Goal: Task Accomplishment & Management: Manage account settings

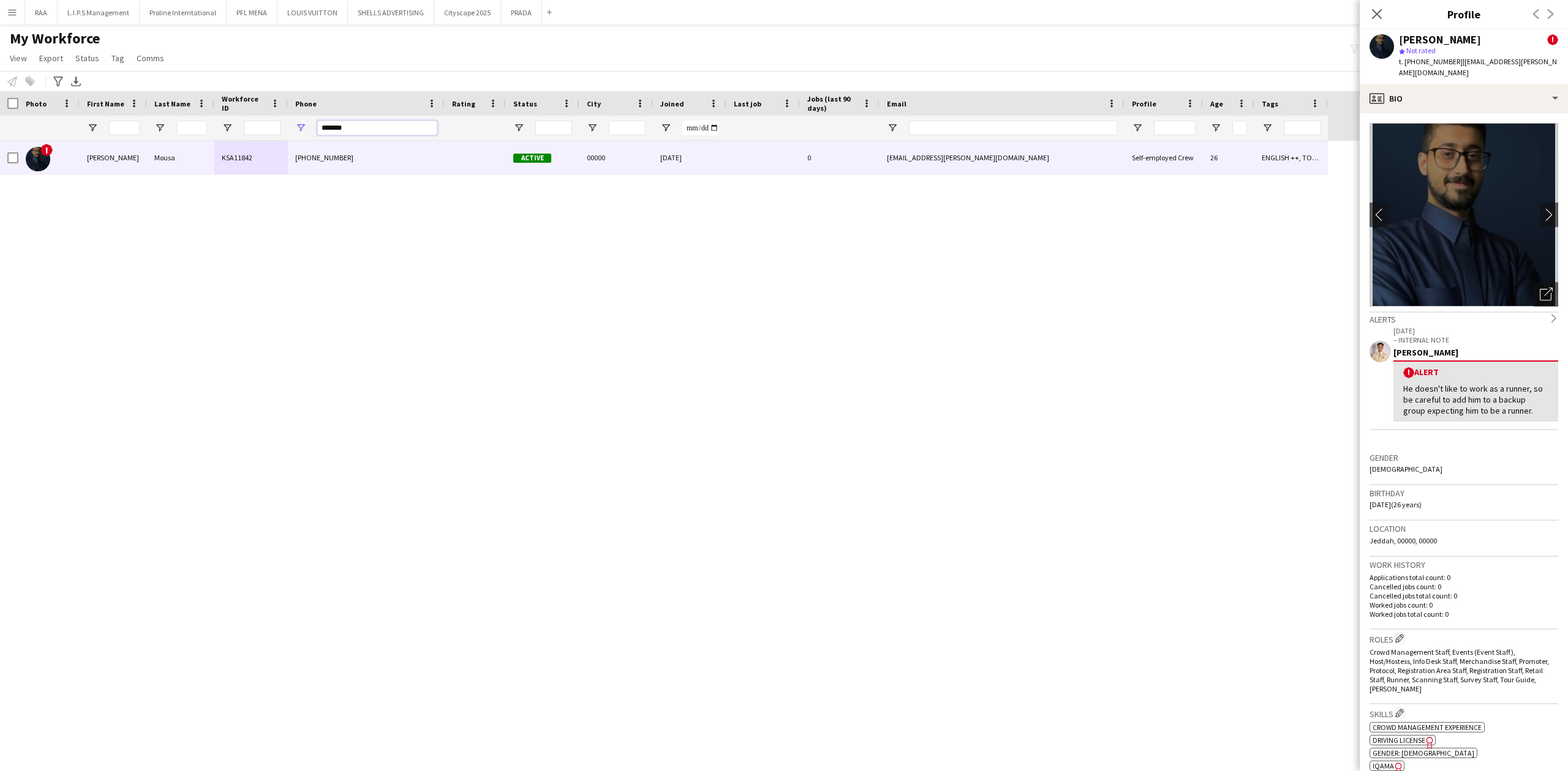
drag, startPoint x: 366, startPoint y: 125, endPoint x: 280, endPoint y: 135, distance: 86.6
click at [280, 135] on div at bounding box center [664, 127] width 1328 height 24
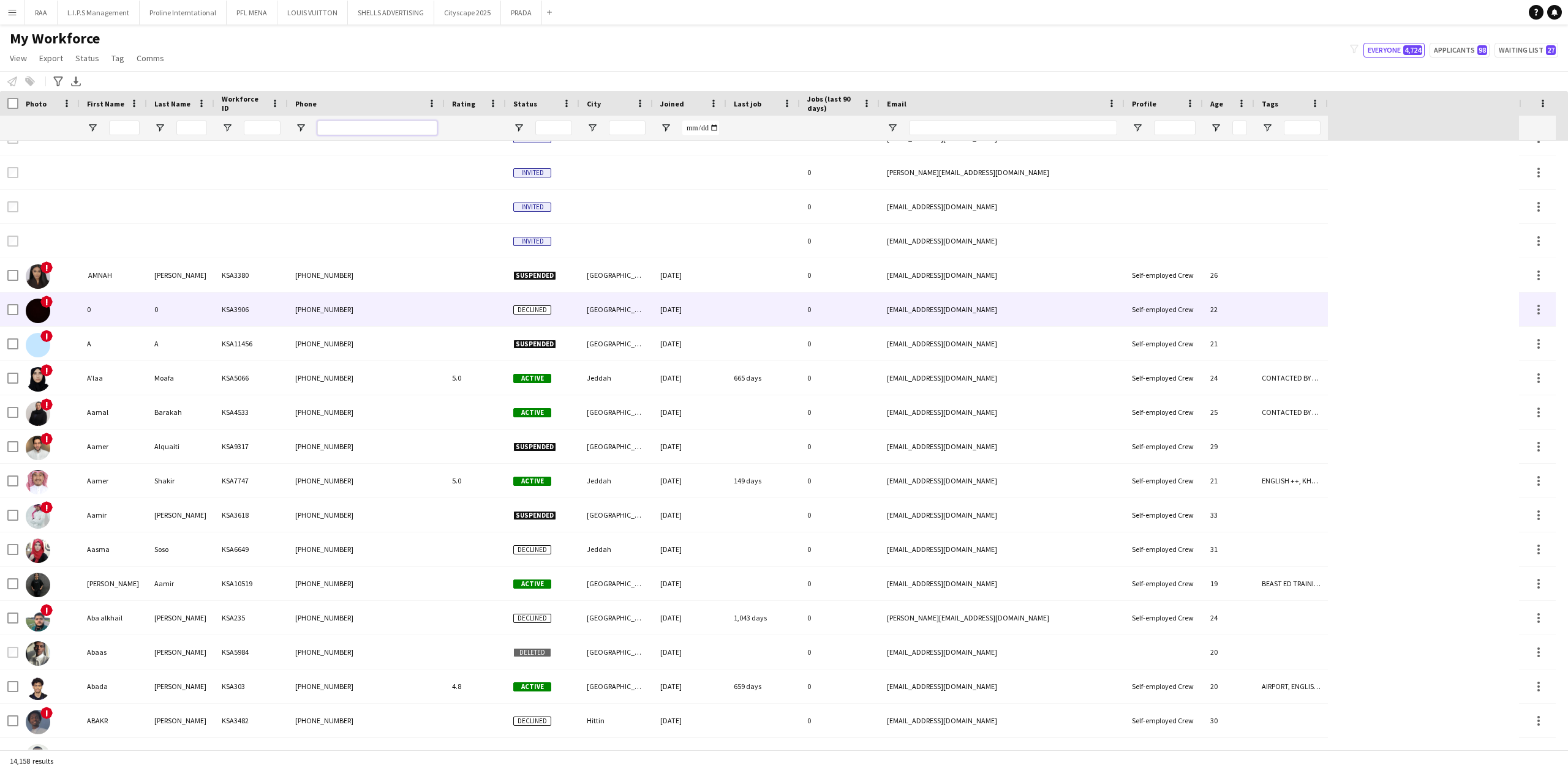
scroll to position [163, 0]
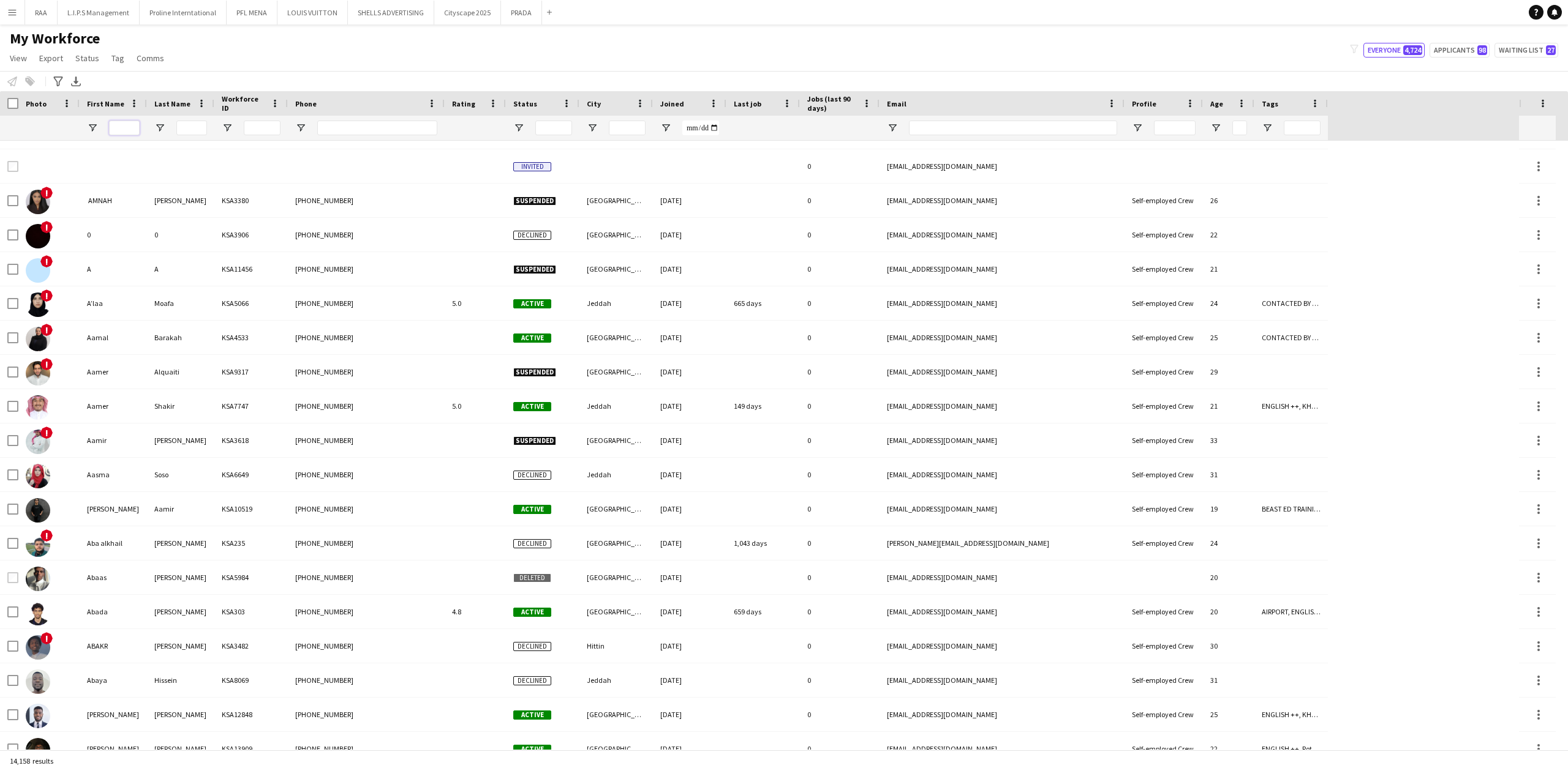
click at [133, 131] on input "First Name Filter Input" at bounding box center [124, 128] width 31 height 15
click at [128, 125] on input "First Name Filter Input" at bounding box center [124, 128] width 31 height 15
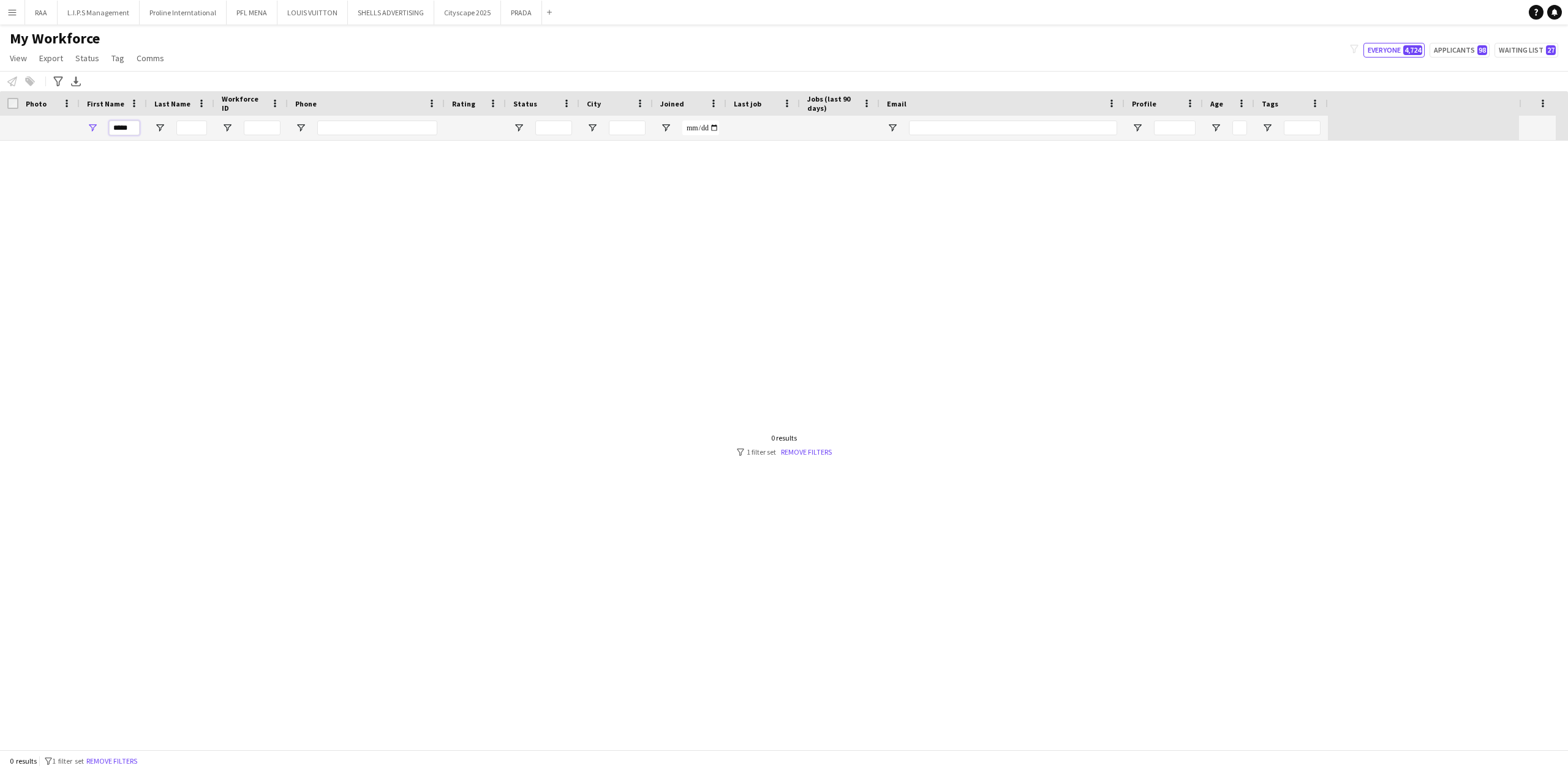
scroll to position [0, 0]
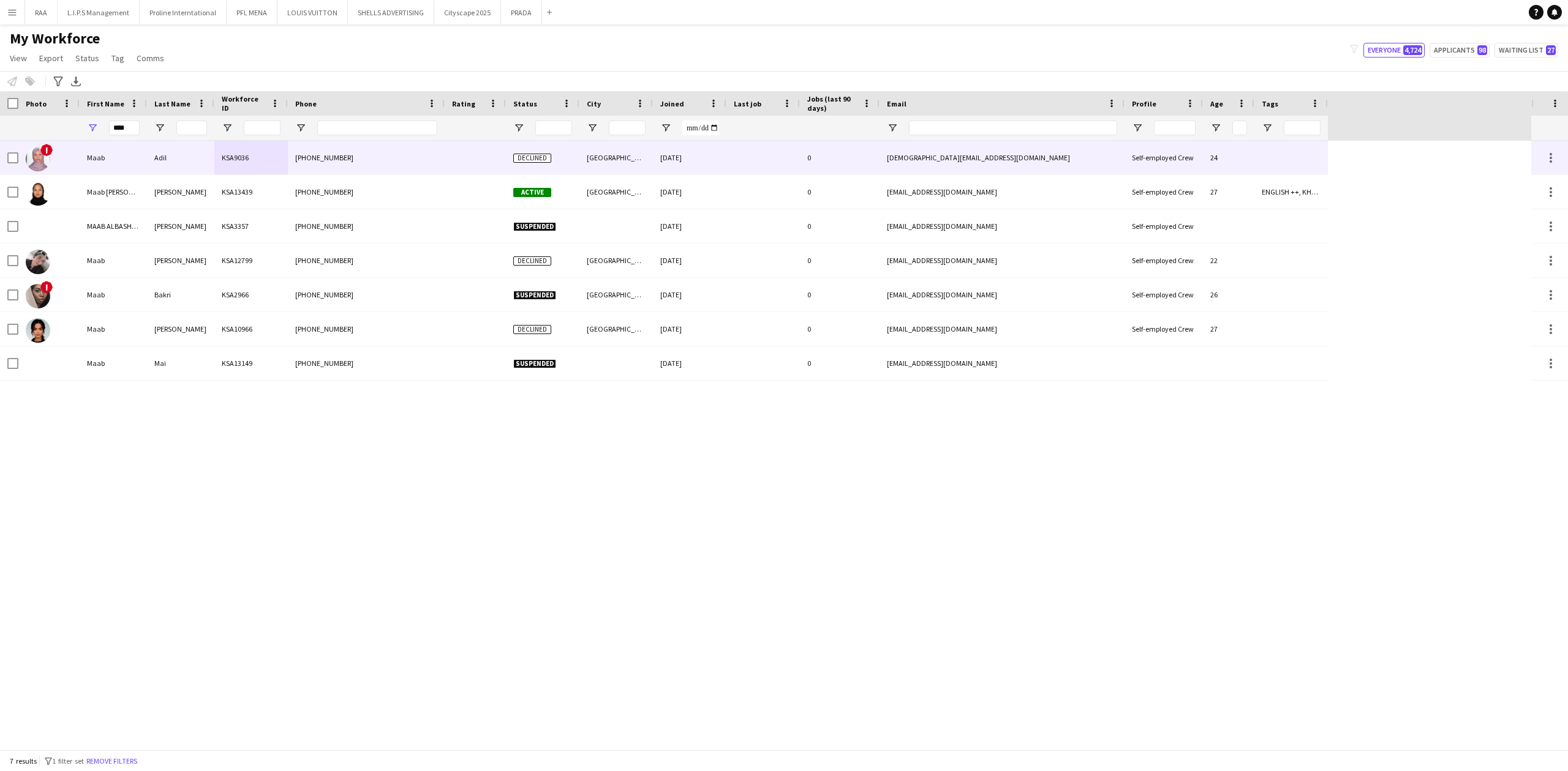
click at [188, 162] on div "Adil" at bounding box center [181, 157] width 68 height 34
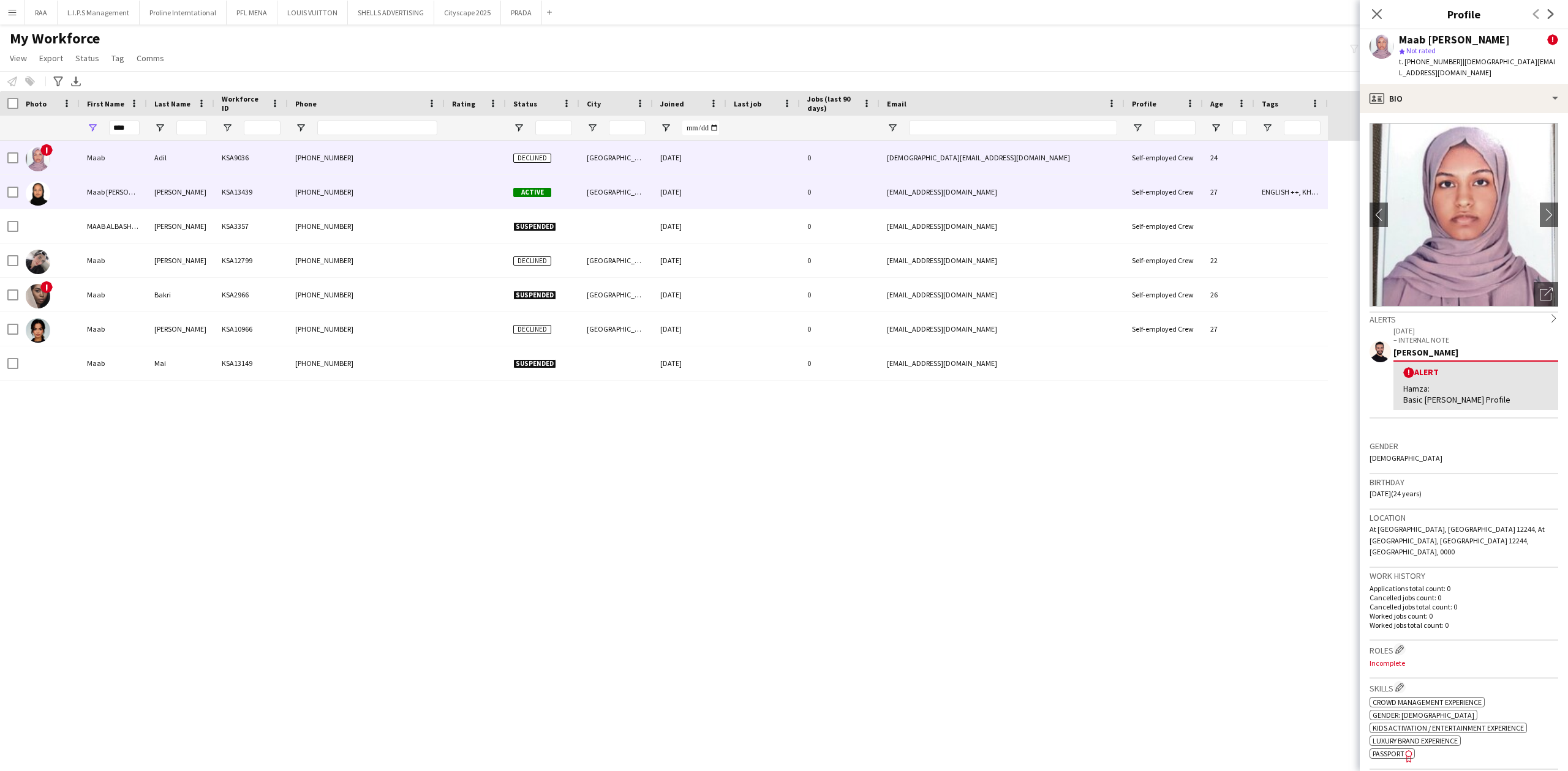
click at [197, 187] on div "[PERSON_NAME]" at bounding box center [181, 192] width 68 height 34
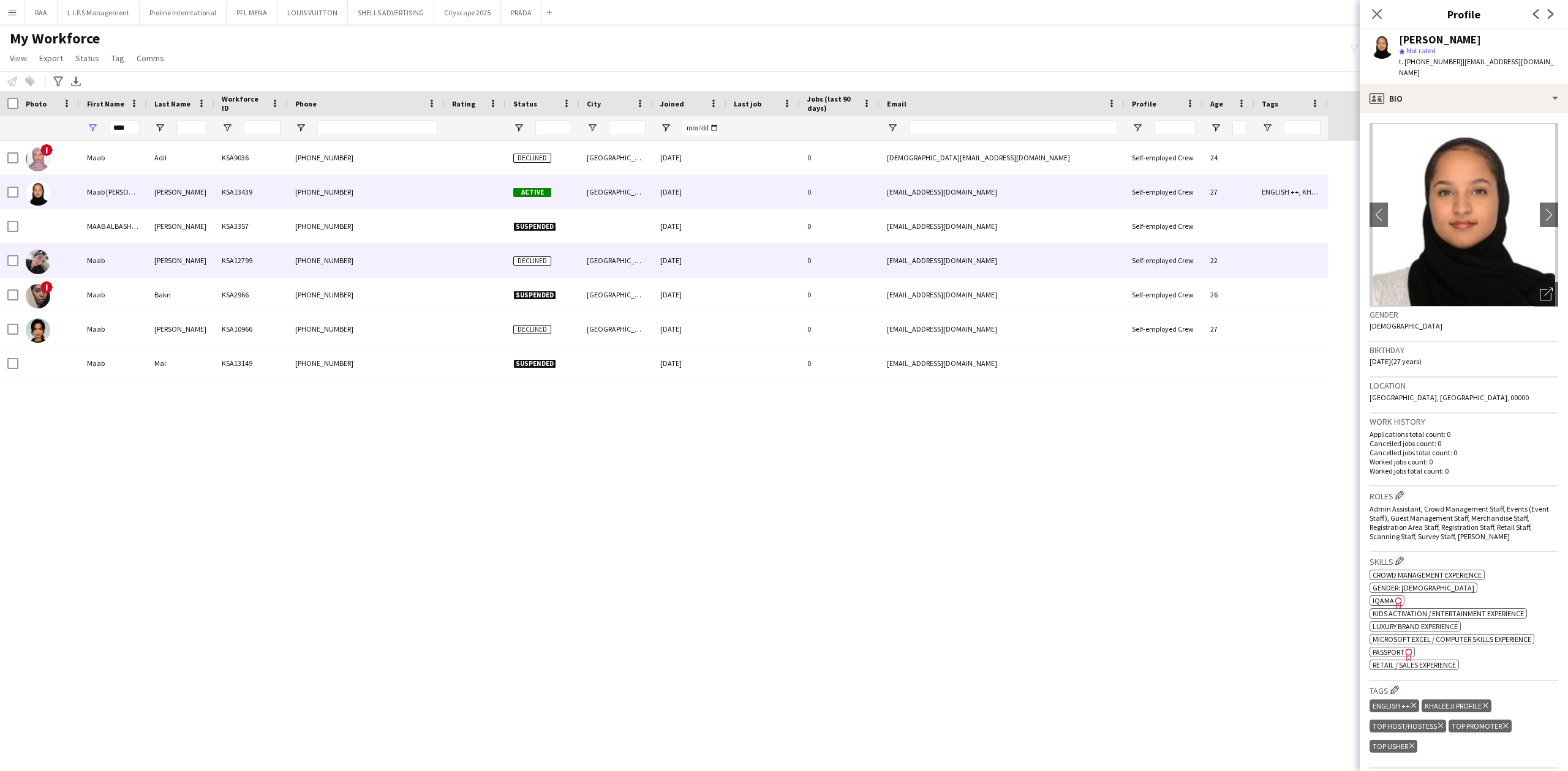
click at [182, 265] on div "[PERSON_NAME]" at bounding box center [181, 261] width 68 height 34
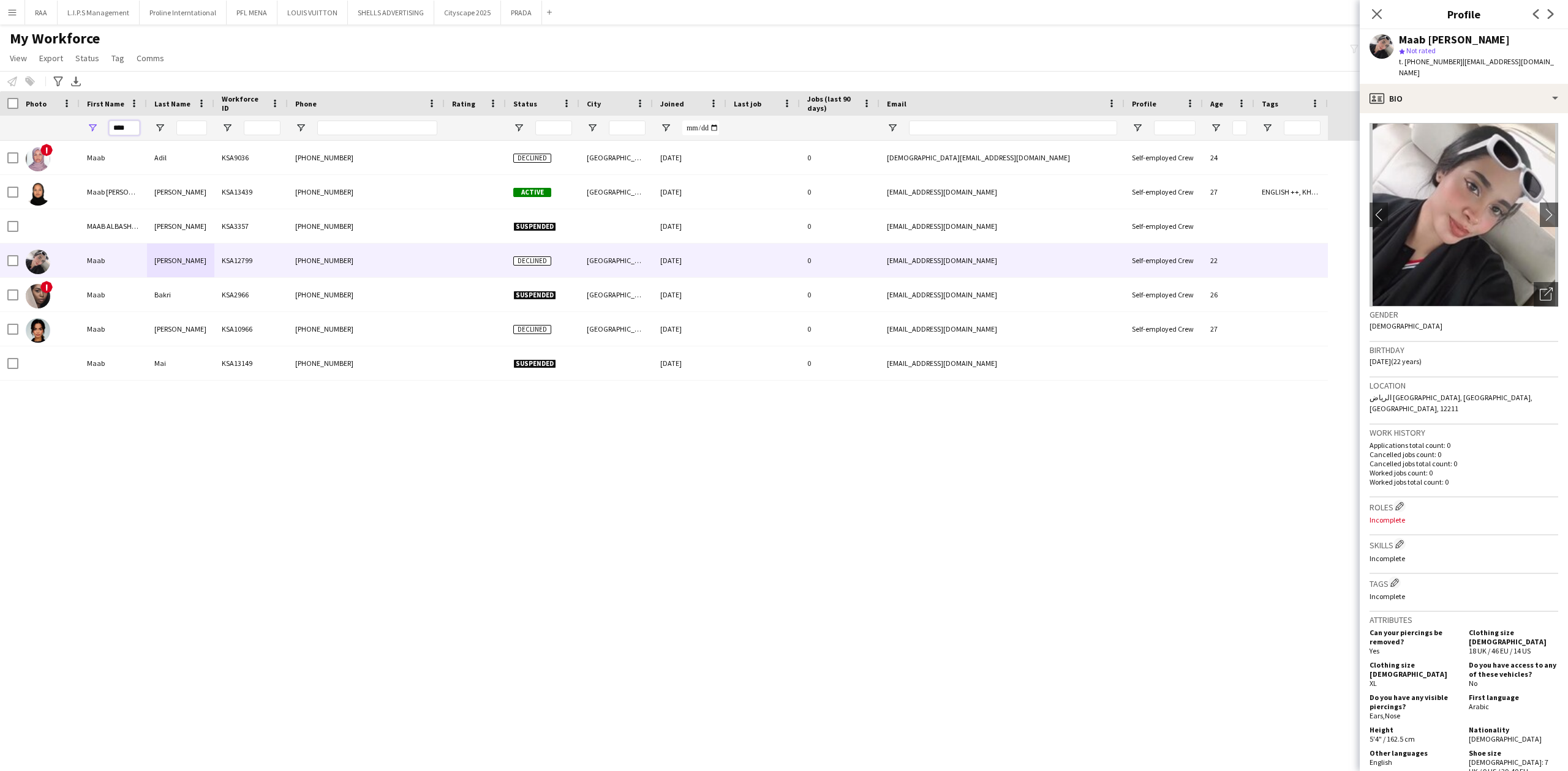
click at [133, 127] on input "****" at bounding box center [124, 128] width 31 height 15
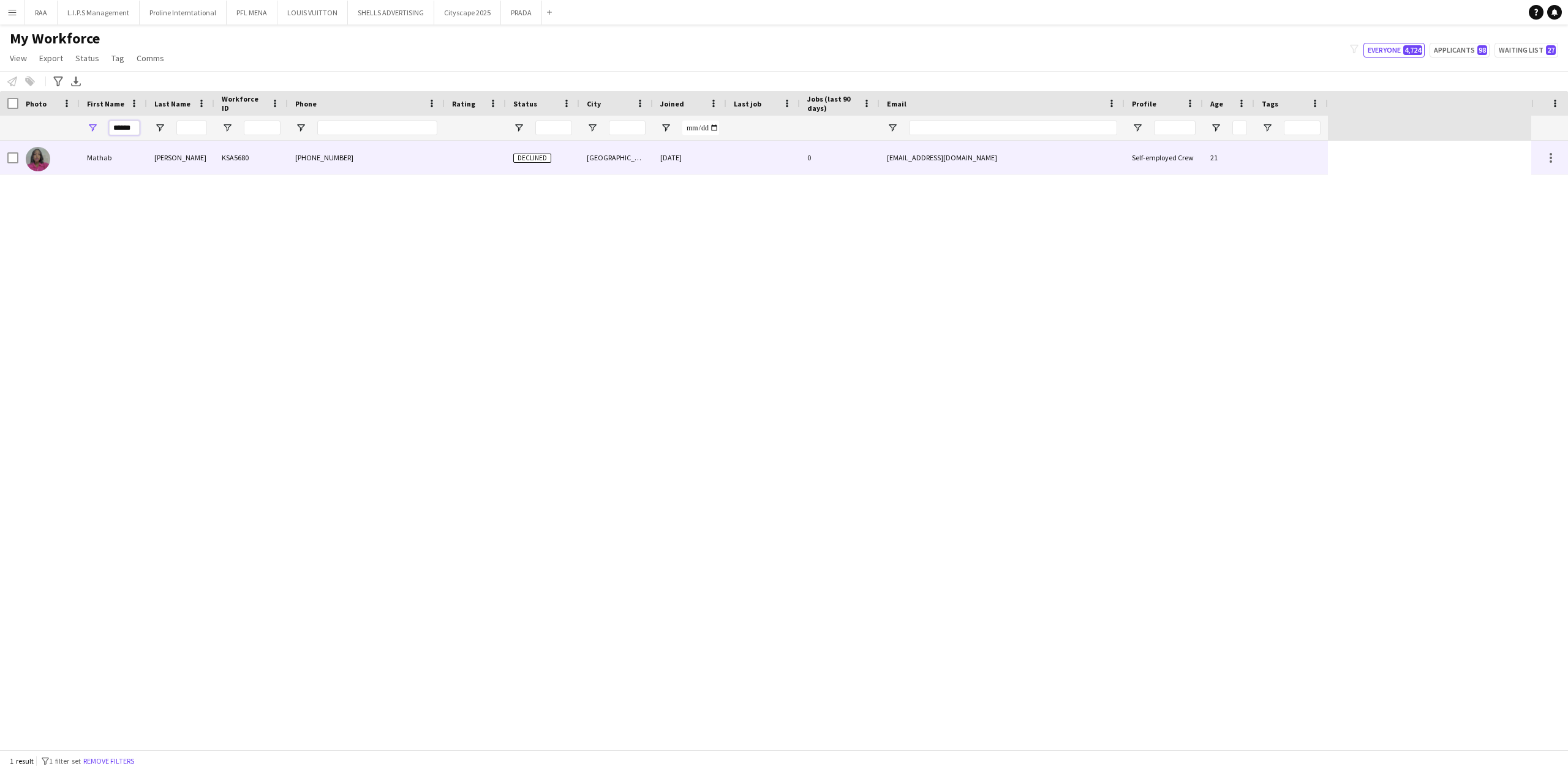
type input "******"
click at [135, 170] on div "Mathab" at bounding box center [113, 157] width 68 height 34
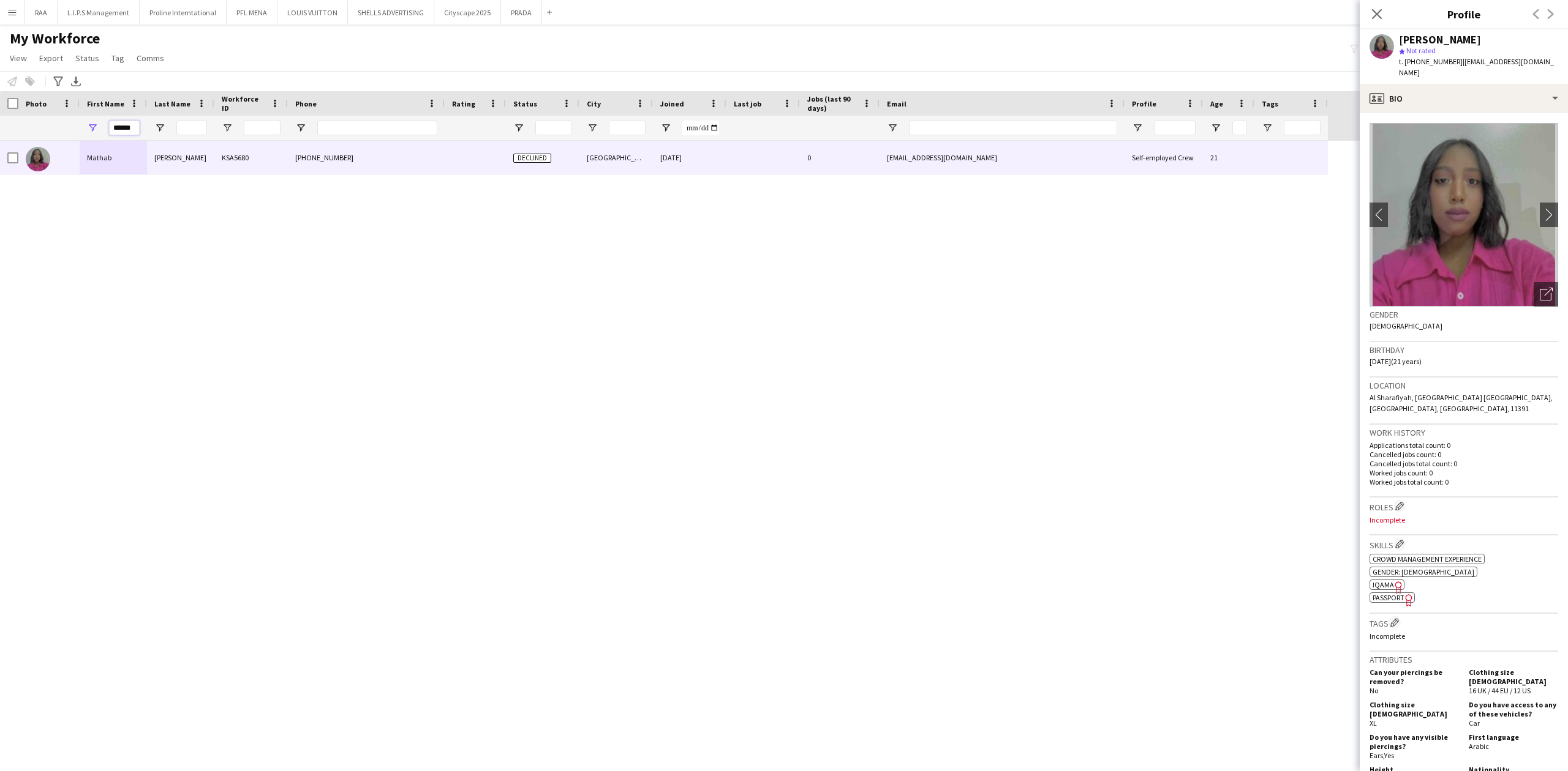
click at [134, 125] on input "******" at bounding box center [124, 128] width 31 height 15
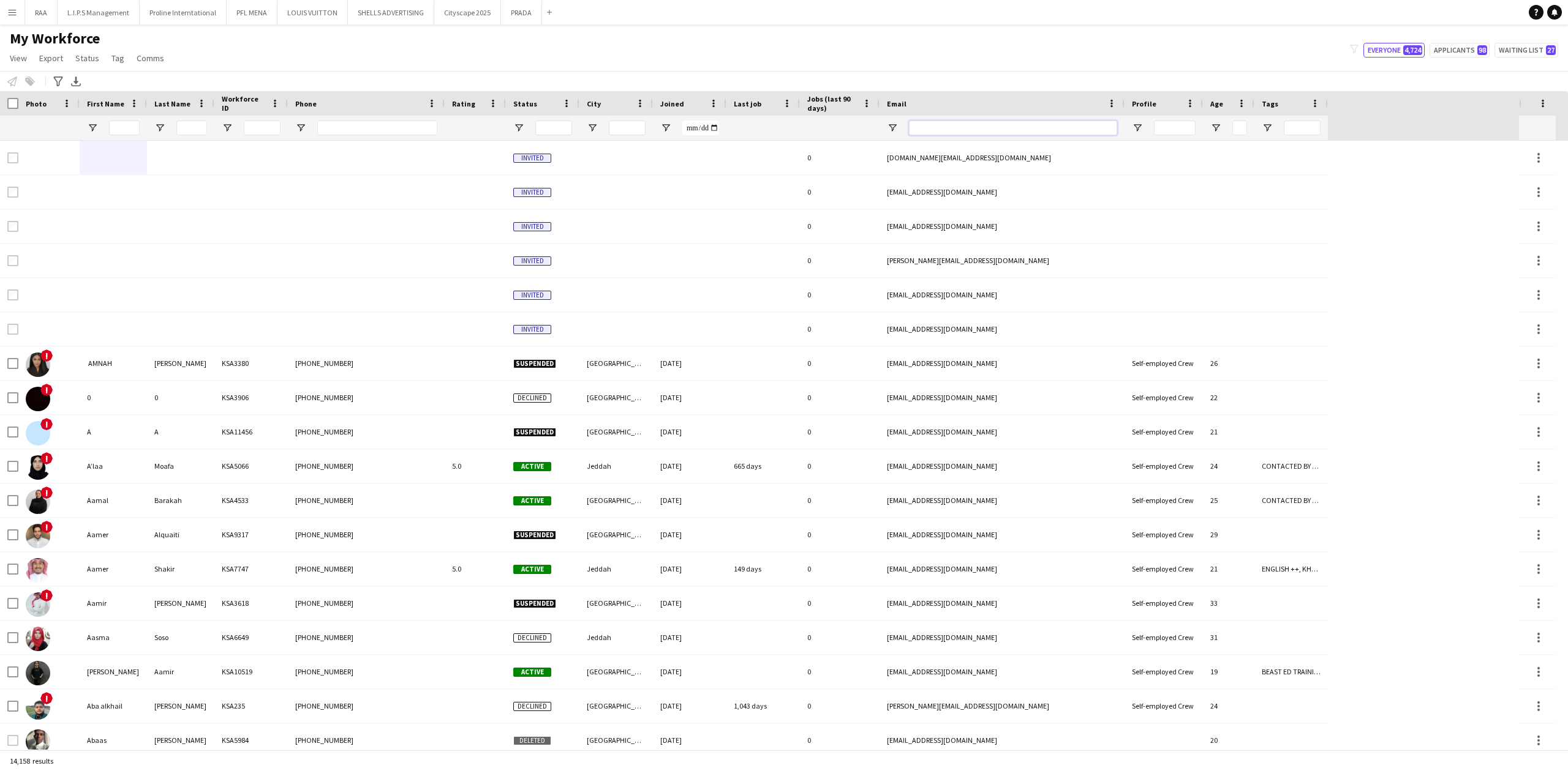
click at [928, 121] on input "Email Filter Input" at bounding box center [1013, 128] width 208 height 15
paste input "**********"
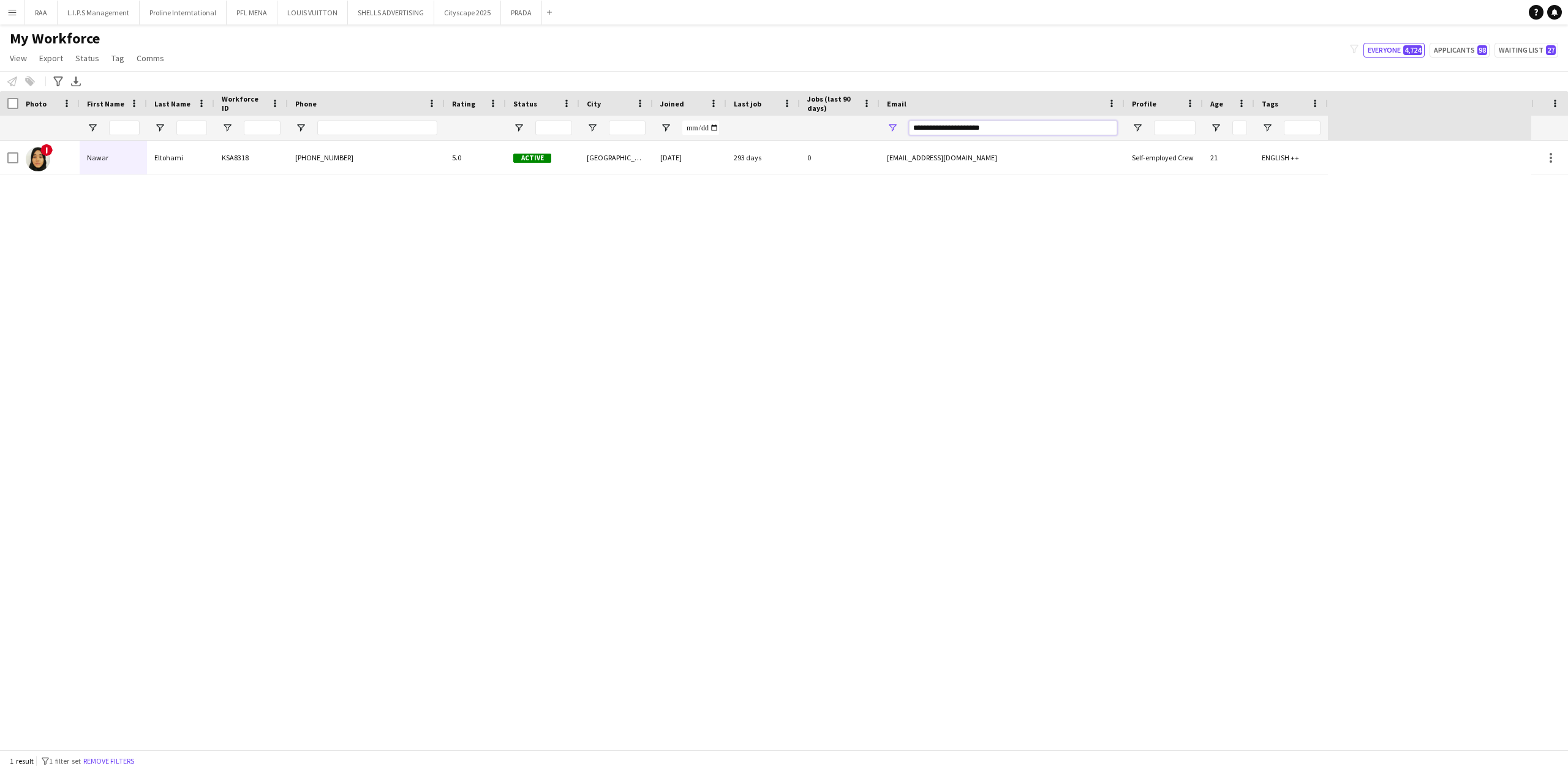
type input "**********"
click at [273, 138] on div at bounding box center [262, 127] width 37 height 24
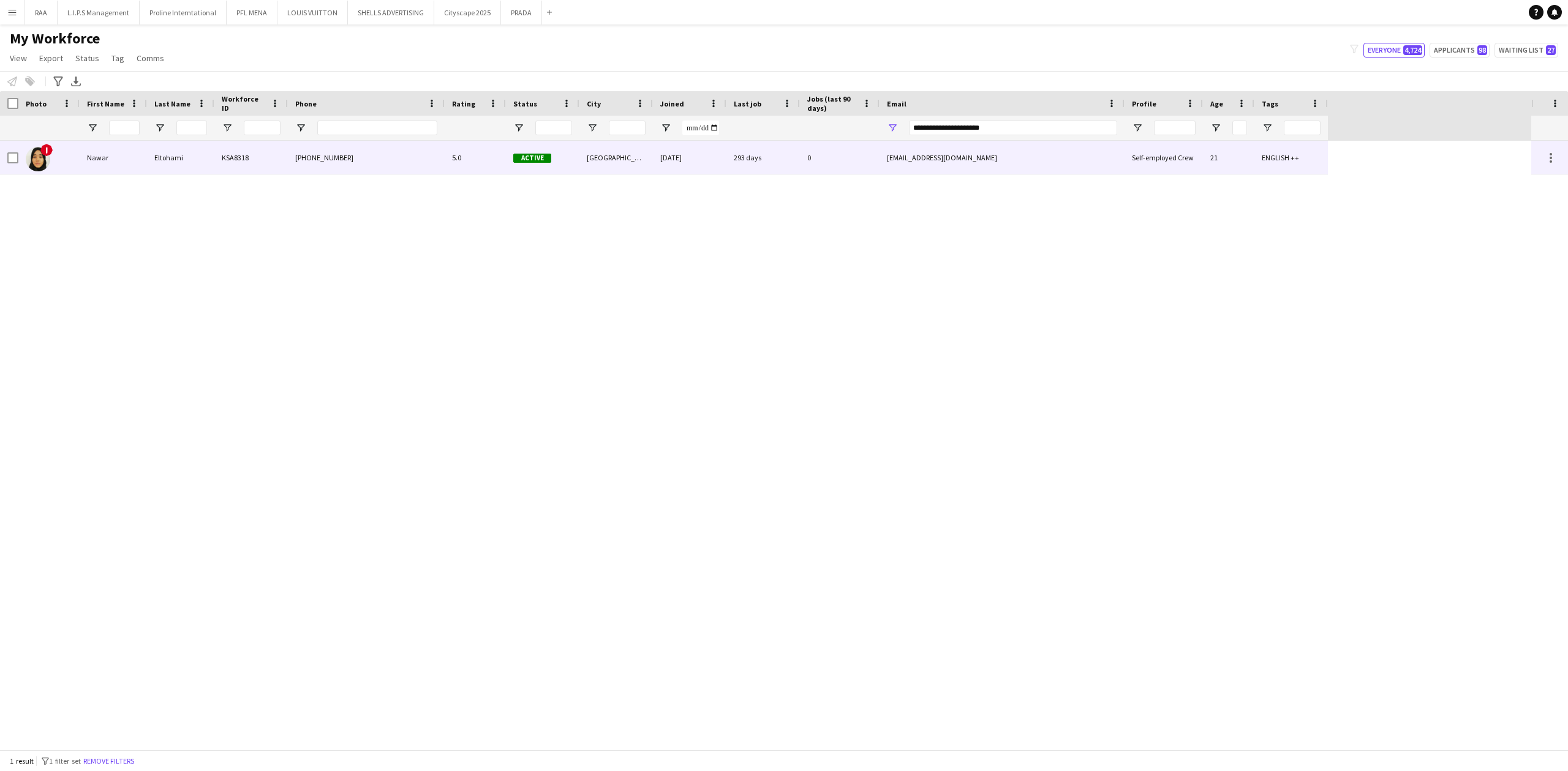
click at [281, 152] on div "KSA8318" at bounding box center [251, 157] width 74 height 34
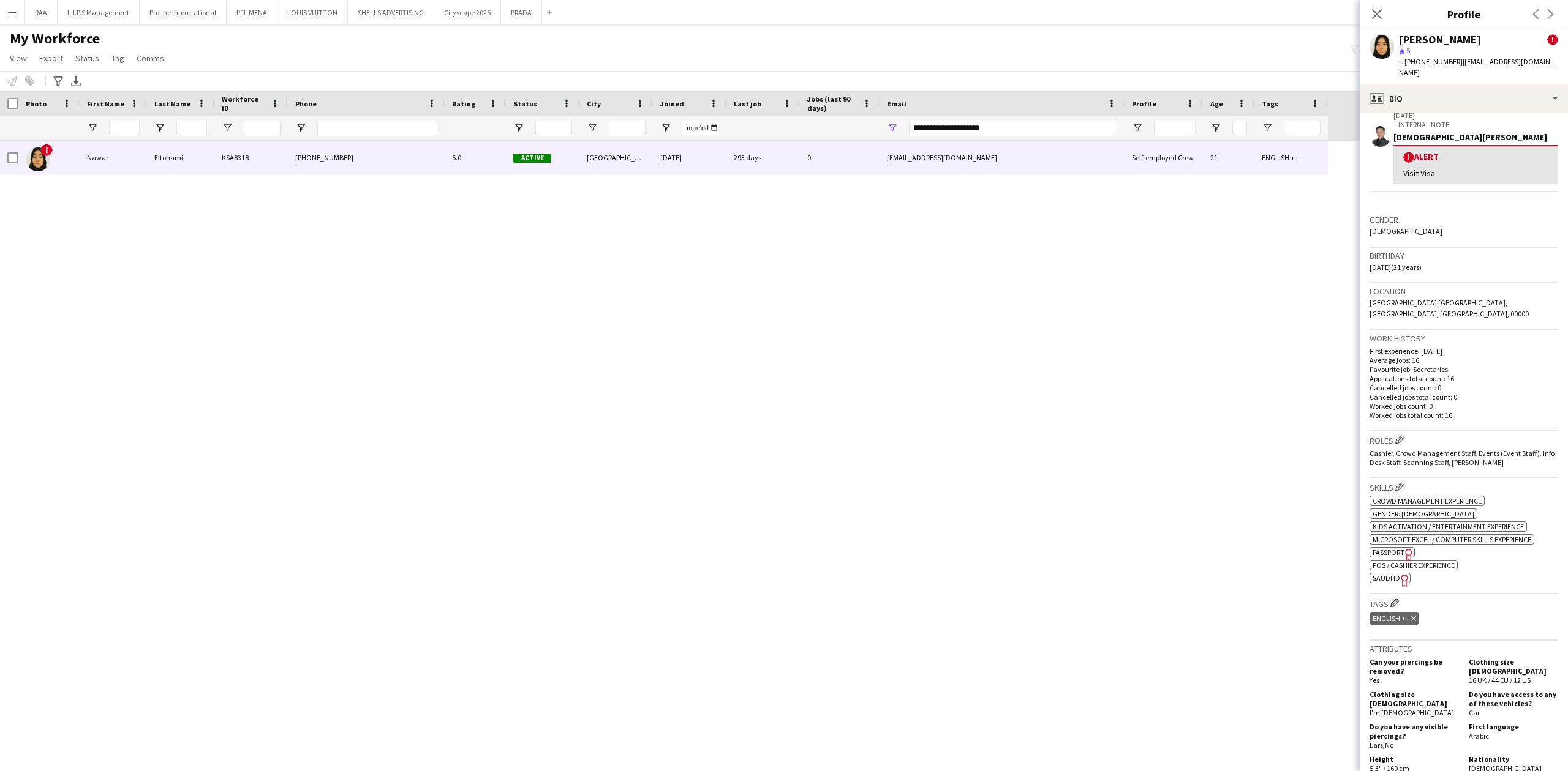
scroll to position [326, 0]
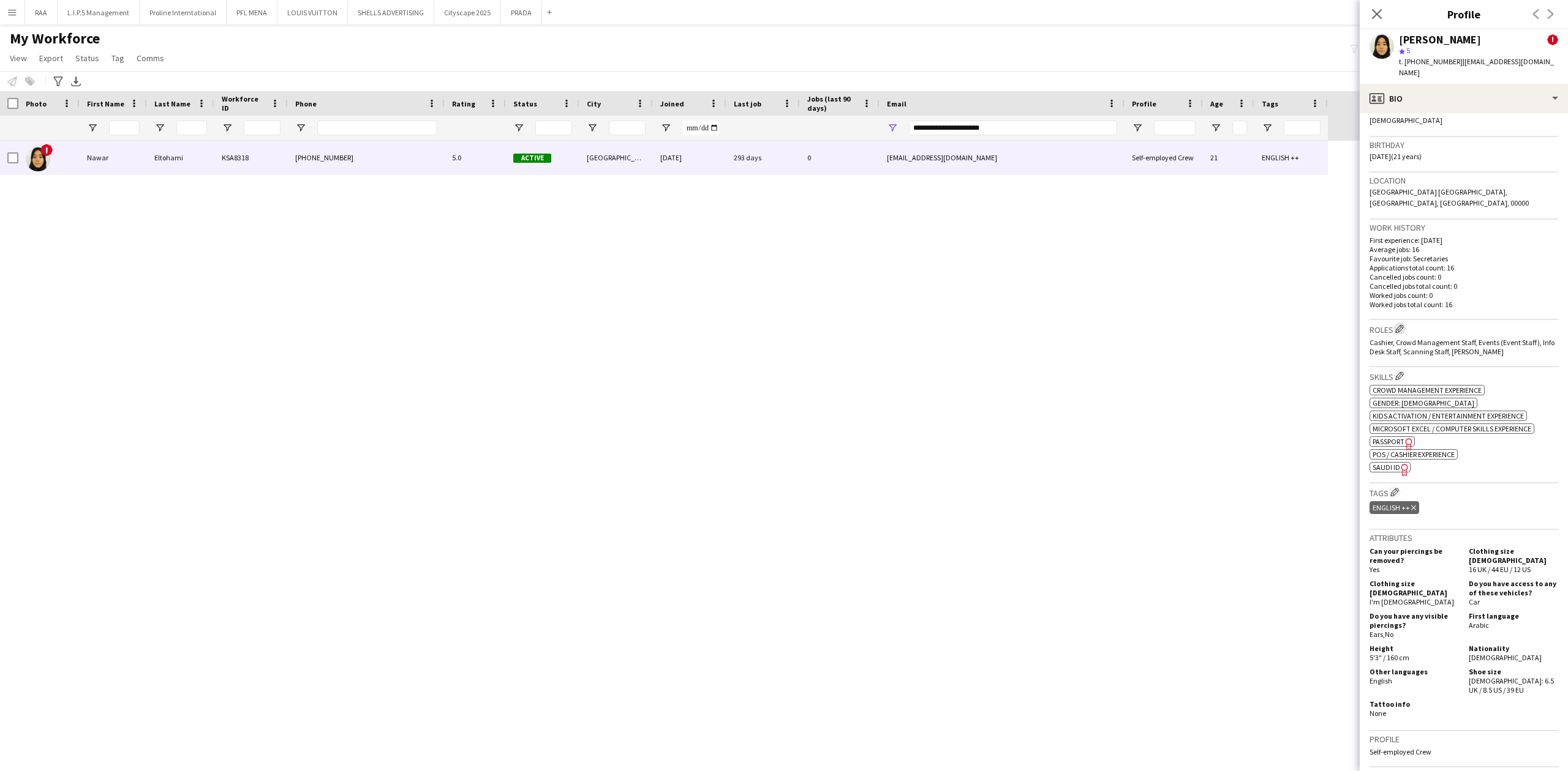
click at [1402, 324] on app-icon "Edit crew company roles" at bounding box center [1399, 329] width 9 height 9
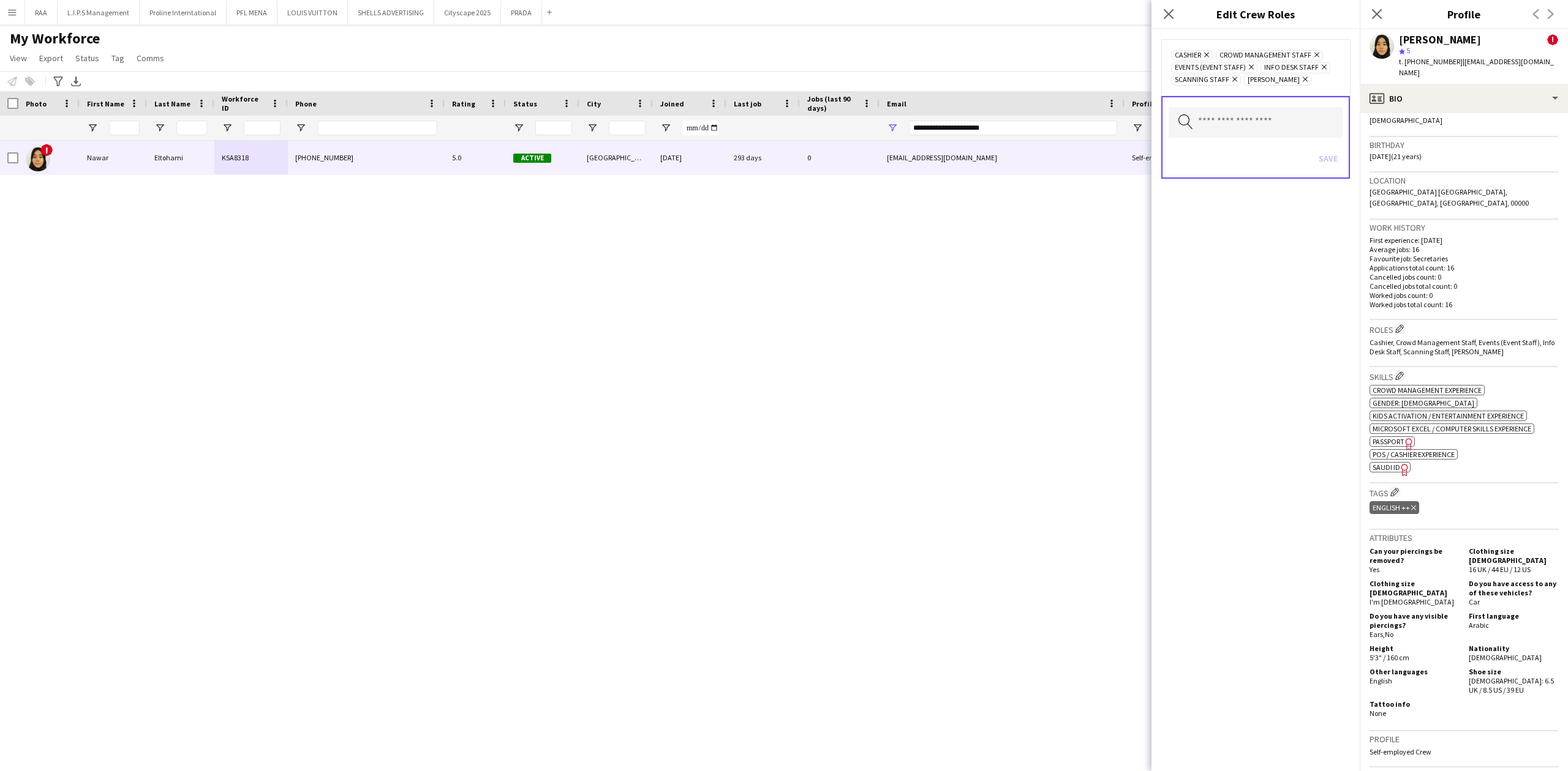
click at [1482, 59] on span "| [EMAIL_ADDRESS][DOMAIN_NAME]" at bounding box center [1476, 67] width 155 height 20
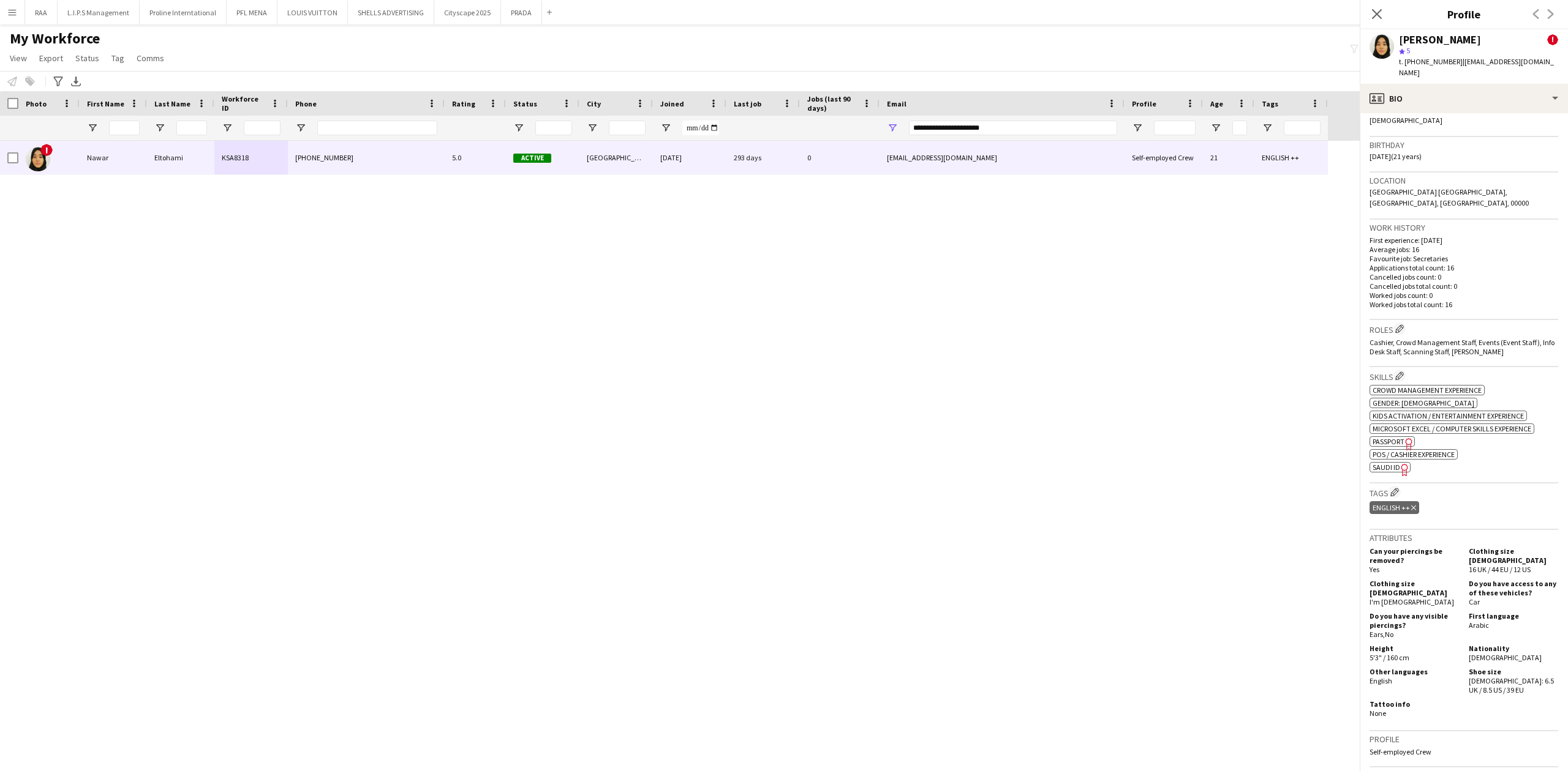
click at [1483, 70] on div "[PERSON_NAME] ! star 5 t. [PHONE_NUMBER] | [EMAIL_ADDRESS][DOMAIN_NAME]" at bounding box center [1464, 56] width 208 height 54
click at [1482, 94] on div "profile Bio" at bounding box center [1464, 98] width 208 height 29
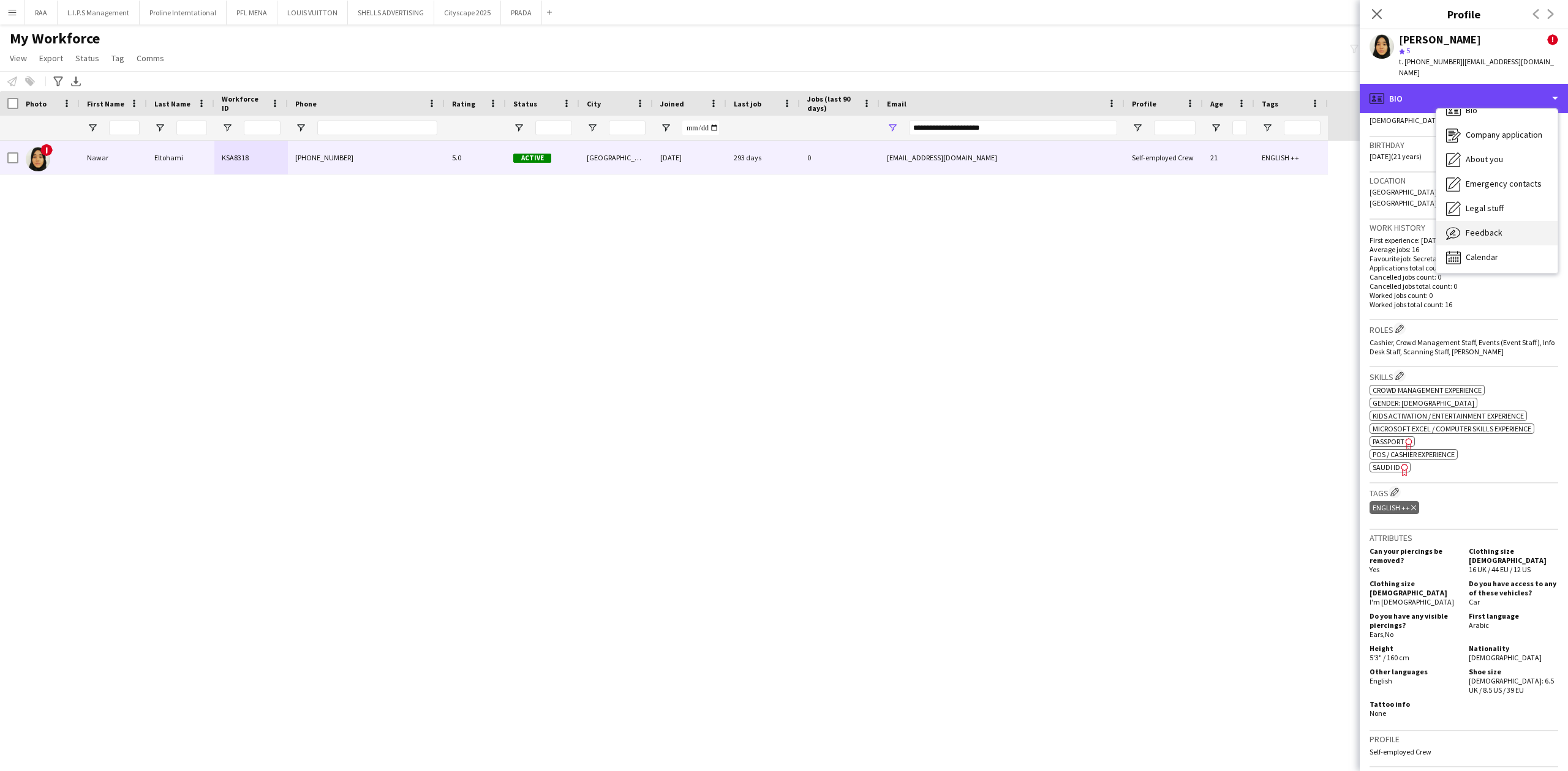
scroll to position [17, 0]
click at [1487, 225] on span "Feedback" at bounding box center [1484, 231] width 37 height 11
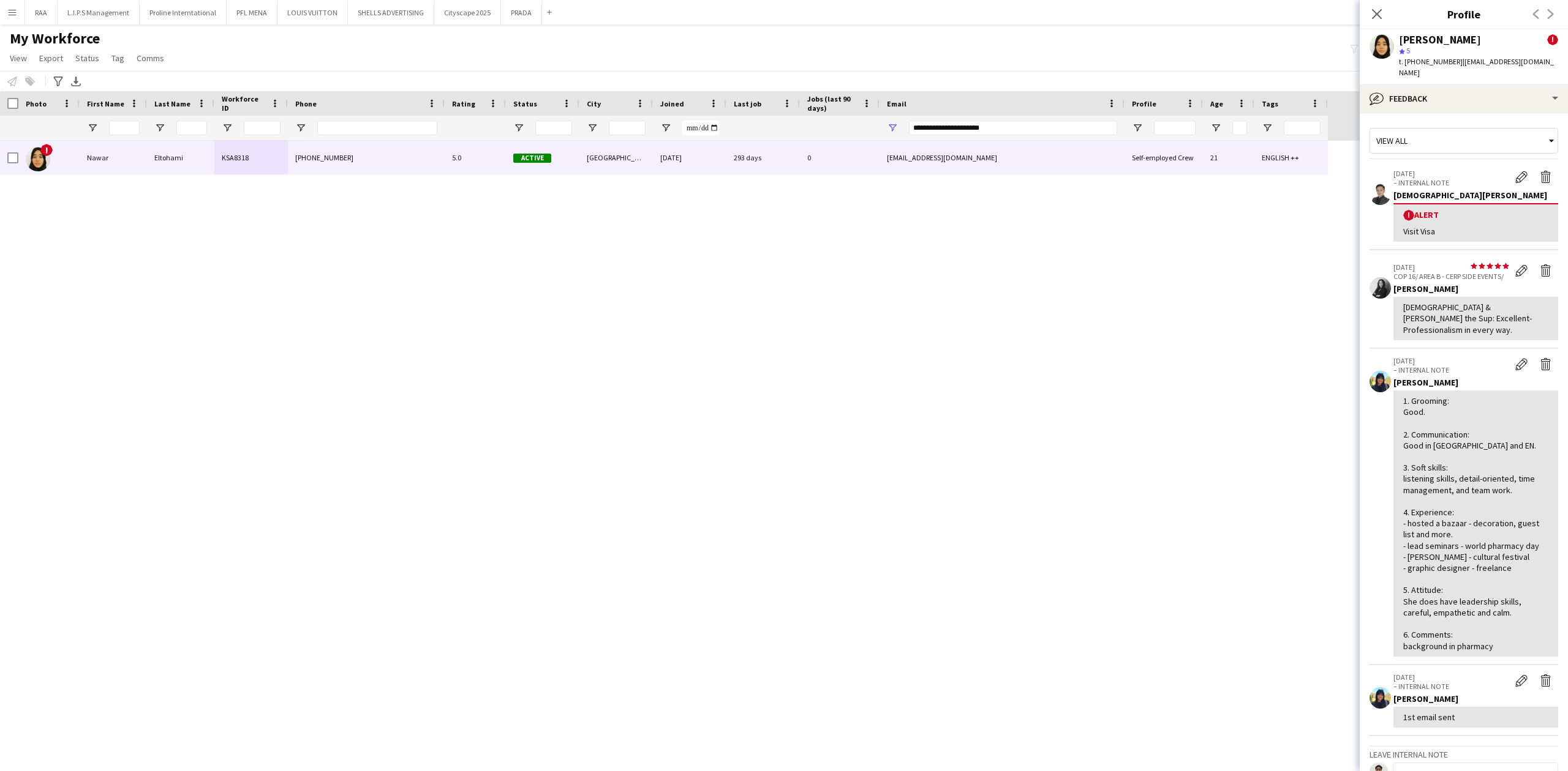
click at [1460, 113] on app-crew-profile-feedback-tab "View all [DATE] – INTERNAL NOTE Edit alert Delete alert [DEMOGRAPHIC_DATA][PERS…" at bounding box center [1464, 442] width 208 height 658
click at [1460, 96] on div "bubble-pencil Feedback" at bounding box center [1464, 98] width 208 height 29
click at [1482, 107] on div "Bio Bio" at bounding box center [1497, 109] width 121 height 24
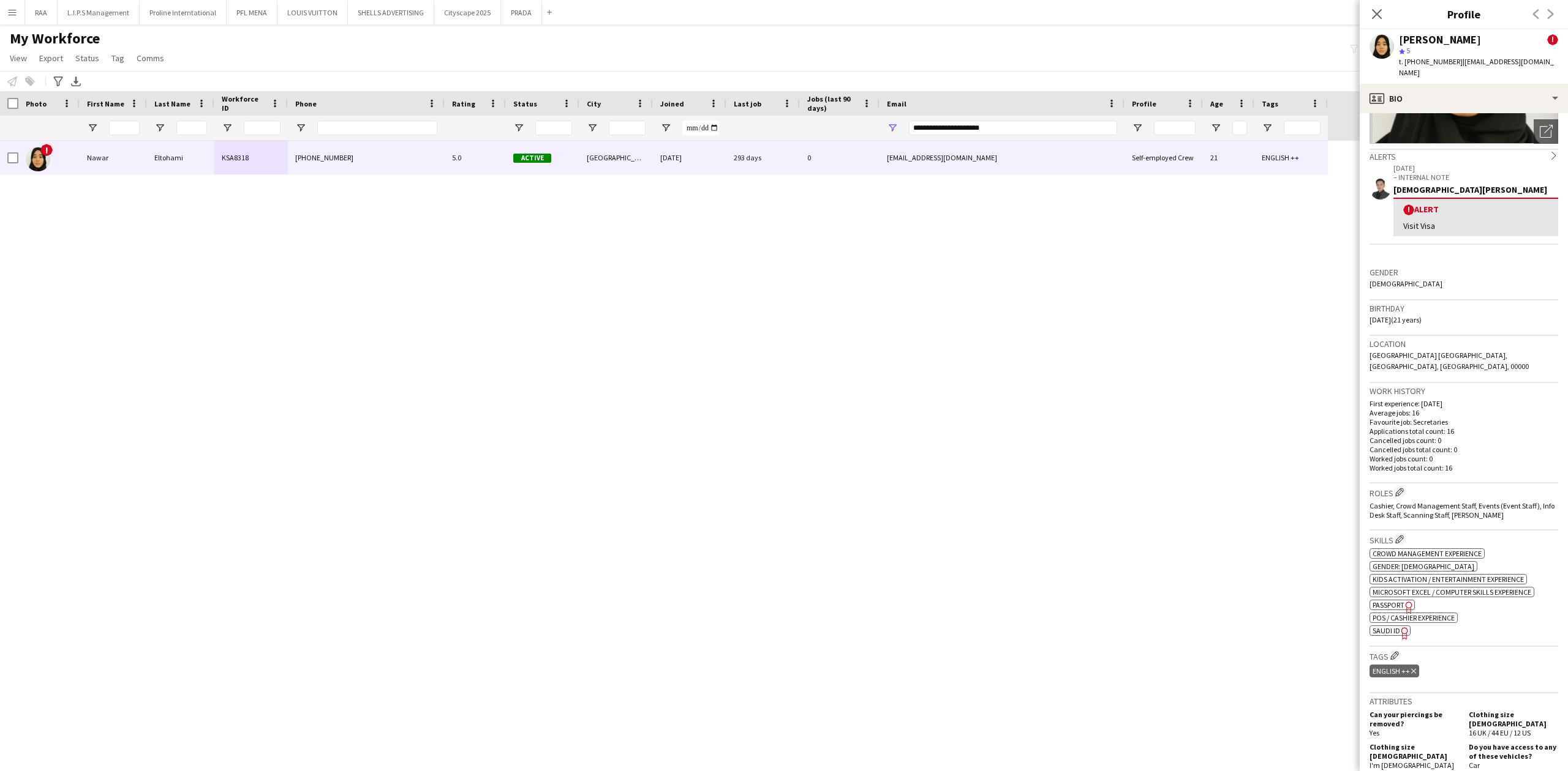
scroll to position [0, 0]
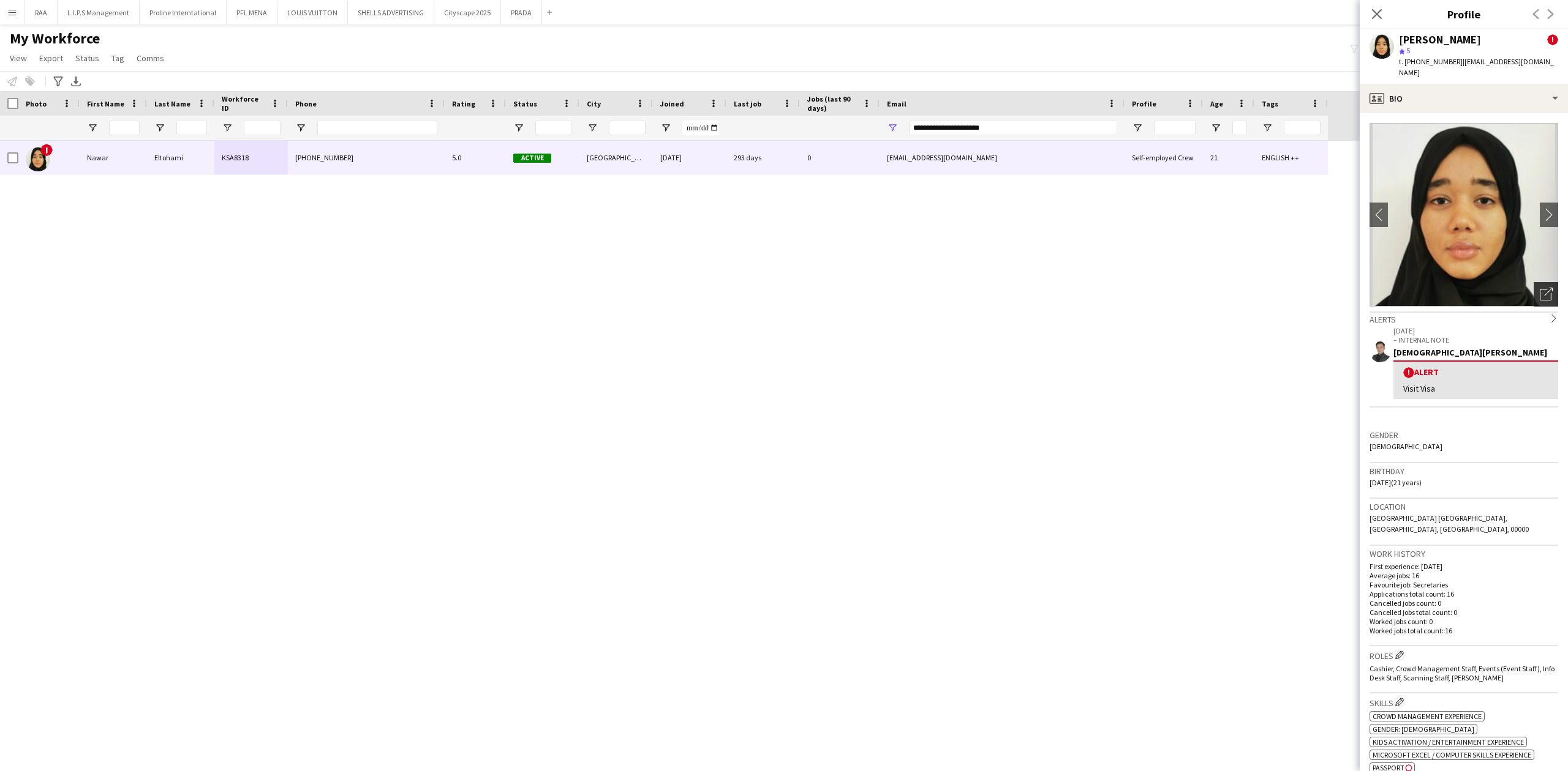
click at [1540, 287] on icon "Open photos pop-in" at bounding box center [1546, 294] width 13 height 13
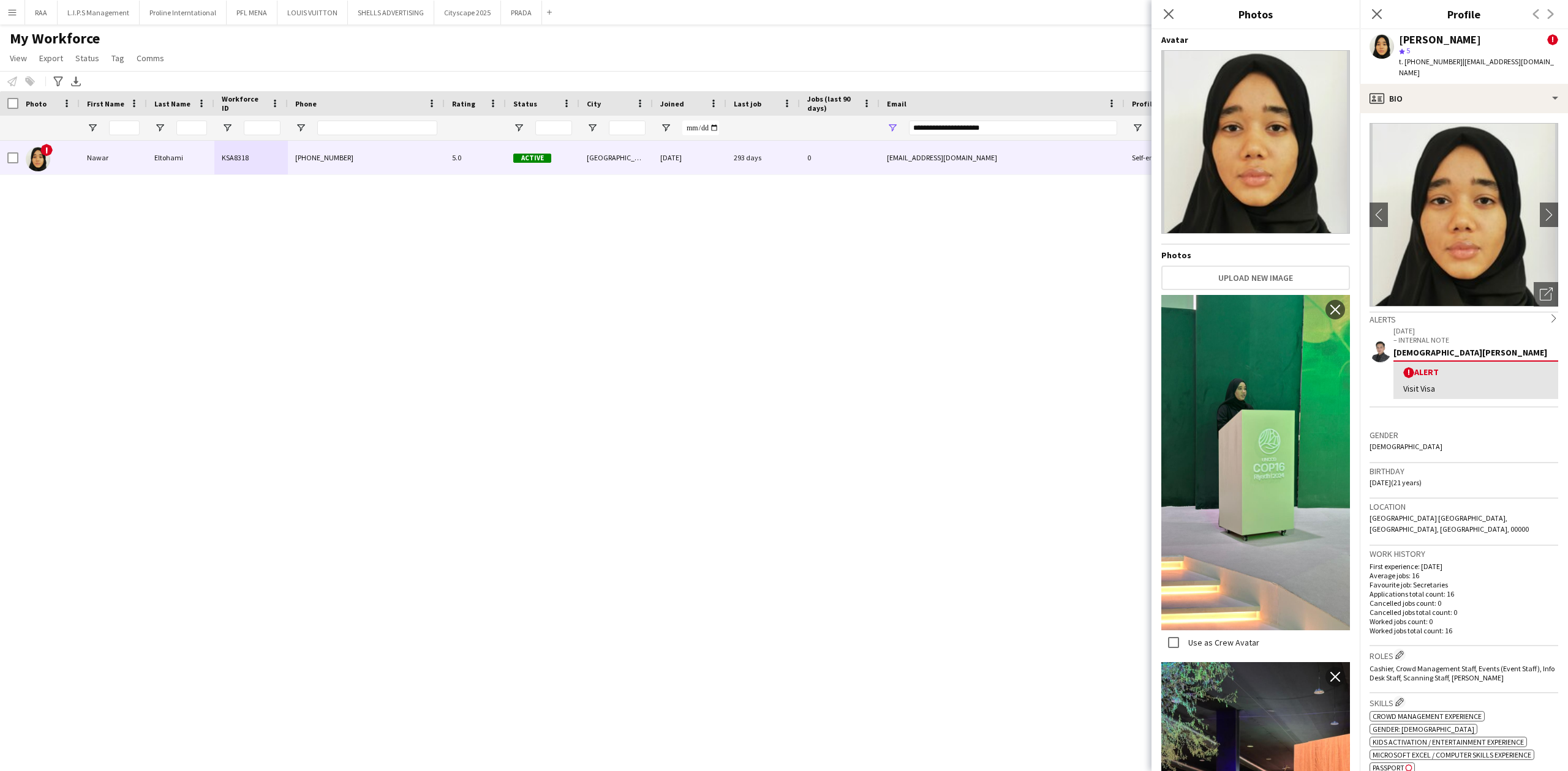
click at [1449, 465] on h3 "Birthday" at bounding box center [1464, 471] width 189 height 11
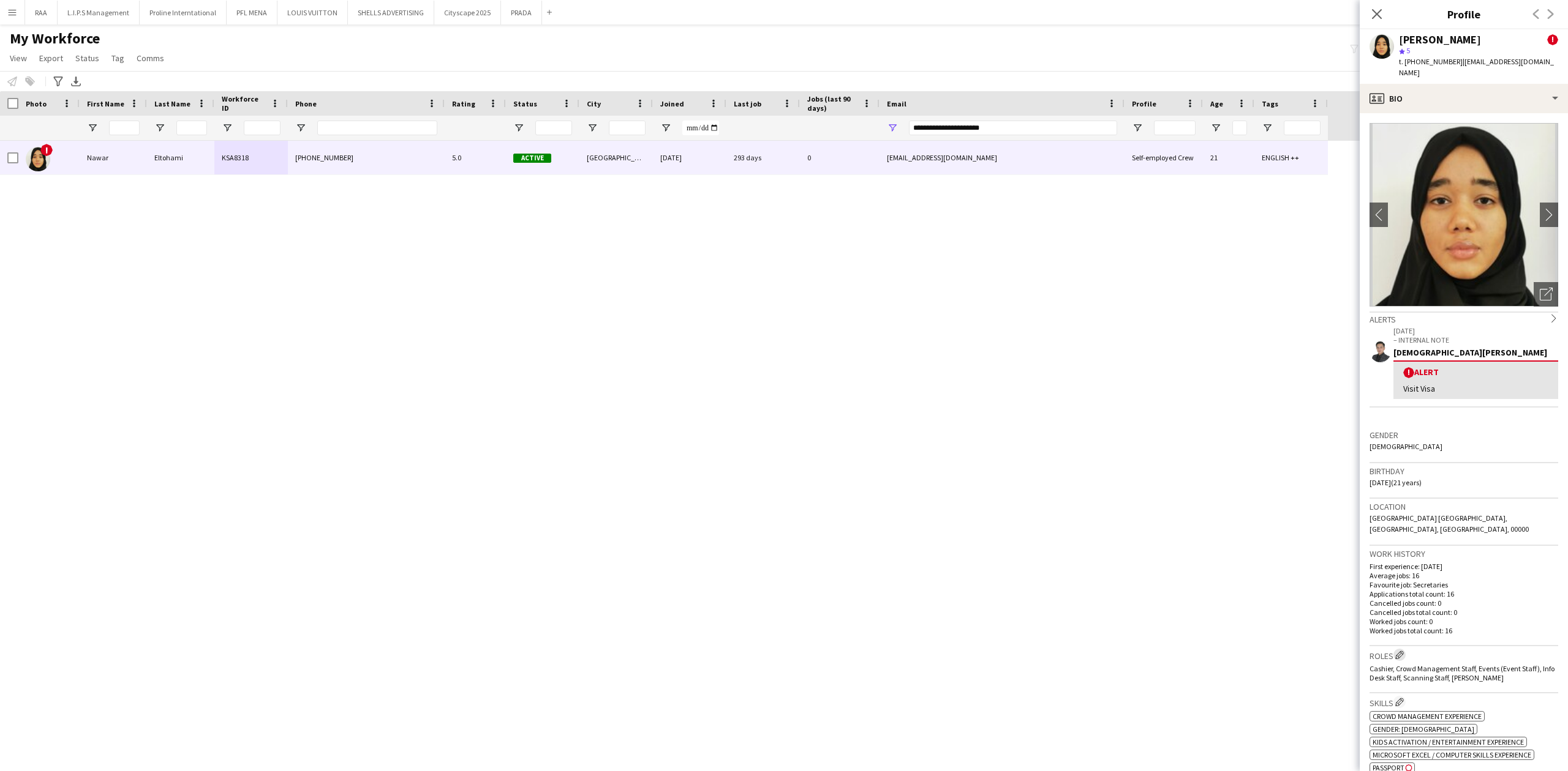
click at [1399, 650] on app-icon "Edit crew company roles" at bounding box center [1399, 655] width 9 height 9
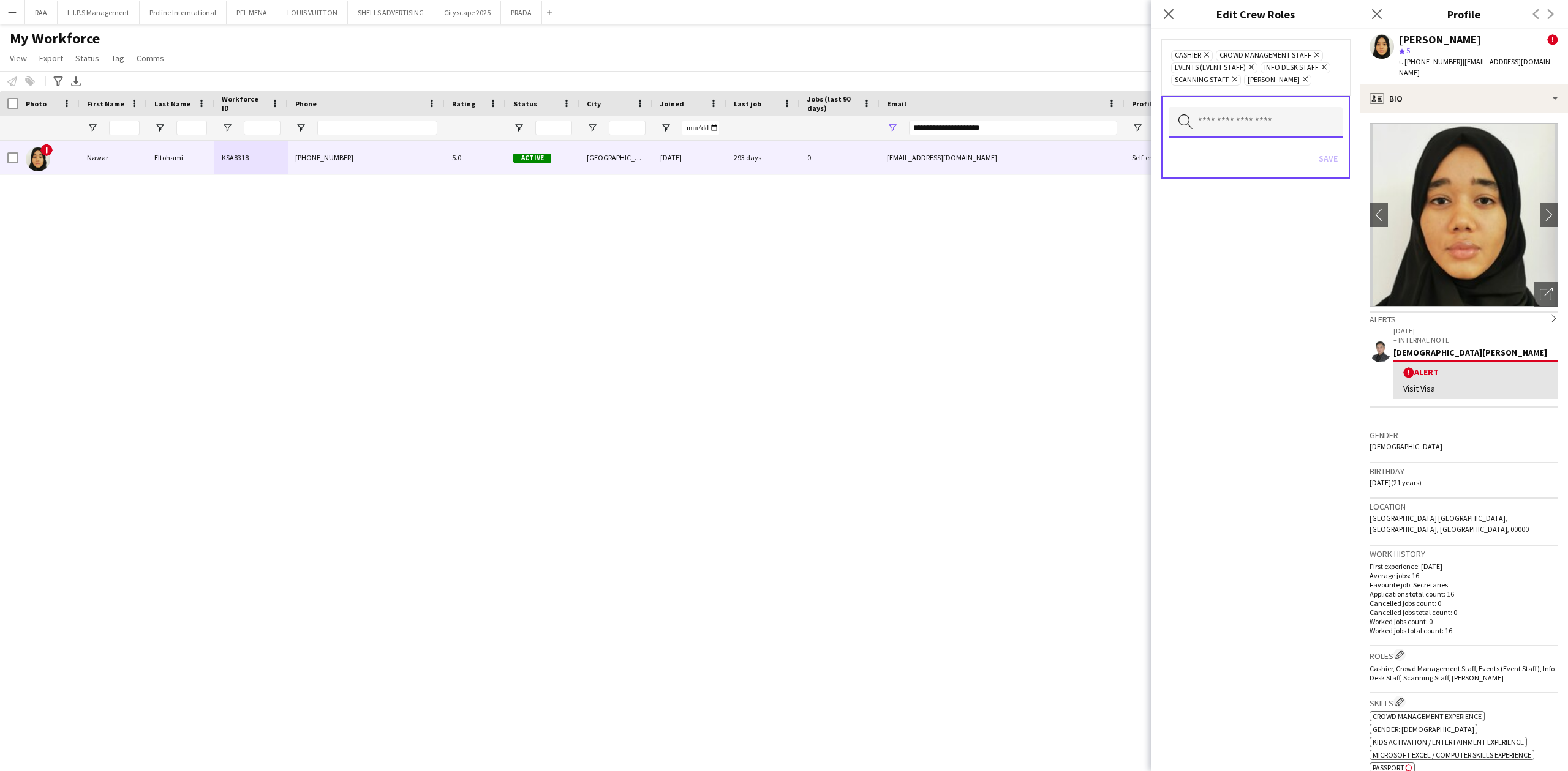
click at [1289, 135] on input "text" at bounding box center [1255, 122] width 174 height 31
type input "*"
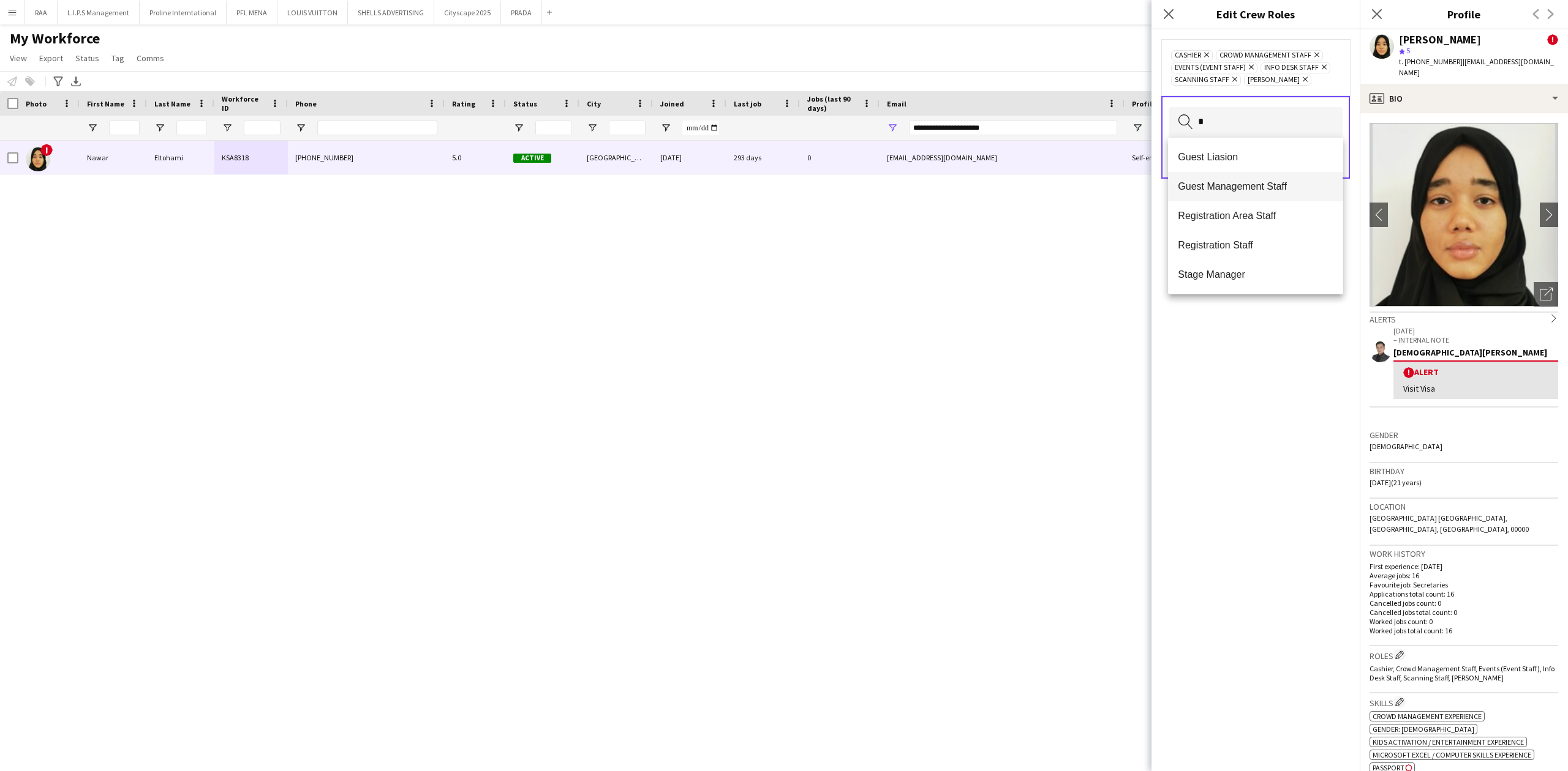
click at [1244, 184] on span "Guest Management Staff" at bounding box center [1255, 186] width 155 height 12
type input "*"
click at [1244, 208] on span "Registration Area Staff" at bounding box center [1255, 211] width 155 height 12
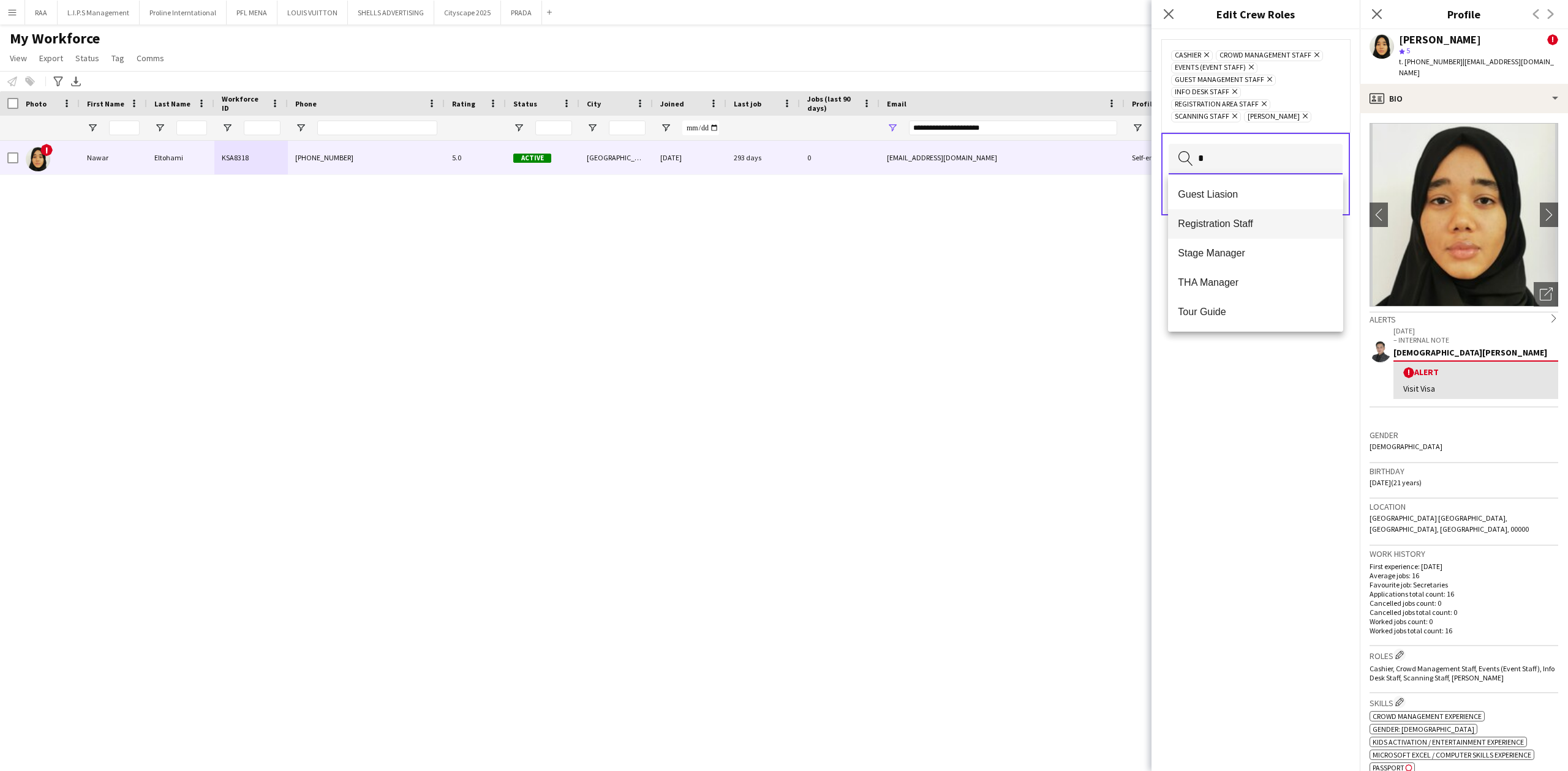
type input "*"
click at [1245, 222] on span "Registration Staff" at bounding box center [1255, 224] width 155 height 12
click at [1235, 289] on span "Merchandise Staff" at bounding box center [1255, 291] width 155 height 12
type input "***"
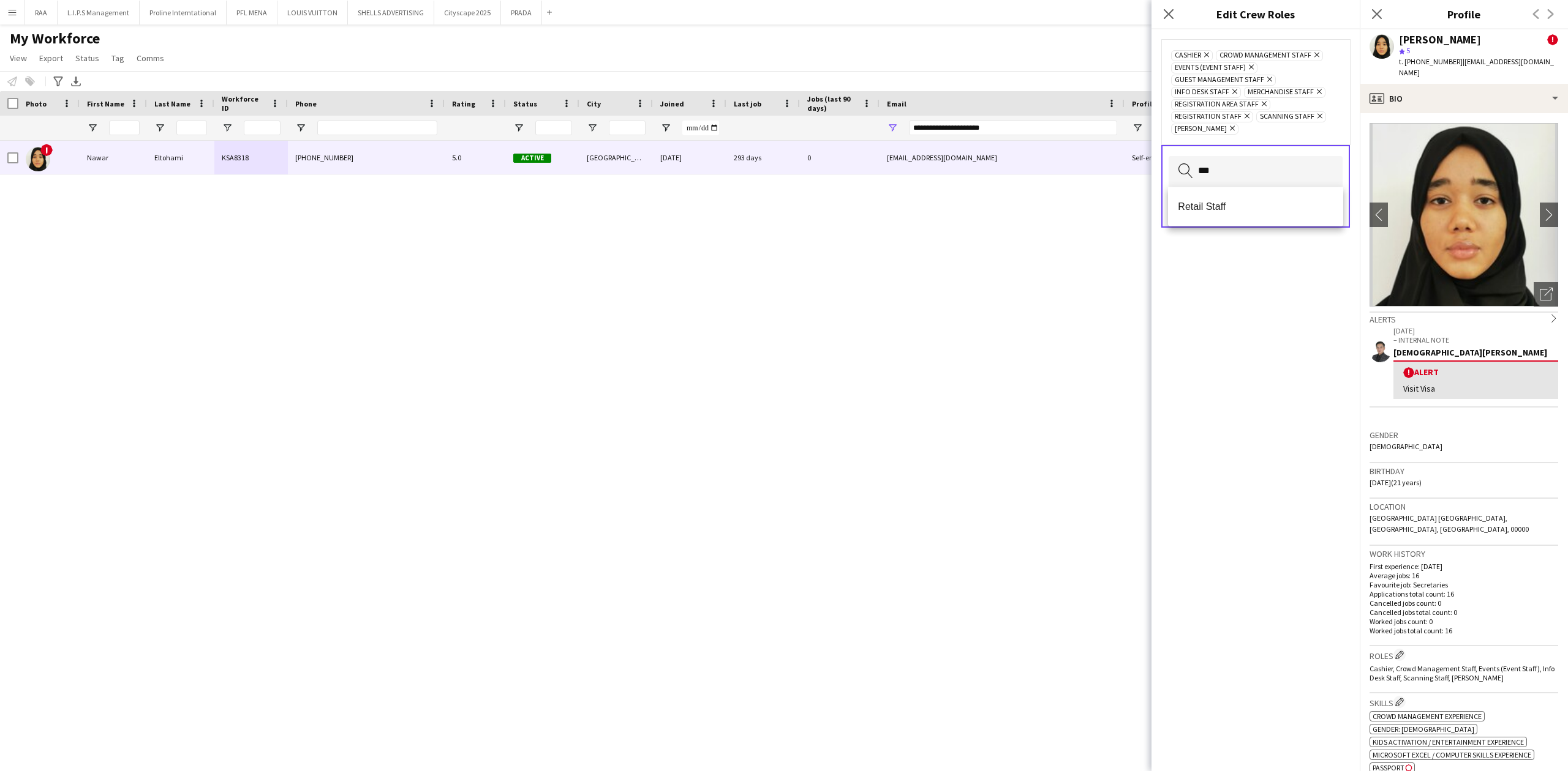
click at [1258, 190] on div "Retail Staff" at bounding box center [1255, 207] width 174 height 39
click at [1257, 201] on span "Retail Staff" at bounding box center [1255, 206] width 155 height 12
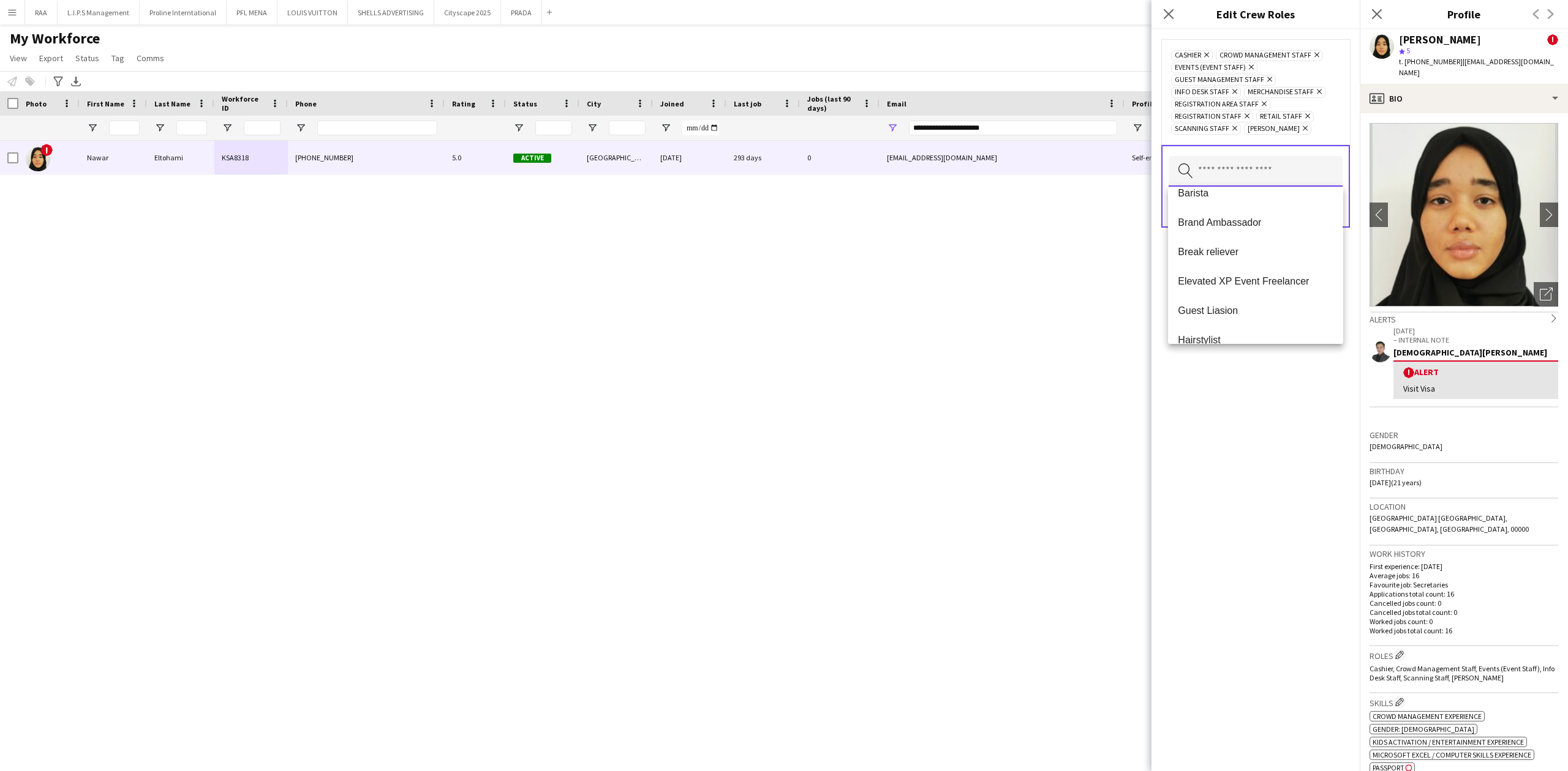
scroll to position [59, 0]
click at [1225, 388] on div "Cashier Remove Crowd Management Staff Remove Events (Event Staff) Remove Guest …" at bounding box center [1255, 400] width 208 height 742
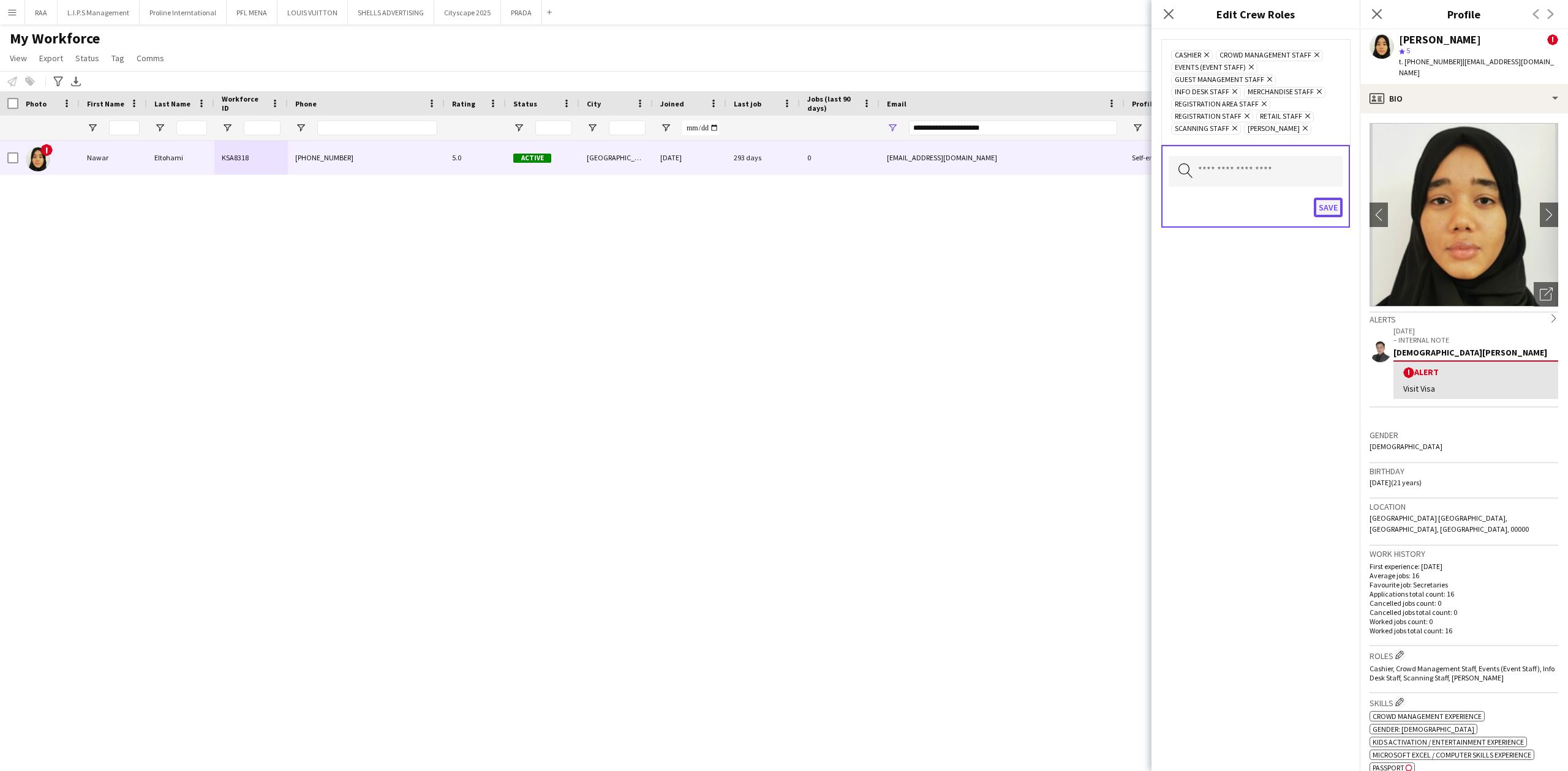
click at [1323, 208] on button "Save" at bounding box center [1328, 207] width 29 height 19
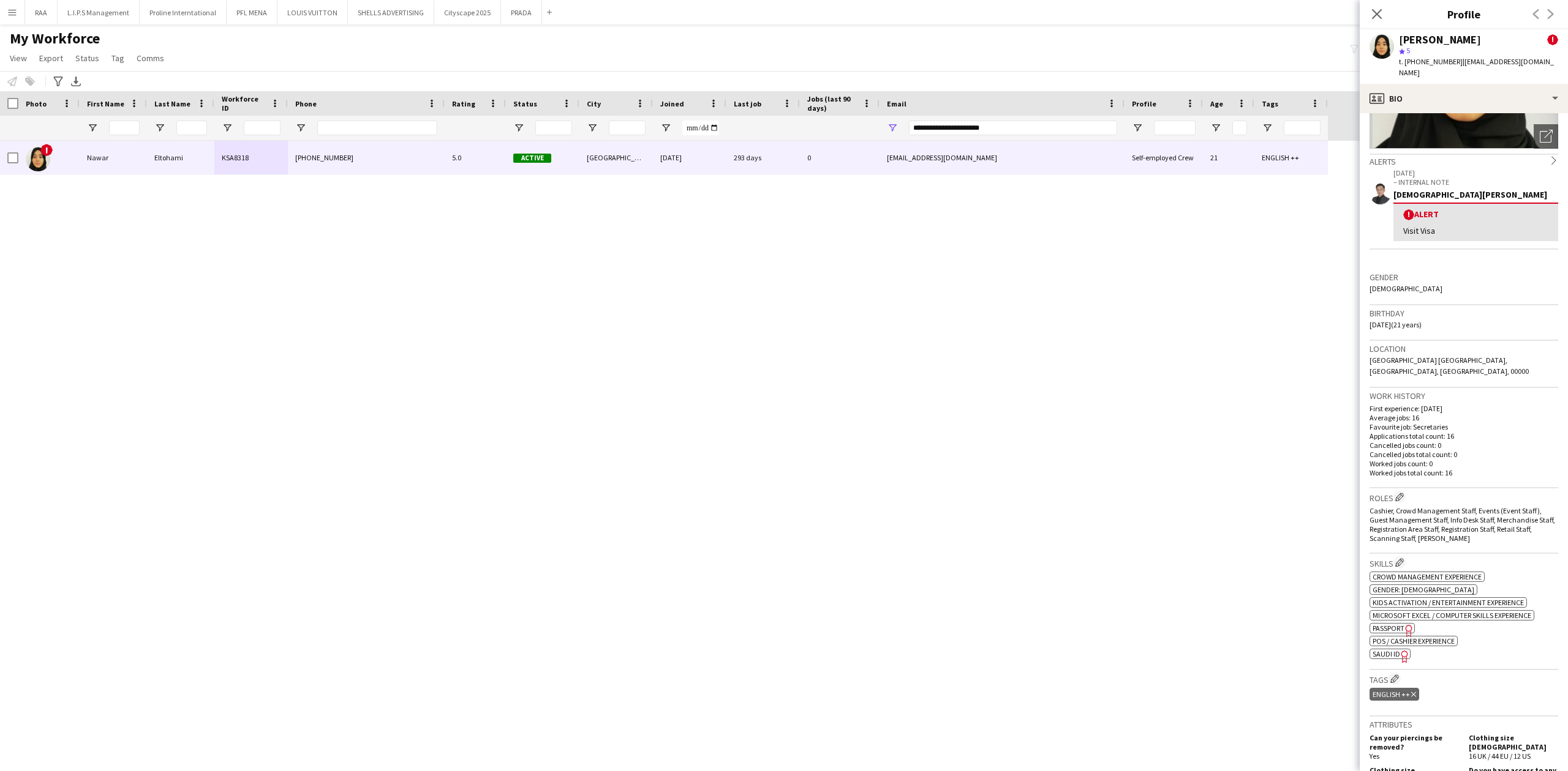
scroll to position [245, 0]
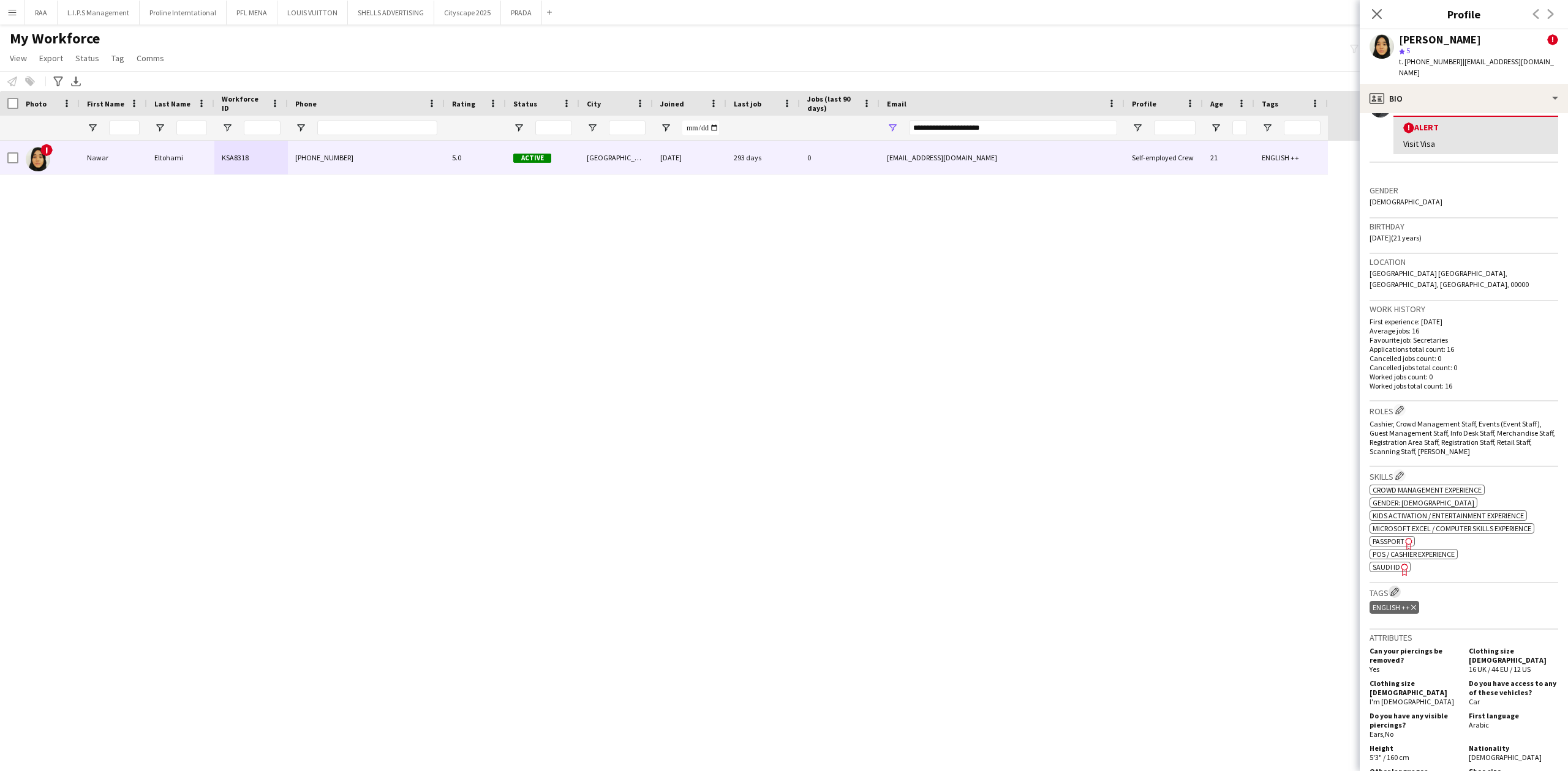
click at [1396, 587] on app-icon "Edit crew company tags" at bounding box center [1395, 592] width 9 height 9
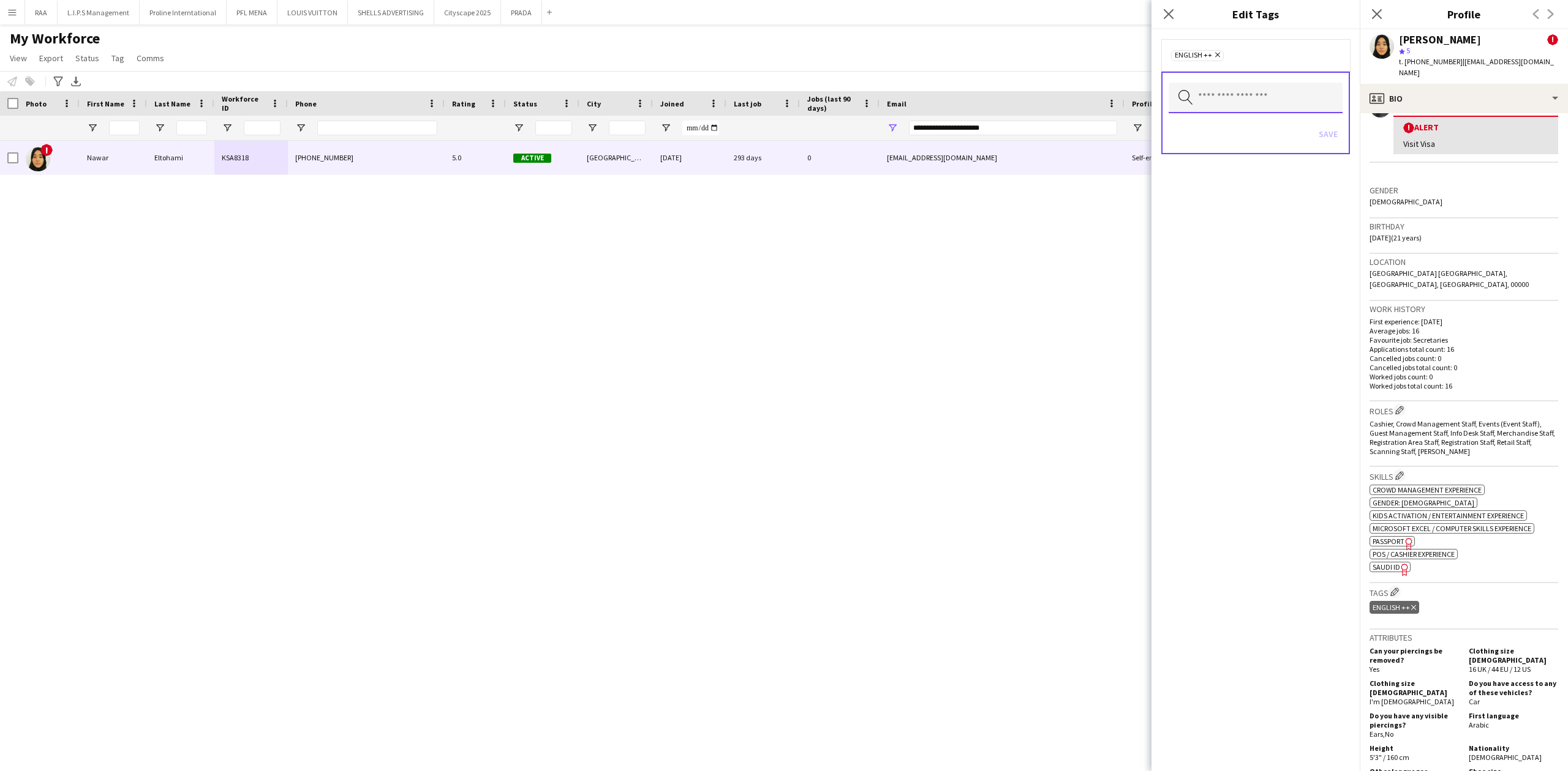
click at [1279, 101] on input "text" at bounding box center [1255, 97] width 174 height 31
type input "*****"
click at [1268, 122] on mat-option "TOP USHER" at bounding box center [1255, 132] width 174 height 29
type input "*****"
click at [1268, 122] on mat-option "TOP PROMOTER" at bounding box center [1255, 132] width 174 height 29
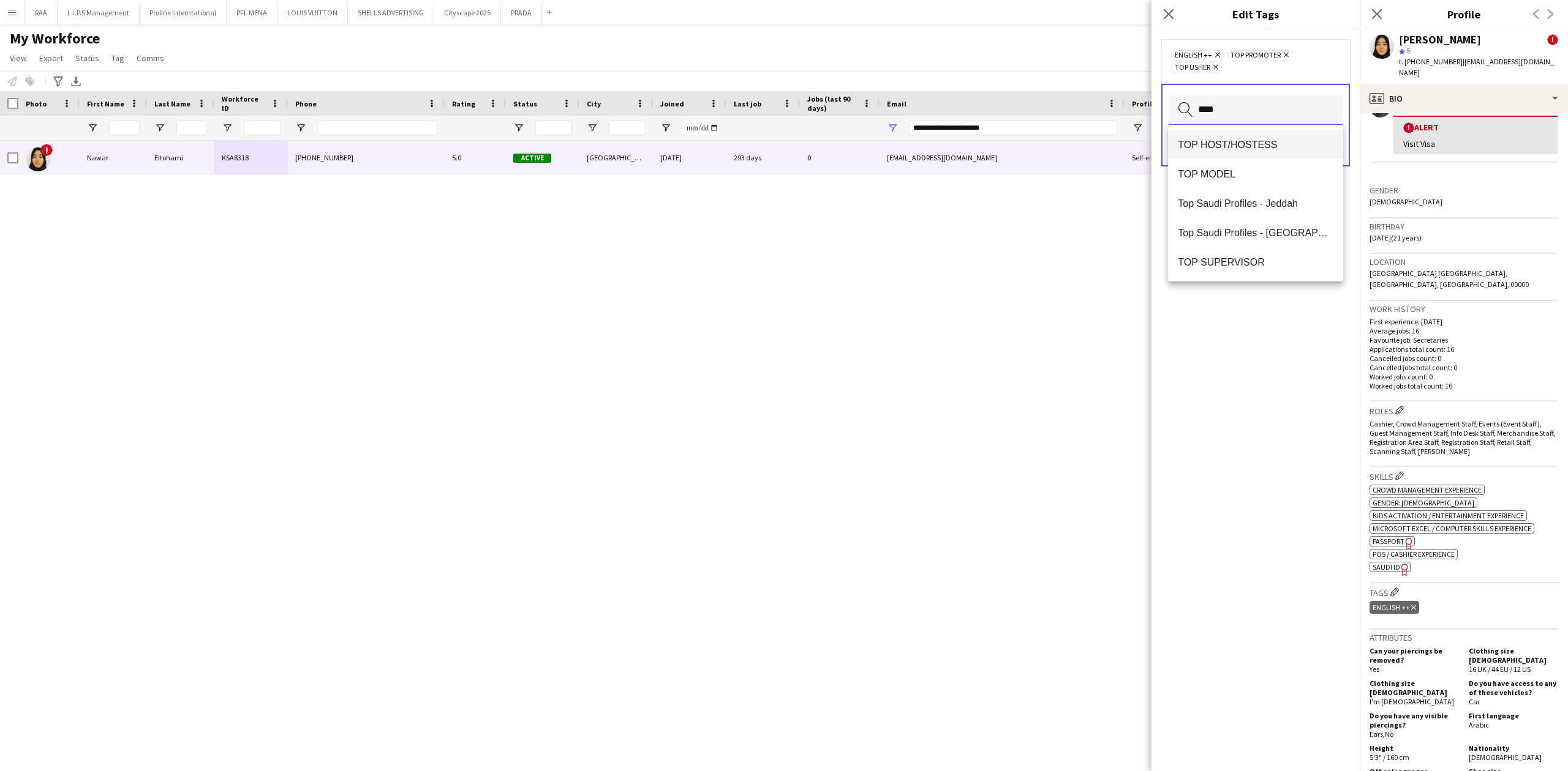
type input "***"
click at [1254, 139] on span "TOP HOST/HOSTESS" at bounding box center [1255, 144] width 155 height 12
click at [1259, 327] on div "ENGLISH ++ Remove TOP HOST/HOSTESS Remove TOP PROMOTER Remove TOP [PERSON_NAME]…" at bounding box center [1255, 400] width 208 height 742
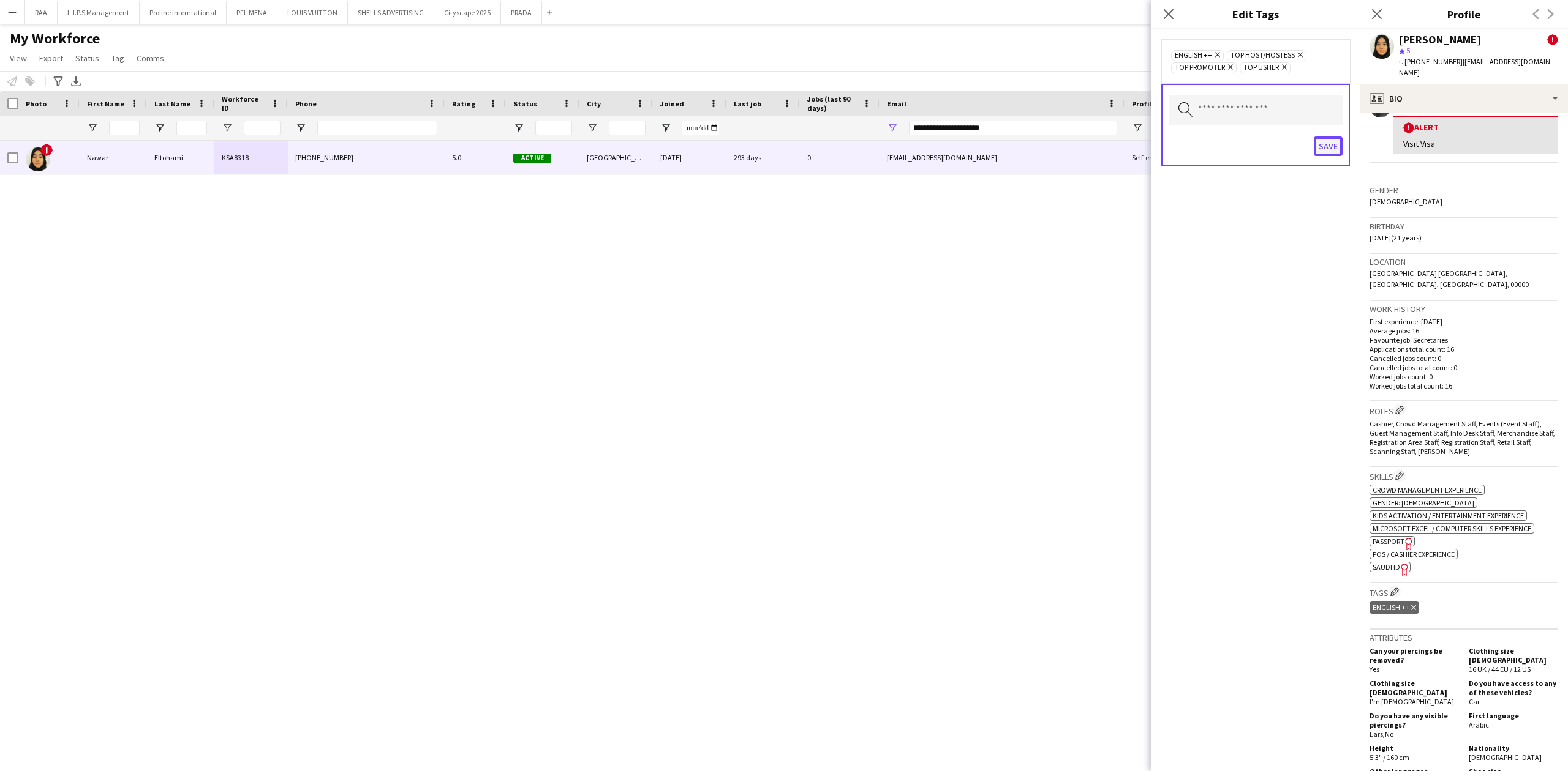
click at [1329, 141] on button "Save" at bounding box center [1328, 146] width 29 height 19
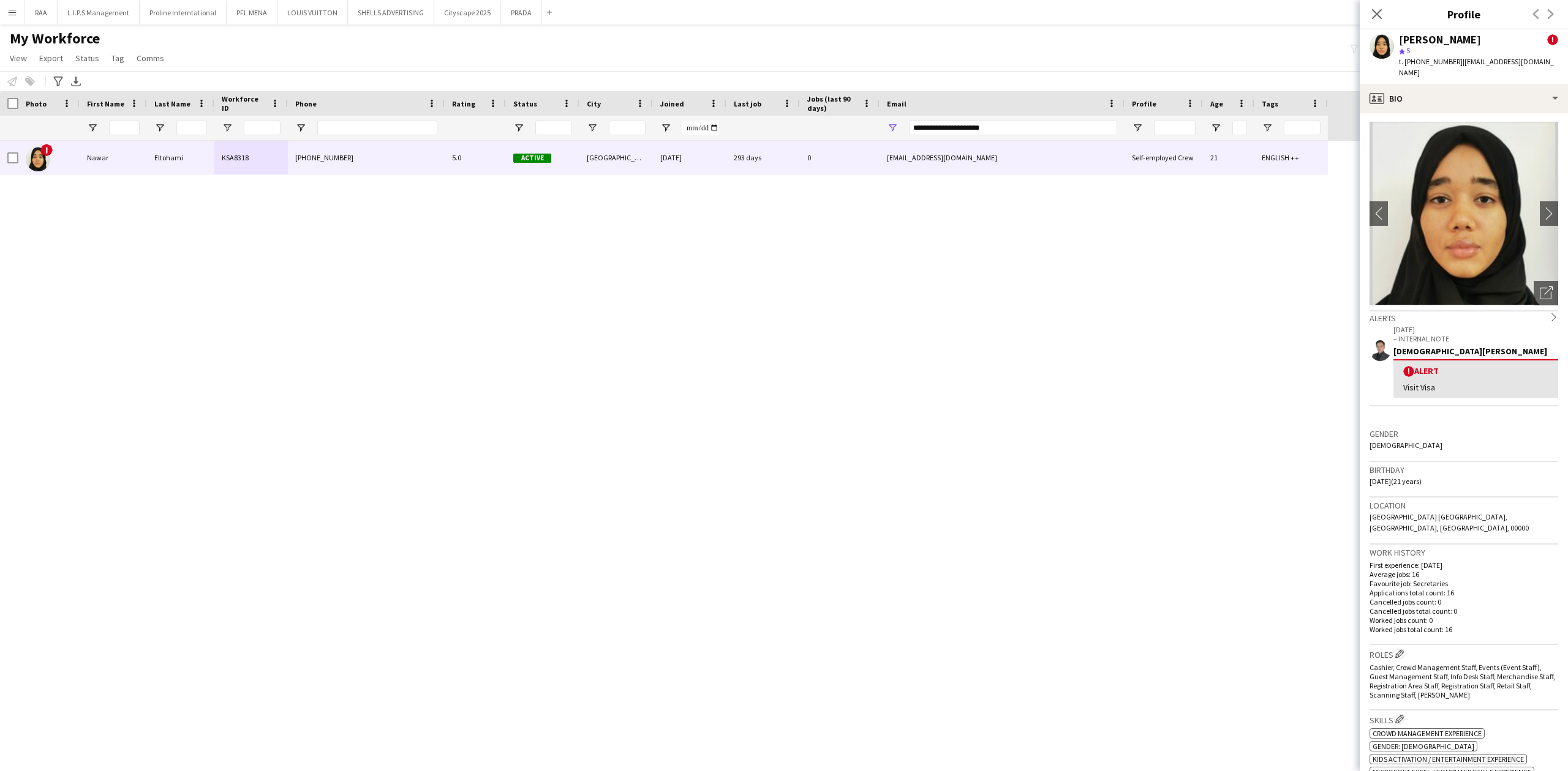
scroll to position [0, 0]
click at [1453, 89] on div "profile Bio" at bounding box center [1464, 98] width 208 height 29
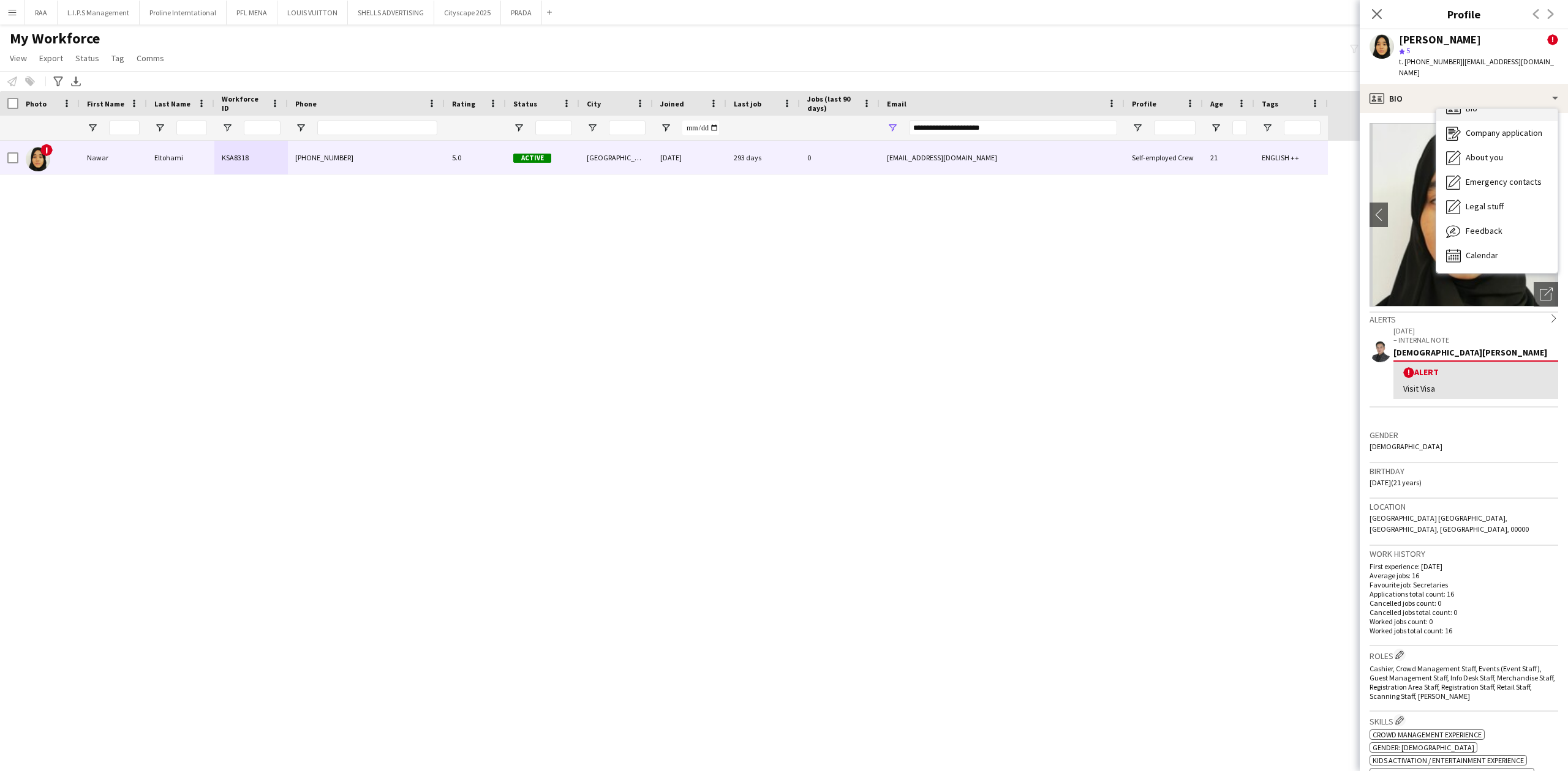
click at [1472, 103] on span "Bio" at bounding box center [1471, 109] width 12 height 11
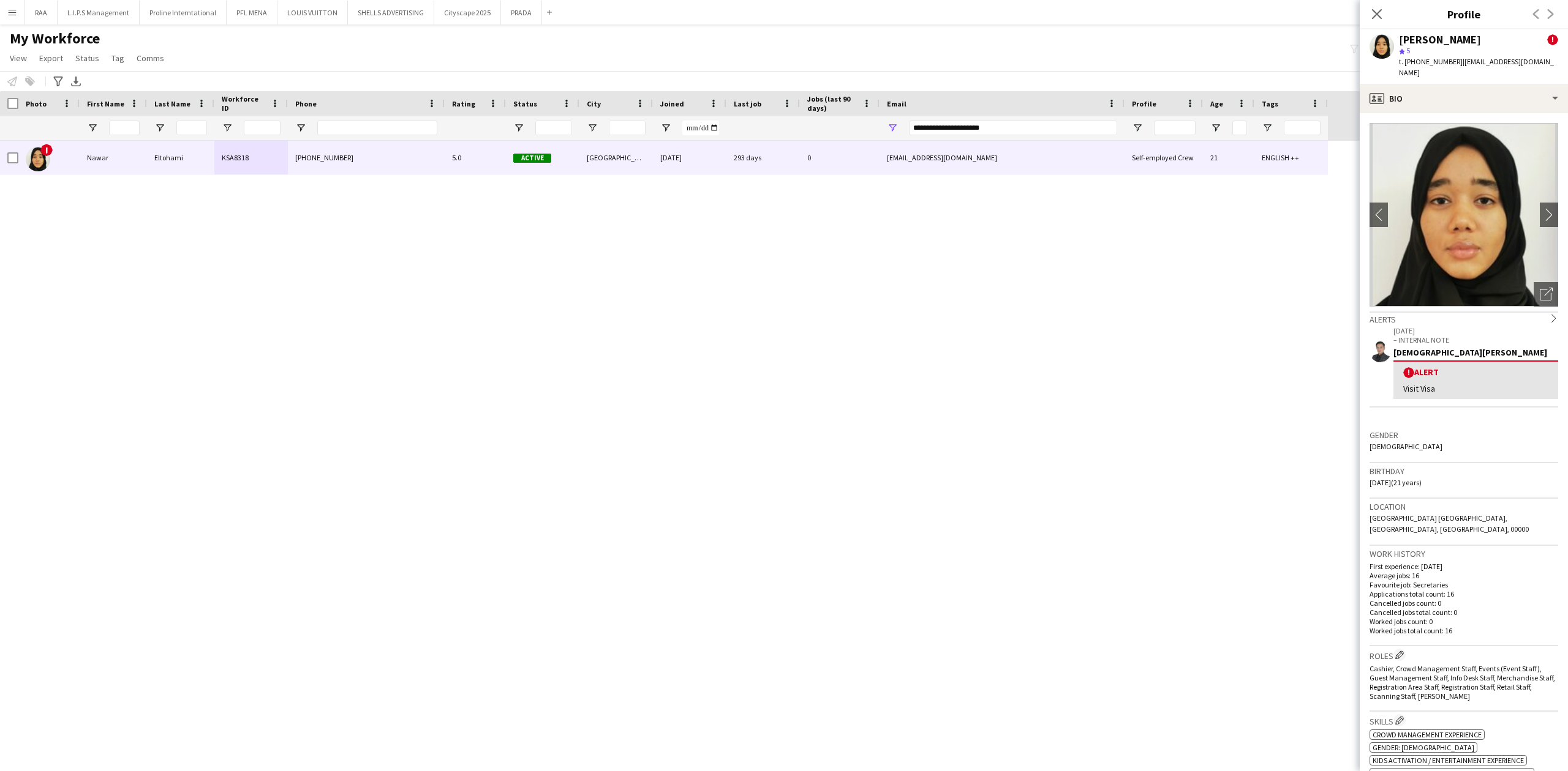
drag, startPoint x: 1479, startPoint y: 40, endPoint x: 1399, endPoint y: 38, distance: 80.0
click at [1399, 38] on div "[PERSON_NAME] !" at bounding box center [1478, 40] width 159 height 11
copy div "[PERSON_NAME]"
click at [1429, 60] on span "t. [PHONE_NUMBER]" at bounding box center [1430, 61] width 64 height 9
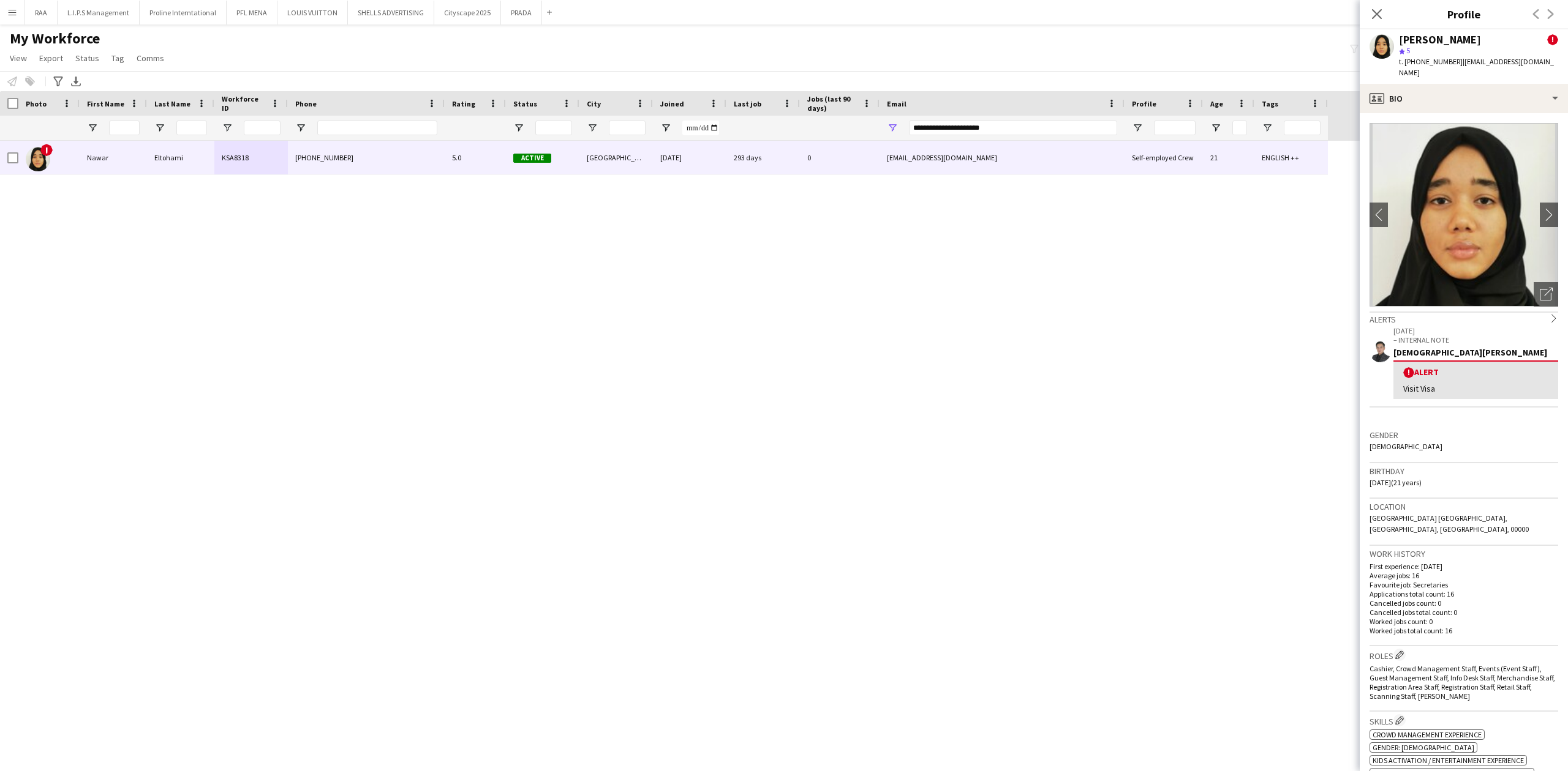
copy span "966552800269"
drag, startPoint x: 1548, startPoint y: 67, endPoint x: 1457, endPoint y: 66, distance: 91.0
click at [1457, 66] on app-profile-header "[PERSON_NAME] ! star 5 t. [PHONE_NUMBER] | [EMAIL_ADDRESS][DOMAIN_NAME]" at bounding box center [1464, 56] width 208 height 54
copy span "[EMAIL_ADDRESS][DOMAIN_NAME]"
drag, startPoint x: 779, startPoint y: 126, endPoint x: 689, endPoint y: 126, distance: 90.0
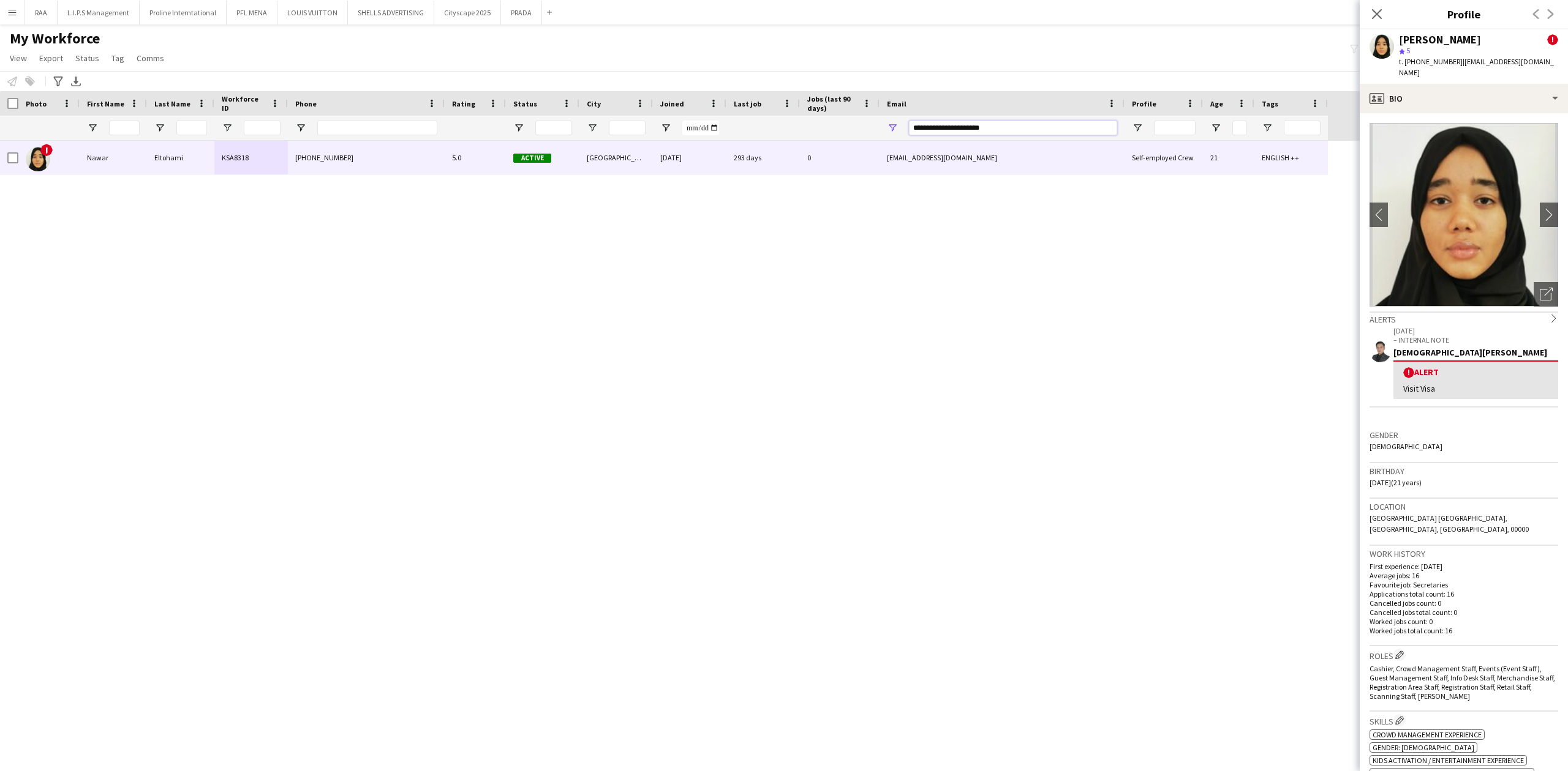
click at [689, 126] on div at bounding box center [664, 127] width 1328 height 24
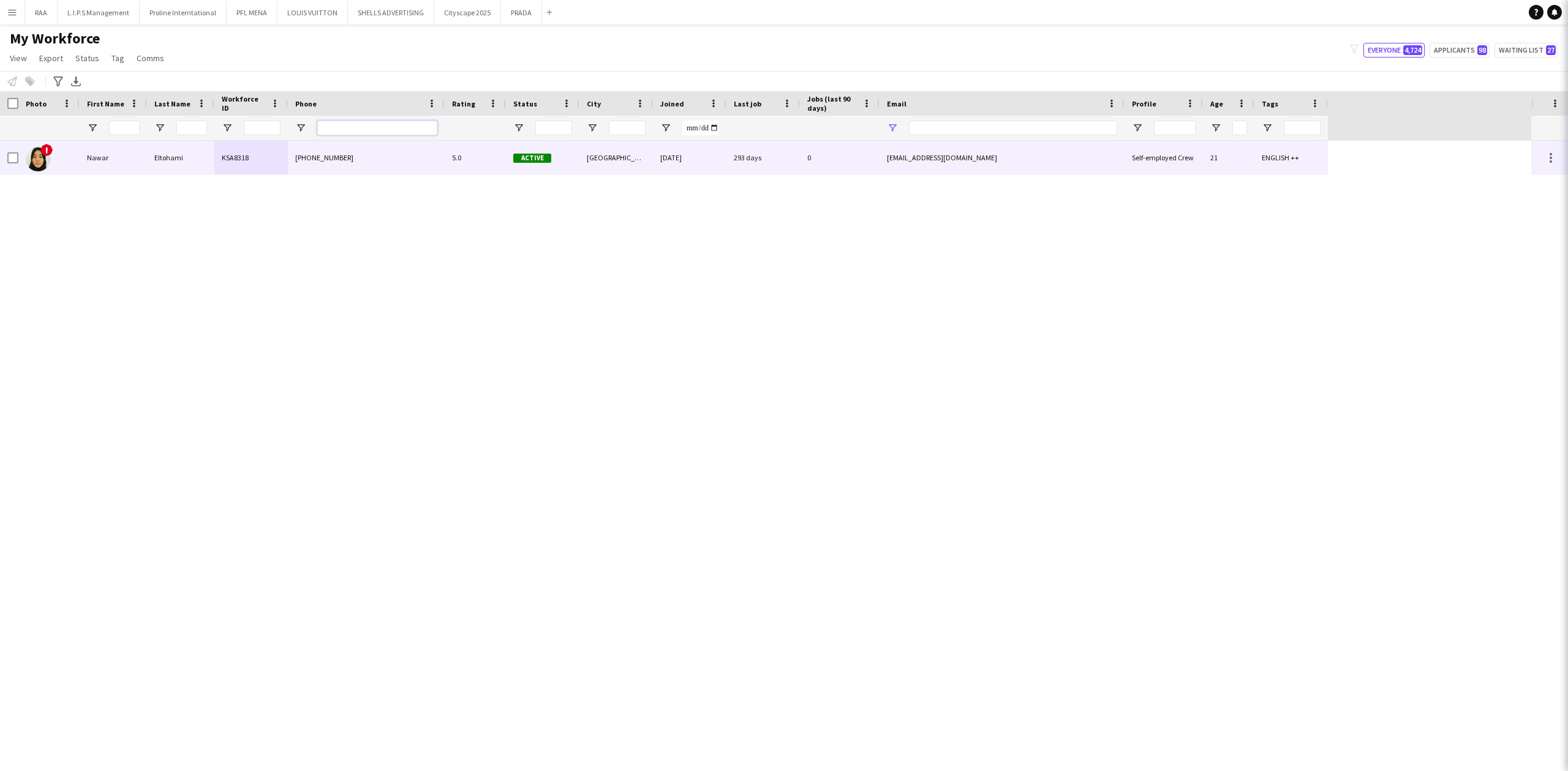
click at [379, 122] on input "Phone Filter Input" at bounding box center [377, 128] width 120 height 15
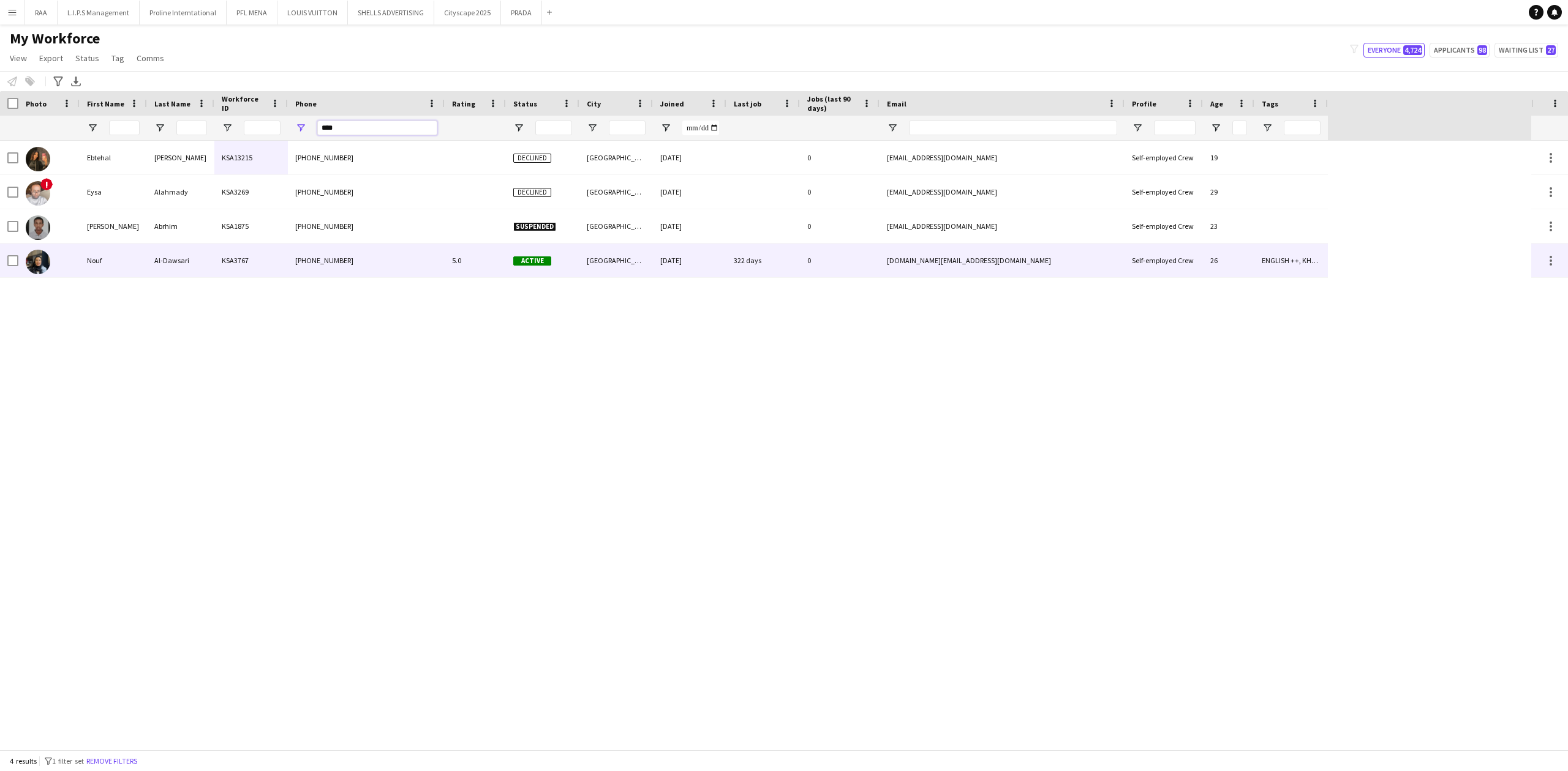
type input "****"
click at [182, 265] on div "Al-Dawsari" at bounding box center [181, 261] width 68 height 34
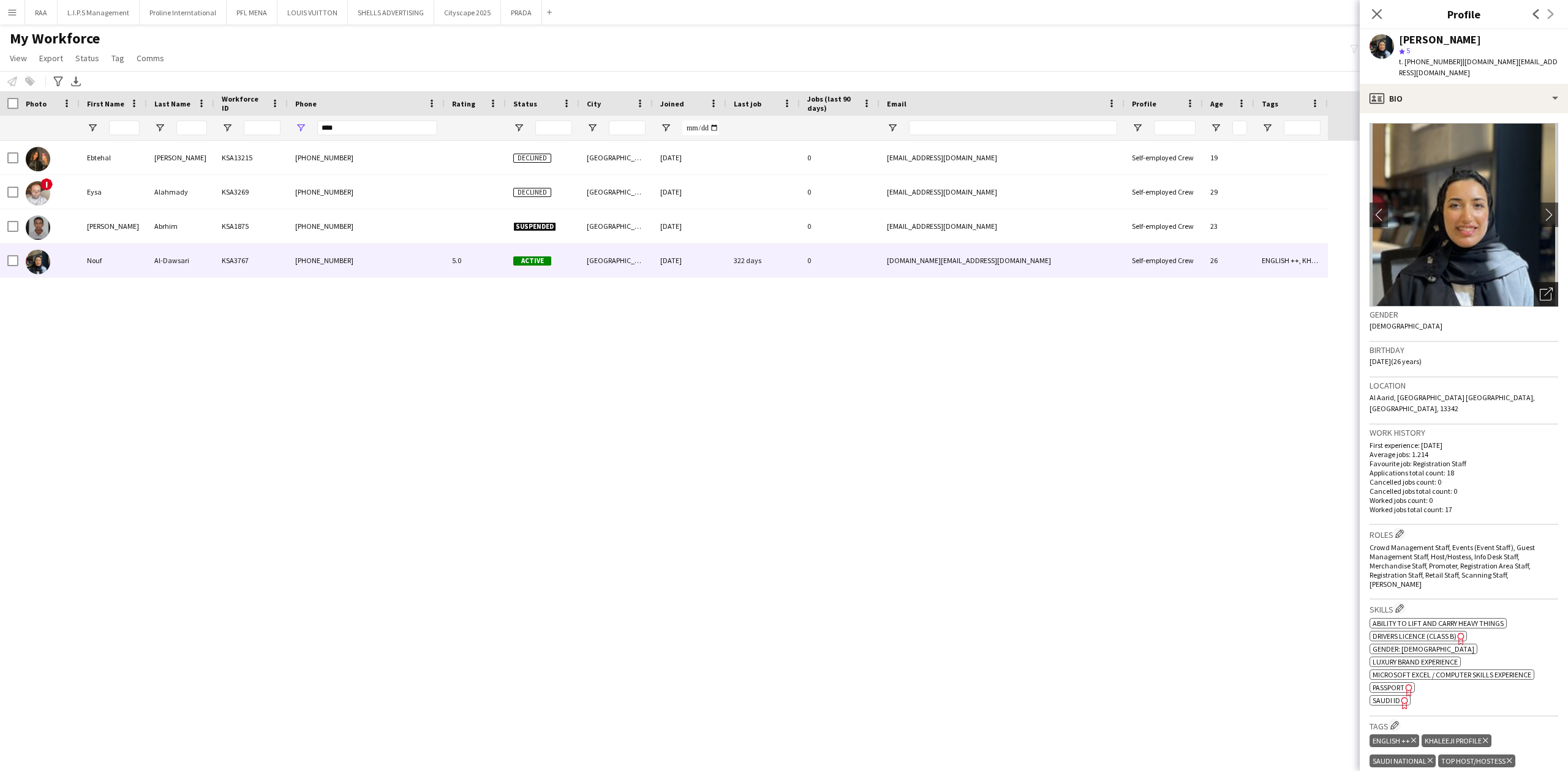
click at [1540, 292] on icon "Open photos pop-in" at bounding box center [1546, 294] width 13 height 13
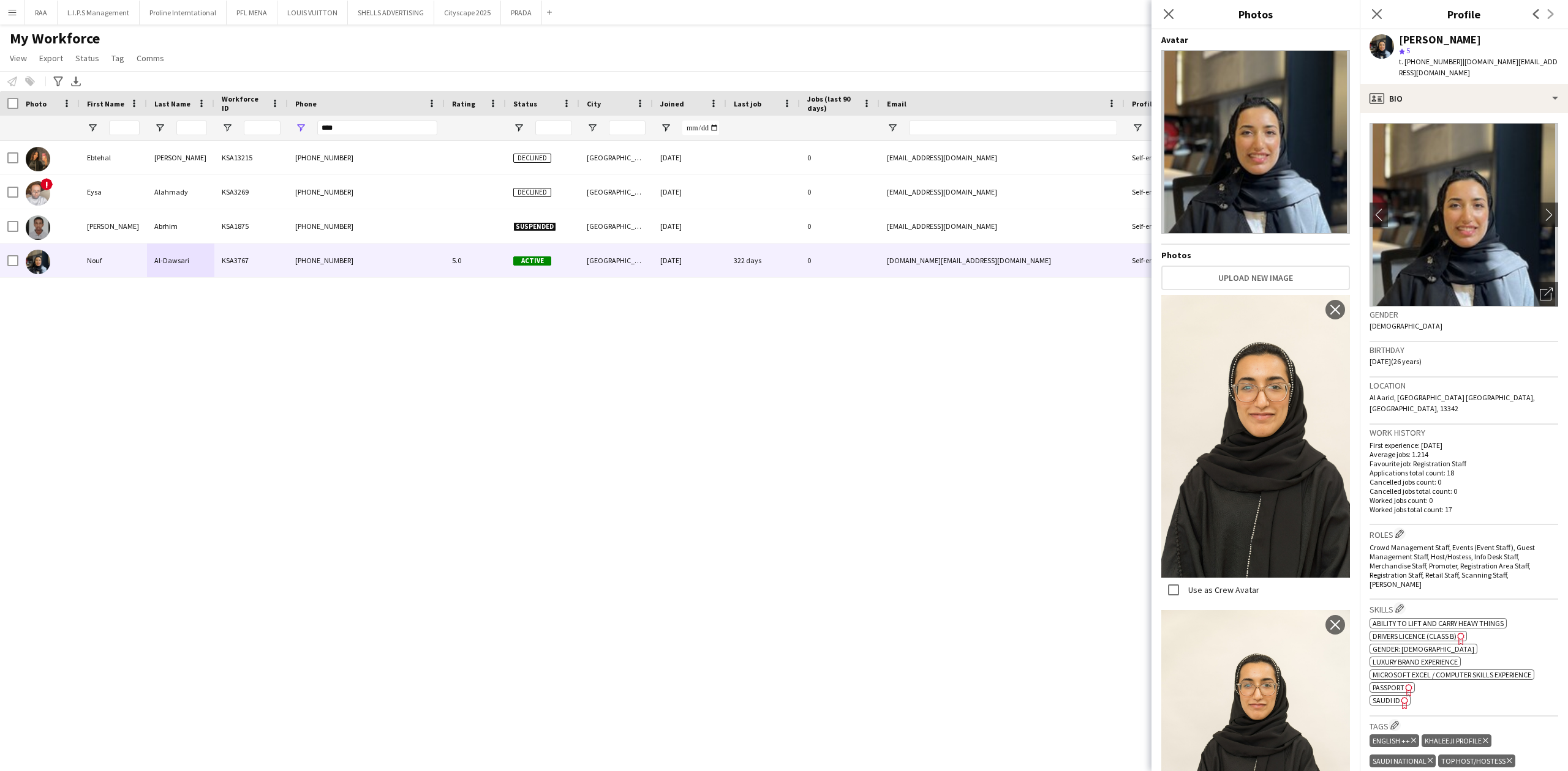
click at [1434, 114] on app-crew-profile-bio "chevron-left chevron-right Open photos pop-in Gender [DEMOGRAPHIC_DATA] Birthda…" at bounding box center [1464, 442] width 208 height 658
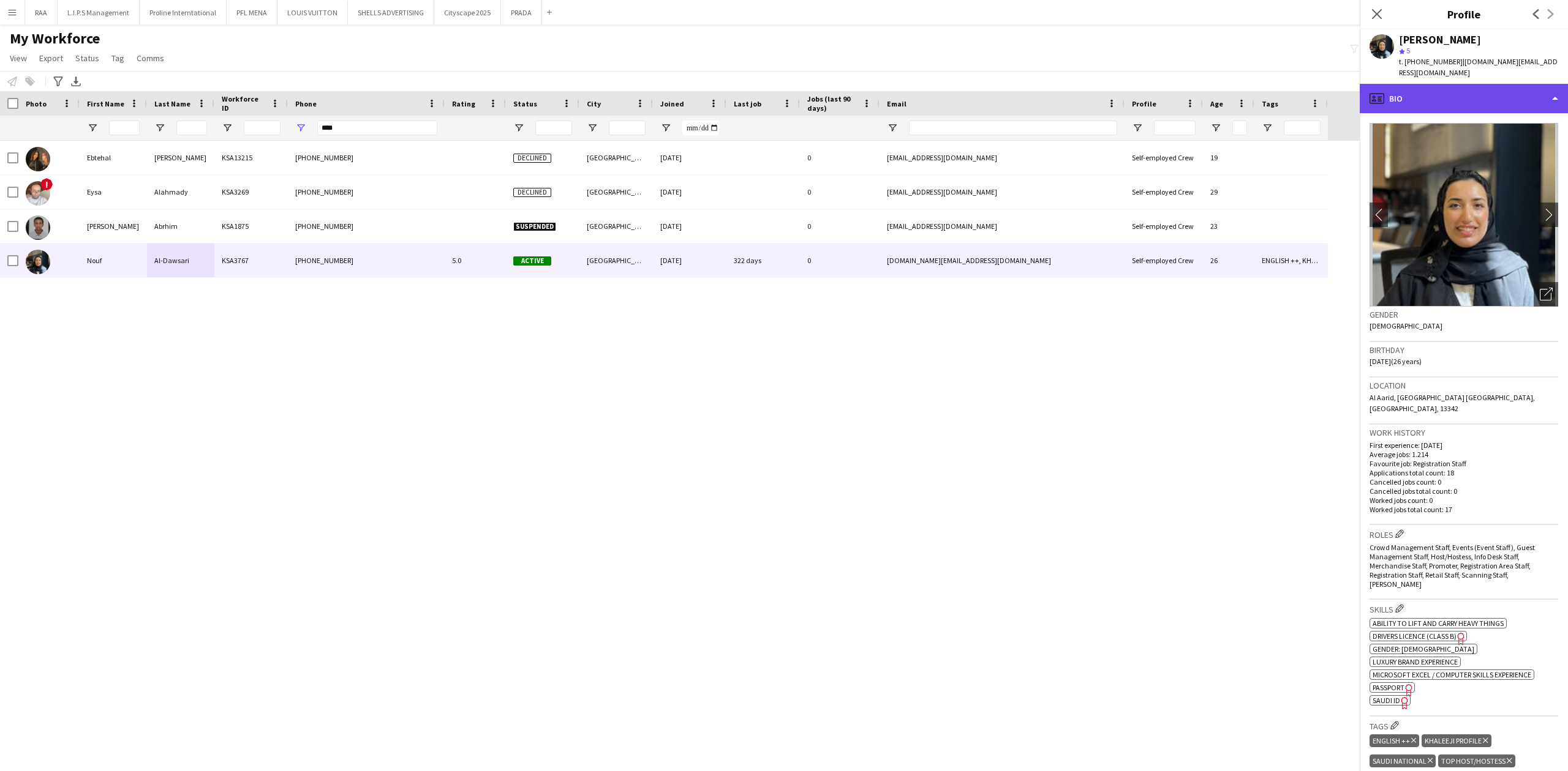
click at [1439, 106] on div "profile Bio" at bounding box center [1464, 98] width 208 height 29
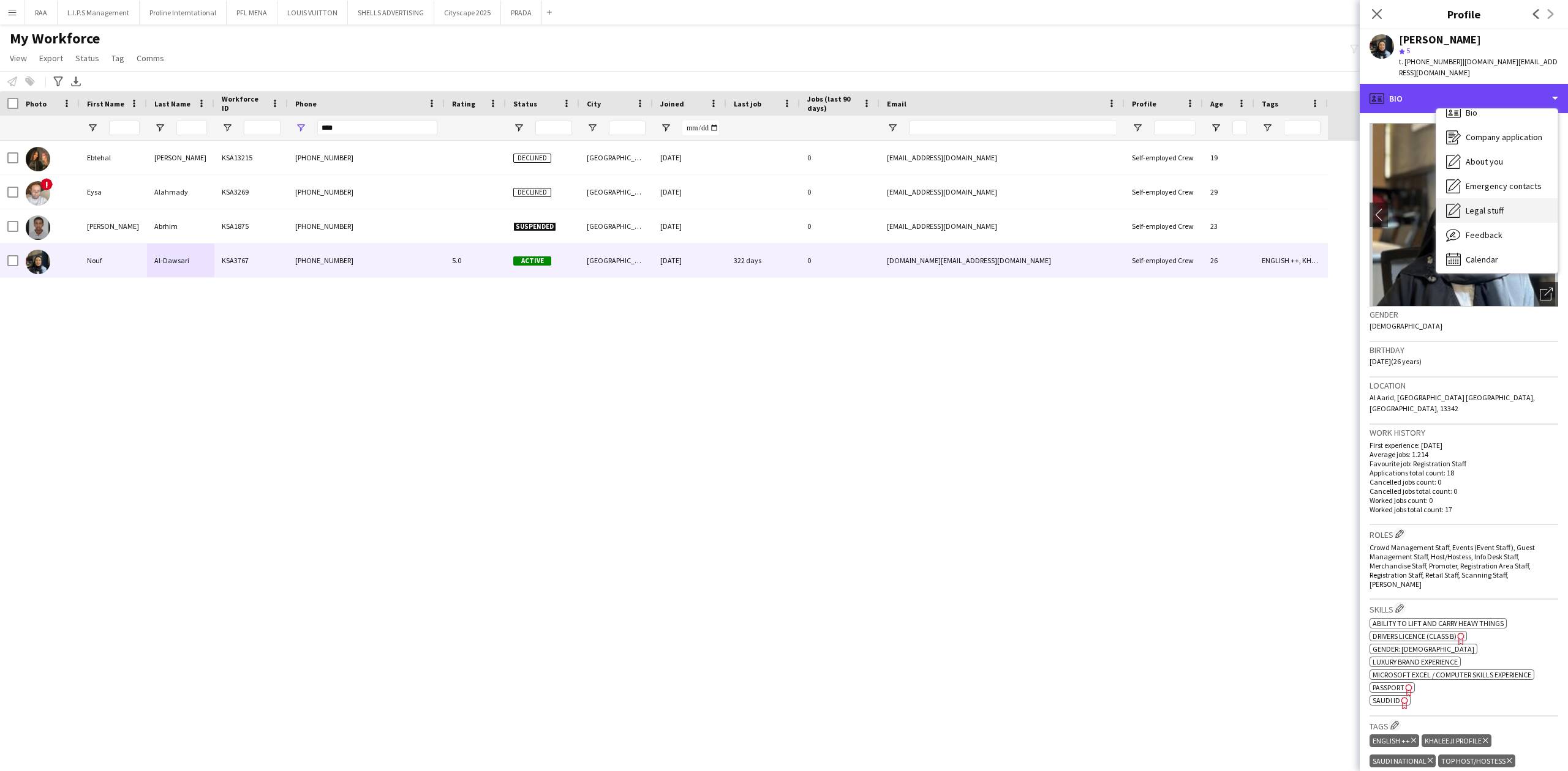
scroll to position [17, 0]
click at [1492, 257] on span "Calendar" at bounding box center [1482, 256] width 33 height 11
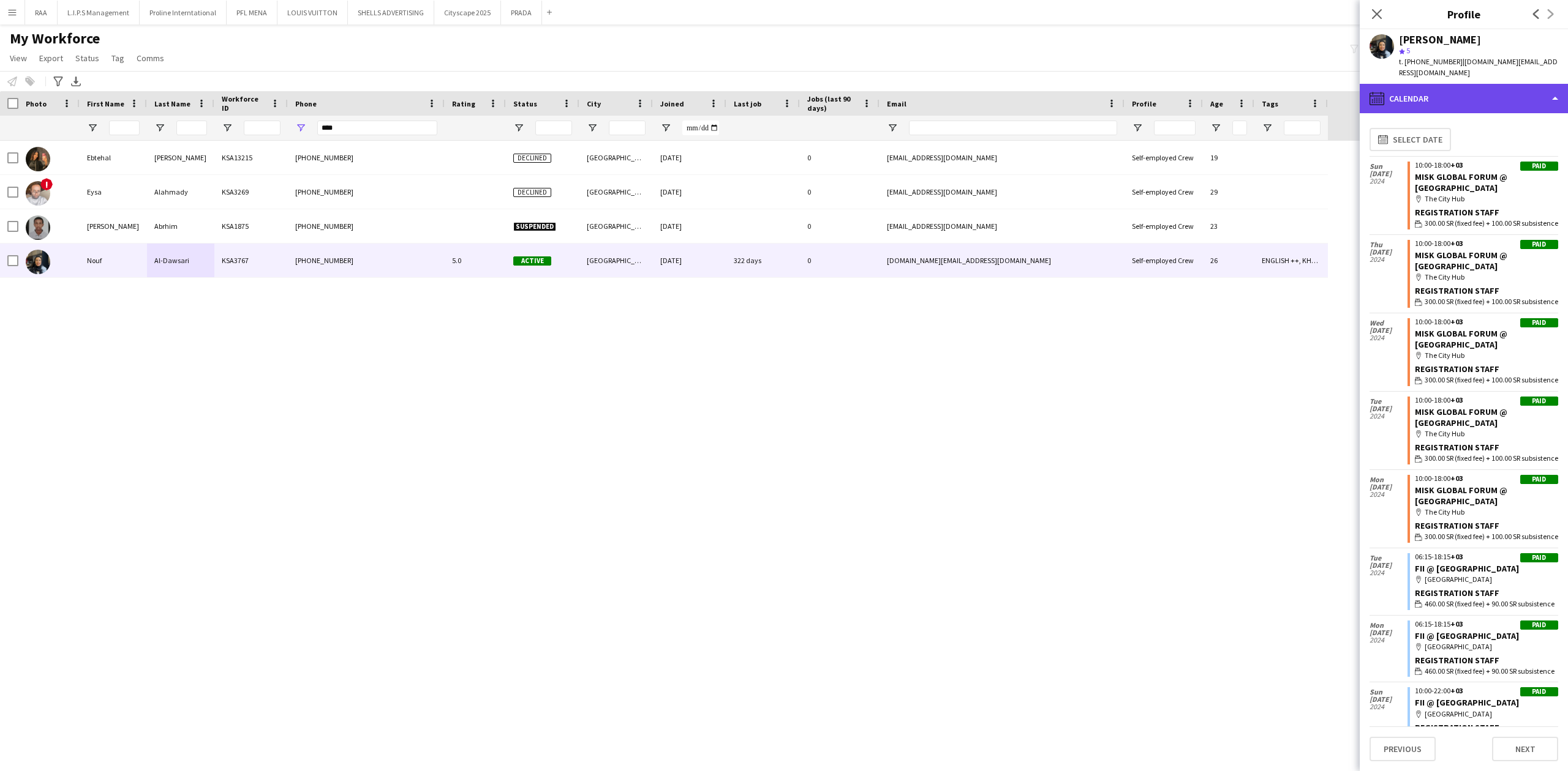
click at [1497, 106] on div "calendar-full Calendar" at bounding box center [1464, 98] width 208 height 29
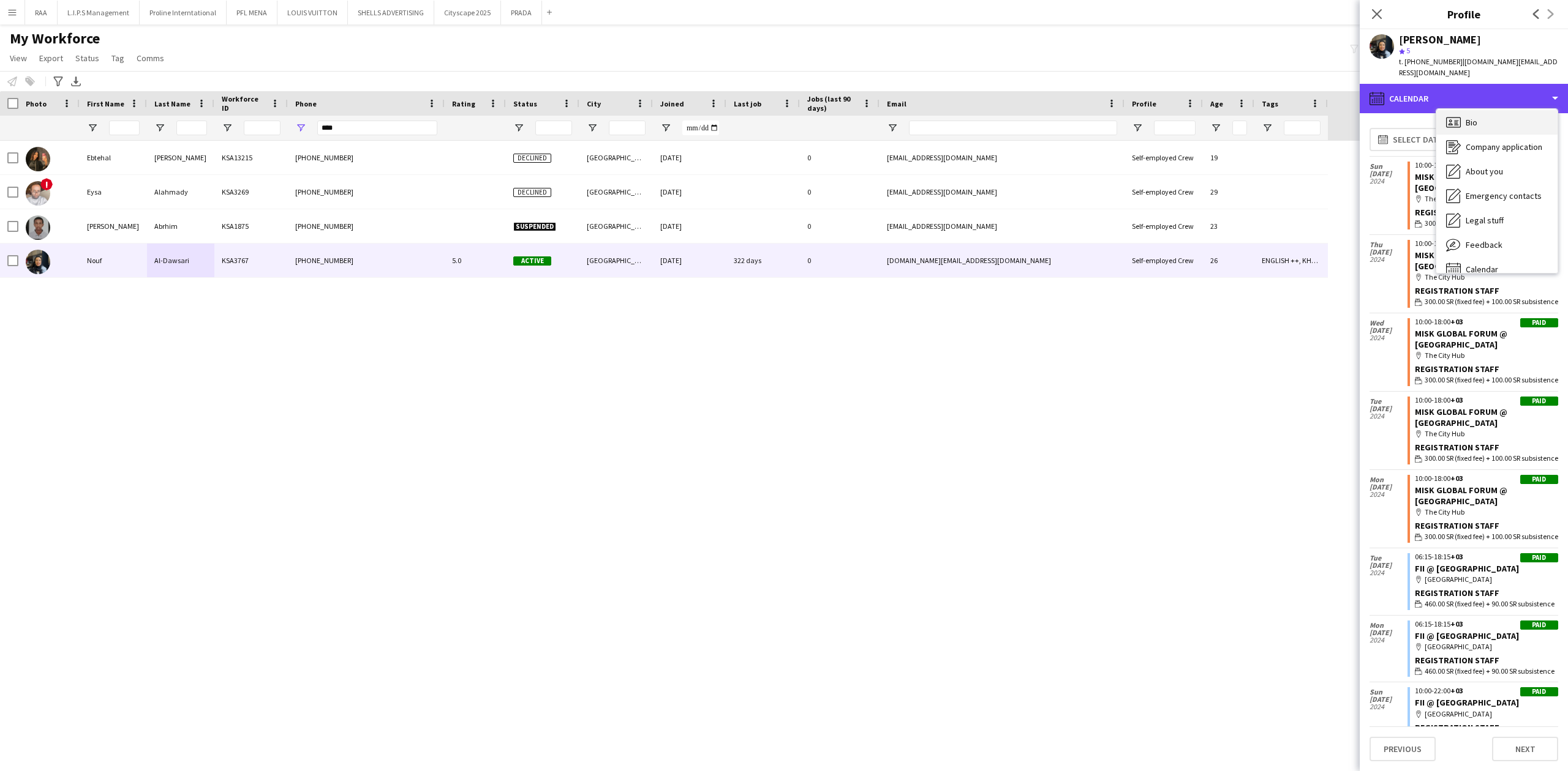
scroll to position [0, 0]
click at [1488, 131] on div "Bio Bio" at bounding box center [1497, 126] width 121 height 24
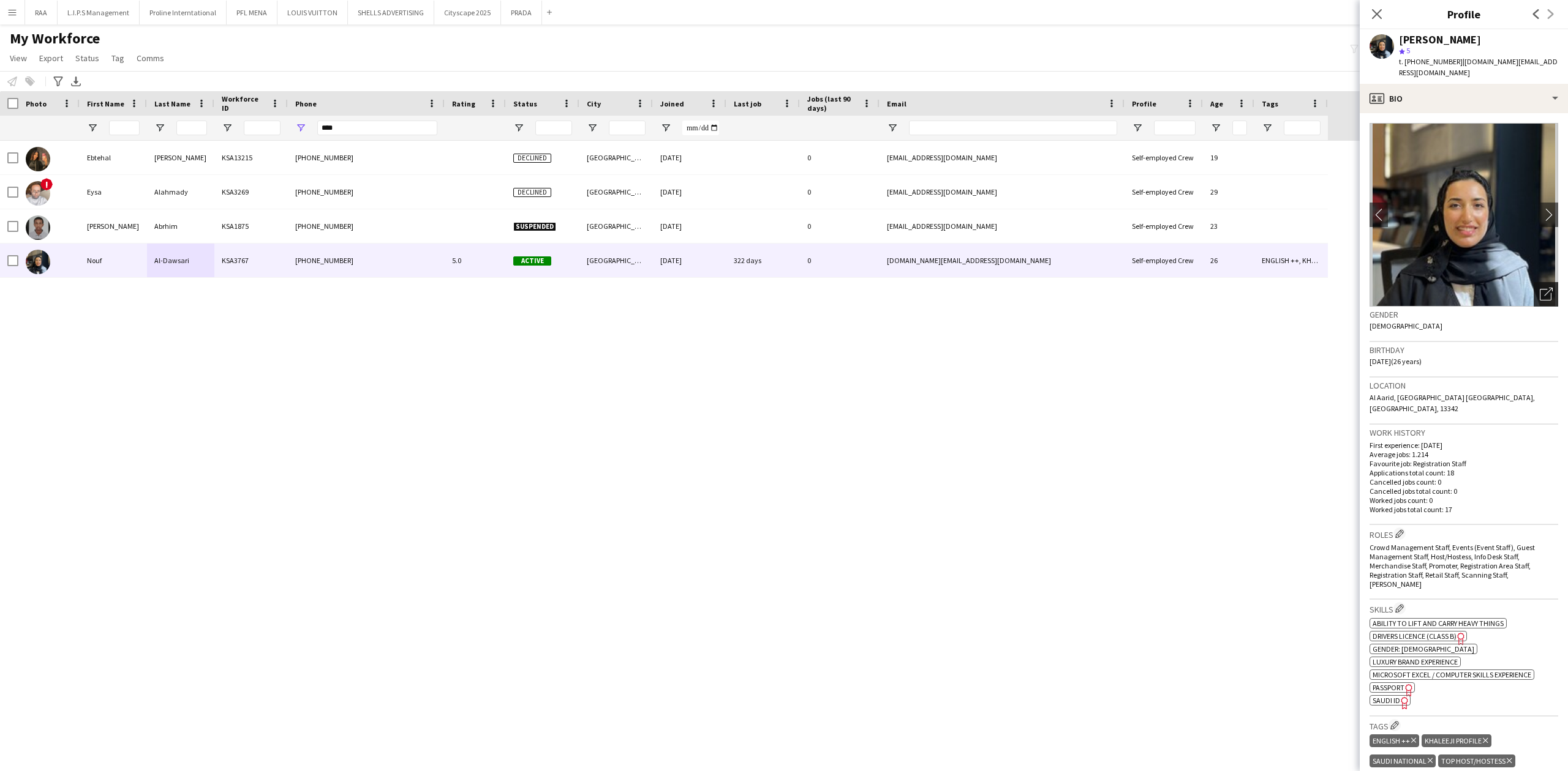
click at [1540, 297] on icon "Open photos pop-in" at bounding box center [1546, 294] width 13 height 13
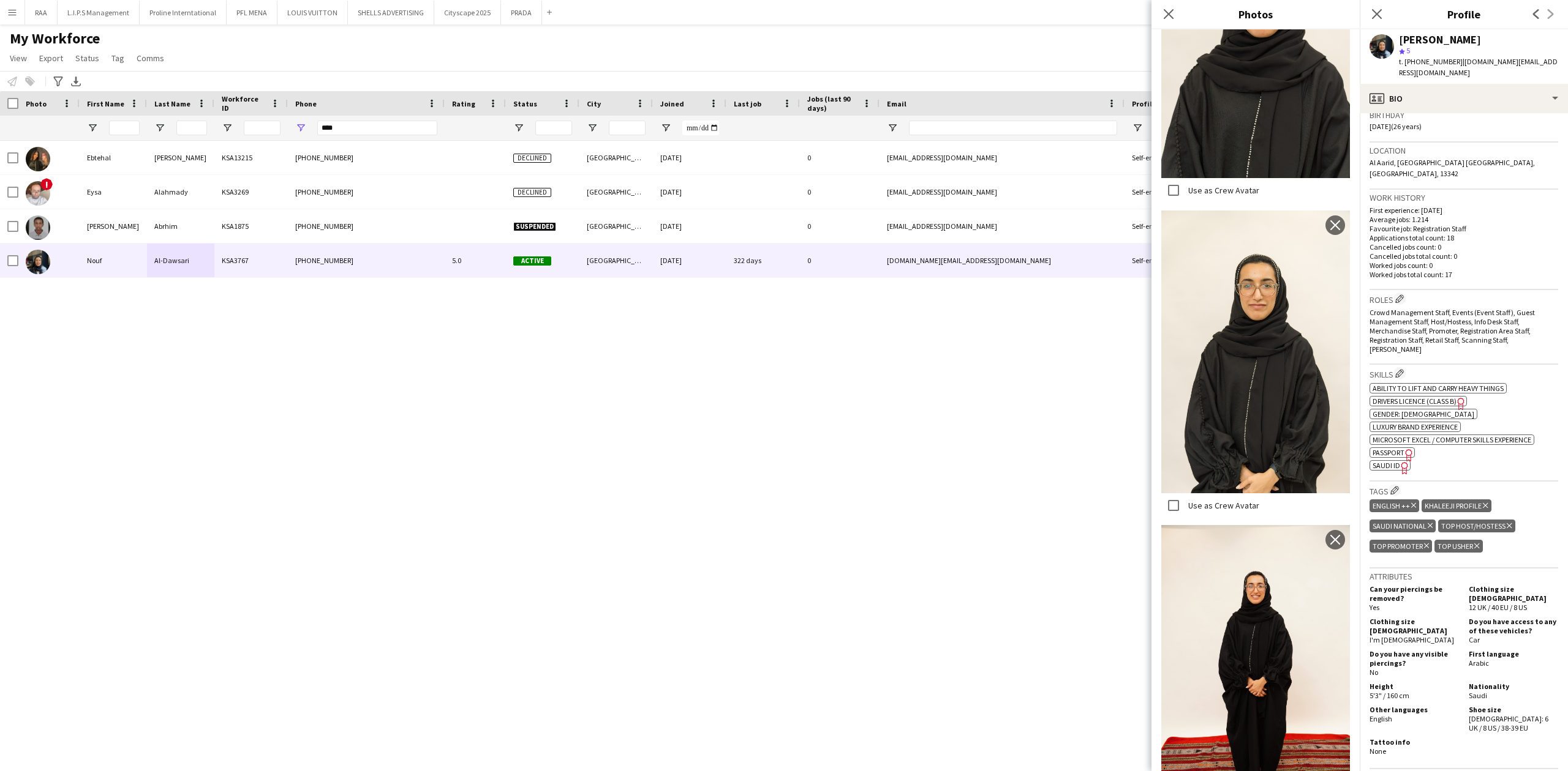
scroll to position [81, 0]
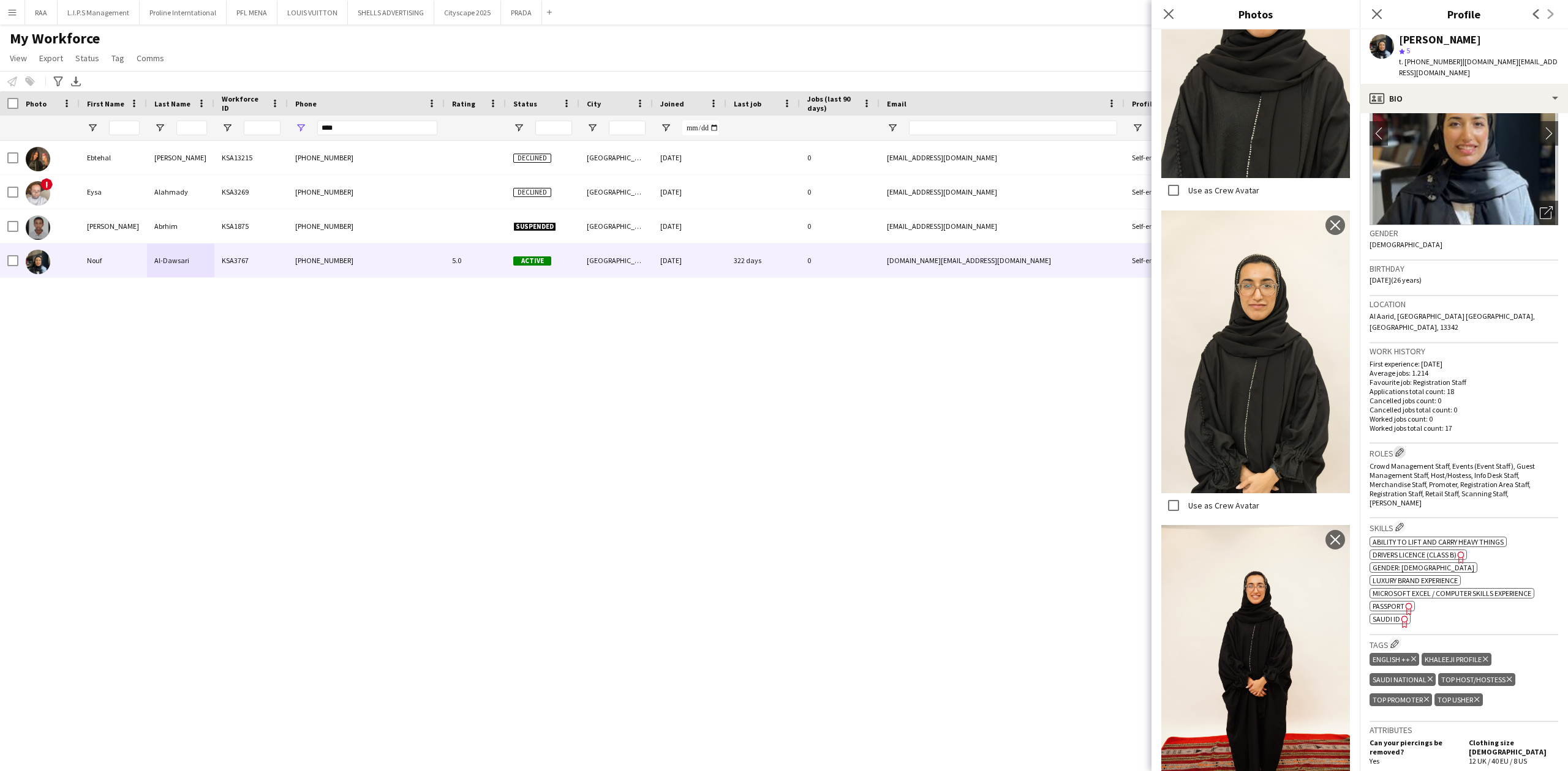
click at [1400, 448] on app-icon "Edit crew company roles" at bounding box center [1399, 452] width 9 height 9
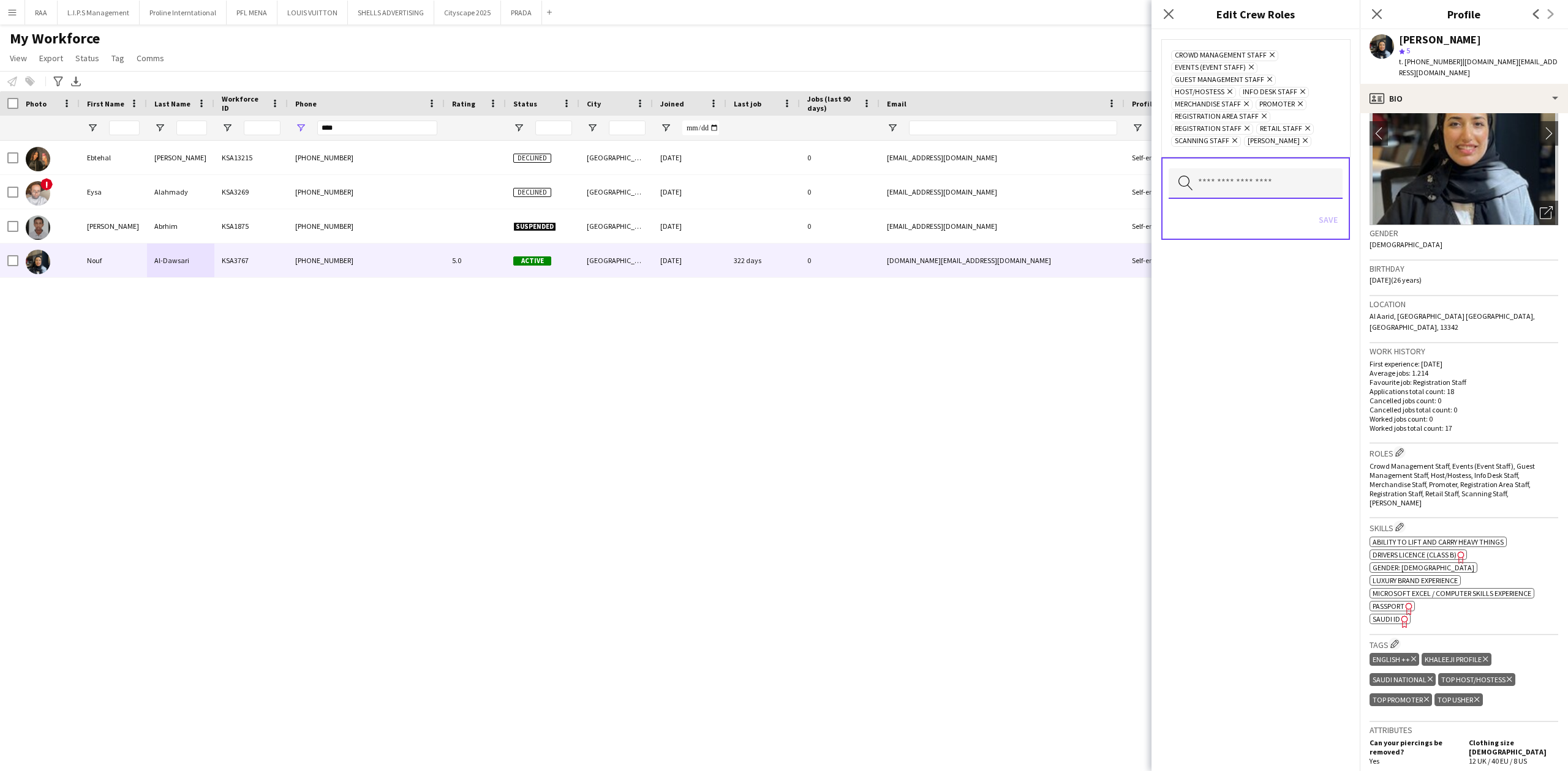
click at [1254, 180] on input "text" at bounding box center [1255, 183] width 174 height 31
click at [1250, 299] on mat-option "Brand Ambassador" at bounding box center [1255, 307] width 174 height 29
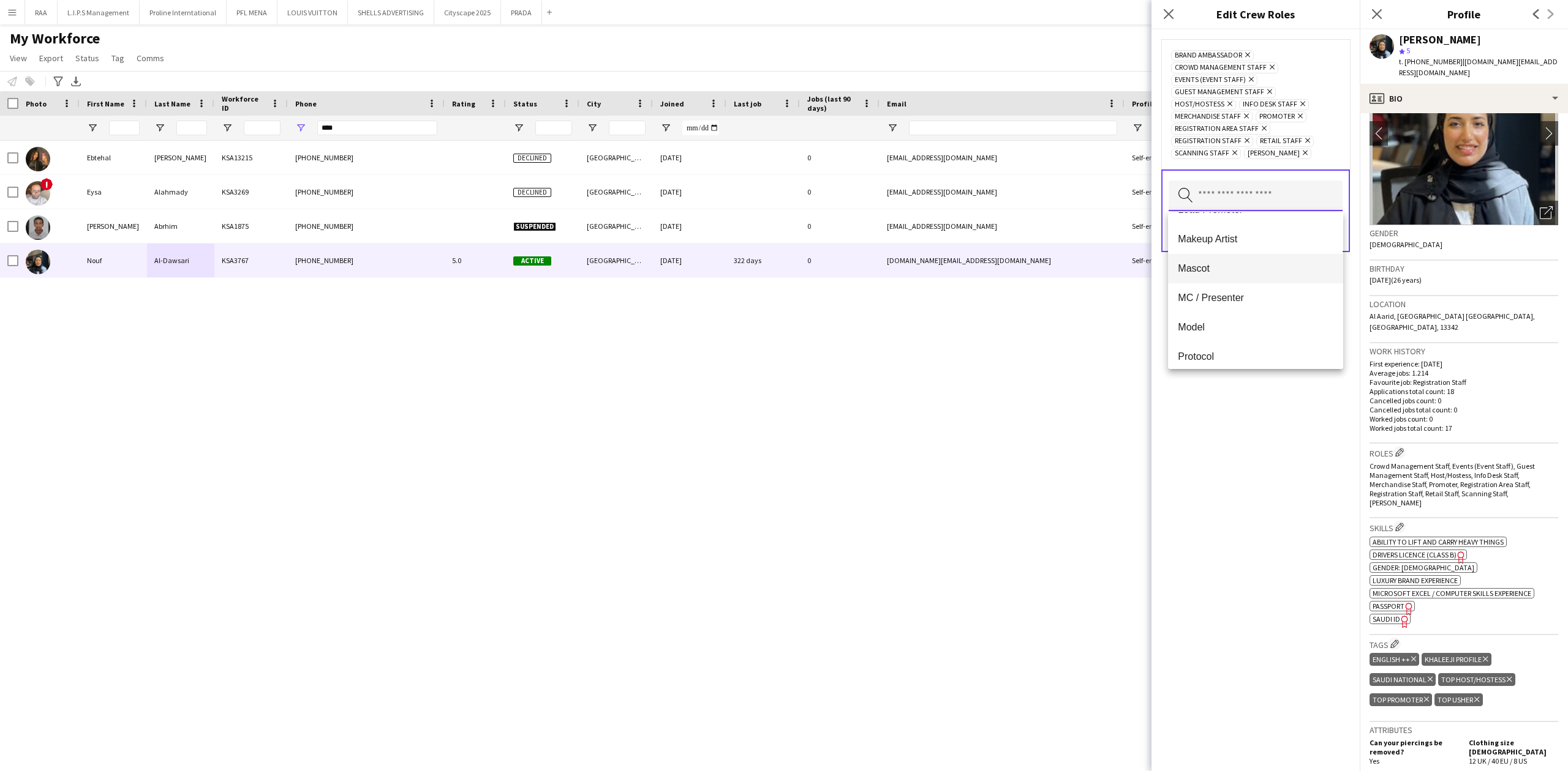
scroll to position [326, 0]
drag, startPoint x: 1260, startPoint y: 410, endPoint x: 1304, endPoint y: 275, distance: 142.0
click at [1260, 409] on div "Brand Ambassador Remove Crowd Management Staff Remove Events (Event Staff) Remo…" at bounding box center [1255, 400] width 208 height 742
click at [1317, 233] on button "Save" at bounding box center [1328, 232] width 29 height 19
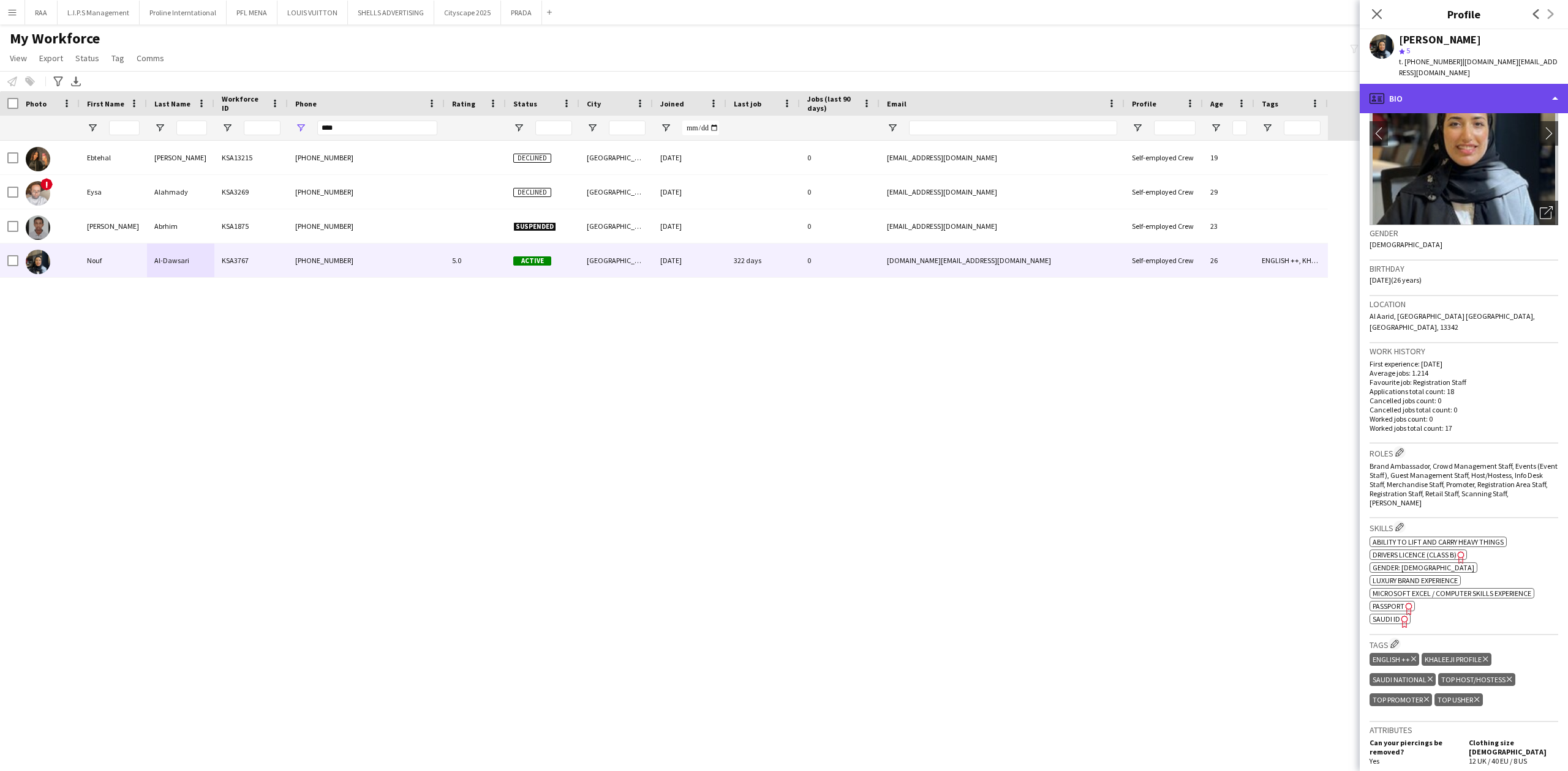
click at [1485, 102] on div "profile Bio" at bounding box center [1464, 98] width 208 height 29
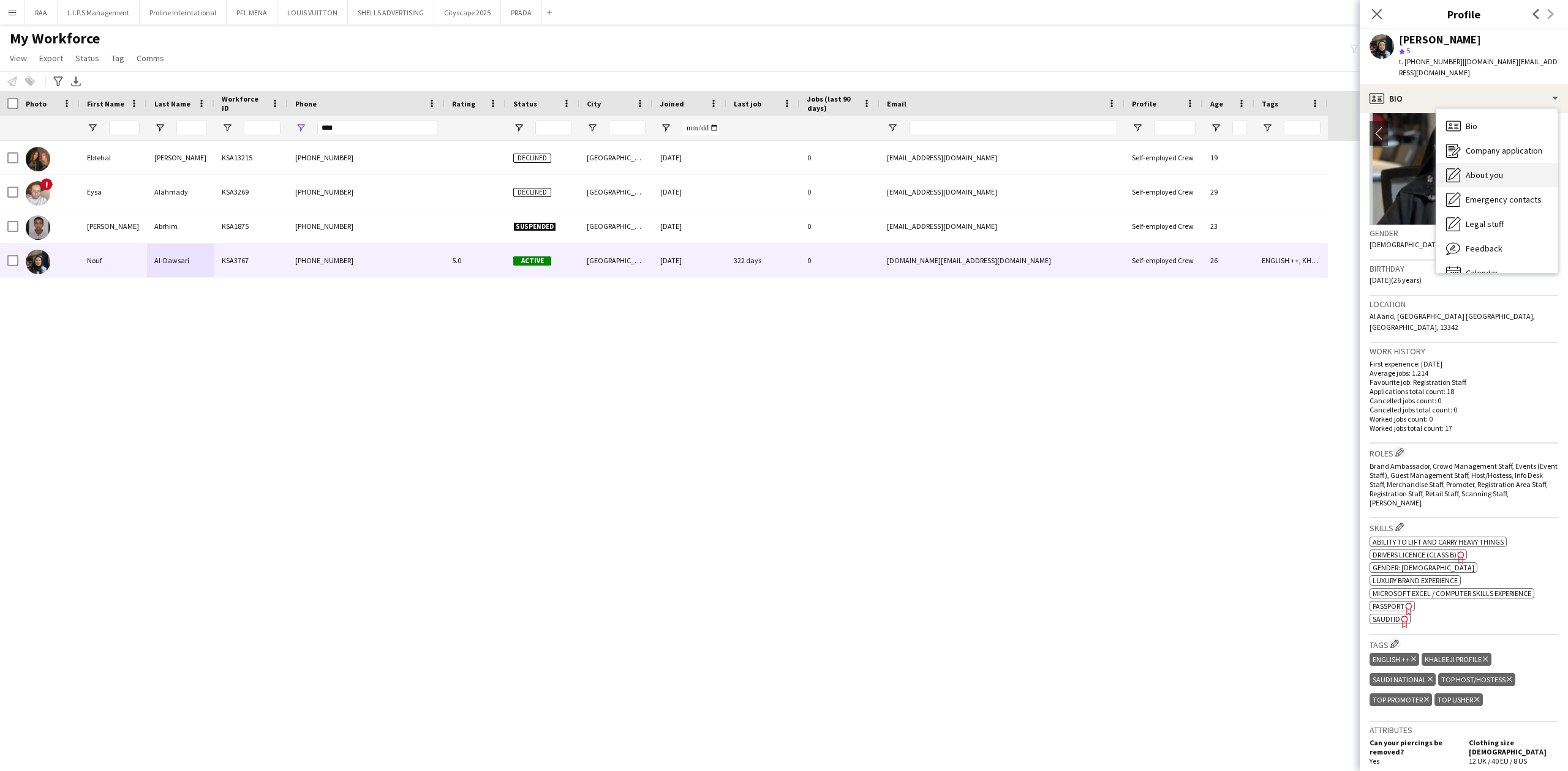
click at [1500, 175] on span "About you" at bounding box center [1484, 175] width 38 height 11
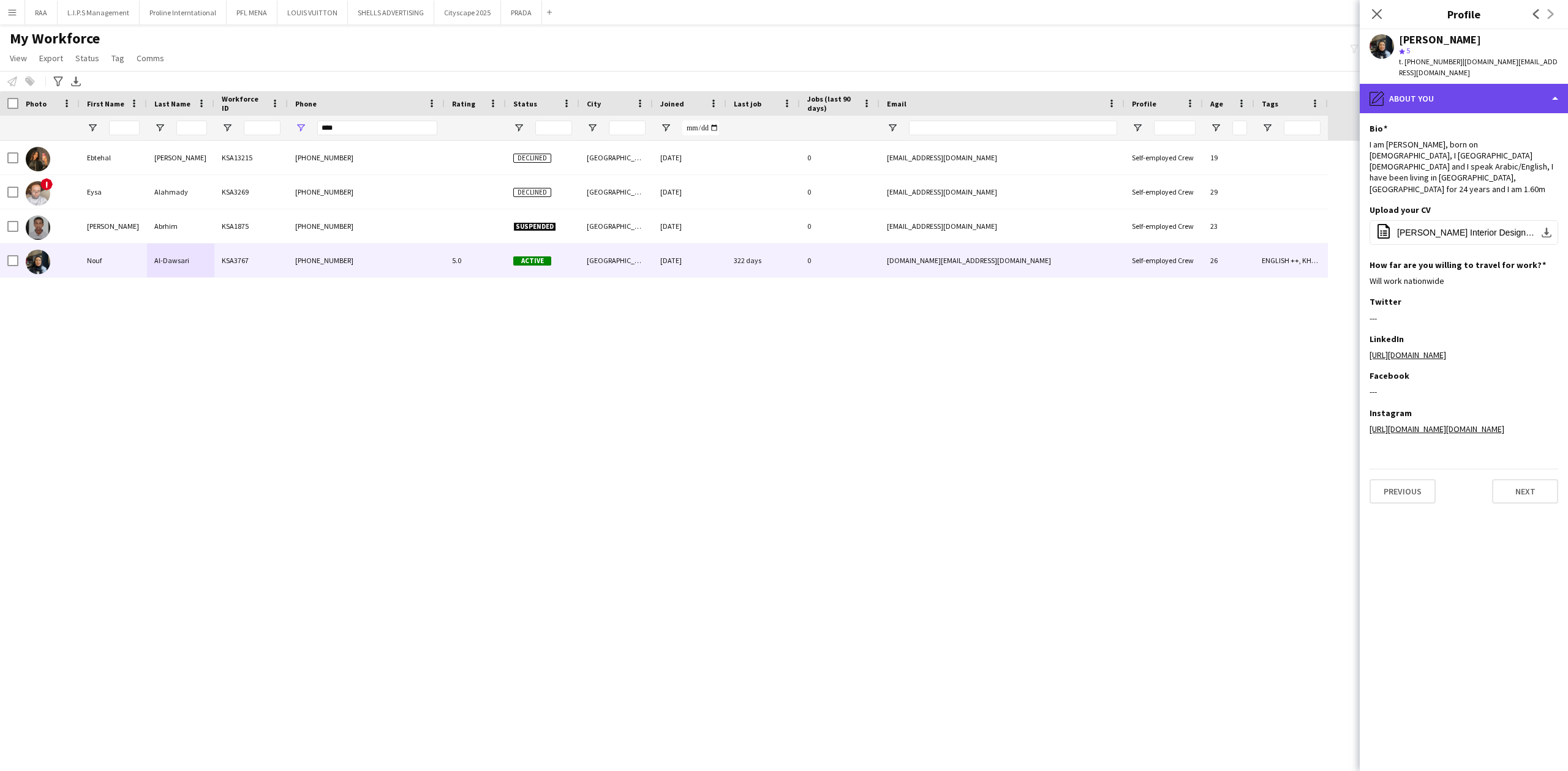
click at [1499, 99] on div "pencil4 About you" at bounding box center [1464, 98] width 208 height 29
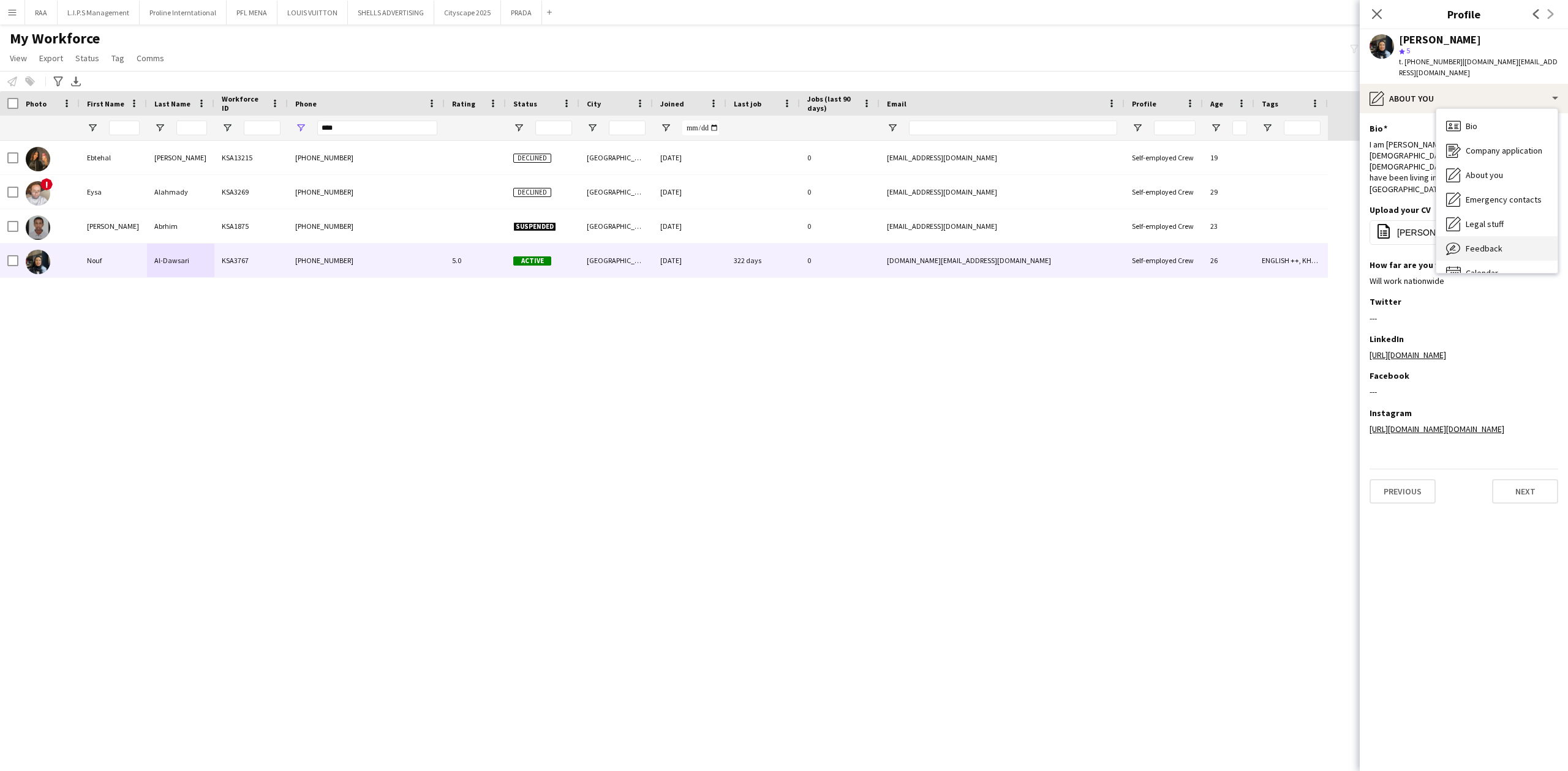
click at [1489, 248] on span "Feedback" at bounding box center [1484, 249] width 37 height 11
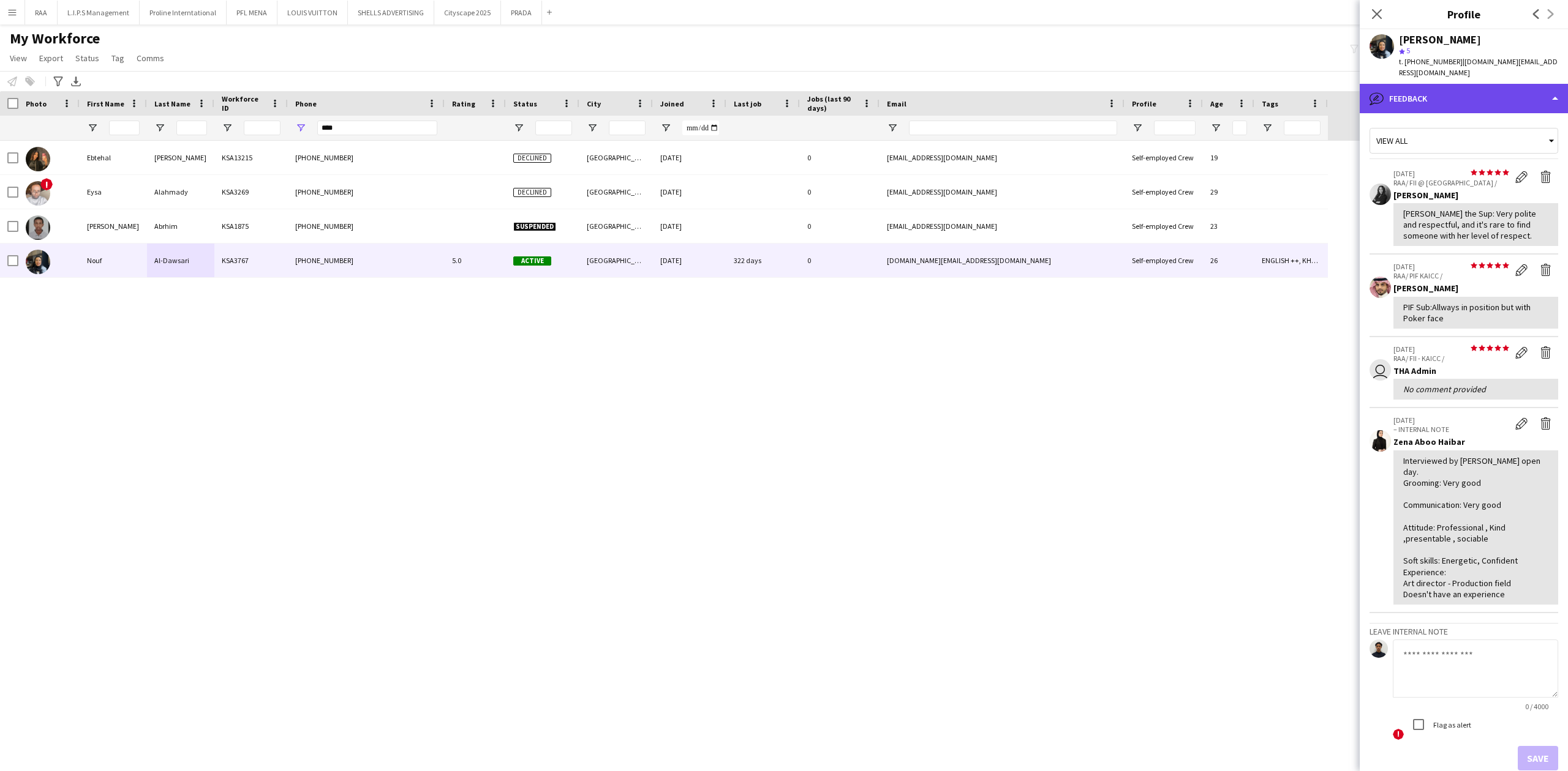
click at [1482, 105] on div "bubble-pencil Feedback" at bounding box center [1464, 98] width 208 height 29
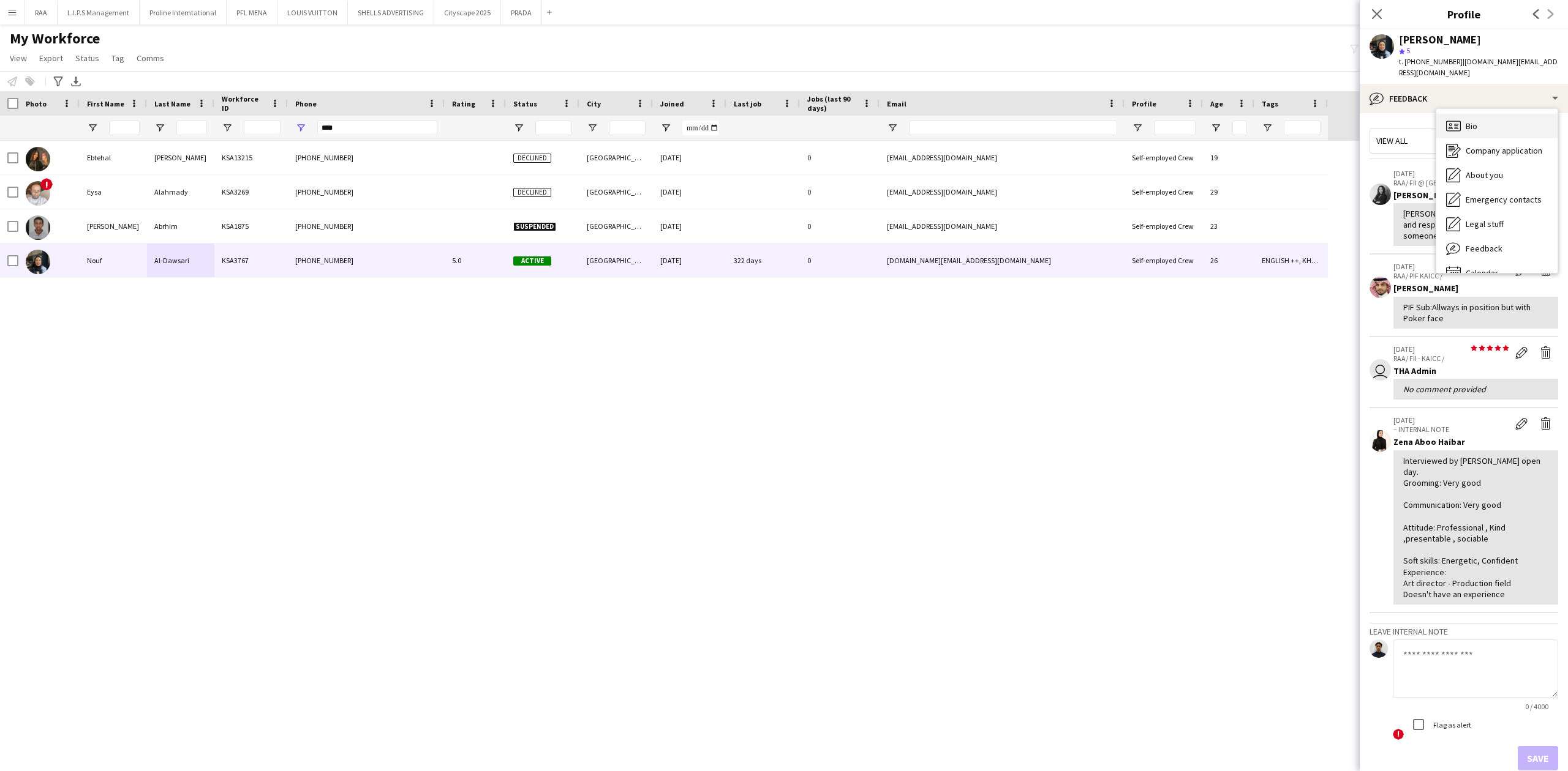
click at [1485, 121] on div "Bio Bio" at bounding box center [1497, 126] width 121 height 24
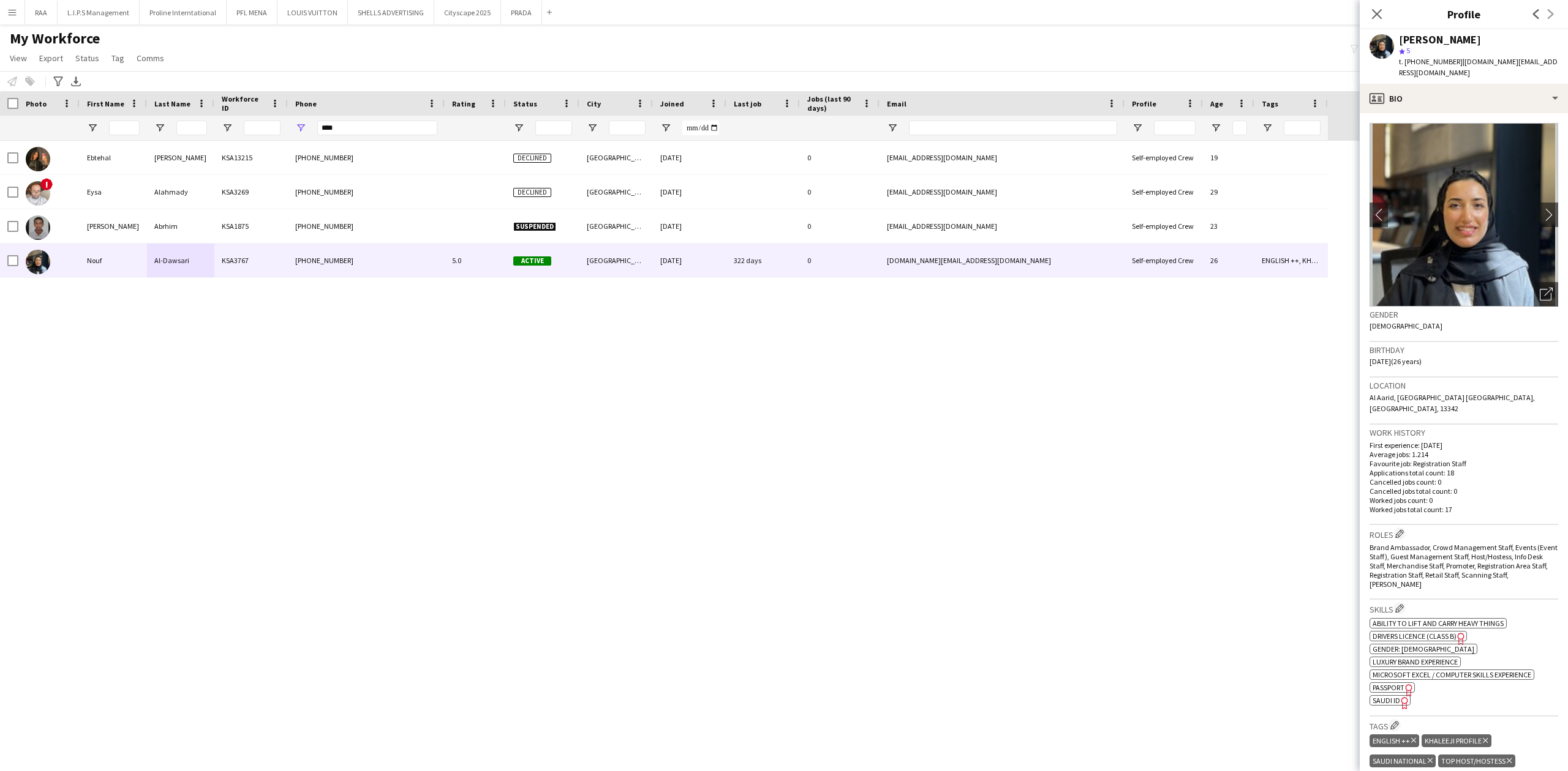
click at [216, 664] on div "Ebtehal Alsyd KSA13215 [PHONE_NUMBER] Declined [GEOGRAPHIC_DATA] [DATE] 0 [EMAI…" at bounding box center [765, 445] width 1531 height 609
click at [1373, 12] on icon at bounding box center [1376, 14] width 12 height 12
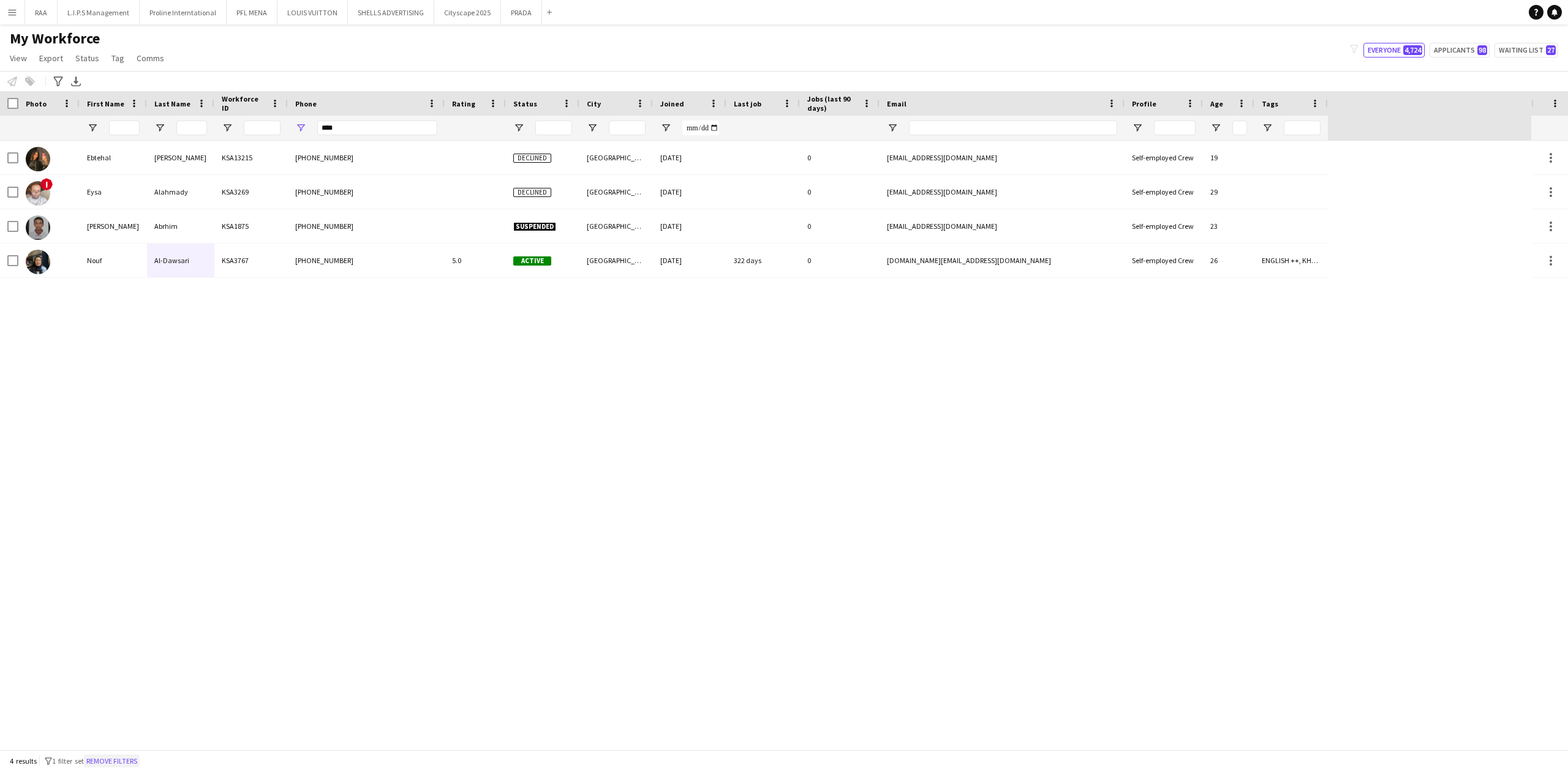
click at [139, 757] on button "Remove filters" at bounding box center [111, 762] width 56 height 14
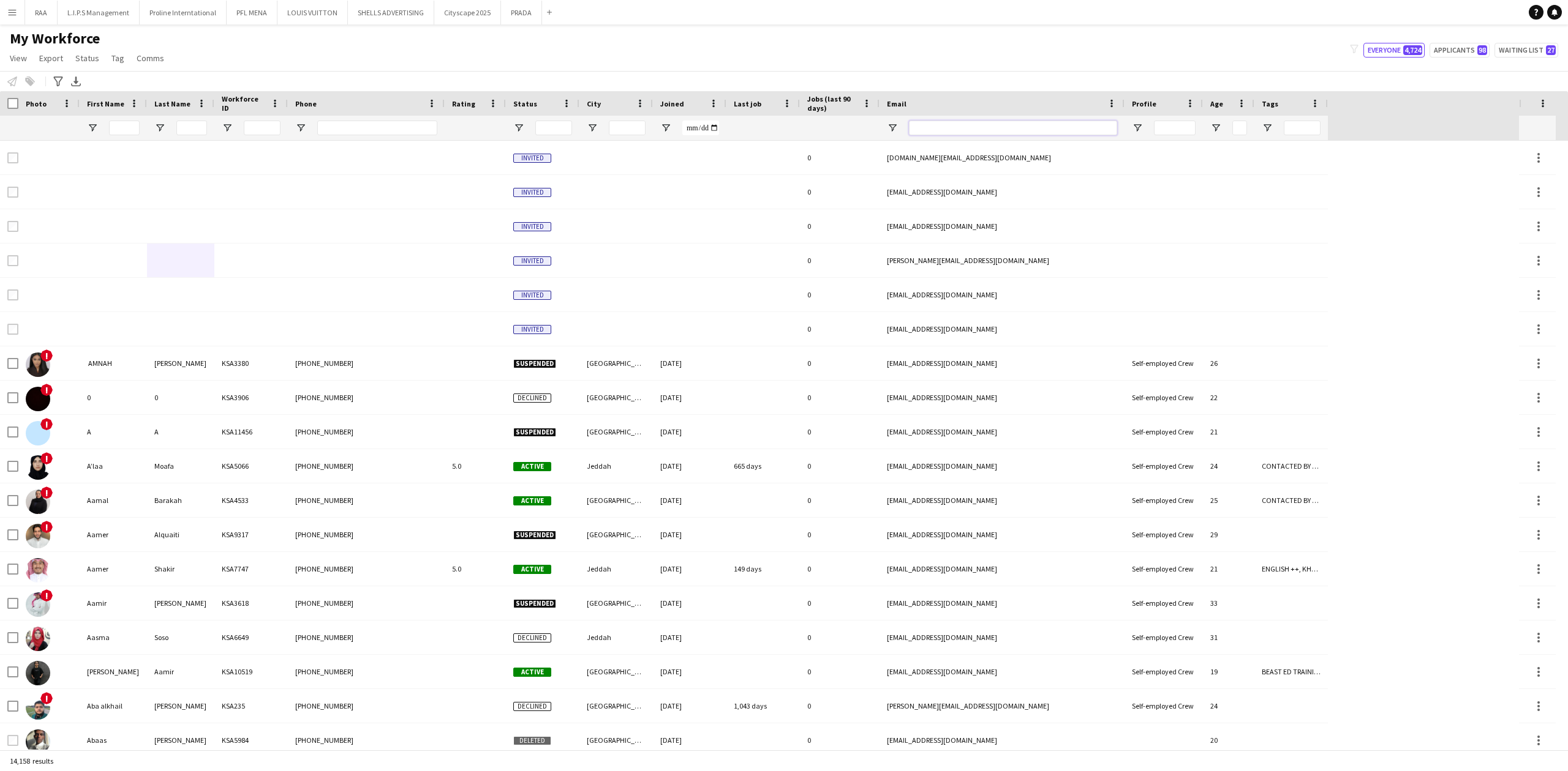
click at [959, 131] on input "Email Filter Input" at bounding box center [1013, 128] width 208 height 15
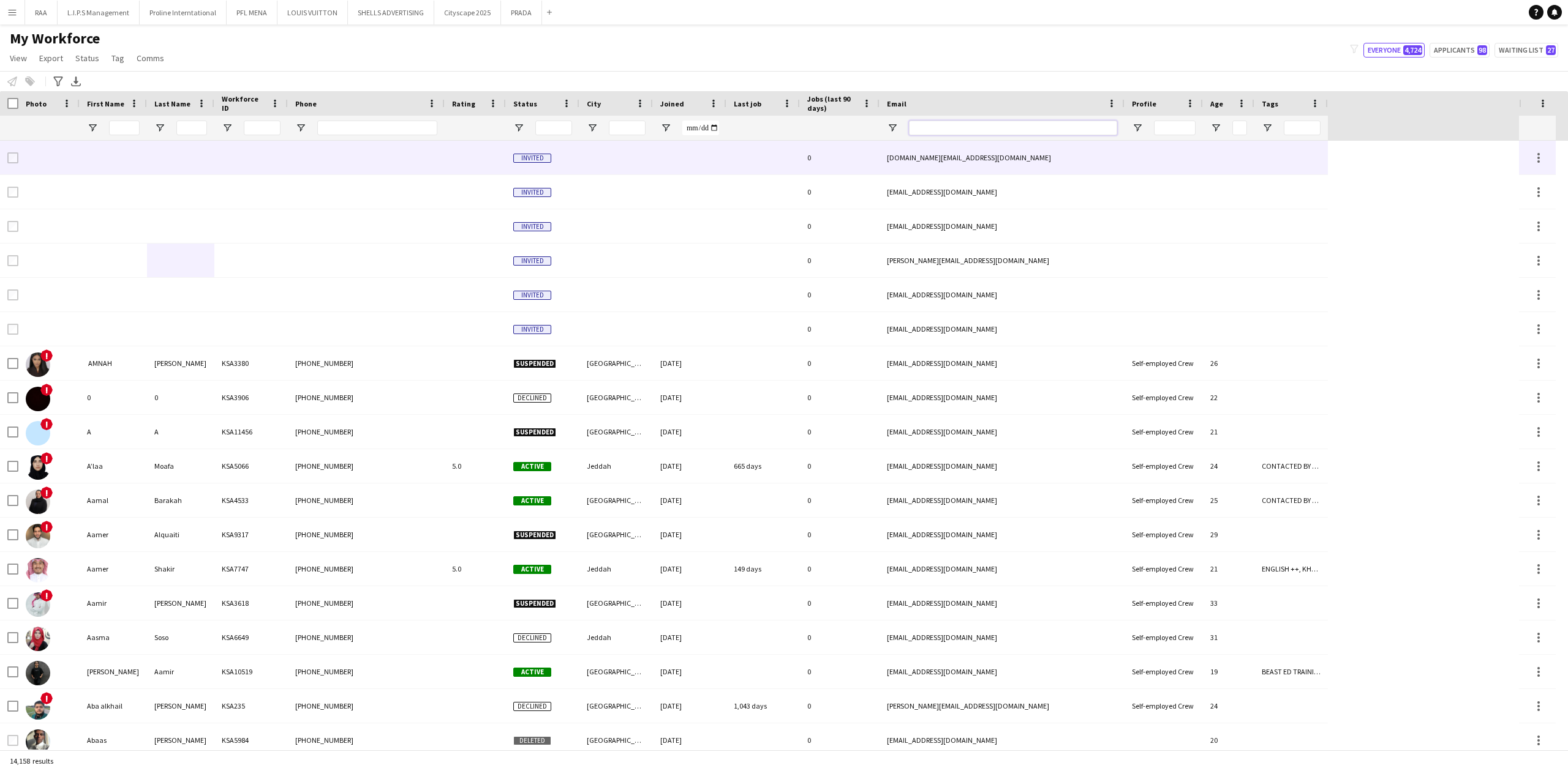
paste input "**********"
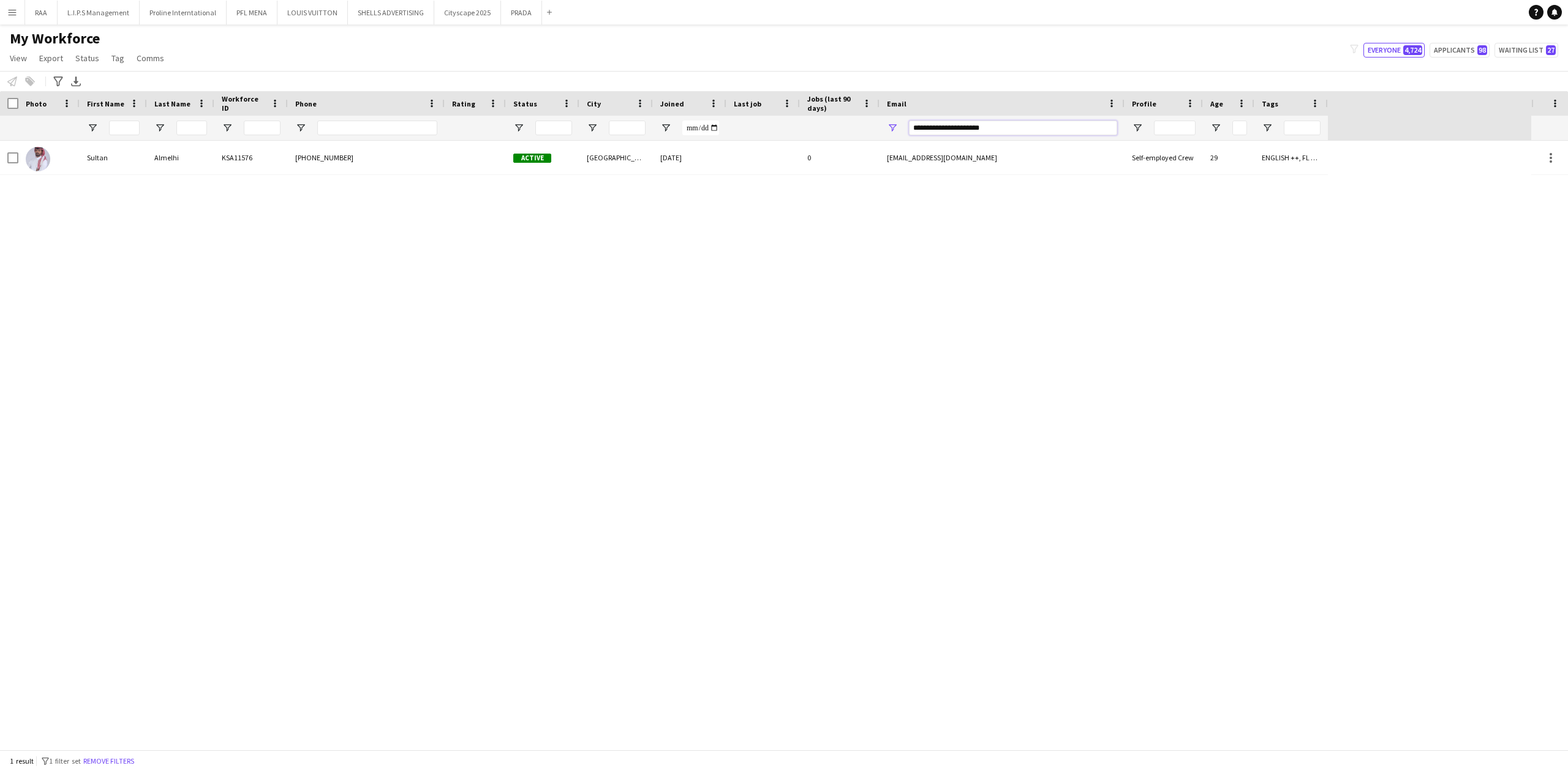
type input "**********"
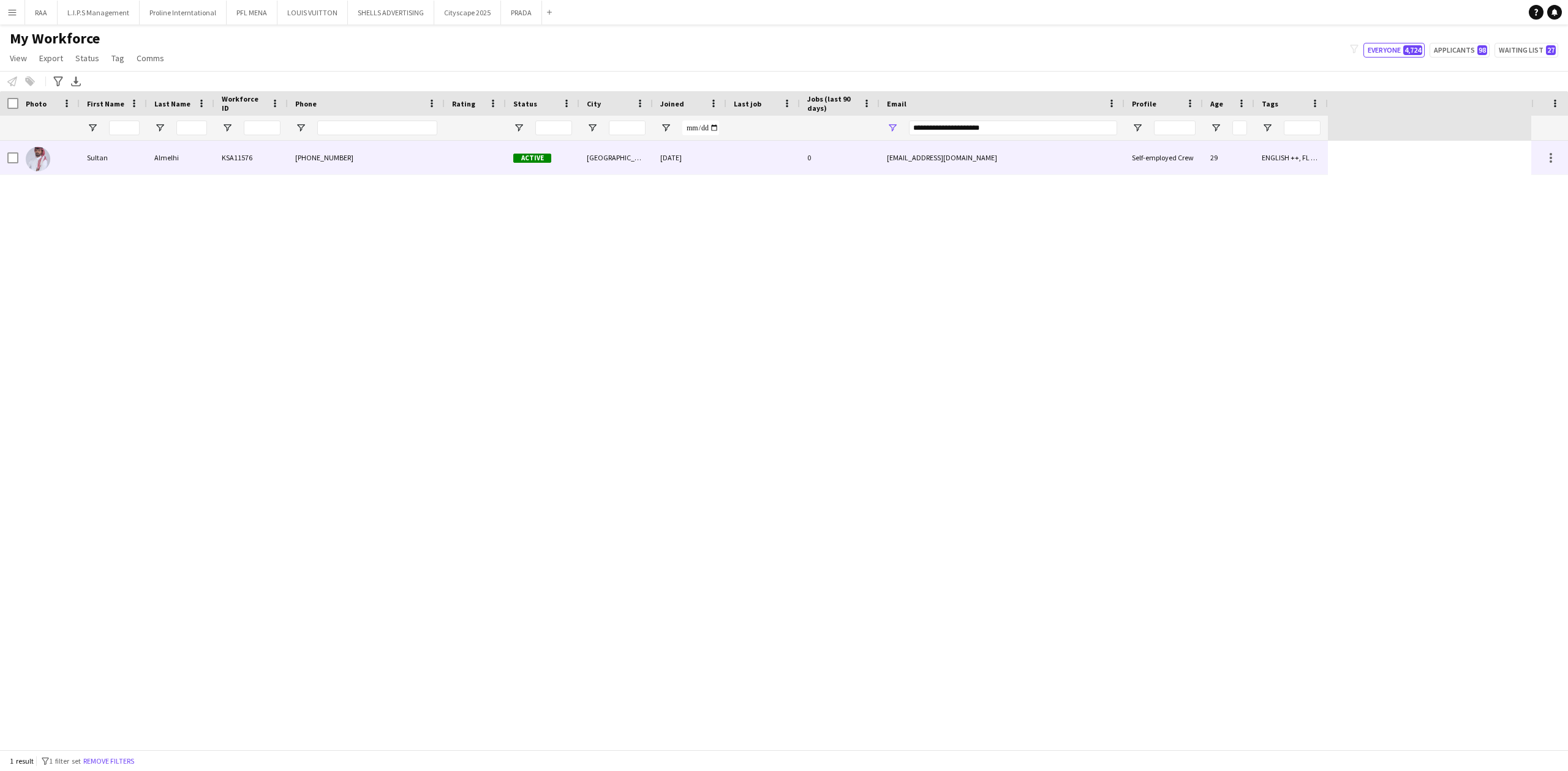
click at [171, 162] on div "Almelhi" at bounding box center [181, 157] width 68 height 34
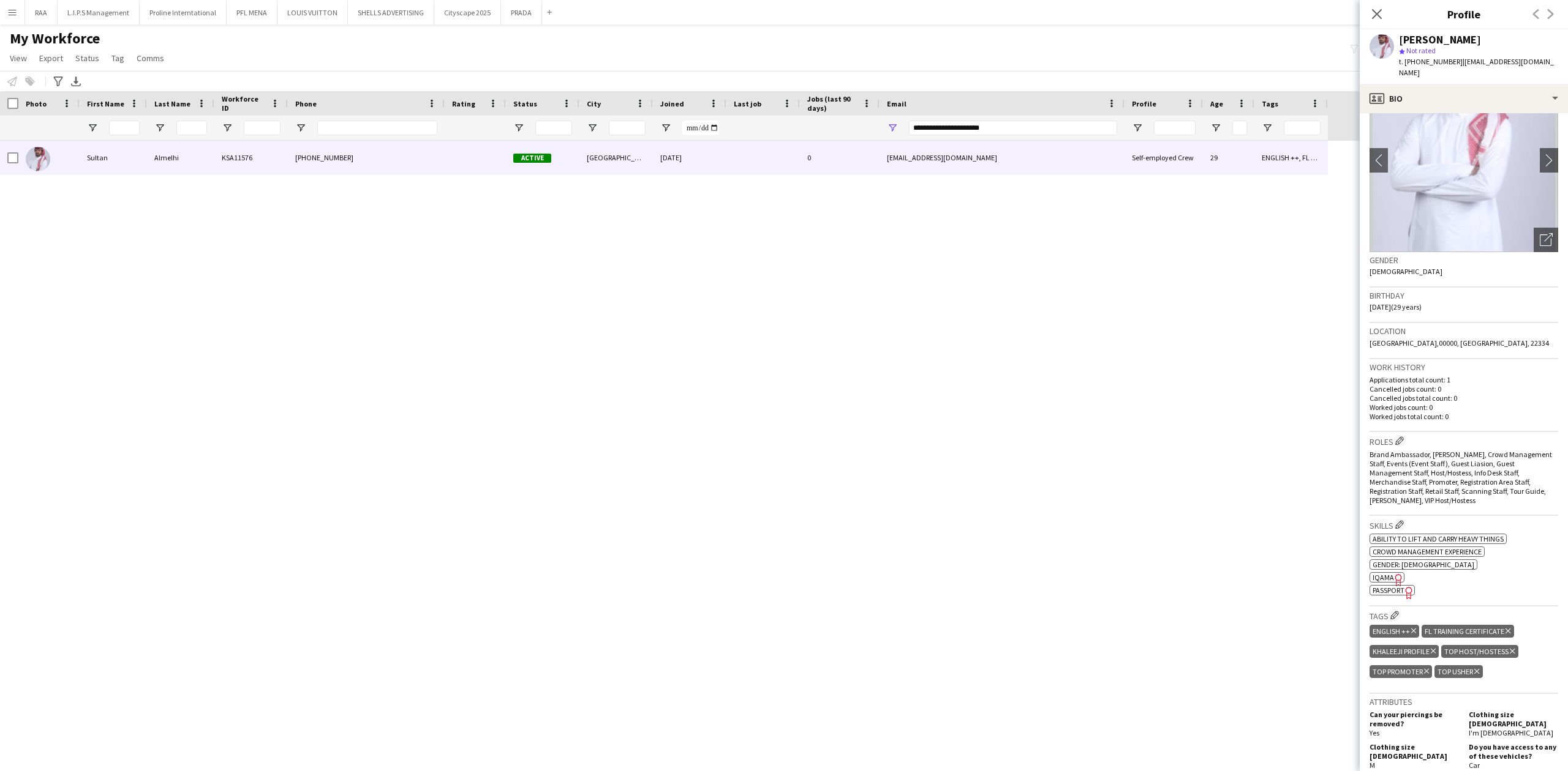
scroll to position [0, 0]
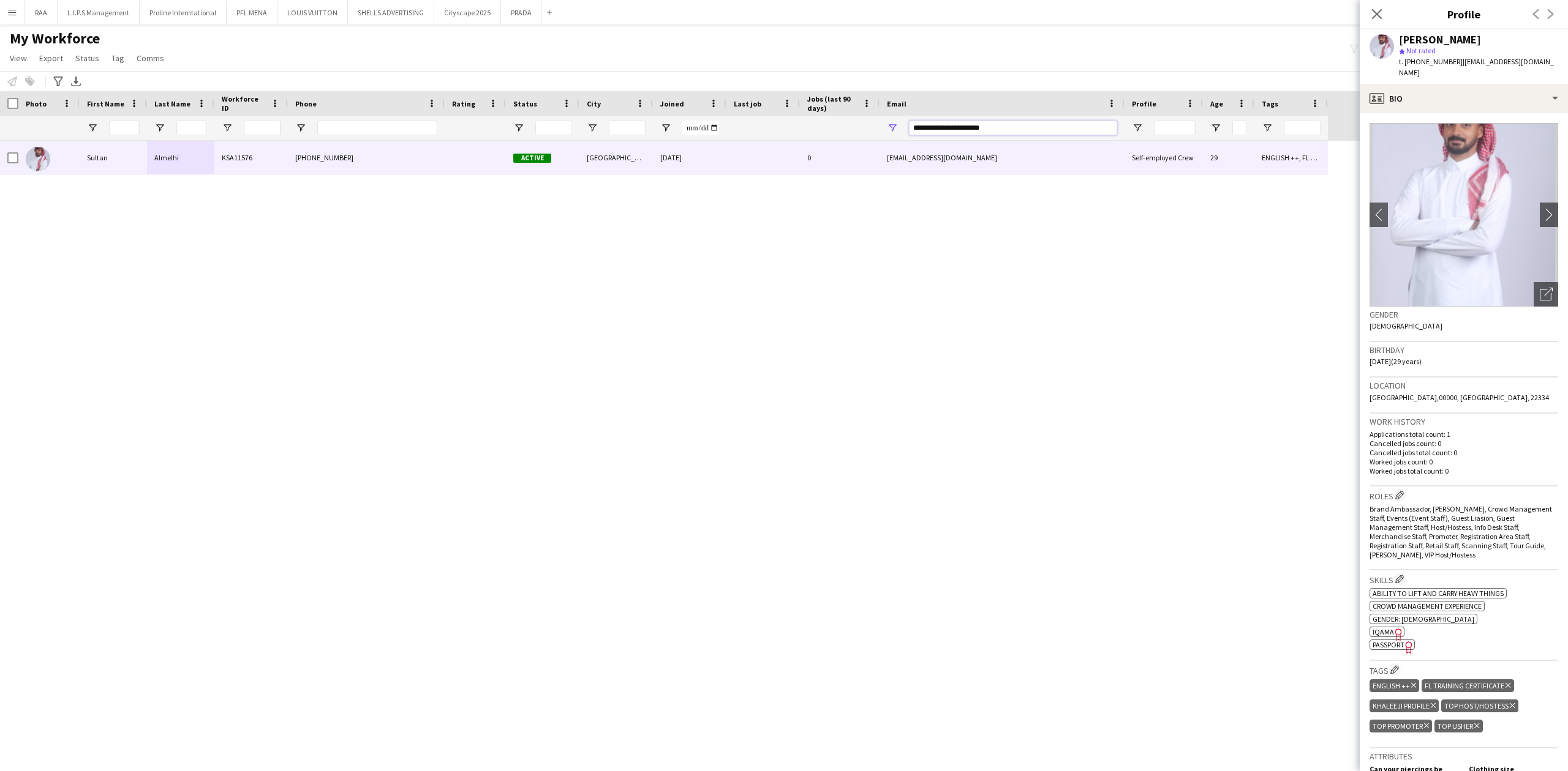
drag, startPoint x: 1000, startPoint y: 124, endPoint x: 728, endPoint y: 124, distance: 272.0
click at [738, 125] on div at bounding box center [664, 127] width 1328 height 24
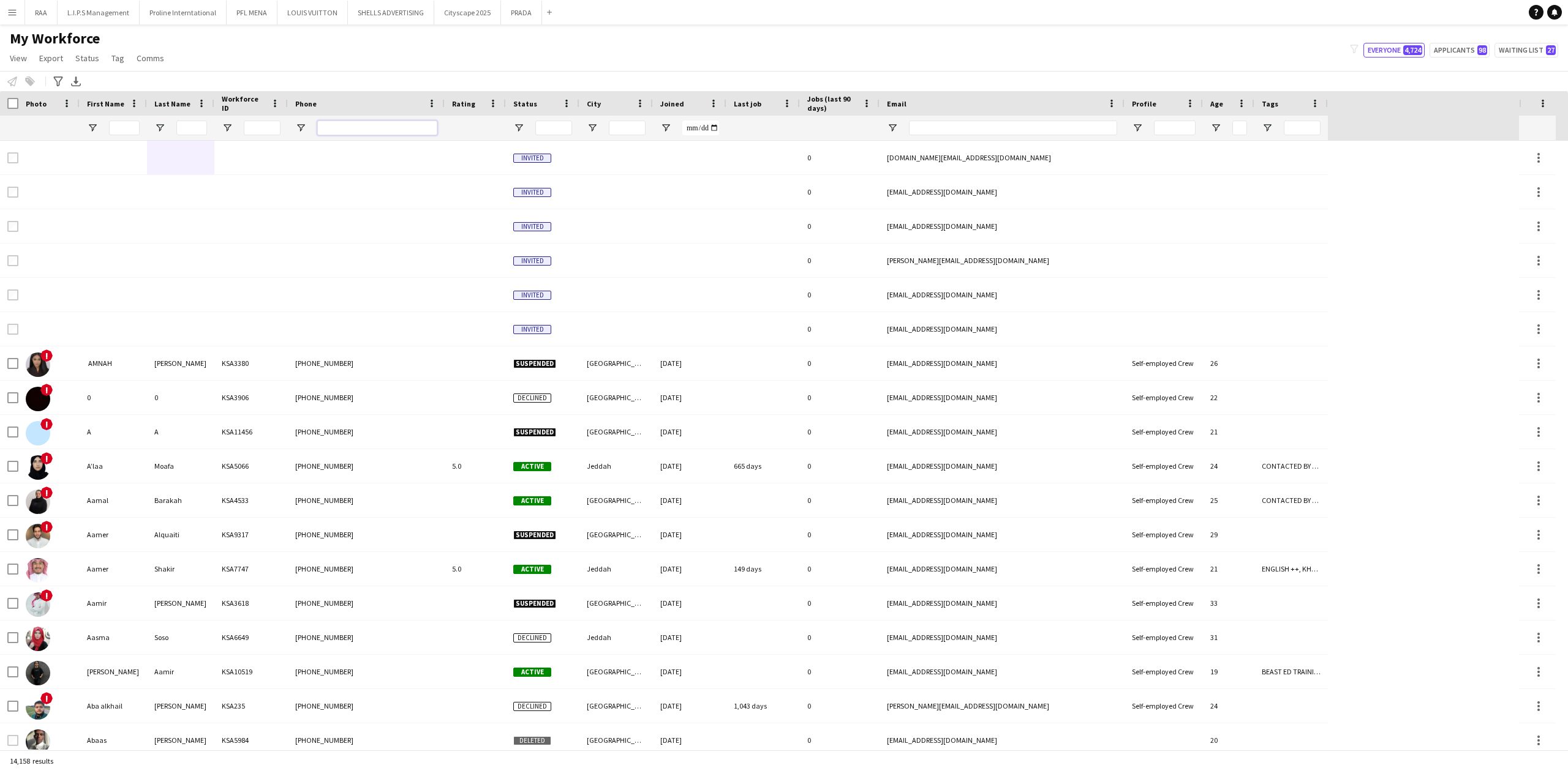
click at [397, 126] on input "Phone Filter Input" at bounding box center [377, 128] width 120 height 15
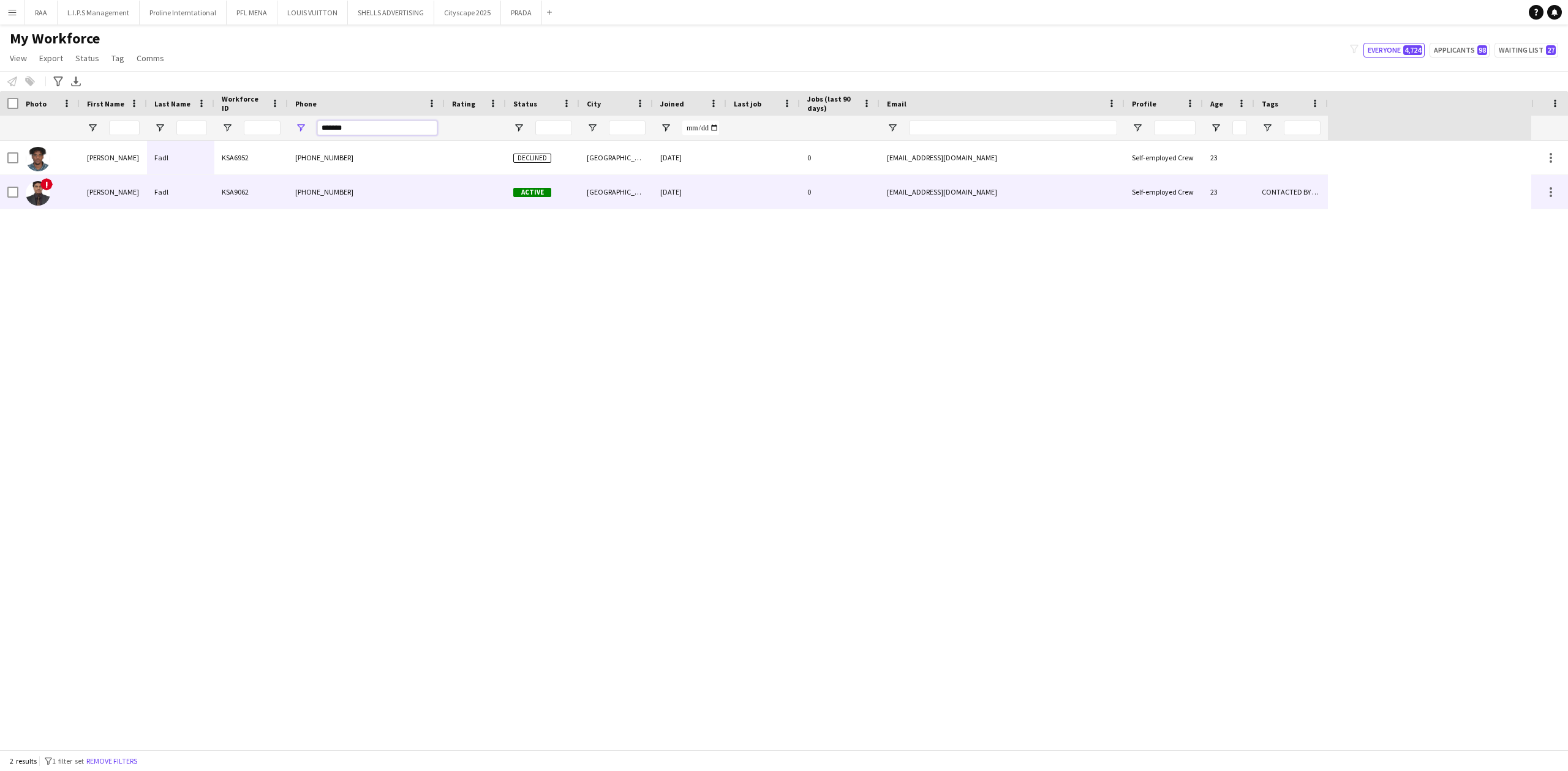
type input "*******"
click at [311, 184] on div "[PHONE_NUMBER]" at bounding box center [366, 192] width 157 height 34
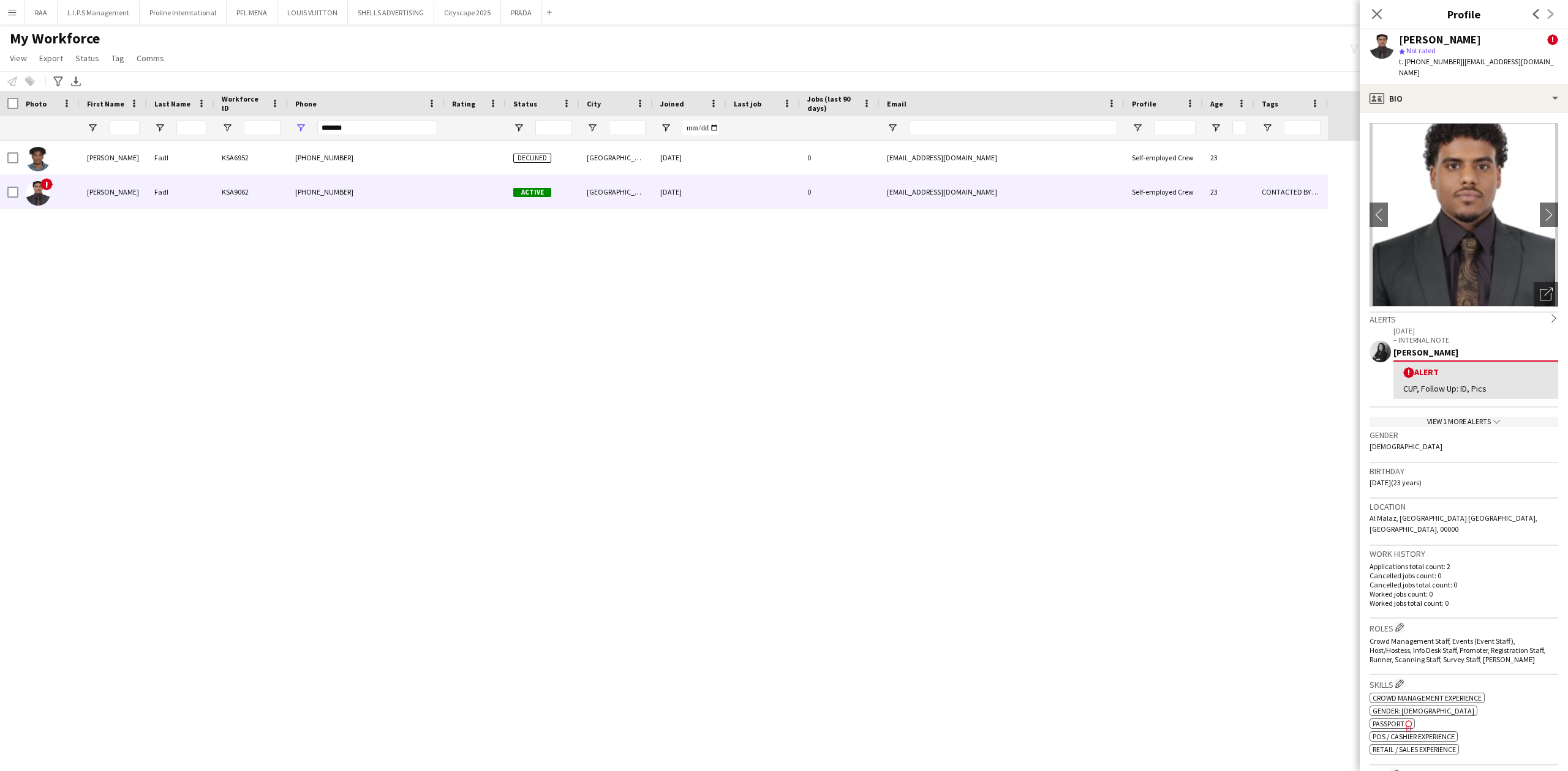
scroll to position [81, 0]
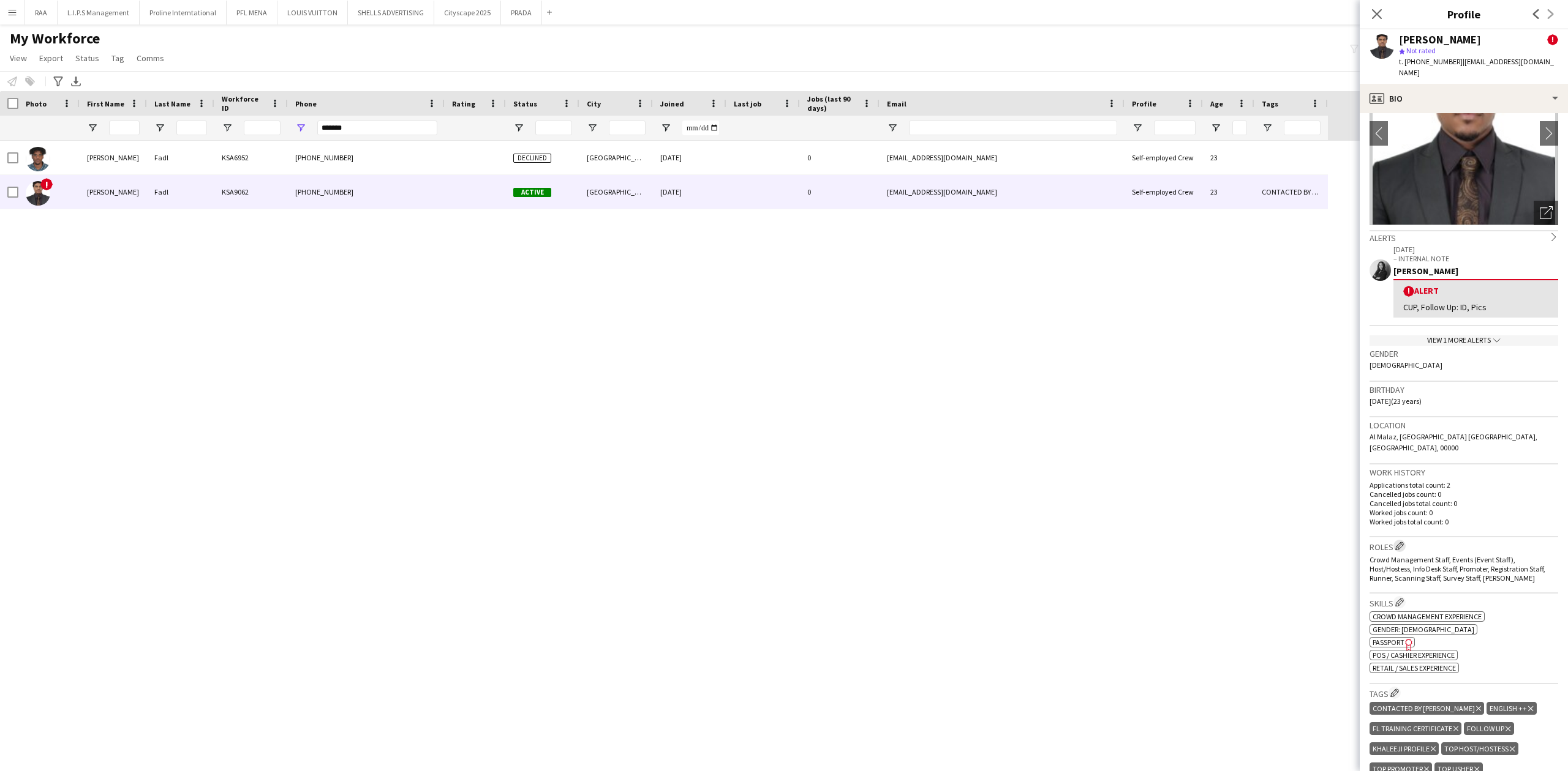
click at [1404, 542] on app-icon "Edit crew company roles" at bounding box center [1399, 546] width 9 height 9
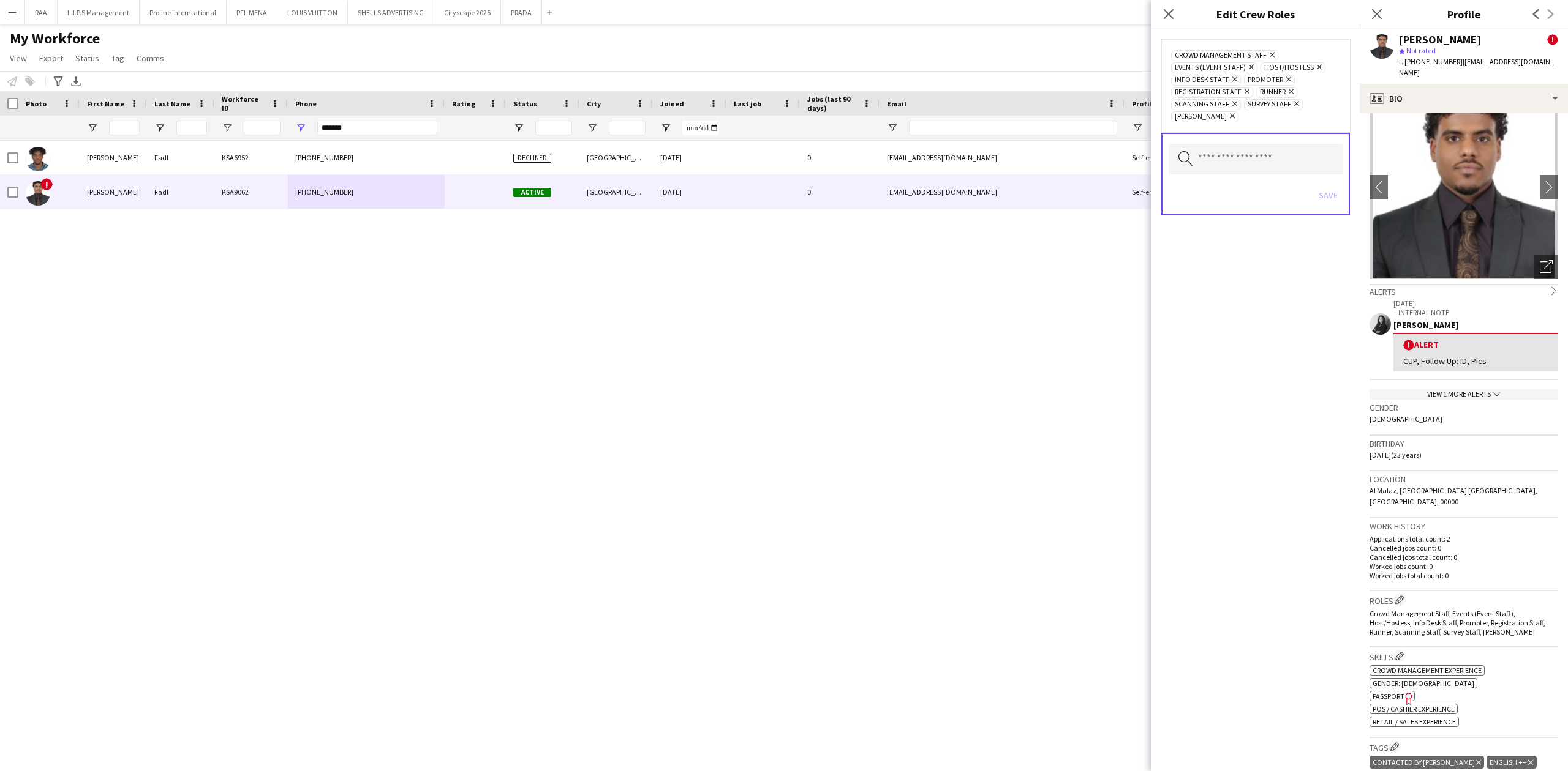
scroll to position [0, 0]
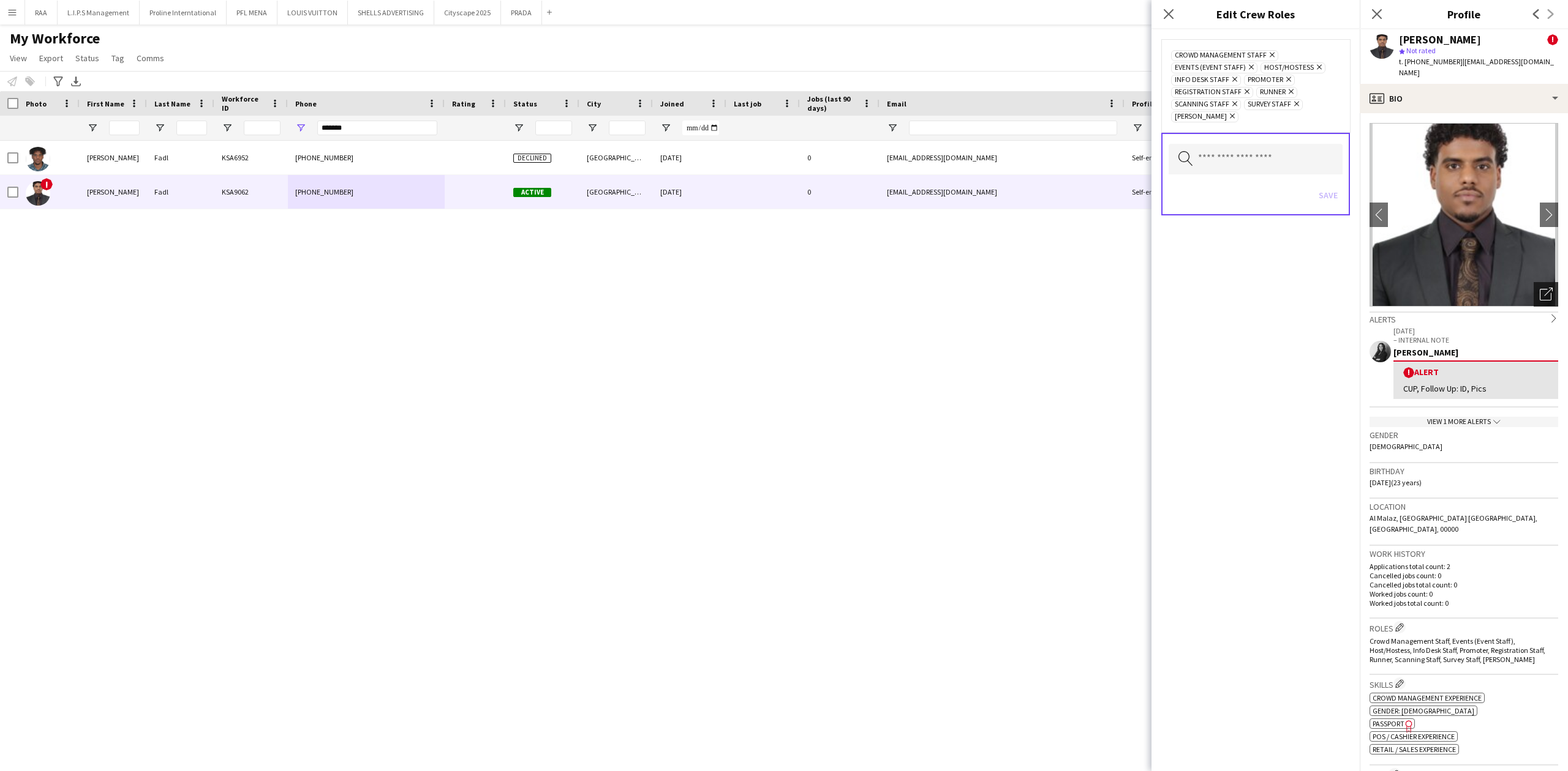
click at [1540, 287] on icon "Open photos pop-in" at bounding box center [1546, 294] width 13 height 13
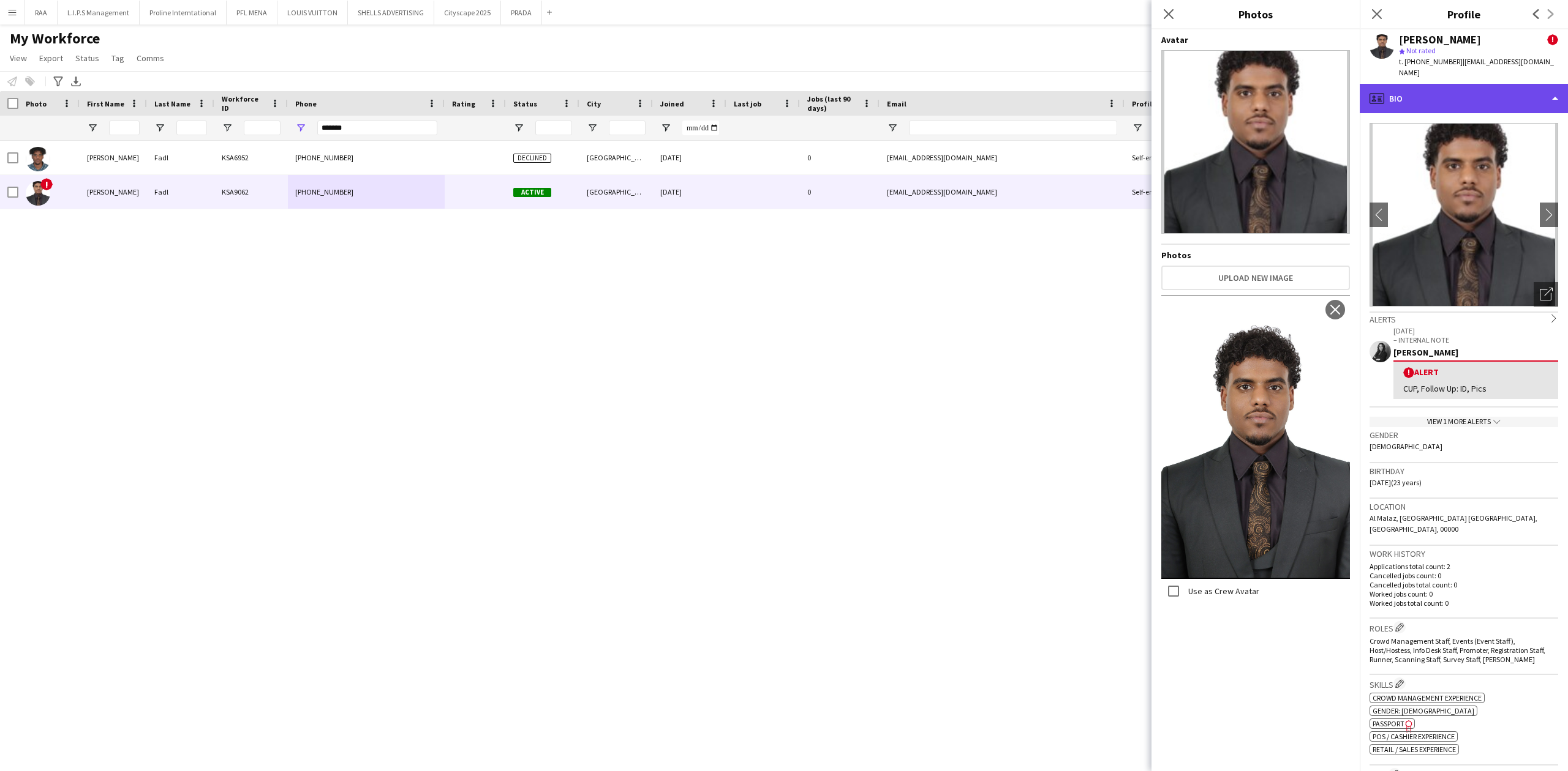
click at [1457, 96] on div "profile Bio" at bounding box center [1464, 98] width 208 height 29
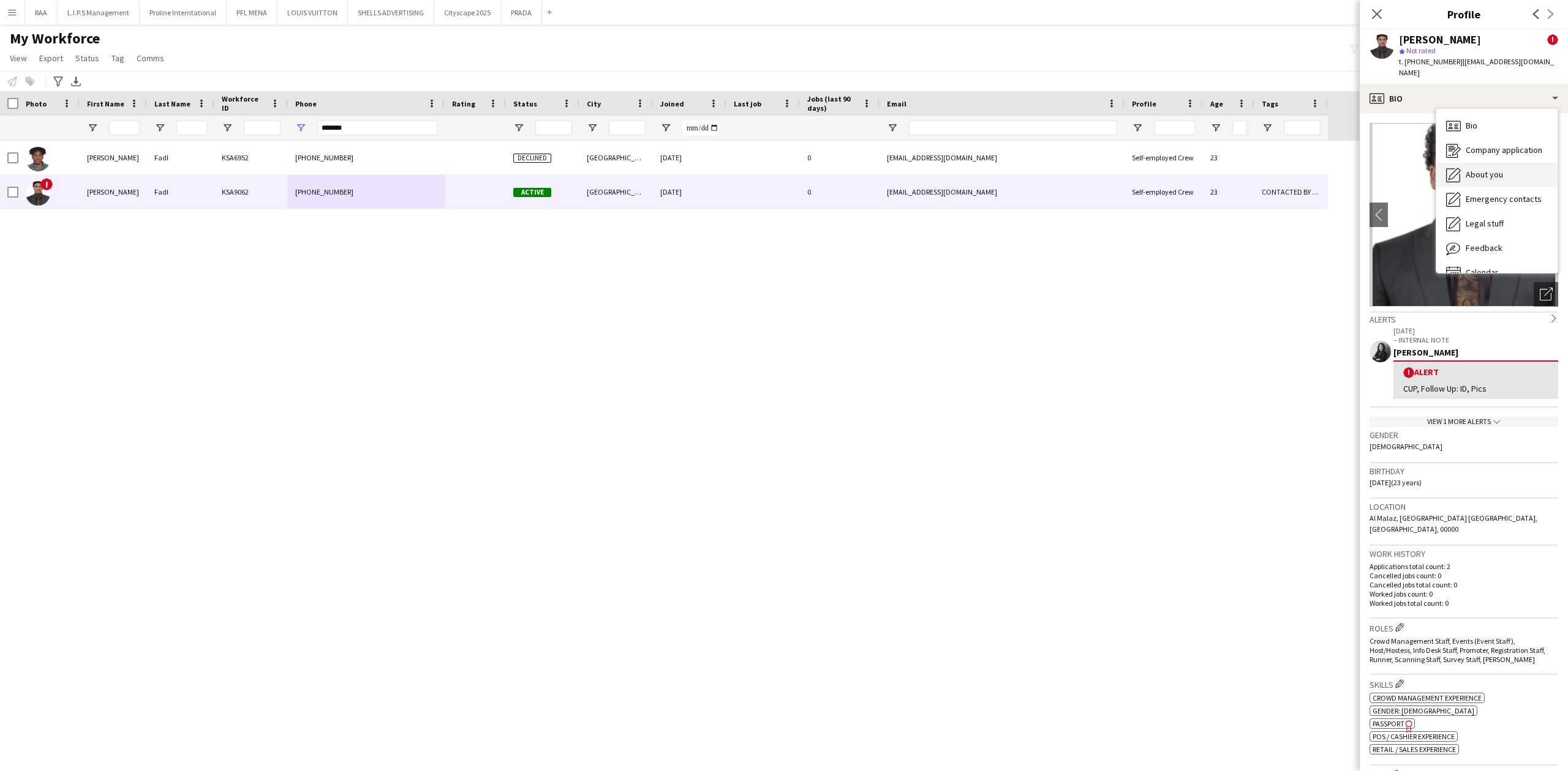
click at [1499, 169] on span "About you" at bounding box center [1484, 174] width 38 height 11
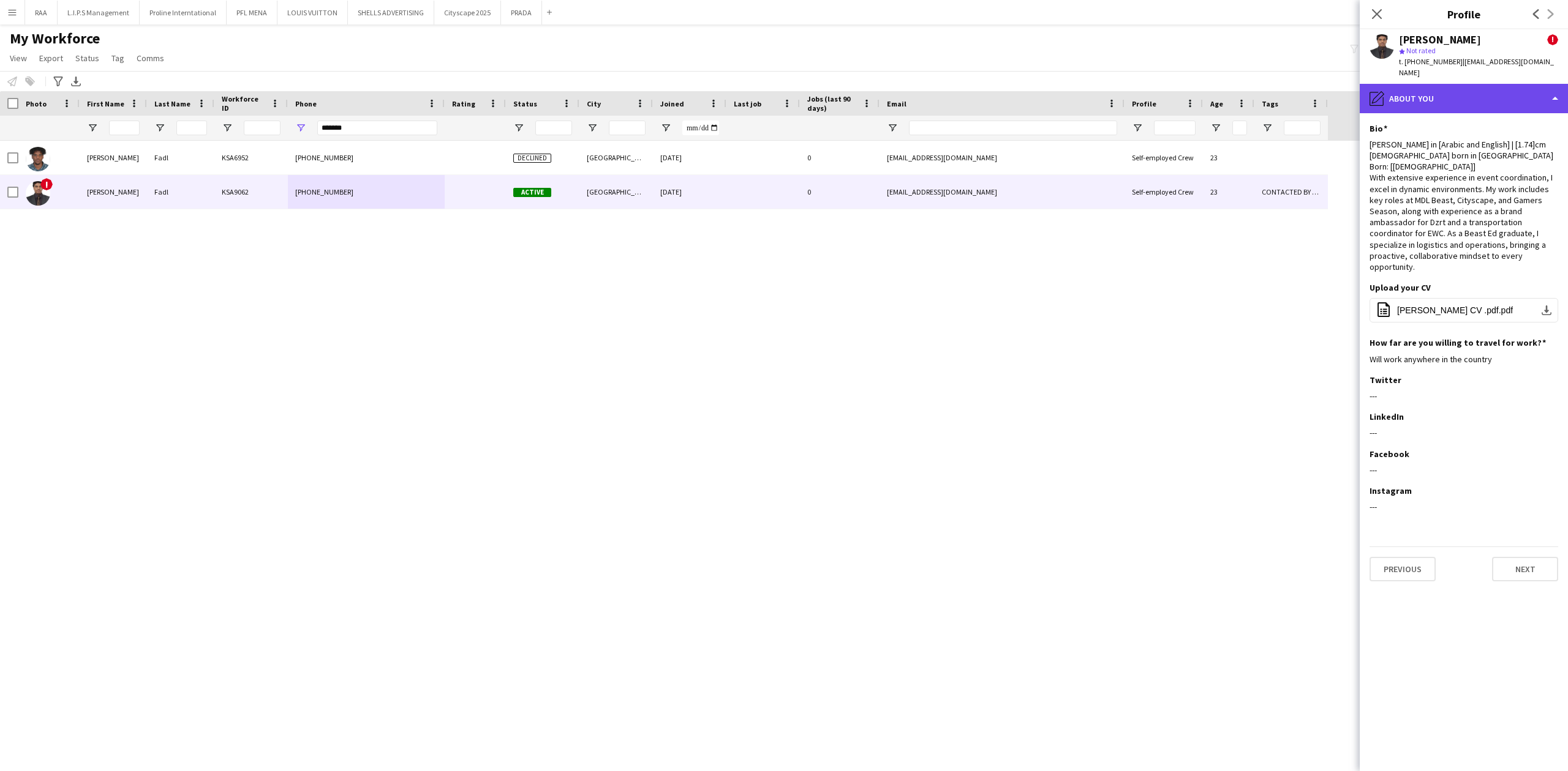
click at [1457, 89] on div "pencil4 About you" at bounding box center [1464, 98] width 208 height 29
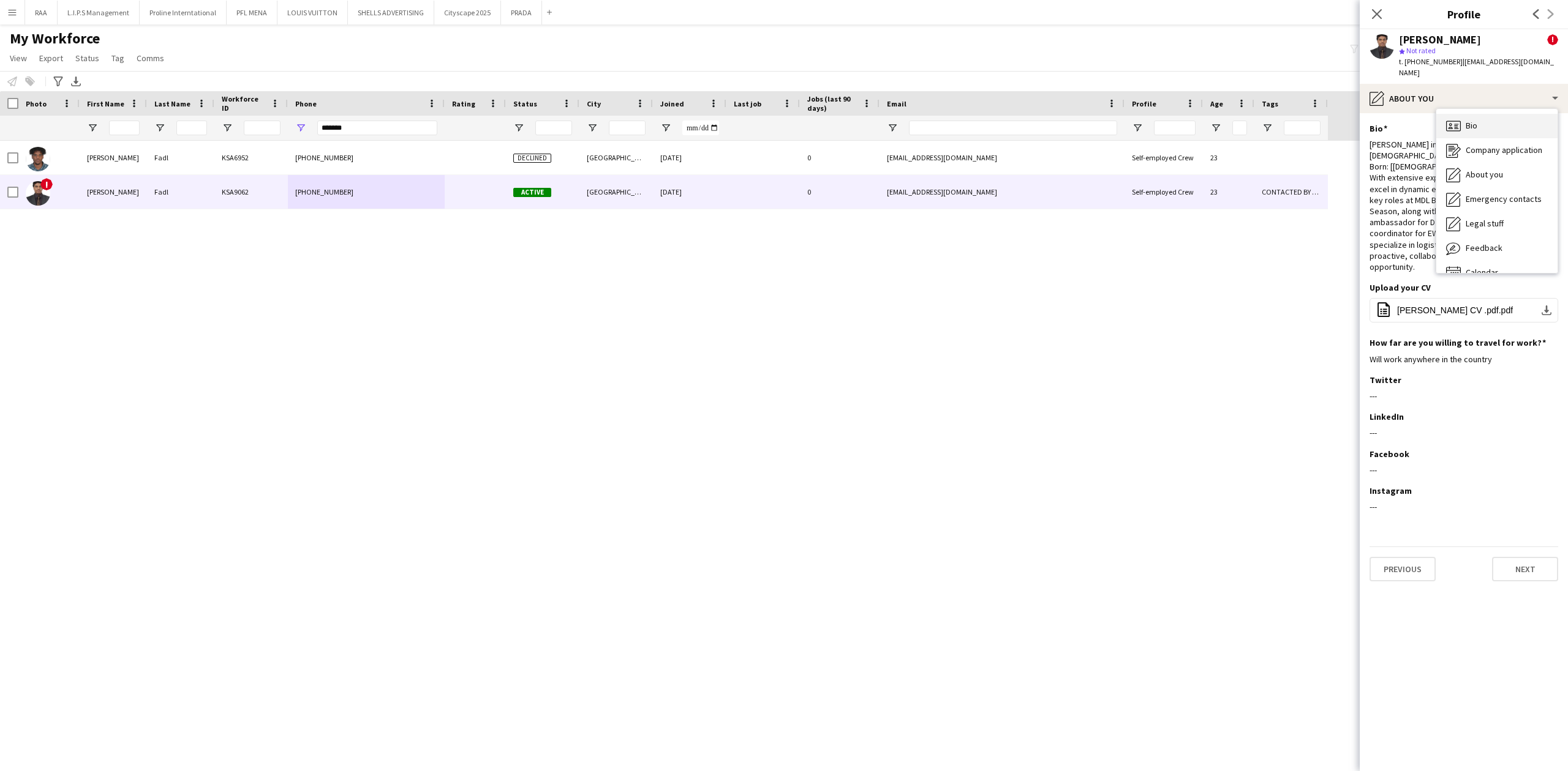
click at [1469, 121] on div "Bio Bio" at bounding box center [1497, 126] width 121 height 24
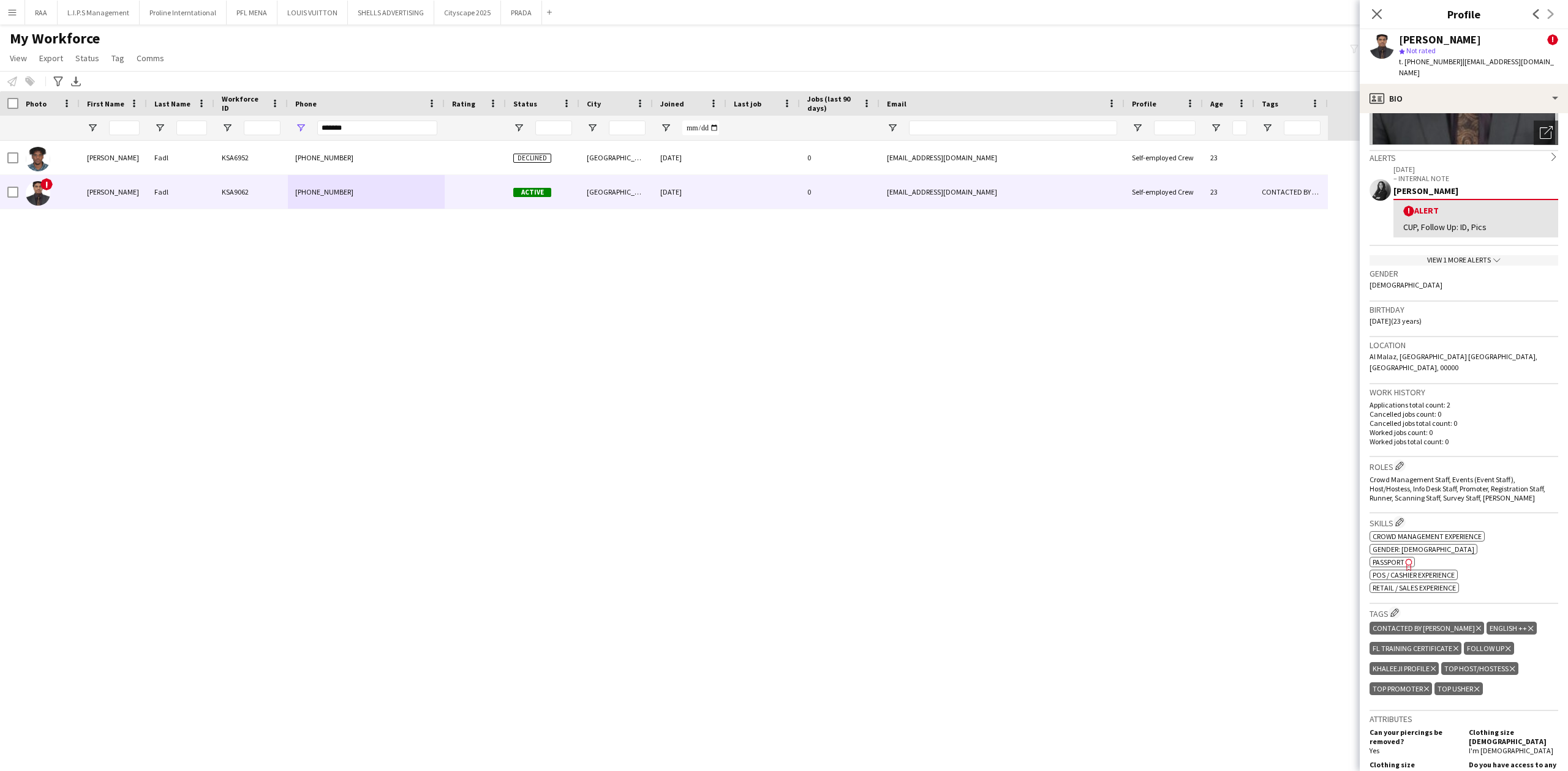
scroll to position [163, 0]
click at [1399, 460] on app-icon "Edit crew company roles" at bounding box center [1399, 465] width 9 height 9
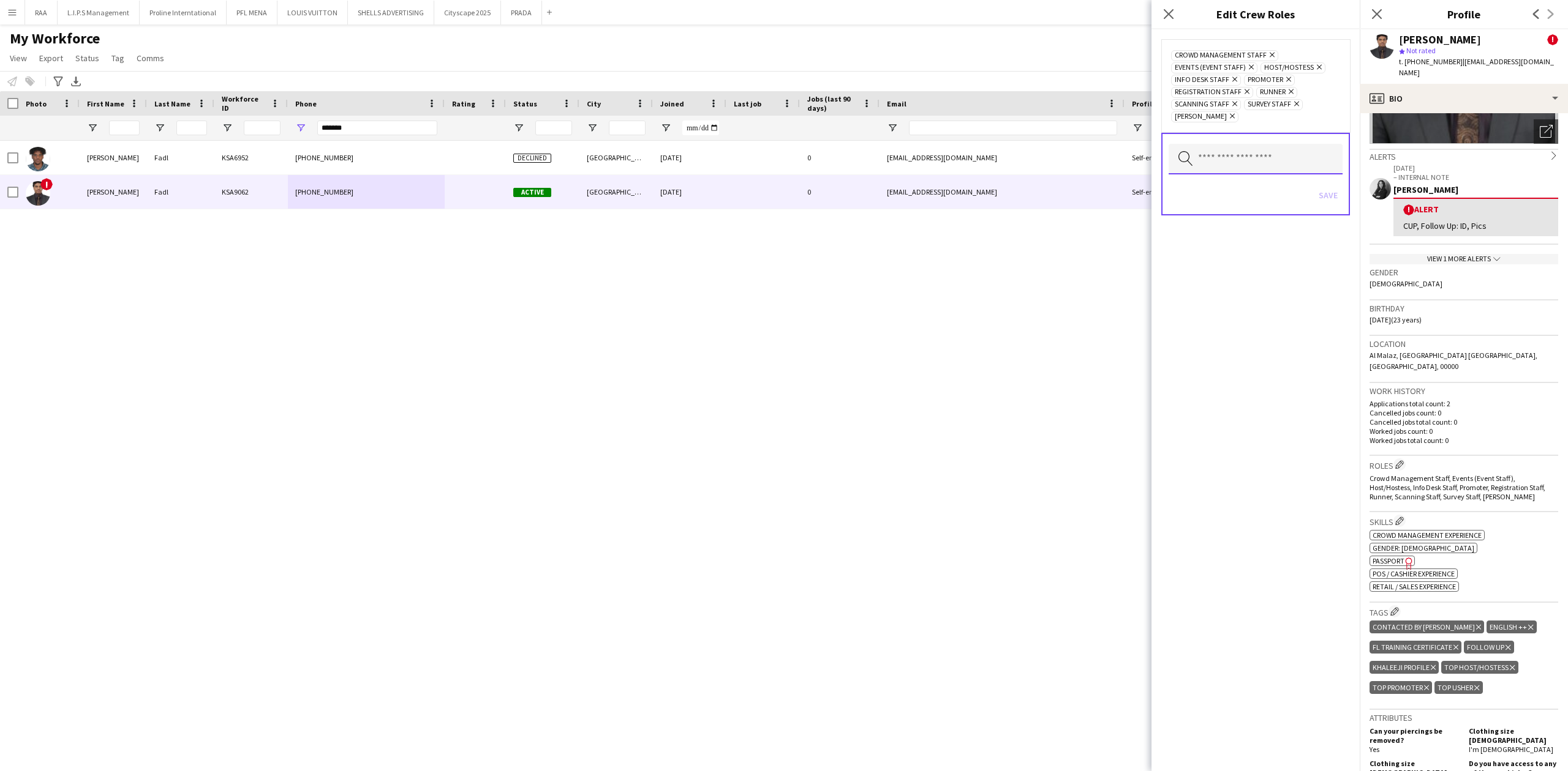
click at [1295, 167] on input "text" at bounding box center [1255, 159] width 174 height 31
type input "*"
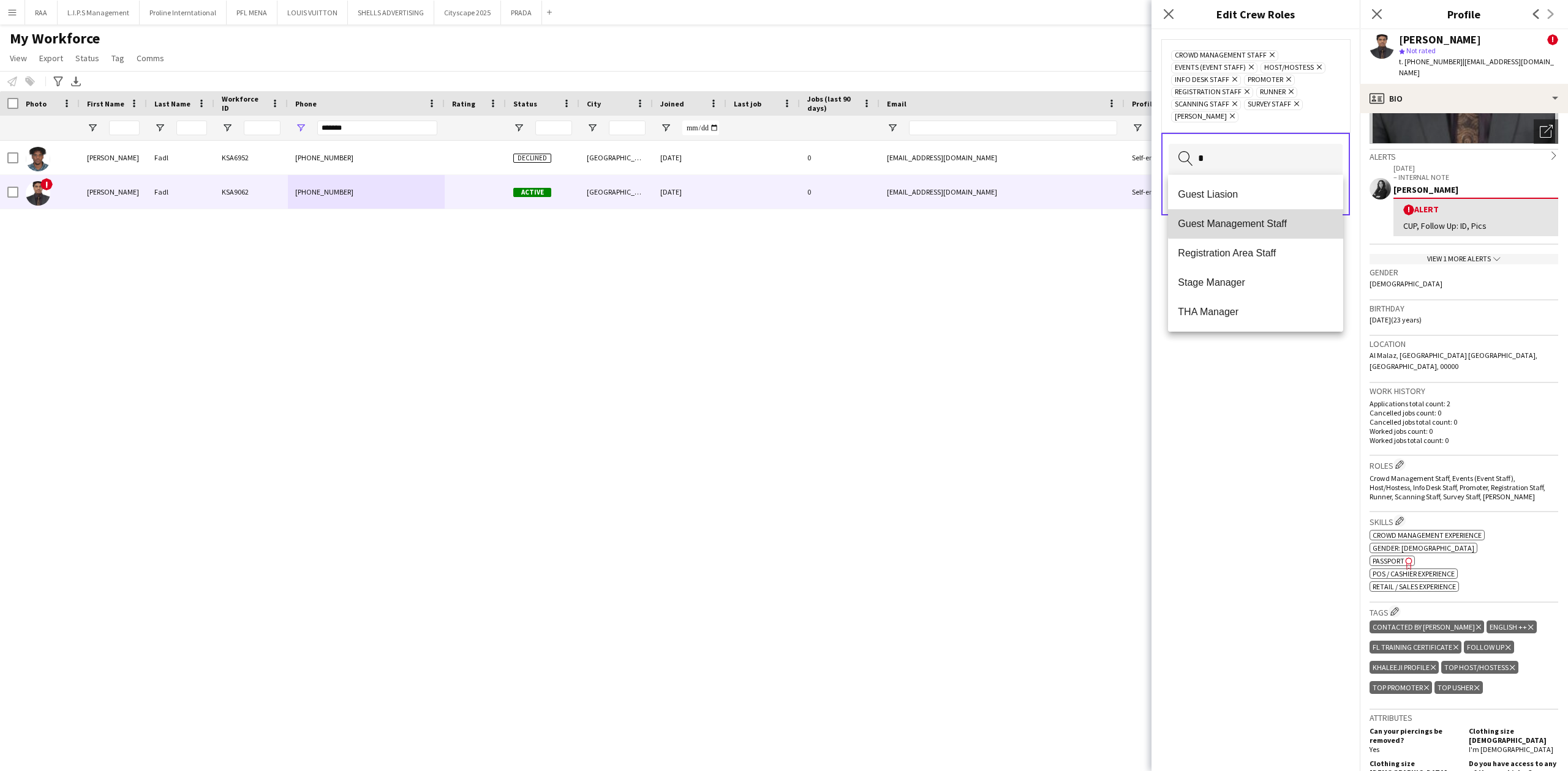
click at [1301, 211] on mat-option "Guest Management Staff" at bounding box center [1255, 224] width 174 height 29
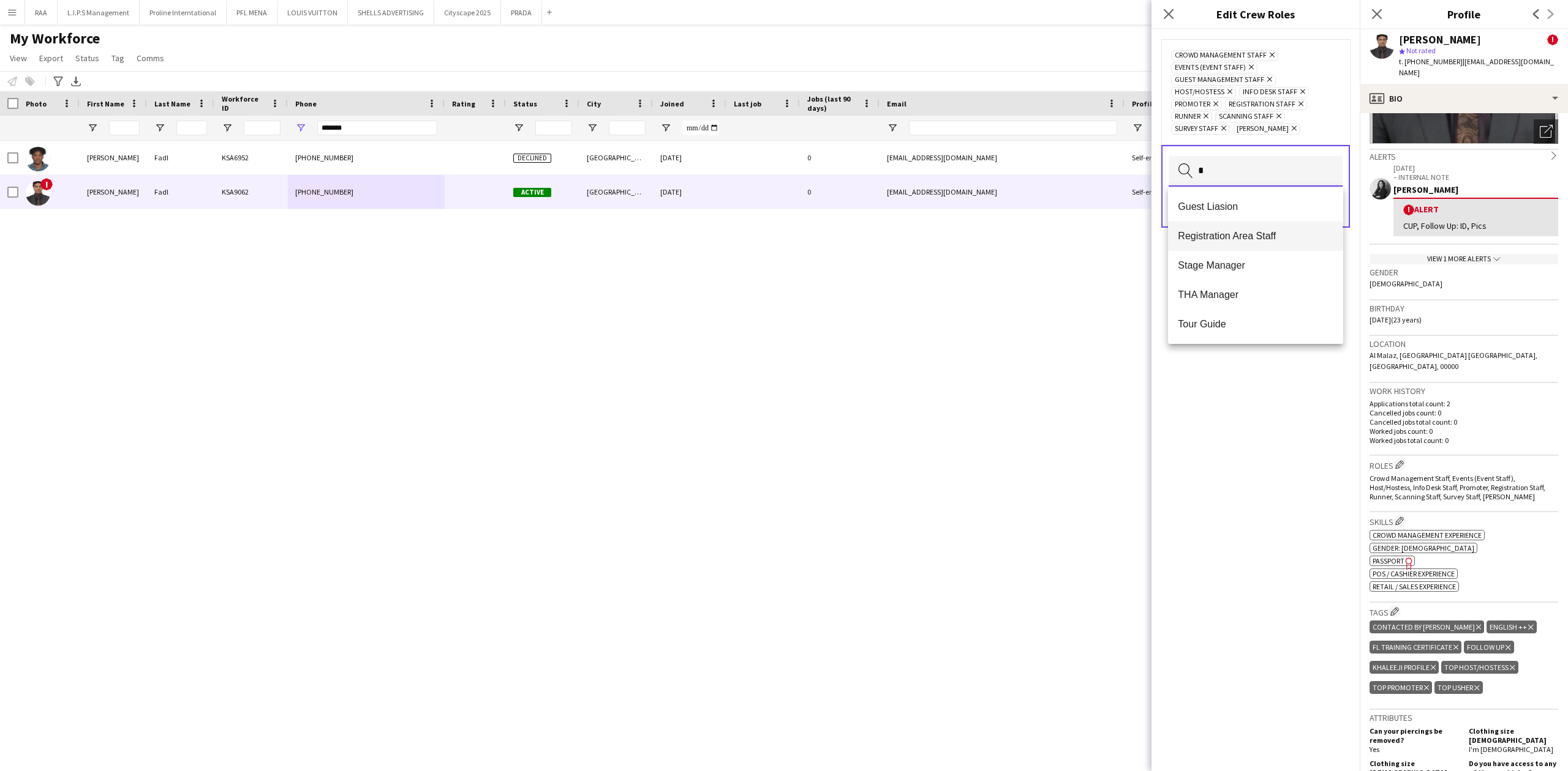
type input "*"
click at [1280, 235] on span "Registration Area Staff" at bounding box center [1255, 236] width 155 height 12
type input "*"
click at [1252, 216] on mat-option "Merchandise Staff" at bounding box center [1255, 222] width 174 height 29
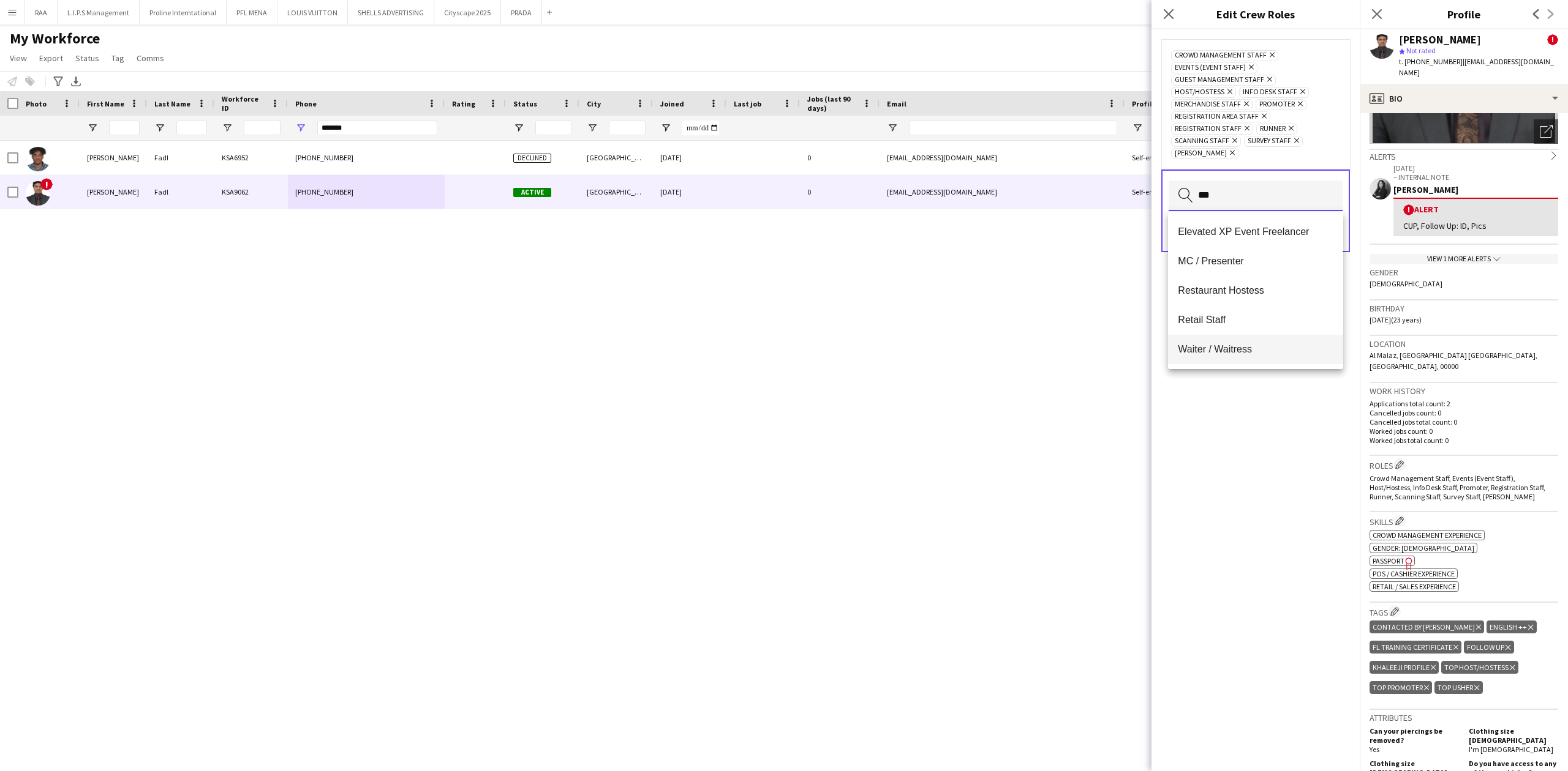
scroll to position [0, 0]
type input "***"
click at [1240, 229] on span "Retail Staff" at bounding box center [1255, 231] width 155 height 12
click at [1241, 241] on span "Brand Ambassador" at bounding box center [1255, 238] width 155 height 12
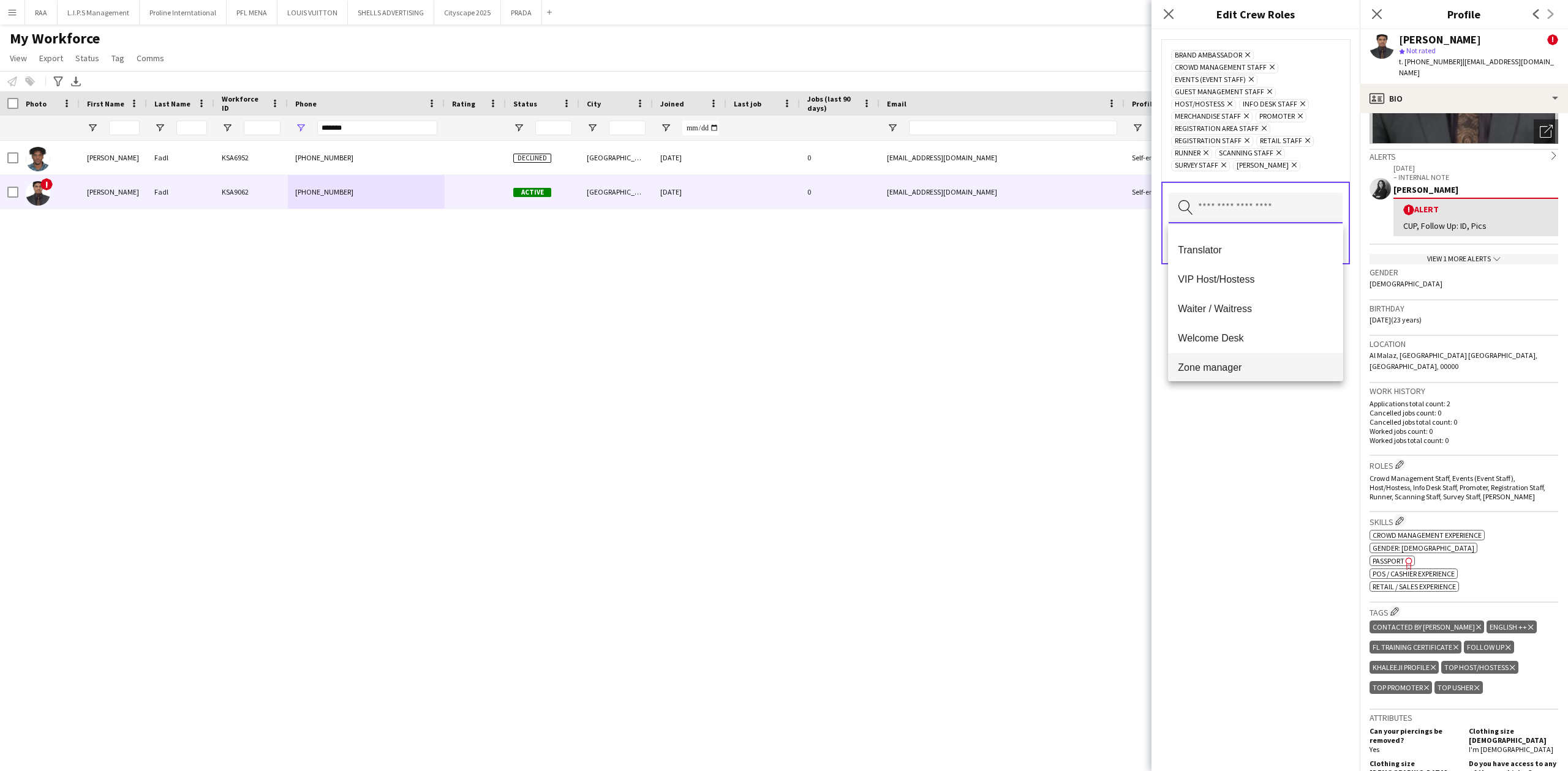
scroll to position [675, 0]
click at [1270, 421] on div "Brand Ambassador Remove Crowd Management Staff Remove Events (Event Staff) Remo…" at bounding box center [1255, 400] width 208 height 742
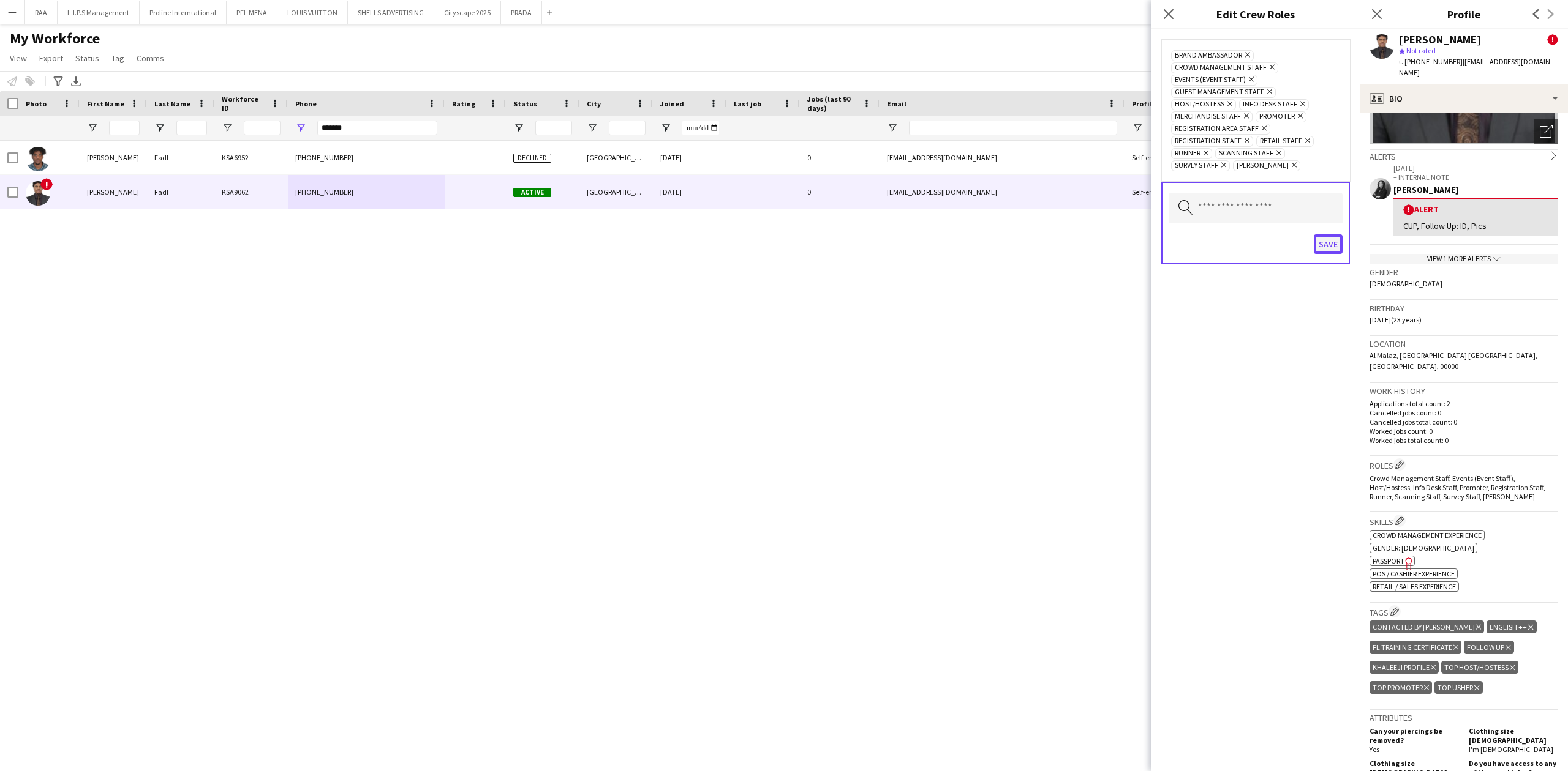
click at [1326, 245] on button "Save" at bounding box center [1328, 244] width 29 height 19
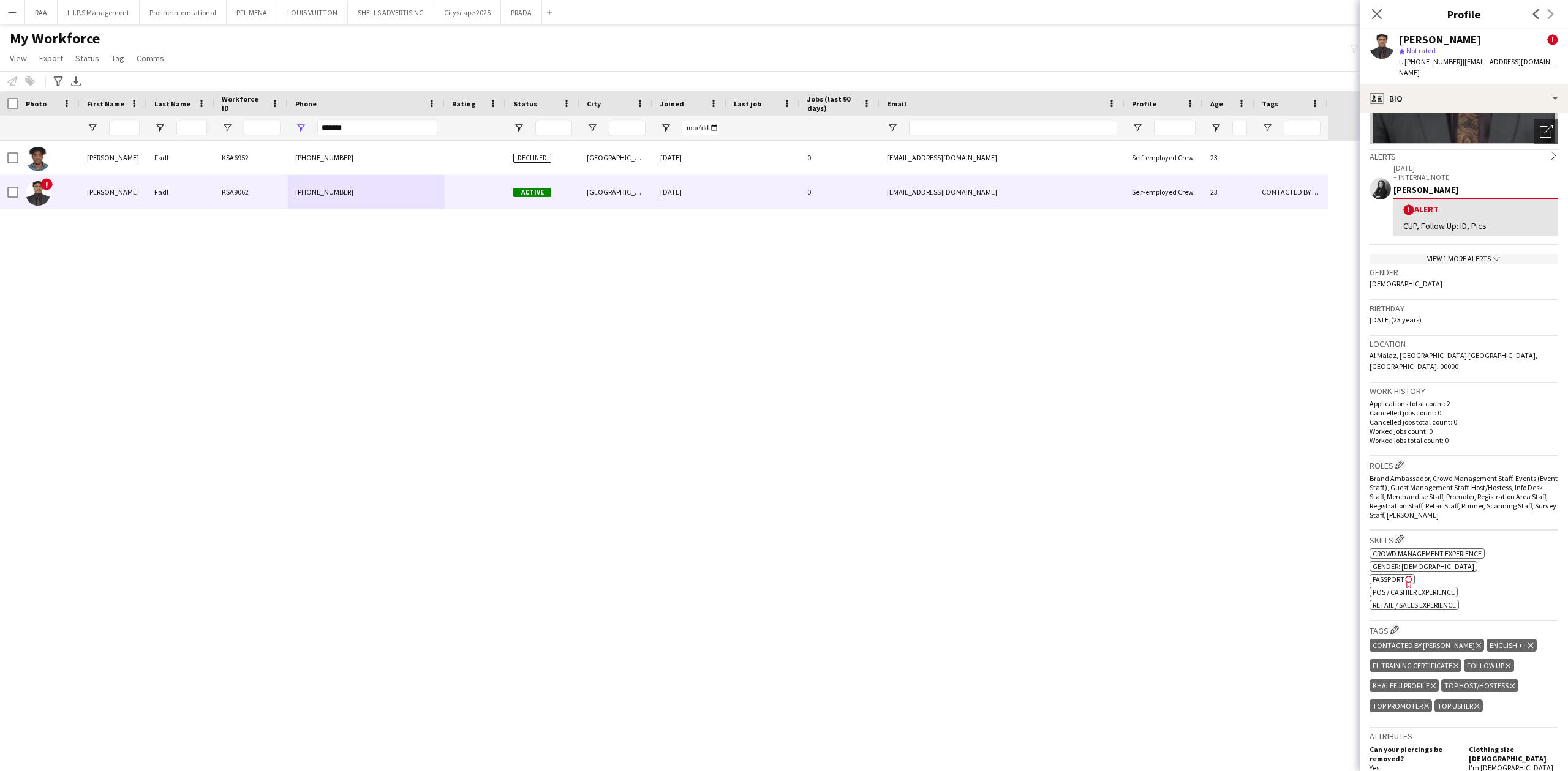
scroll to position [0, 0]
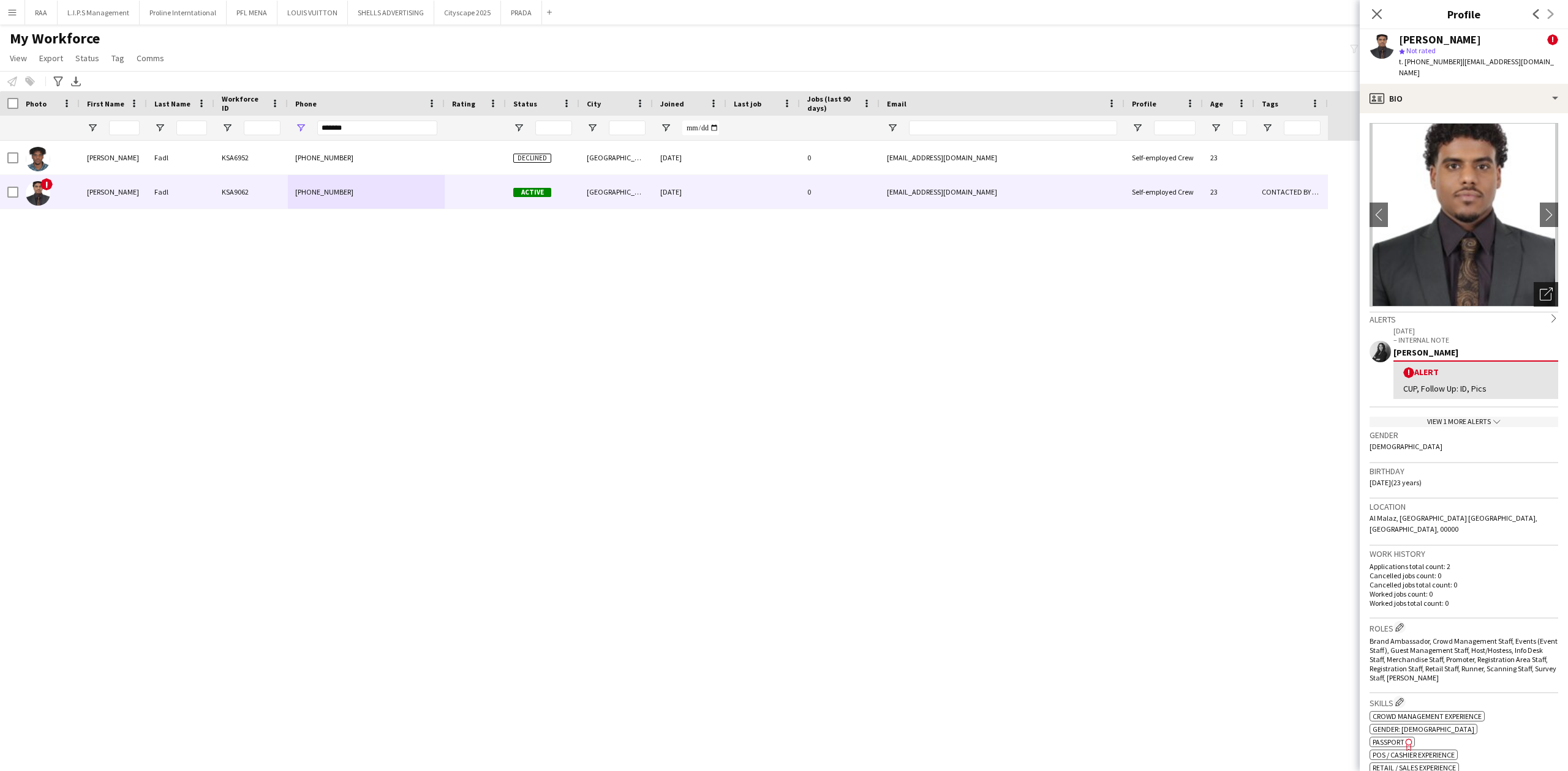
click at [1540, 287] on icon "Open photos pop-in" at bounding box center [1546, 294] width 13 height 13
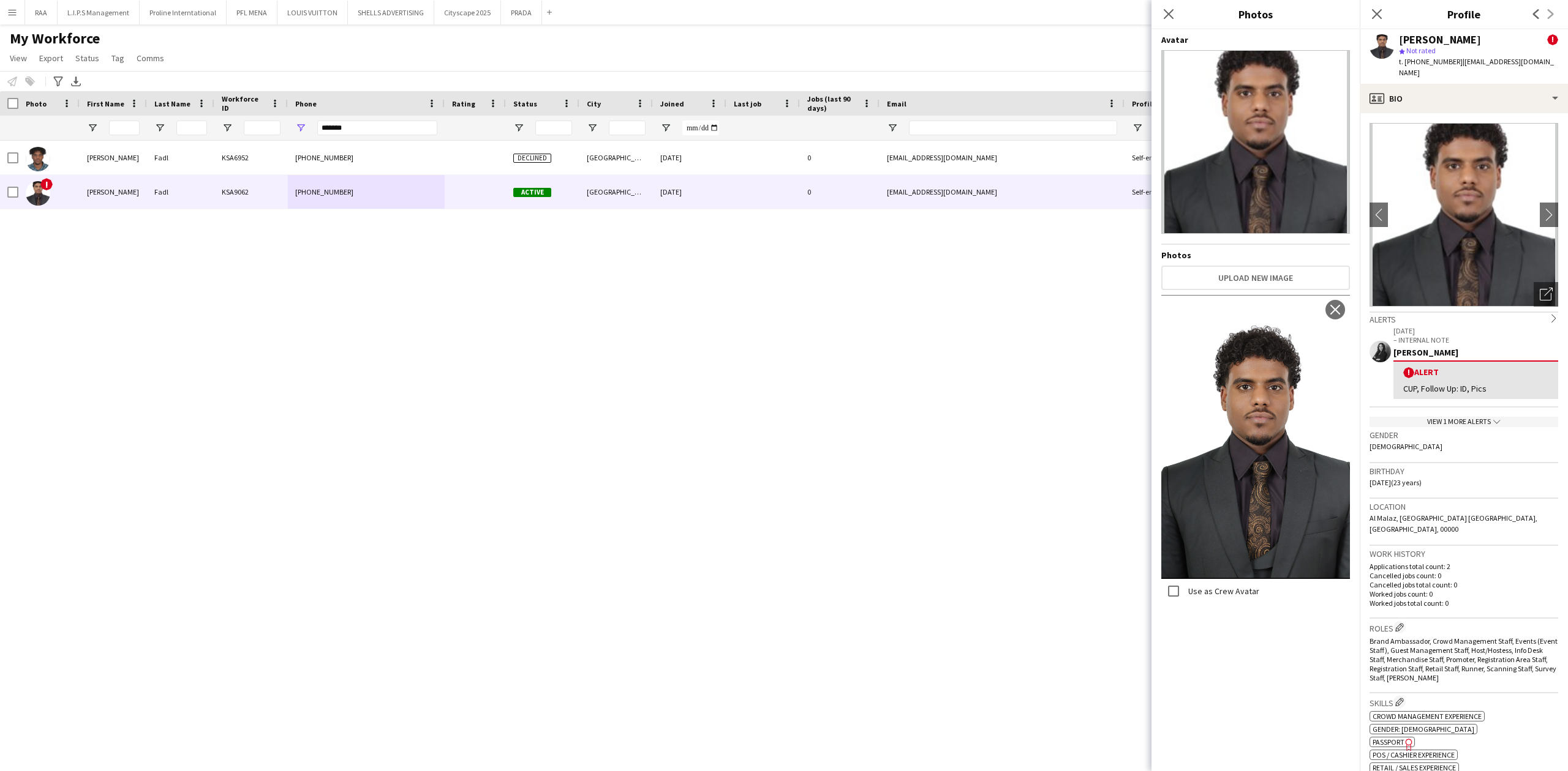
drag, startPoint x: 1497, startPoint y: 36, endPoint x: 1377, endPoint y: 44, distance: 120.3
click at [1377, 44] on div "[PERSON_NAME] ! star Not rated t. [PHONE_NUMBER] | [EMAIL_ADDRESS][DOMAIN_NAME]" at bounding box center [1464, 56] width 208 height 54
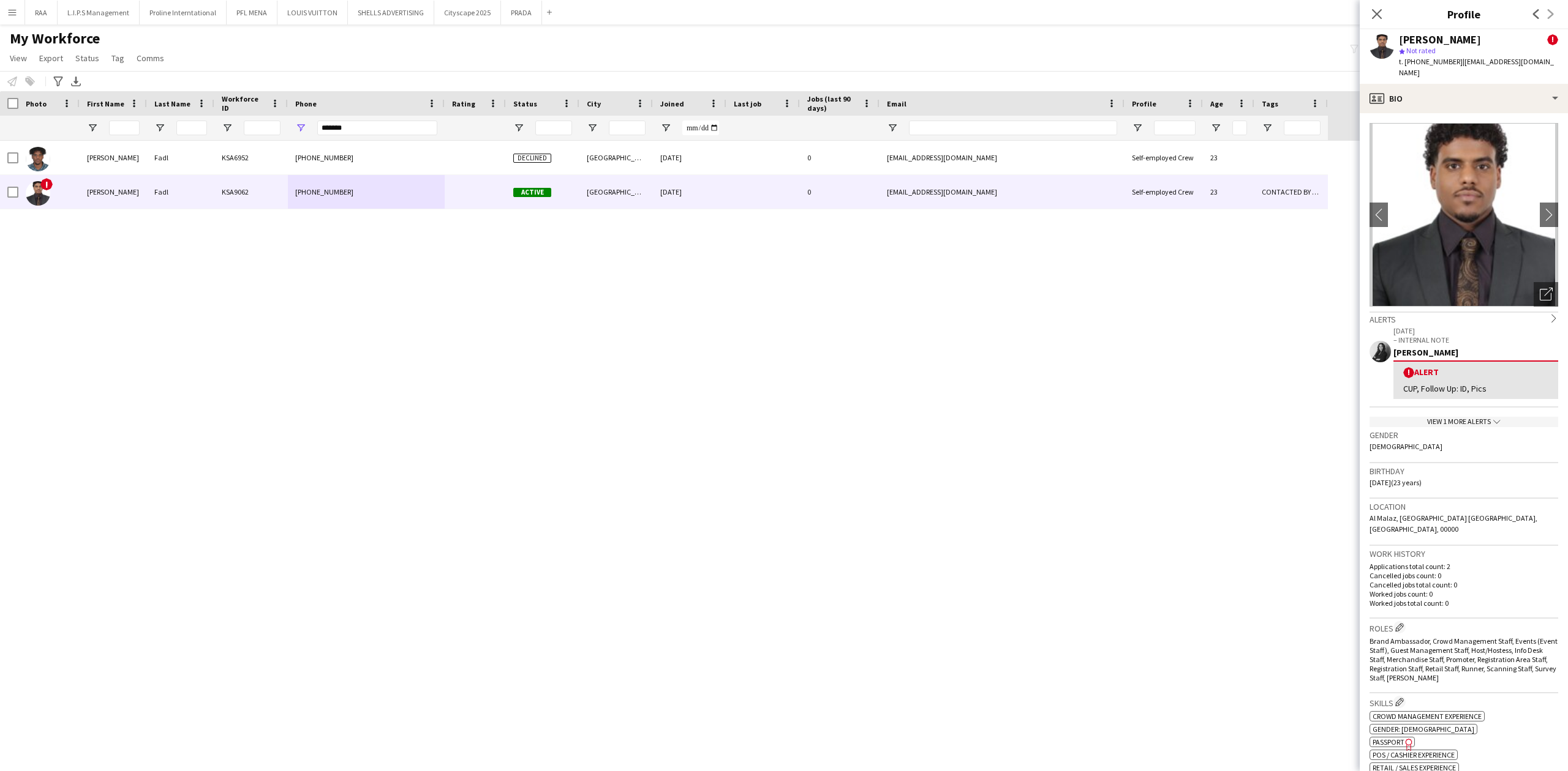
copy div "[PERSON_NAME]"
drag, startPoint x: 386, startPoint y: 121, endPoint x: 267, endPoint y: 124, distance: 119.0
click at [272, 124] on div at bounding box center [664, 127] width 1328 height 24
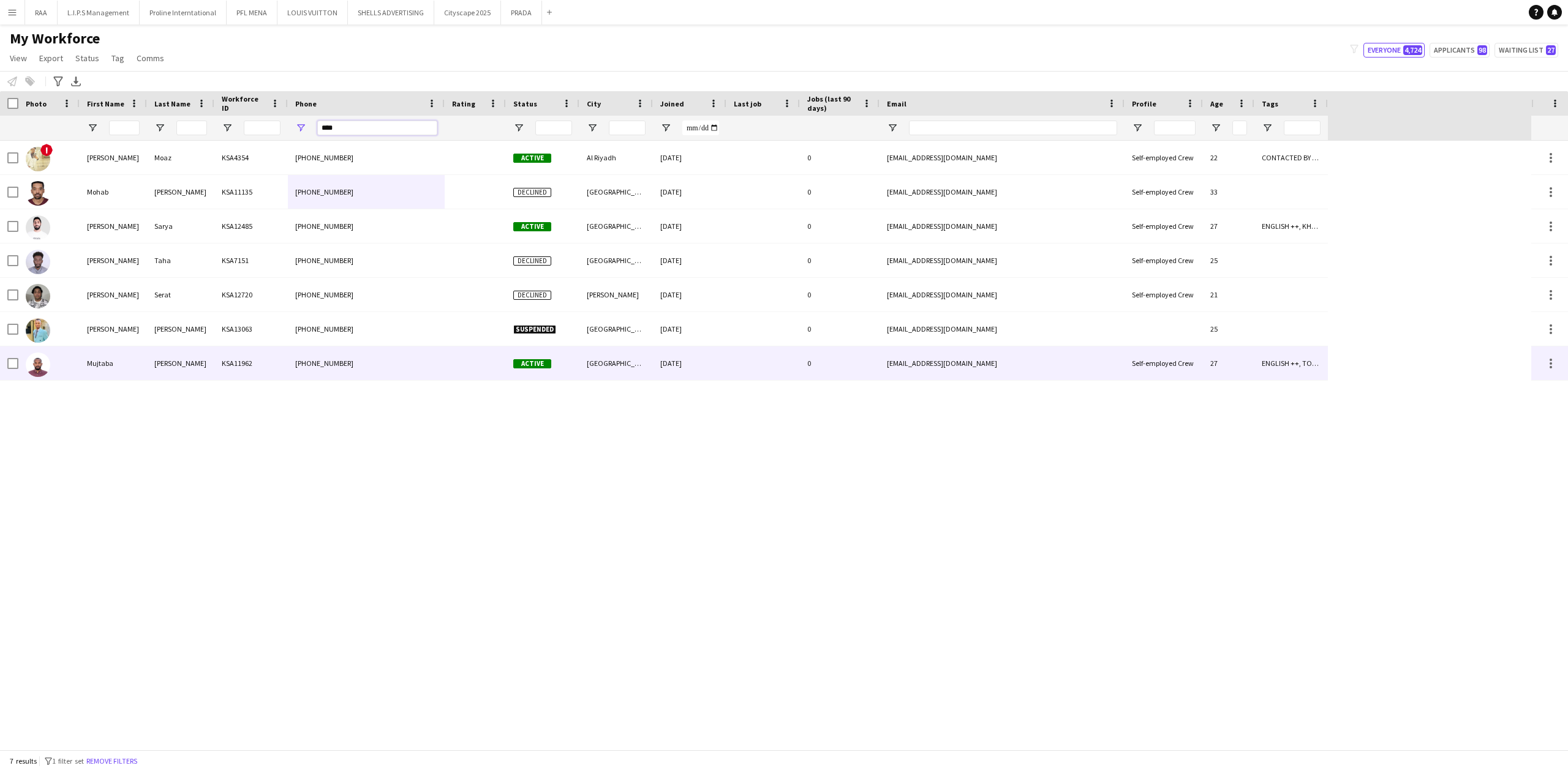
type input "****"
click at [119, 360] on div "Mujtaba" at bounding box center [113, 363] width 68 height 34
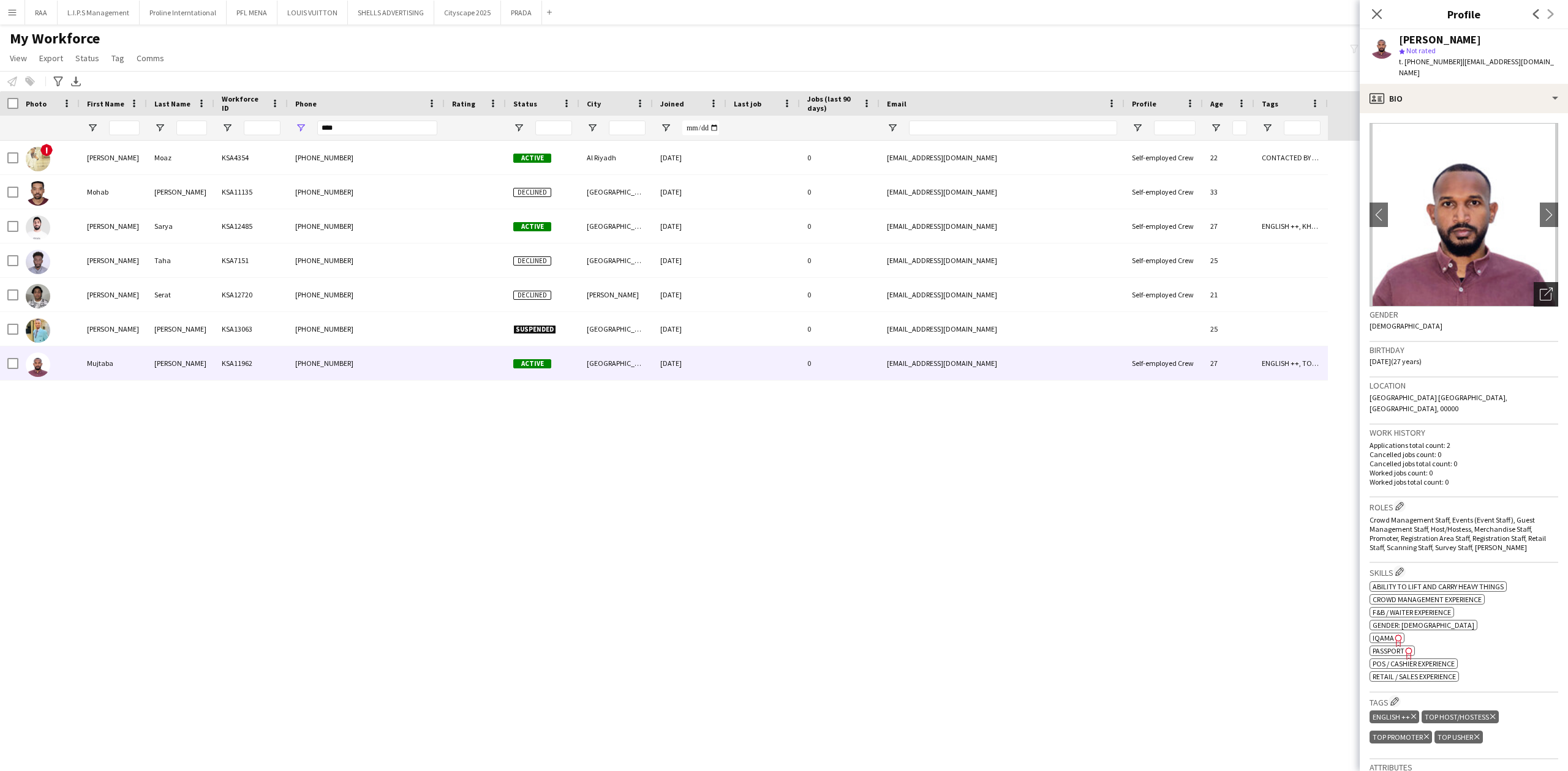
click at [1534, 289] on div "Open photos pop-in" at bounding box center [1545, 294] width 24 height 24
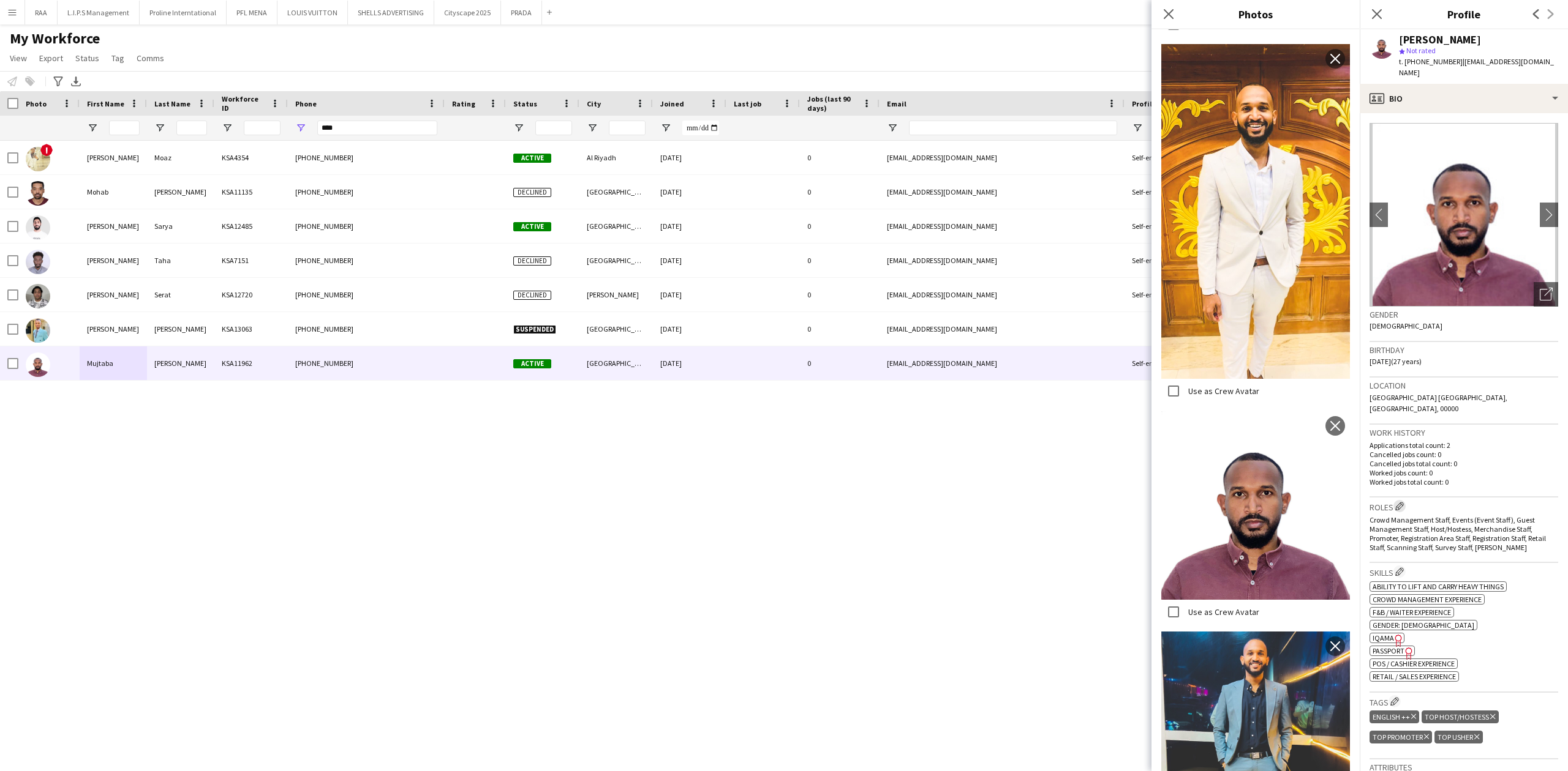
scroll to position [81, 0]
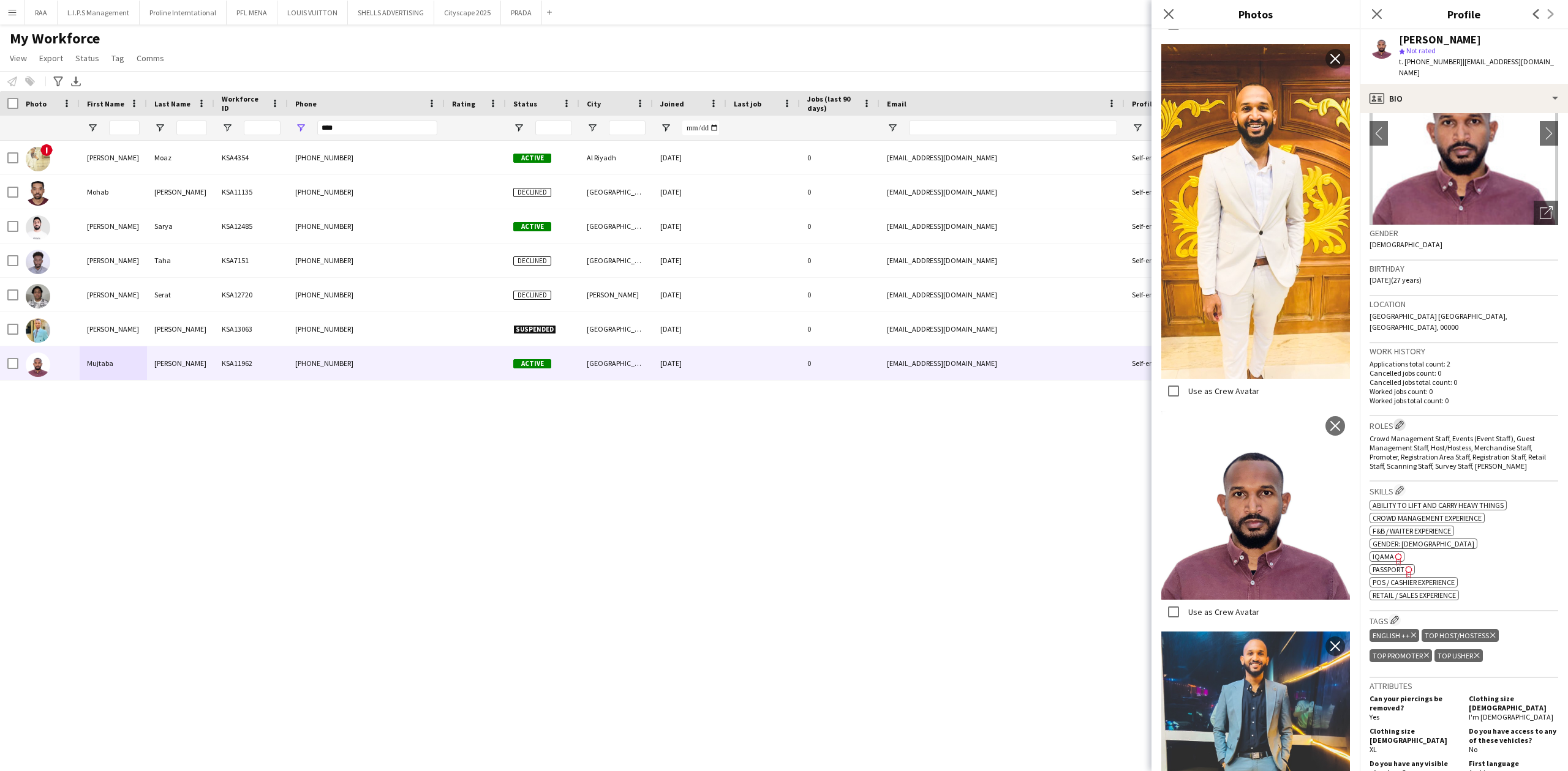
click at [1402, 420] on app-icon "Edit crew company roles" at bounding box center [1399, 425] width 9 height 9
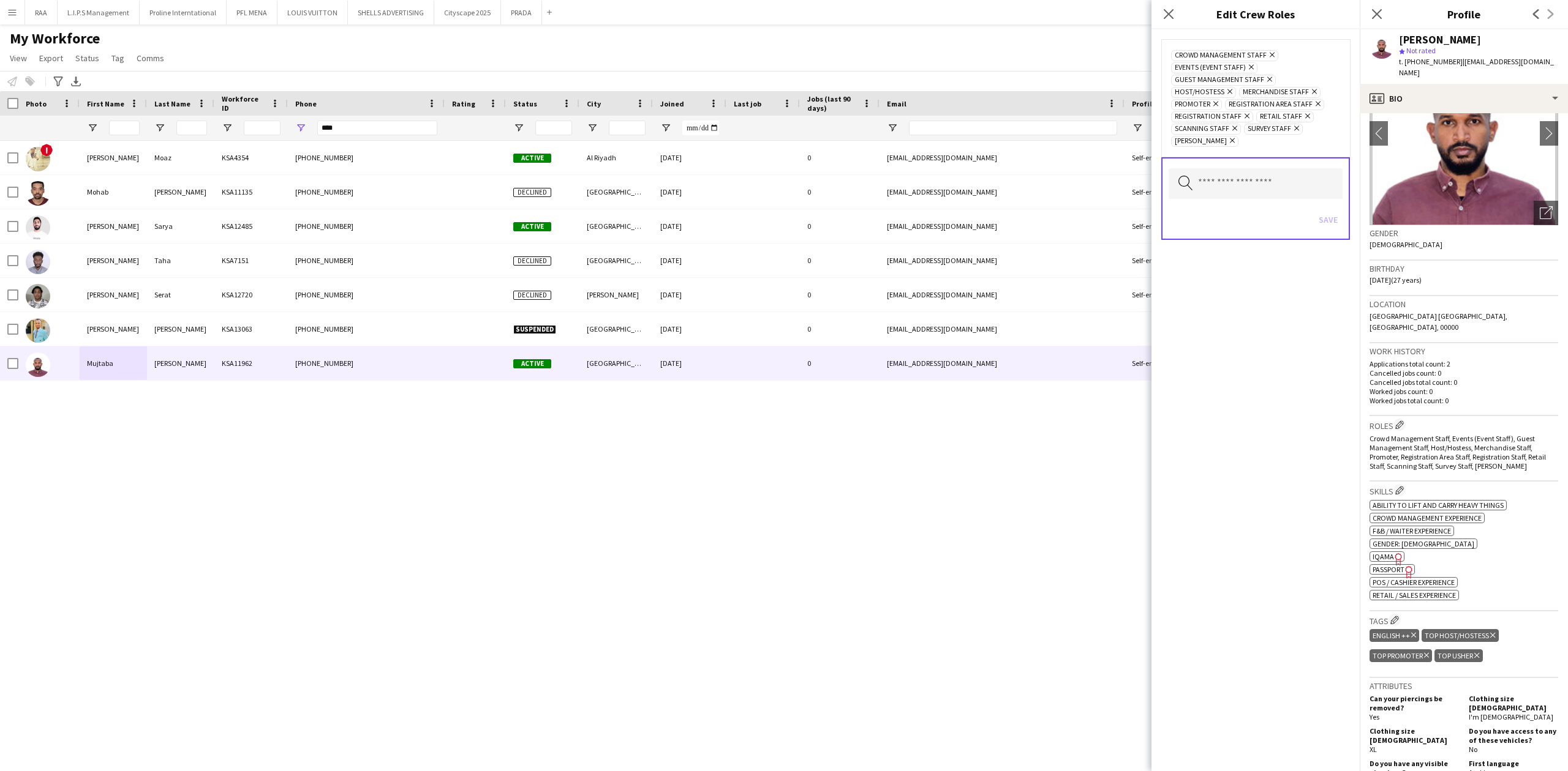
click at [1272, 201] on div "Search by role type Save" at bounding box center [1255, 199] width 189 height 82
click at [1270, 184] on input "text" at bounding box center [1255, 183] width 174 height 31
type input "*"
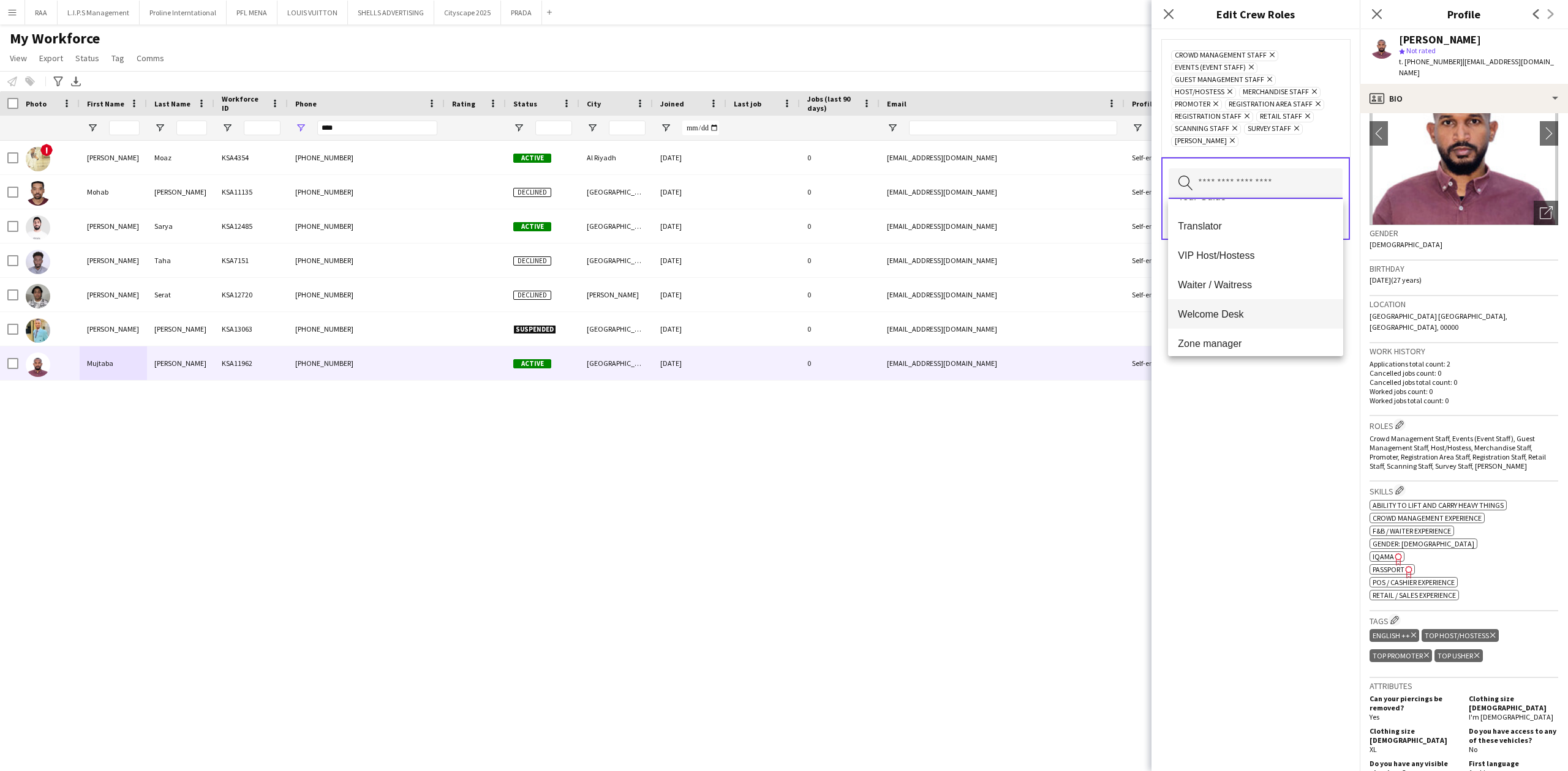
scroll to position [764, 0]
click at [1274, 442] on div "Crowd Management Staff Remove Events (Event Staff) Remove Guest Management Staf…" at bounding box center [1255, 400] width 208 height 742
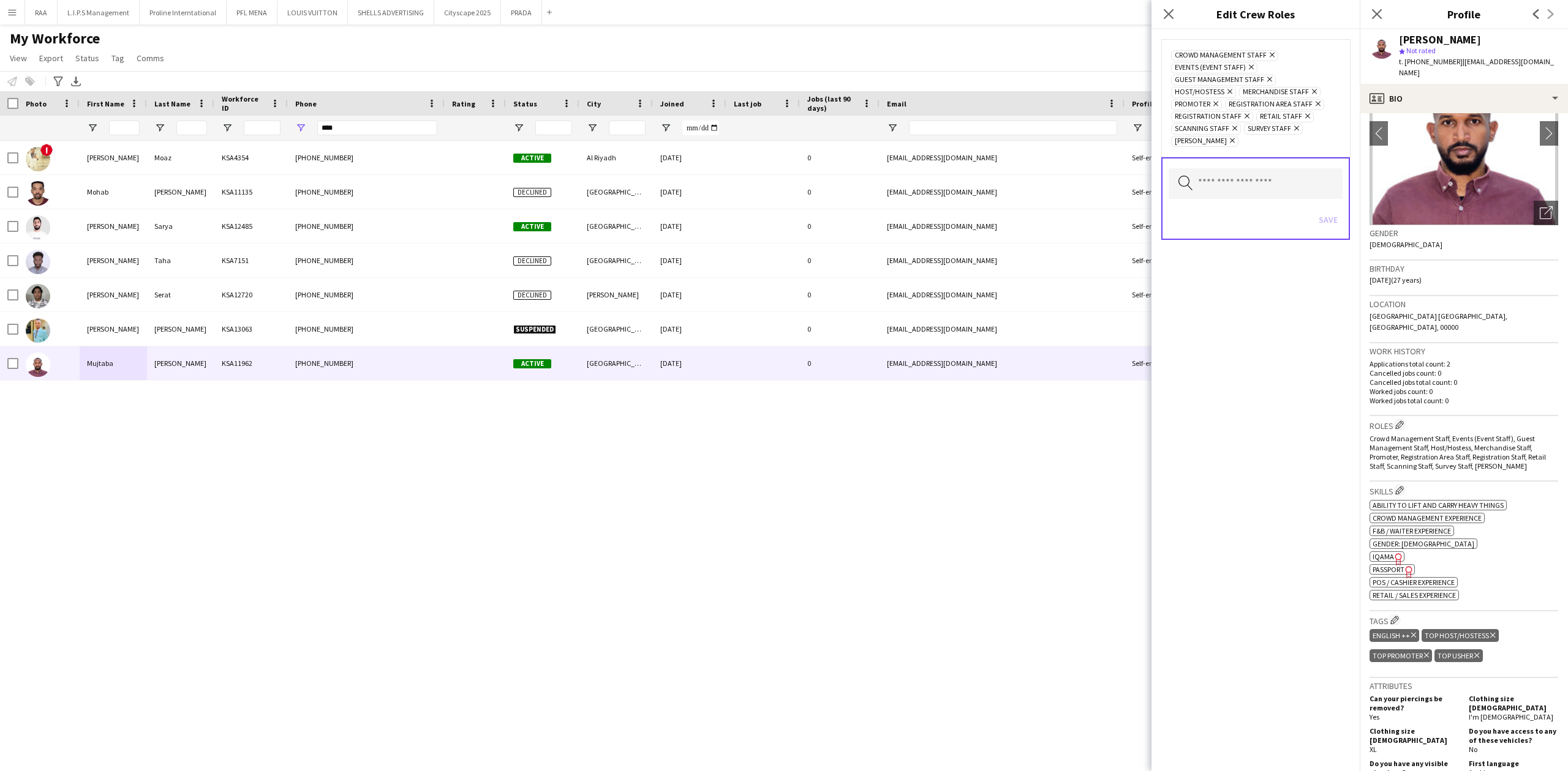
click at [1422, 278] on span "[DATE] (27 years)" at bounding box center [1395, 280] width 52 height 9
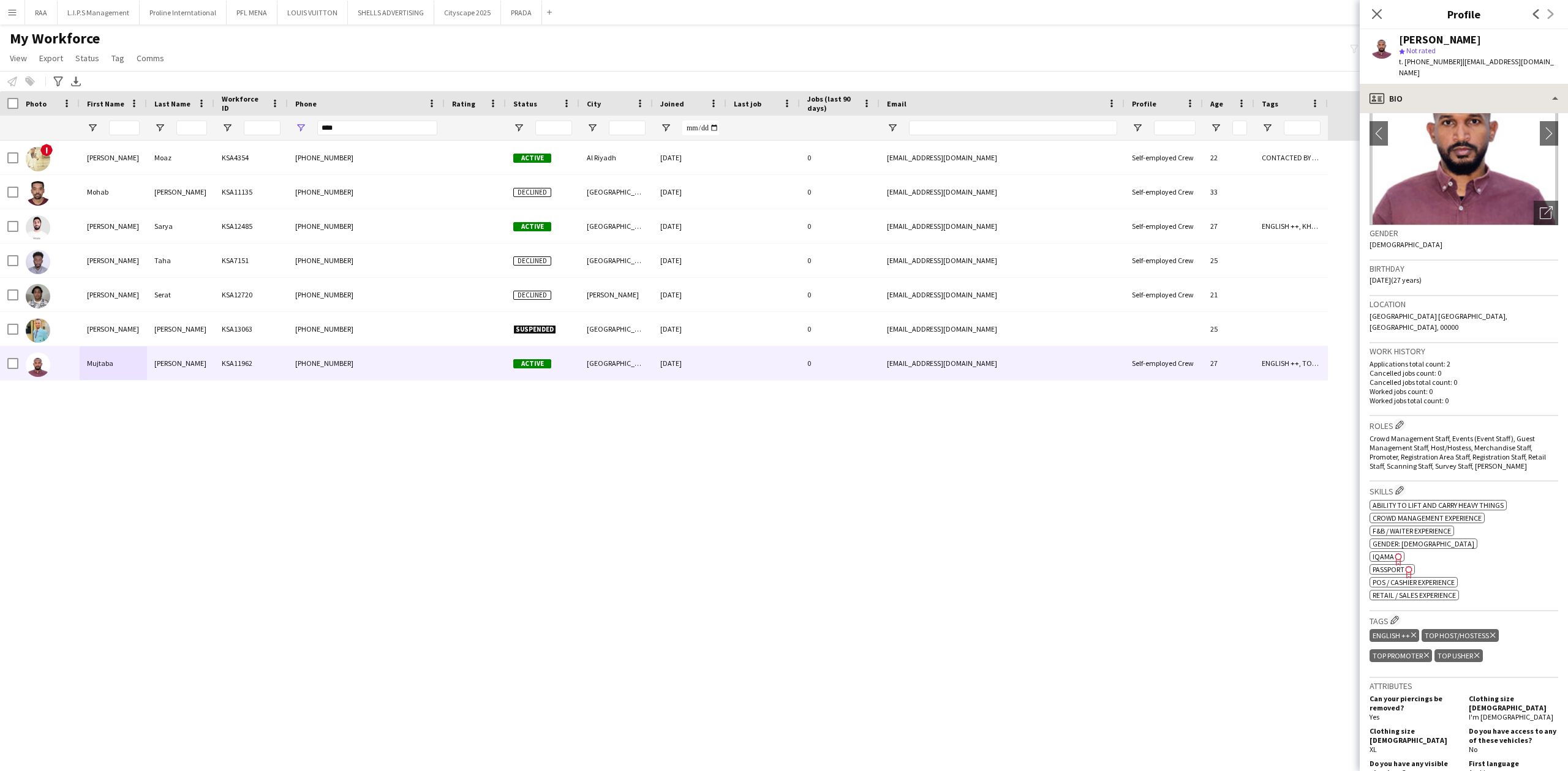
click at [1462, 84] on app-crew-profile "Close pop-in Profile Previous Next [PERSON_NAME] star Not rated t. [PHONE_NUMBE…" at bounding box center [1464, 386] width 208 height 771
click at [1460, 103] on div "profile Bio" at bounding box center [1464, 98] width 208 height 29
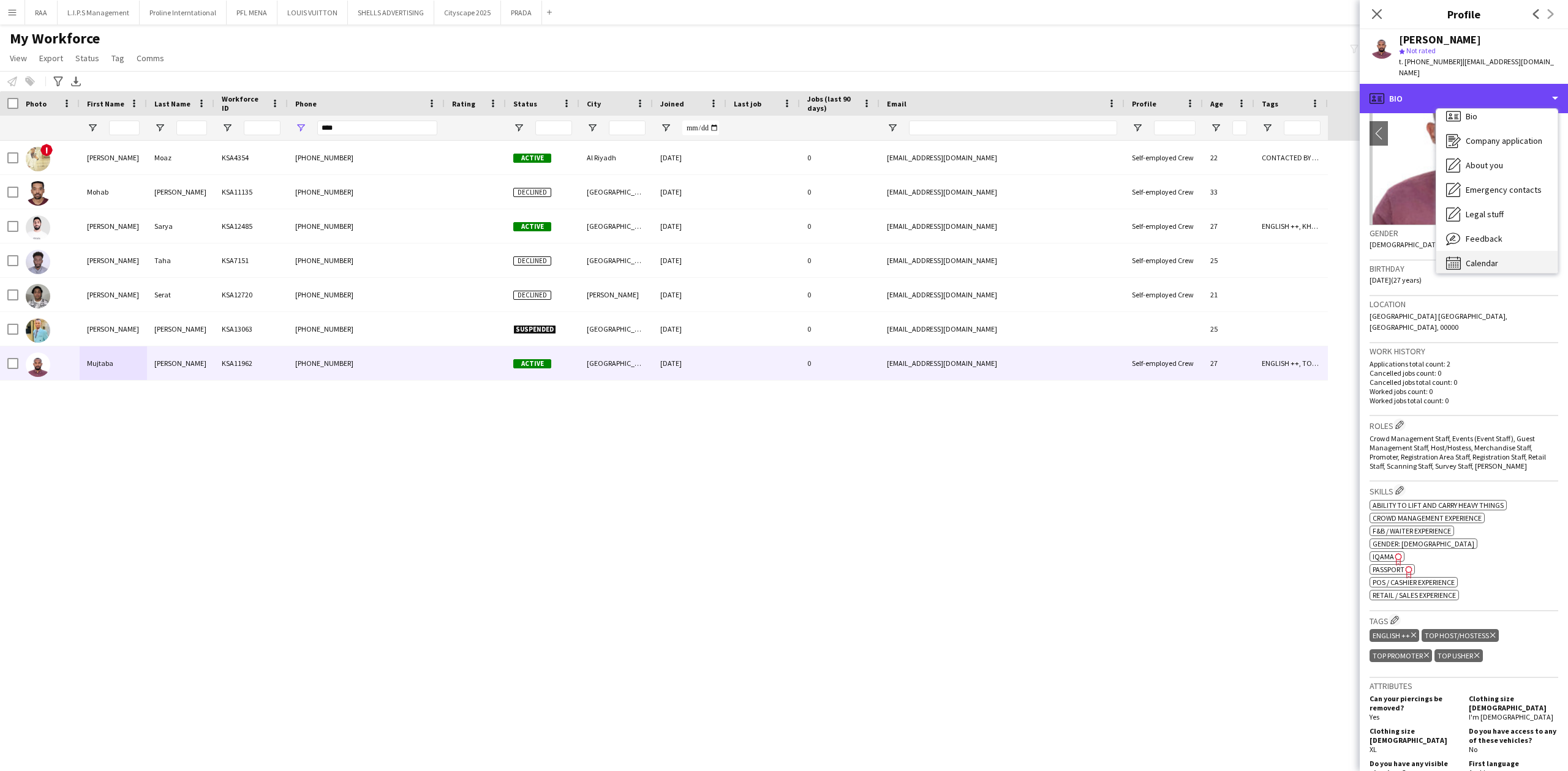
scroll to position [17, 0]
click at [1485, 232] on span "Feedback" at bounding box center [1484, 231] width 37 height 11
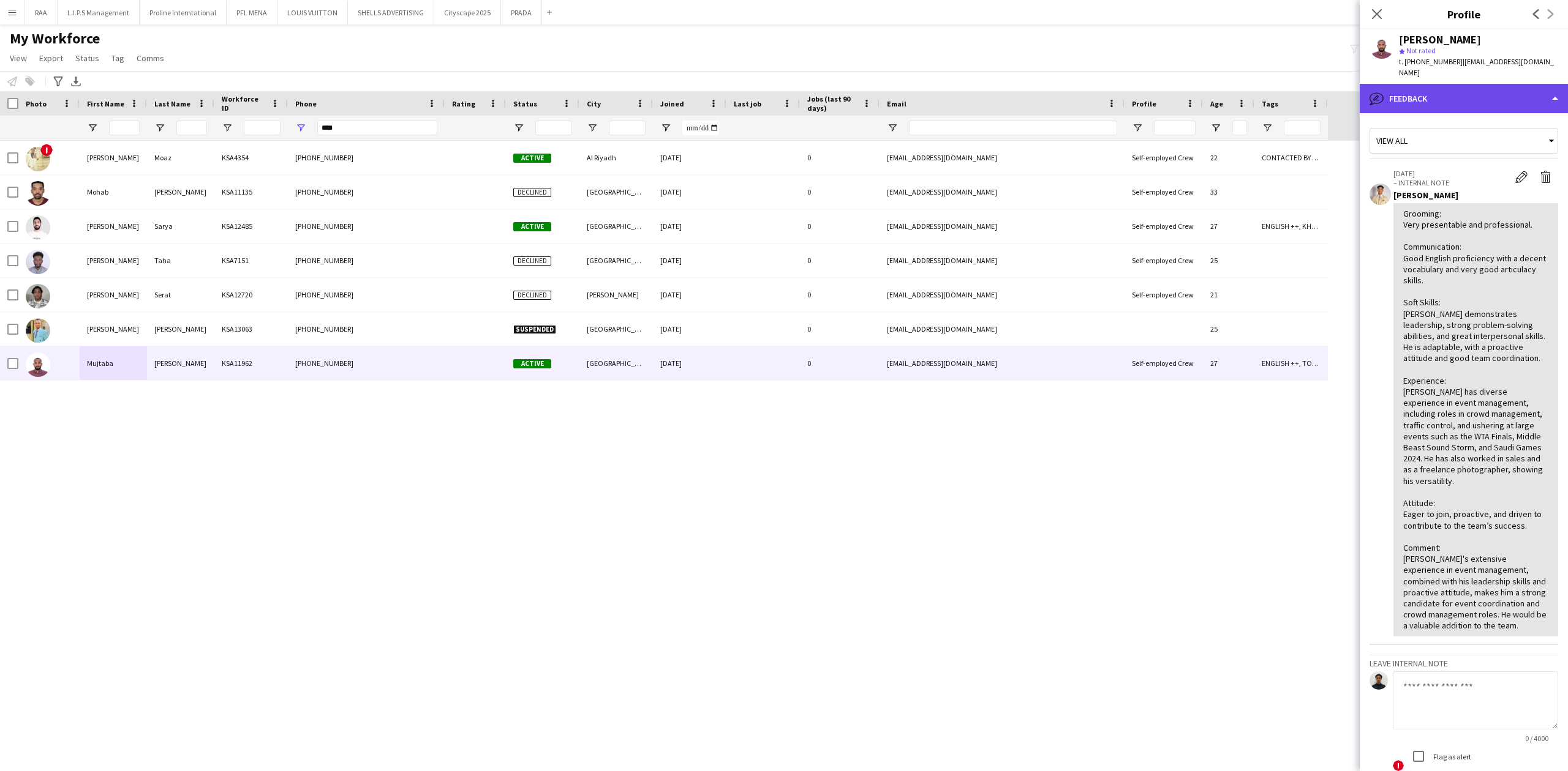
click at [1468, 106] on div "bubble-pencil Feedback" at bounding box center [1464, 98] width 208 height 29
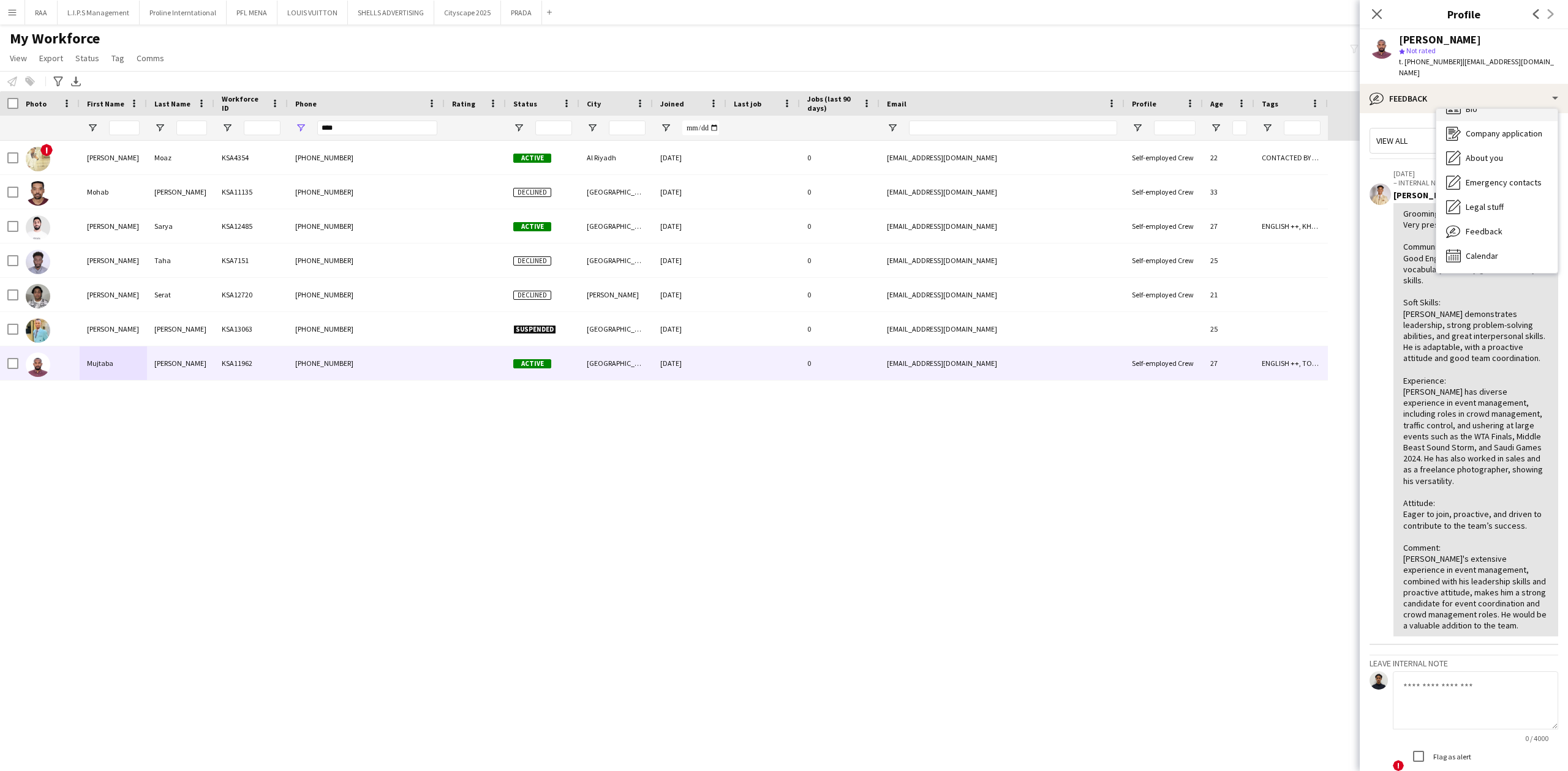
click at [1483, 118] on div "Bio Bio" at bounding box center [1497, 109] width 121 height 24
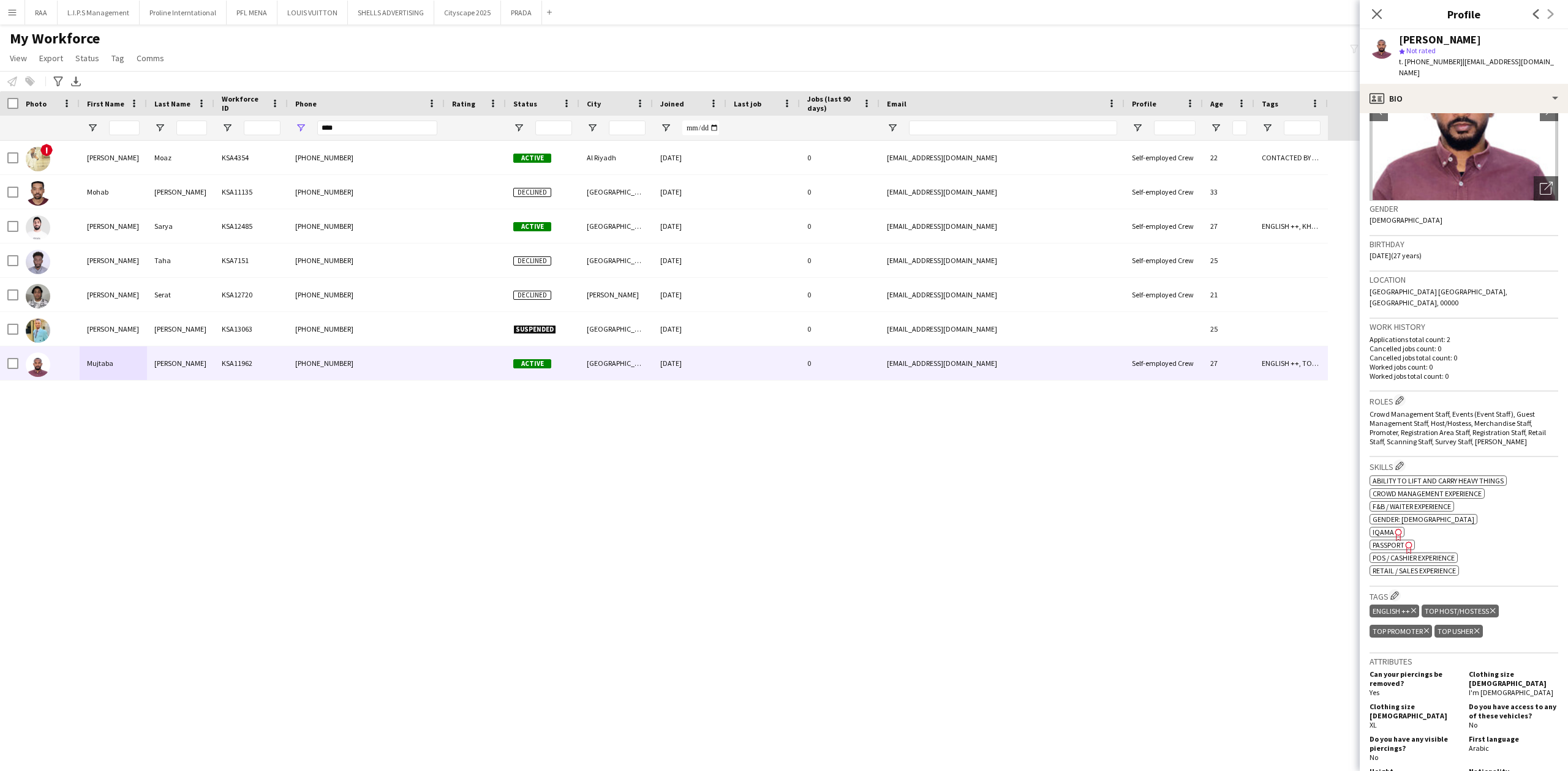
scroll to position [81, 0]
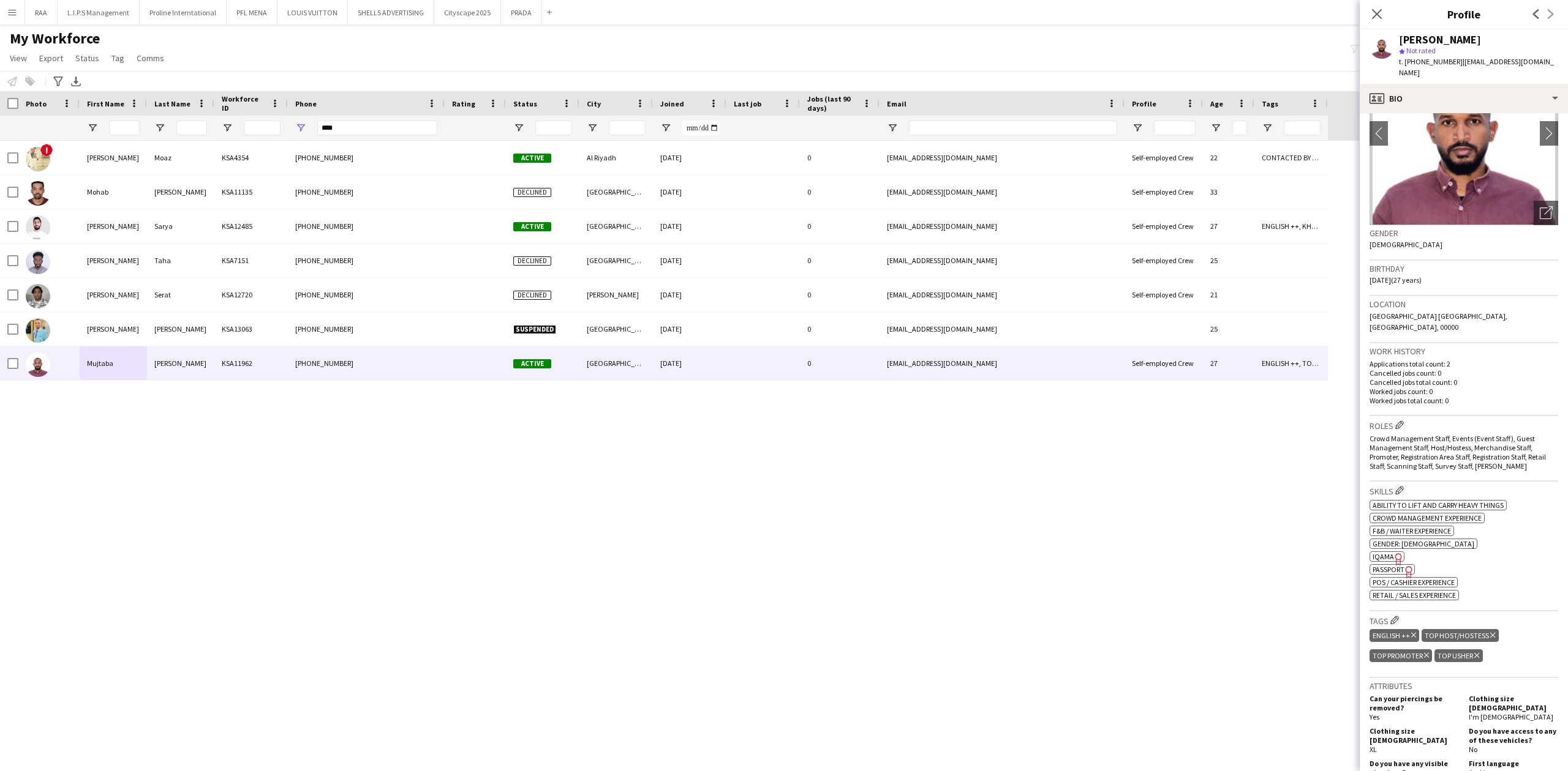
drag, startPoint x: 1474, startPoint y: 39, endPoint x: 1387, endPoint y: 35, distance: 87.1
click at [1387, 35] on div "[PERSON_NAME] star Not rated t. [PHONE_NUMBER] | [EMAIL_ADDRESS][DOMAIN_NAME]" at bounding box center [1464, 56] width 208 height 54
copy div "[PERSON_NAME]"
click at [1437, 62] on span "t. [PHONE_NUMBER]" at bounding box center [1430, 61] width 64 height 9
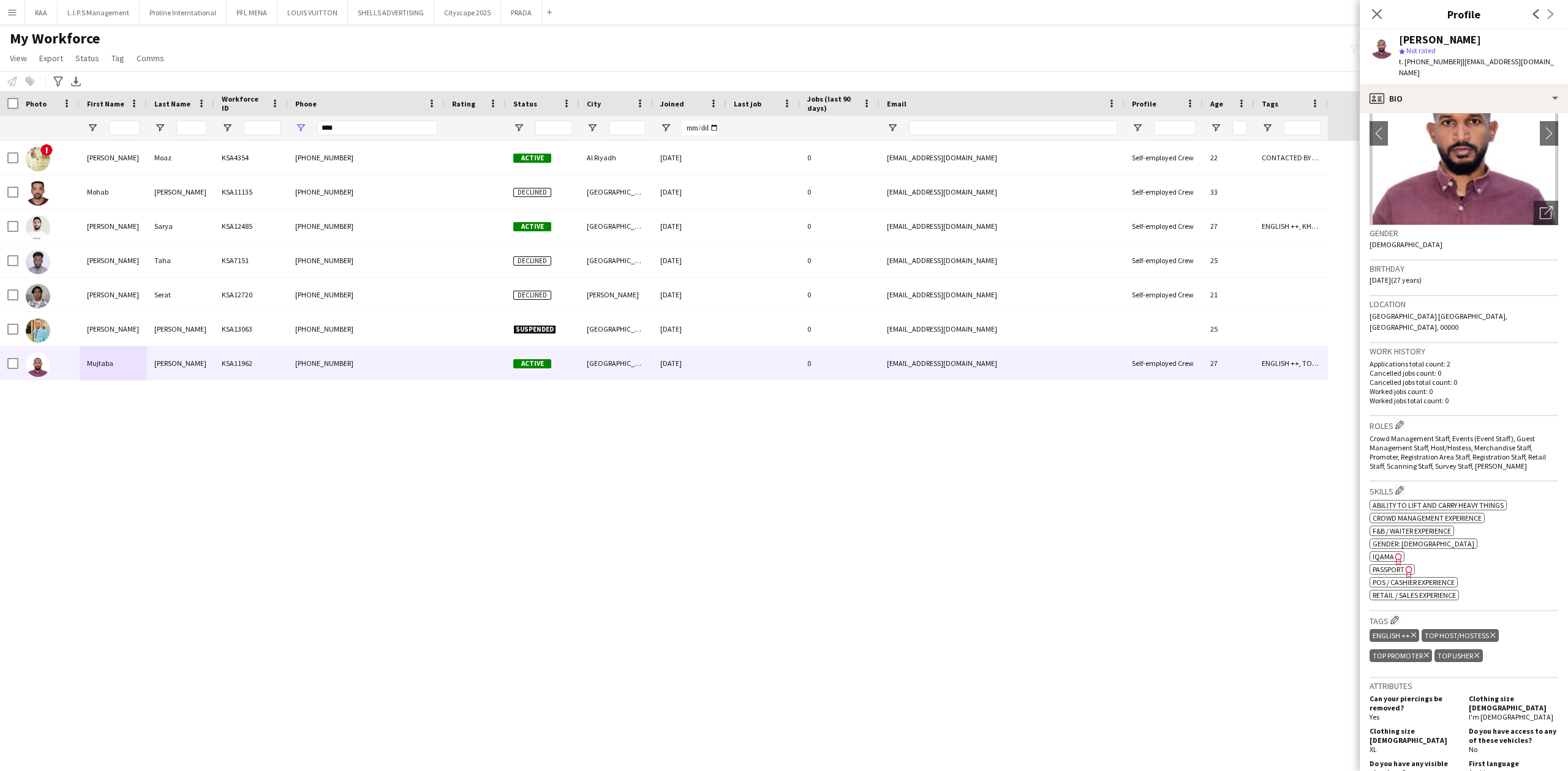
copy span "966578382831"
drag, startPoint x: 1404, startPoint y: 72, endPoint x: 1460, endPoint y: 59, distance: 57.5
click at [1460, 59] on span "| [EMAIL_ADDRESS][DOMAIN_NAME]" at bounding box center [1476, 67] width 155 height 20
drag, startPoint x: 1457, startPoint y: 59, endPoint x: 1460, endPoint y: 69, distance: 10.4
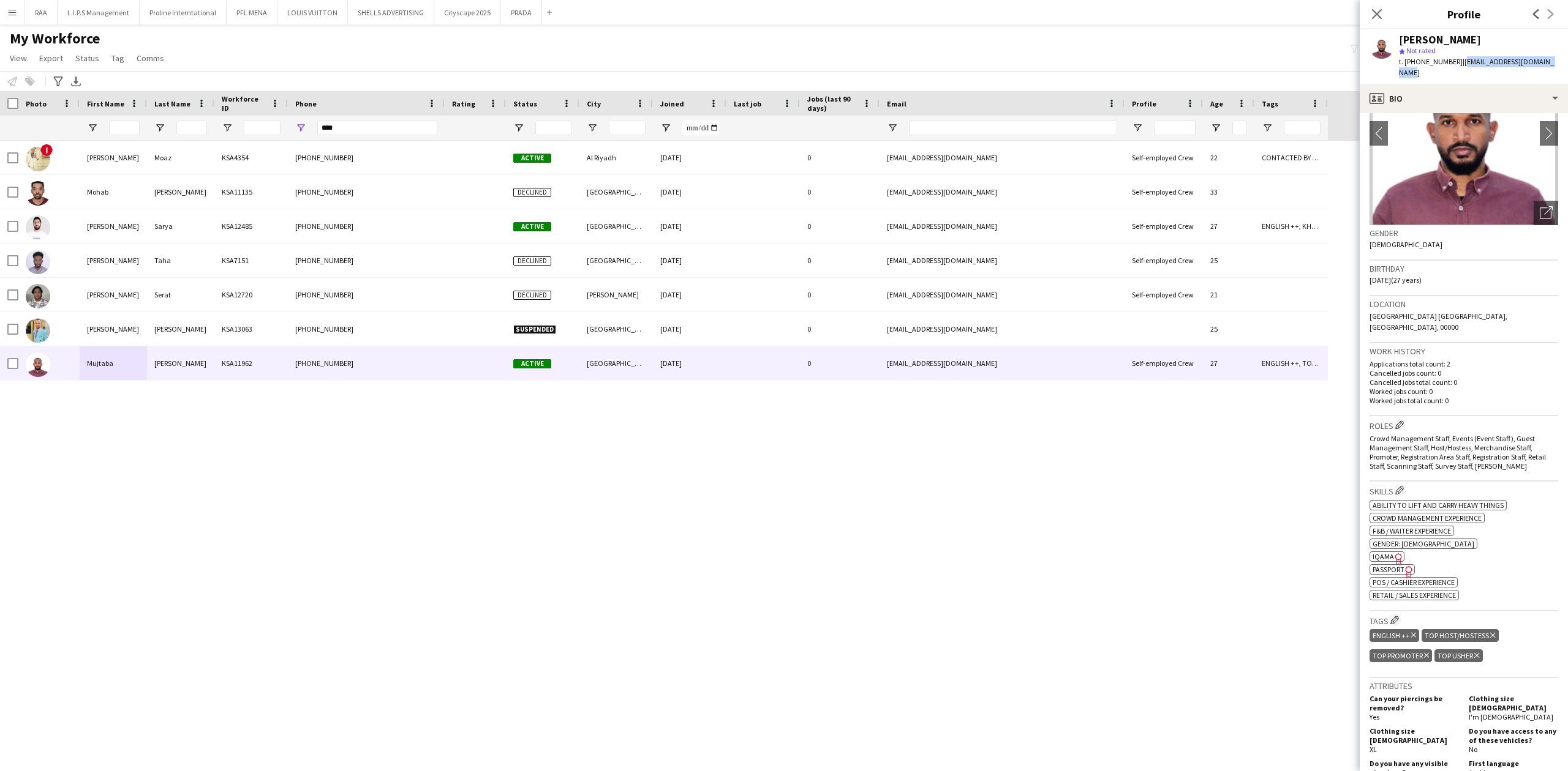
click at [1460, 69] on div "t. [PHONE_NUMBER] | [EMAIL_ADDRESS][DOMAIN_NAME]" at bounding box center [1478, 67] width 159 height 22
copy span "[EMAIL_ADDRESS][DOMAIN_NAME]"
click at [1400, 420] on app-icon "Edit crew company roles" at bounding box center [1399, 425] width 9 height 9
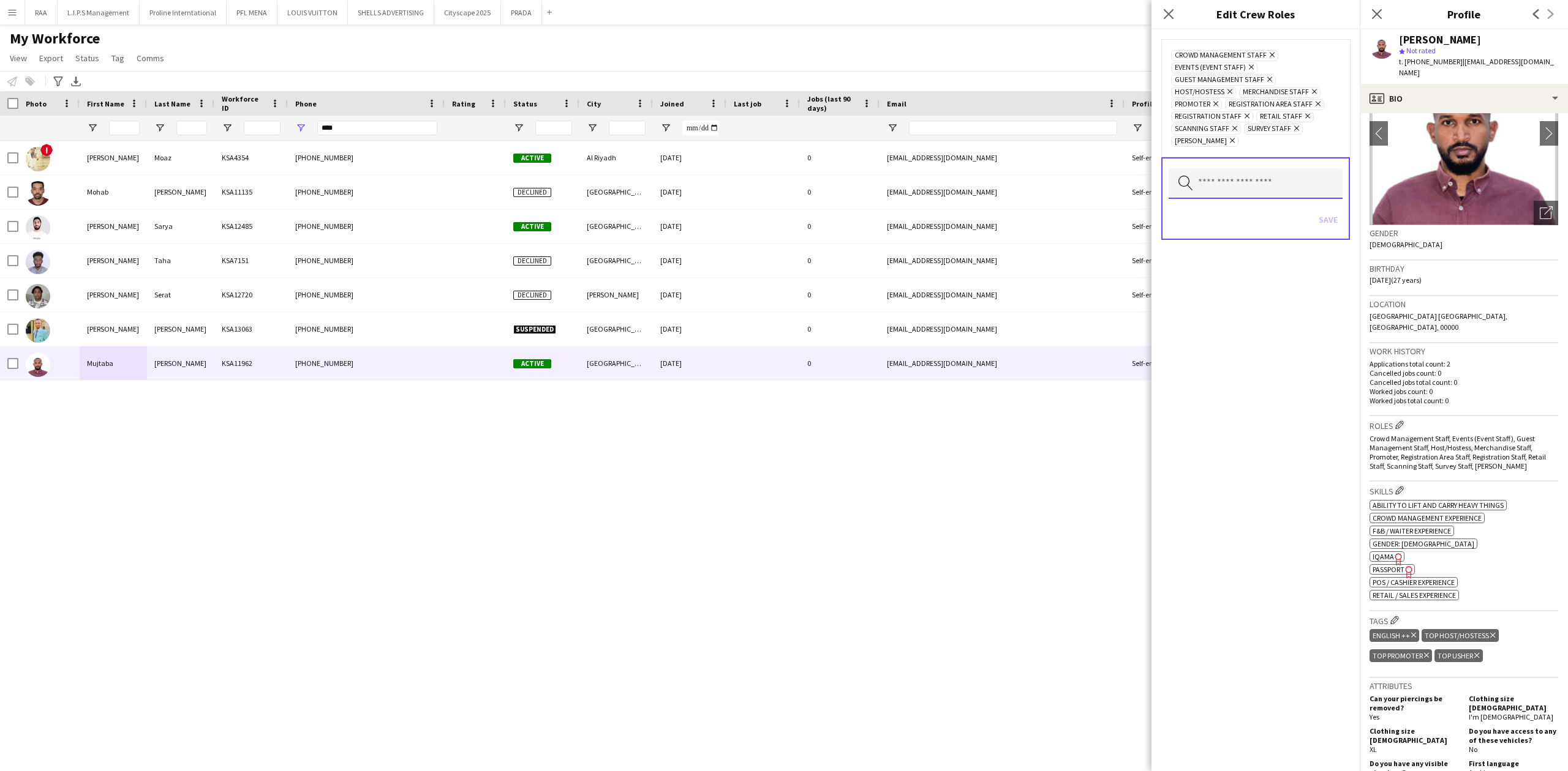
click at [1249, 186] on input "text" at bounding box center [1255, 183] width 174 height 31
click at [1229, 395] on div "Crowd Management Staff Remove Events (Event Staff) Remove Guest Management Staf…" at bounding box center [1255, 400] width 208 height 742
click at [1247, 194] on input "text" at bounding box center [1255, 183] width 174 height 31
type input "*"
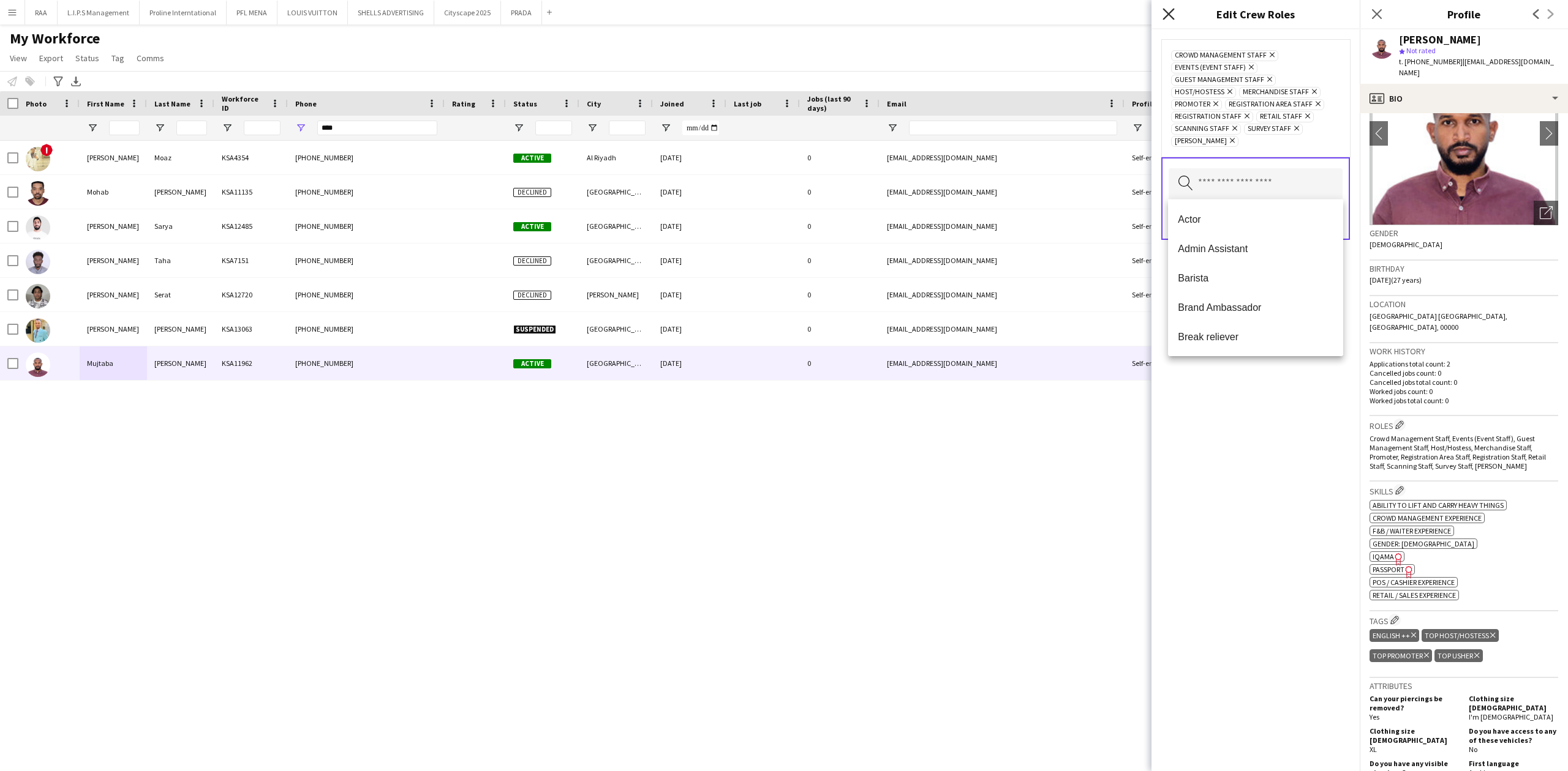
click at [1166, 18] on icon "Close pop-in" at bounding box center [1168, 14] width 12 height 12
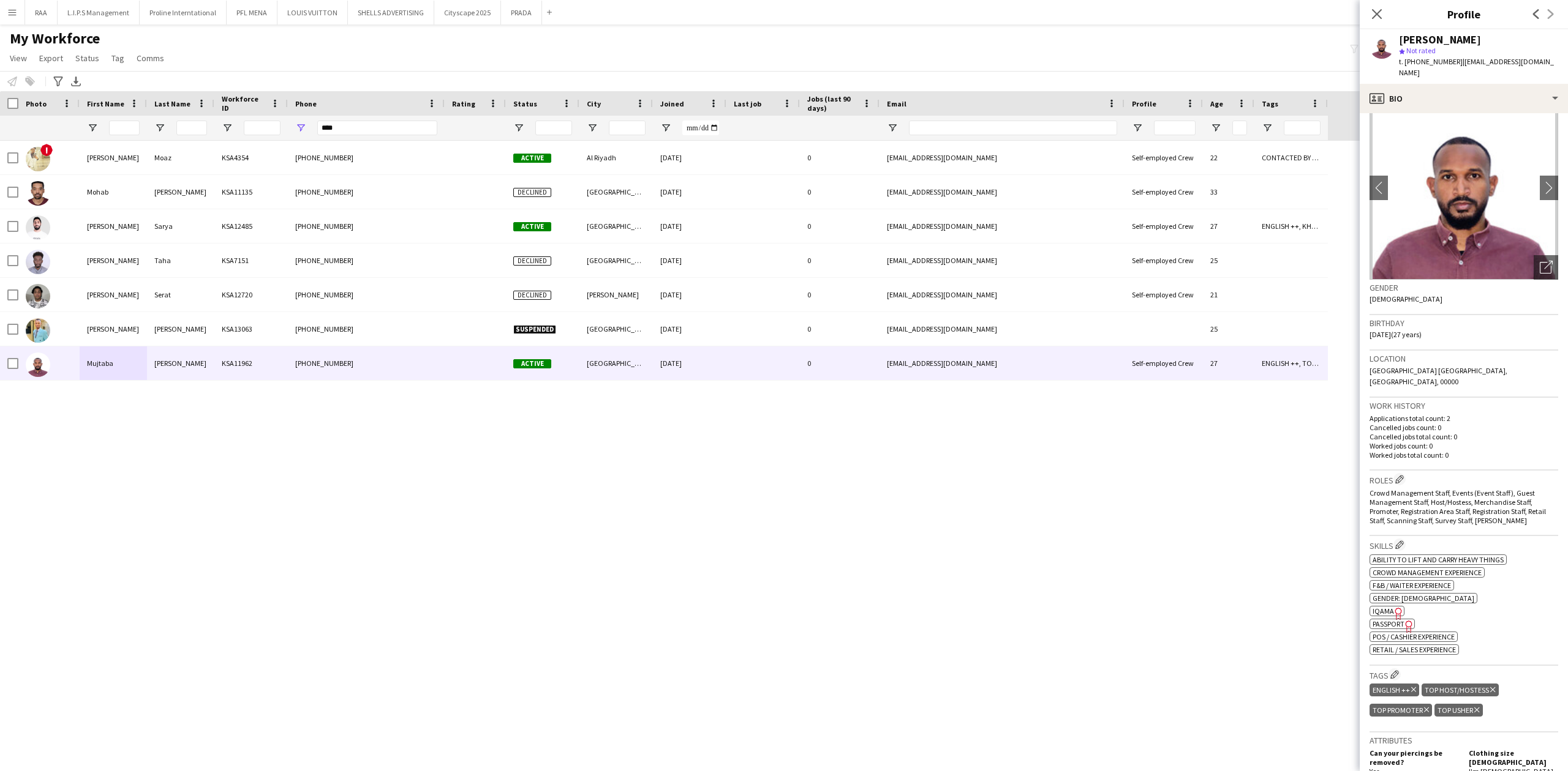
scroll to position [0, 0]
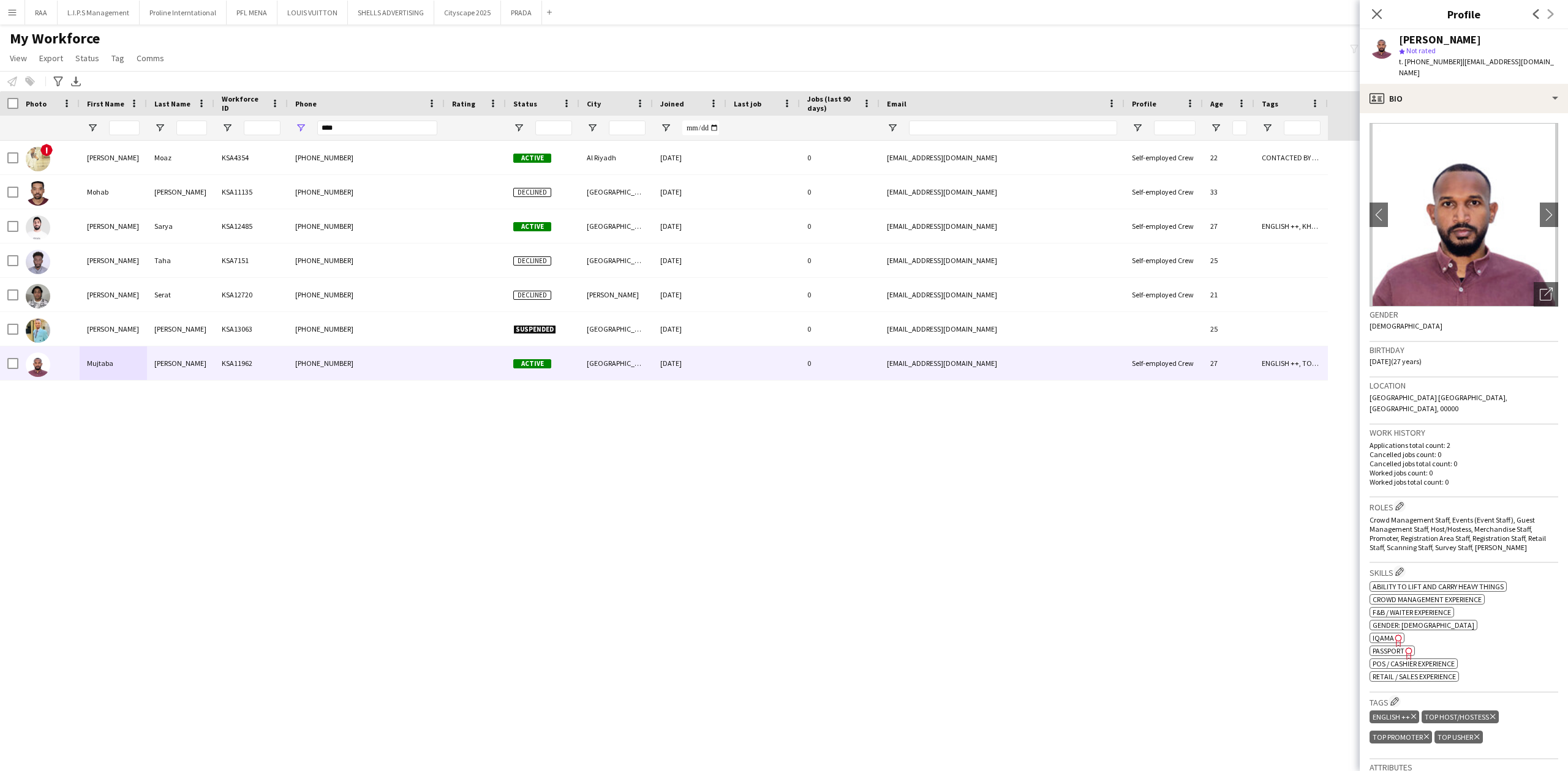
click at [1505, 459] on p "Cancelled jobs total count: 0" at bounding box center [1464, 464] width 189 height 9
click at [1380, 18] on icon at bounding box center [1376, 14] width 12 height 12
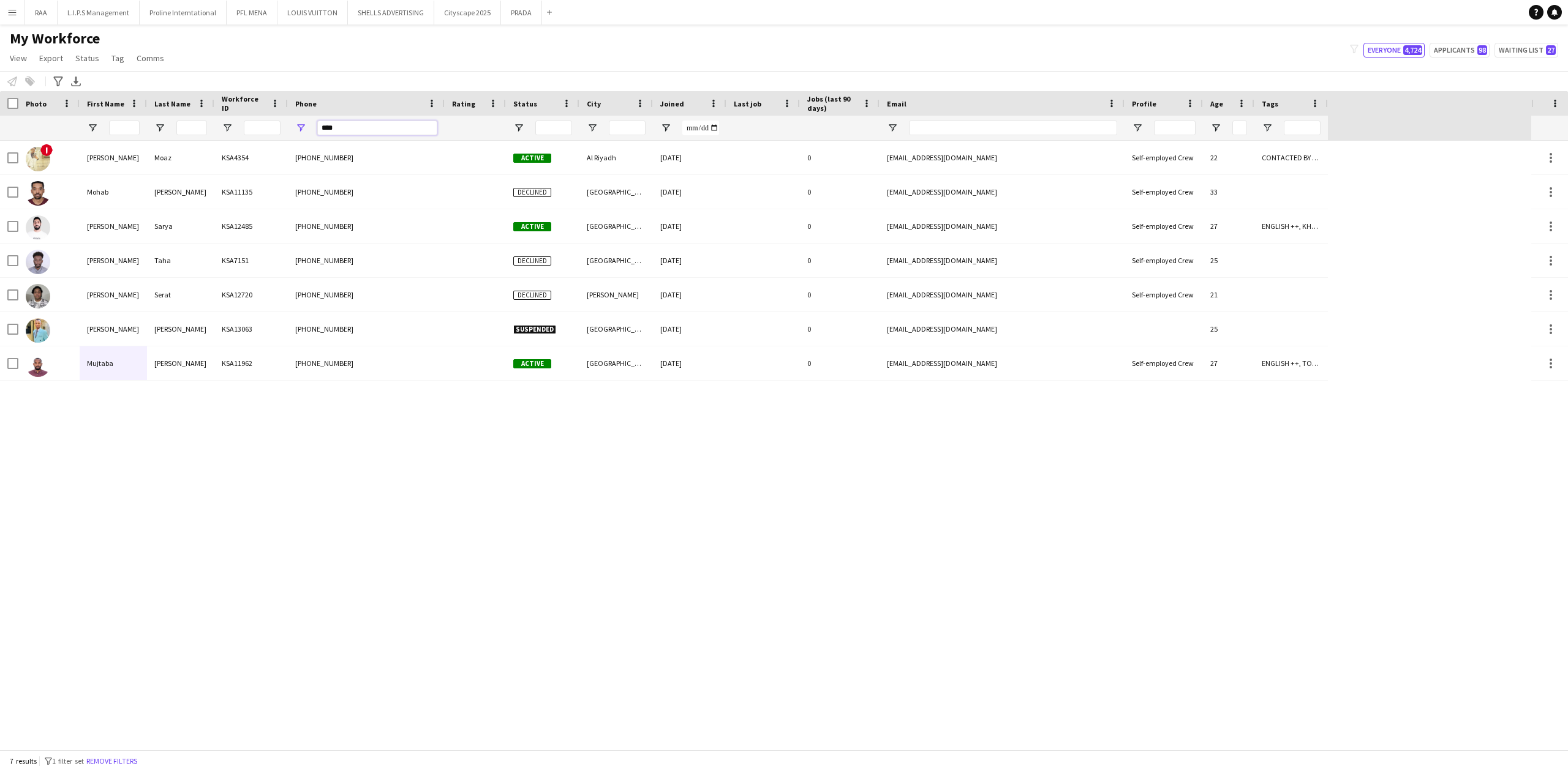
drag, startPoint x: 341, startPoint y: 121, endPoint x: 293, endPoint y: 131, distance: 49.0
click at [303, 128] on div "****" at bounding box center [366, 127] width 157 height 24
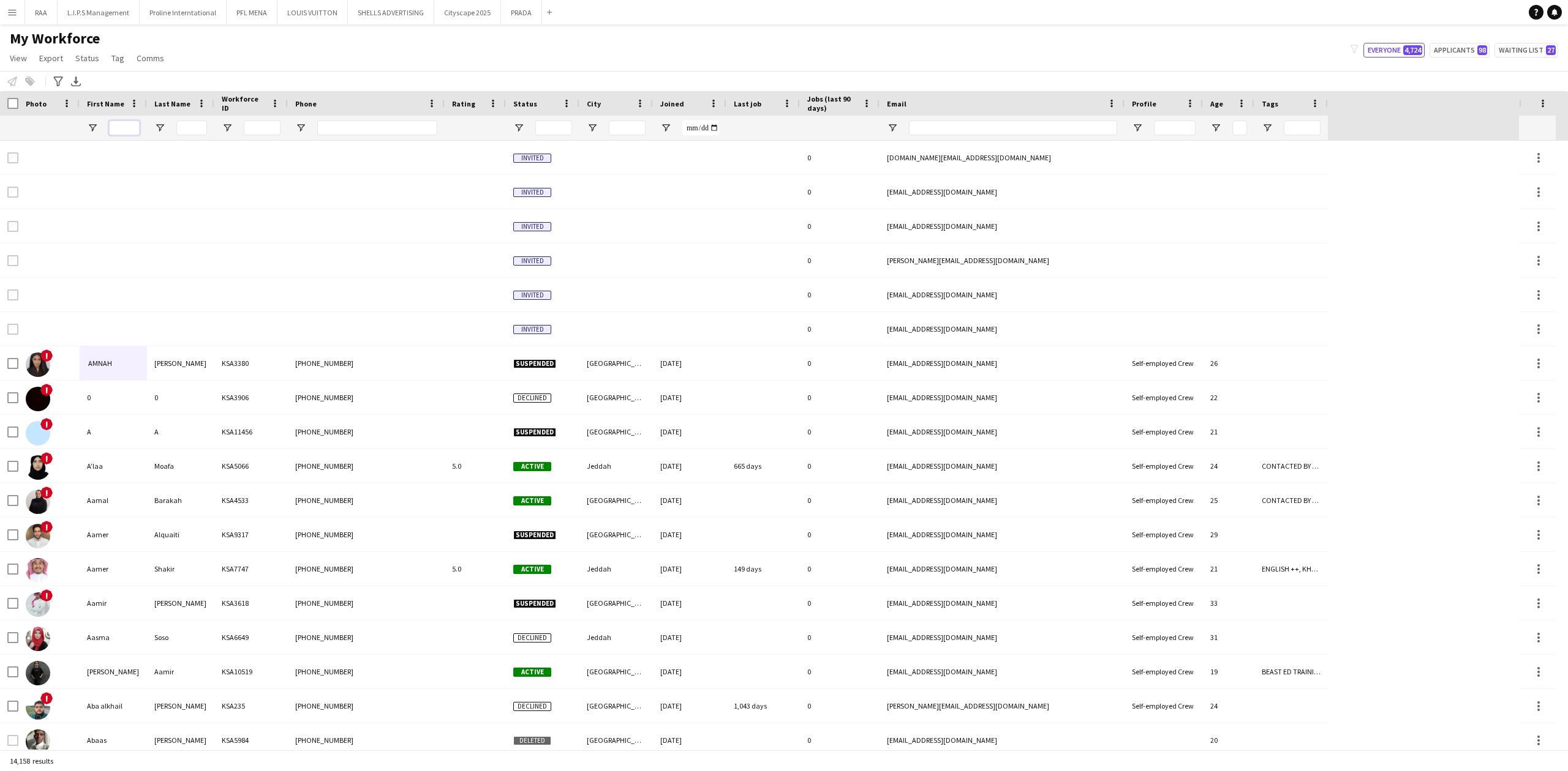
click at [120, 126] on input "First Name Filter Input" at bounding box center [124, 128] width 31 height 15
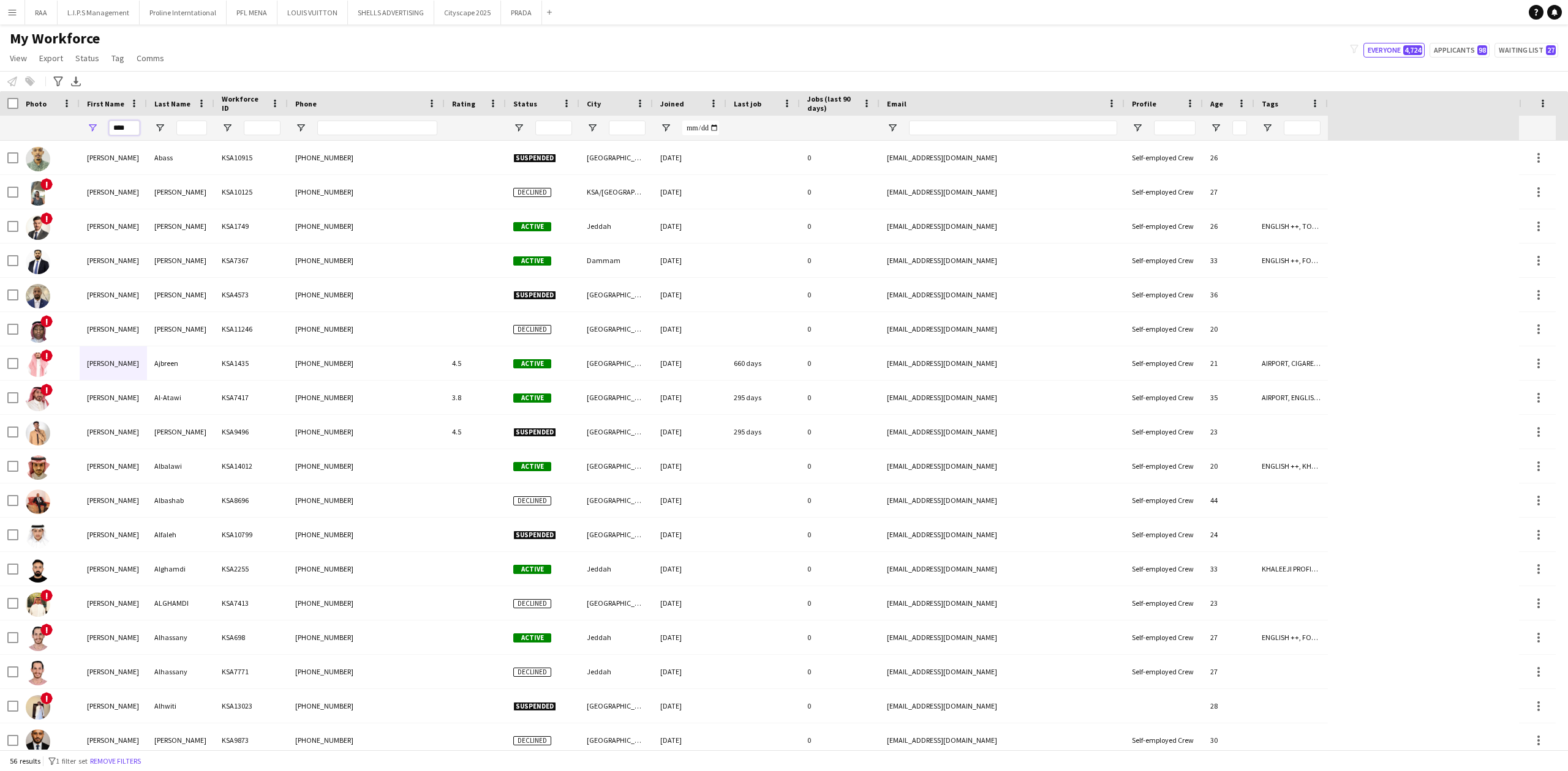
type input "****"
click at [182, 132] on input "Last Name Filter Input" at bounding box center [191, 128] width 31 height 15
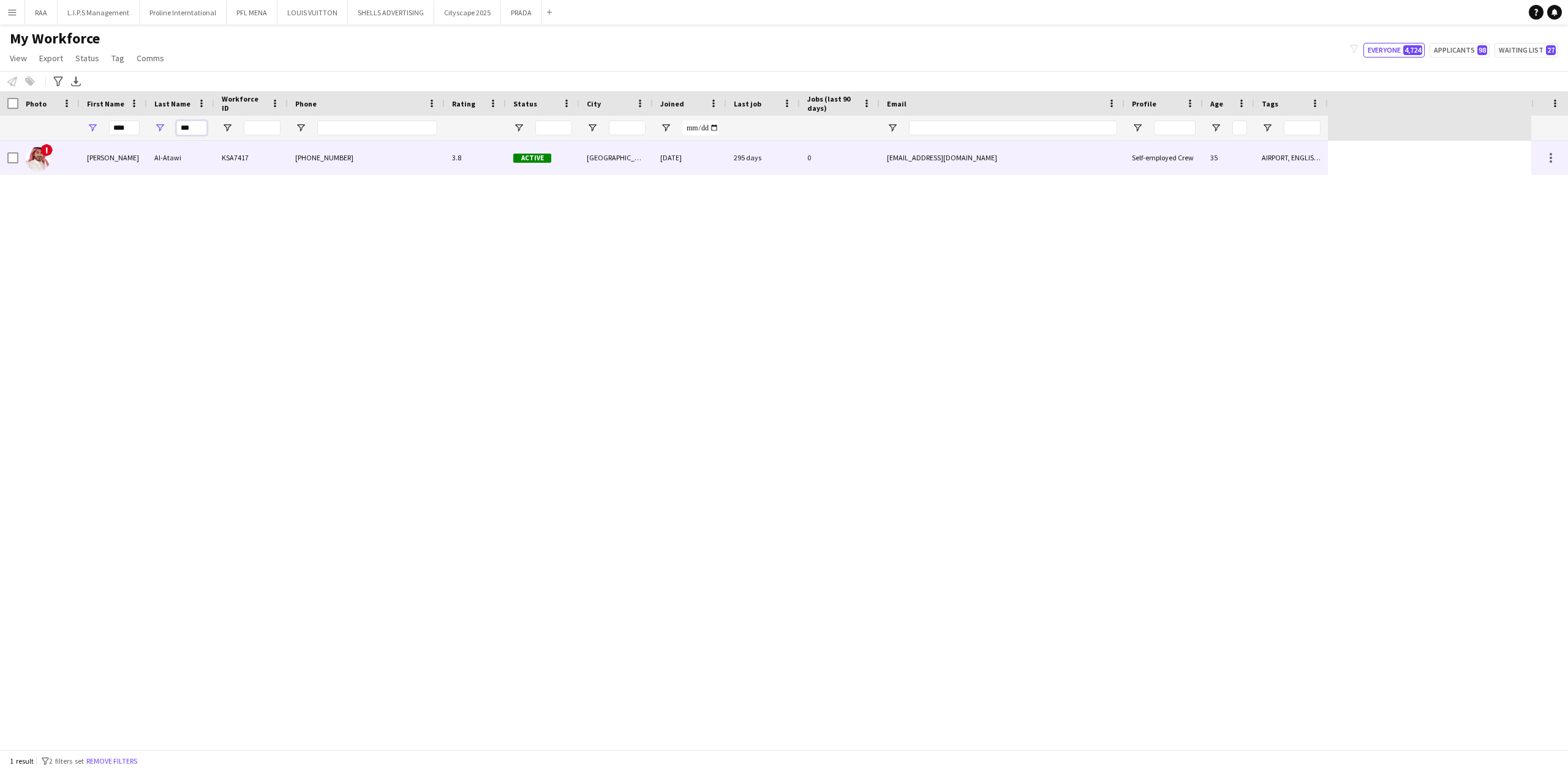
type input "***"
click at [164, 162] on div "Al-Atawi" at bounding box center [181, 157] width 68 height 34
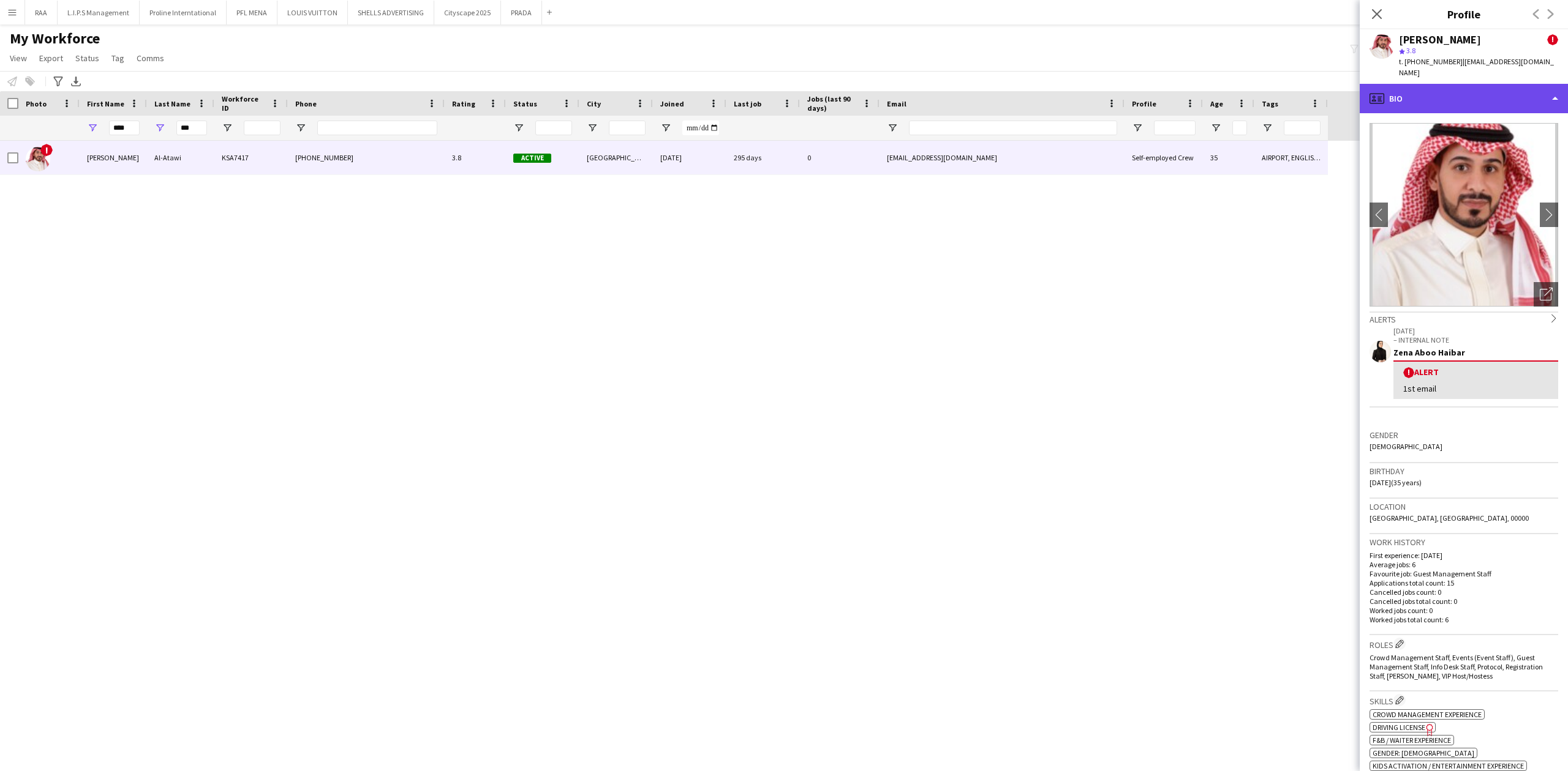
click at [1453, 96] on div "profile Bio" at bounding box center [1464, 98] width 208 height 29
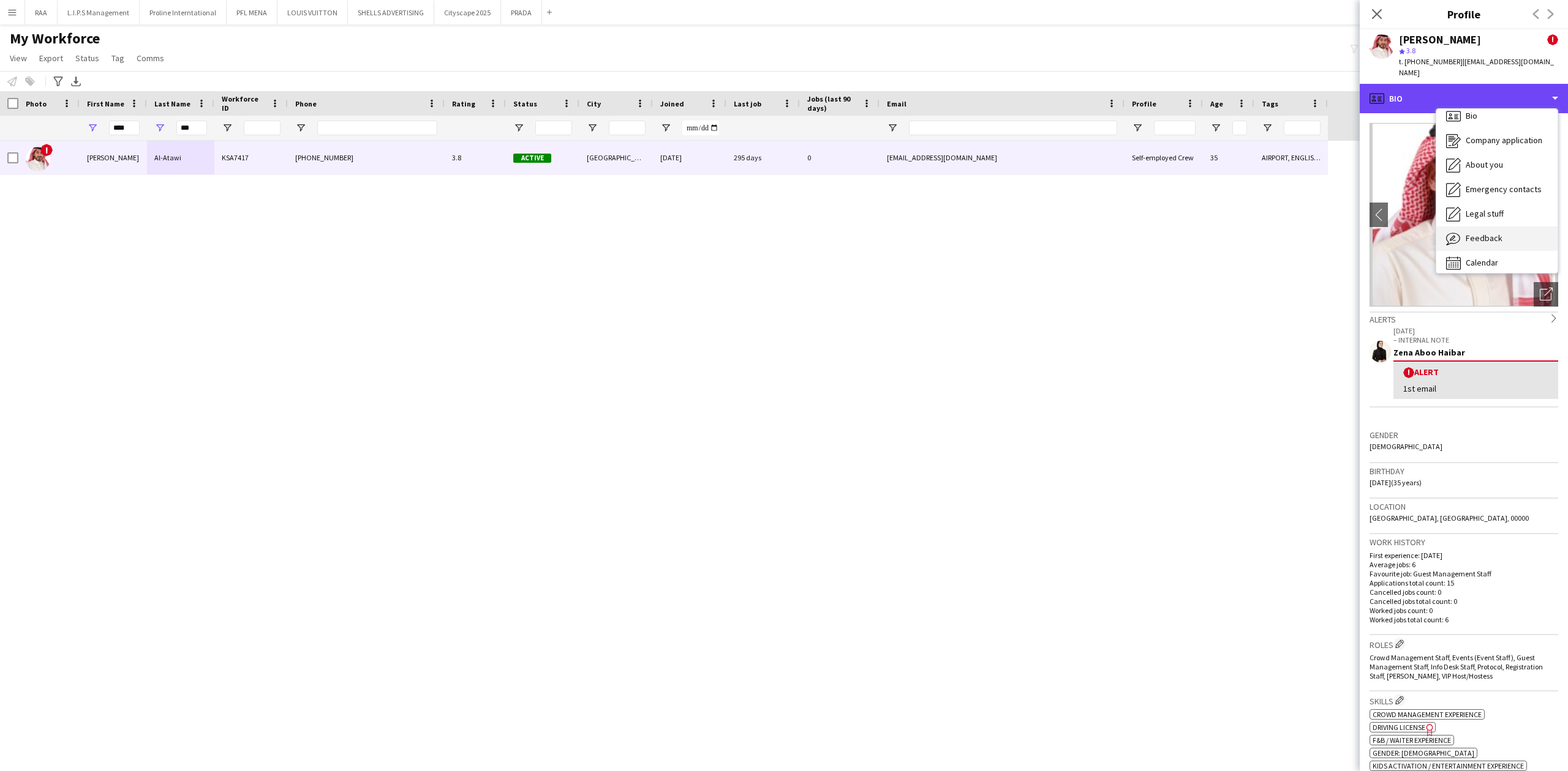
scroll to position [17, 0]
click at [1483, 225] on span "Feedback" at bounding box center [1484, 231] width 37 height 11
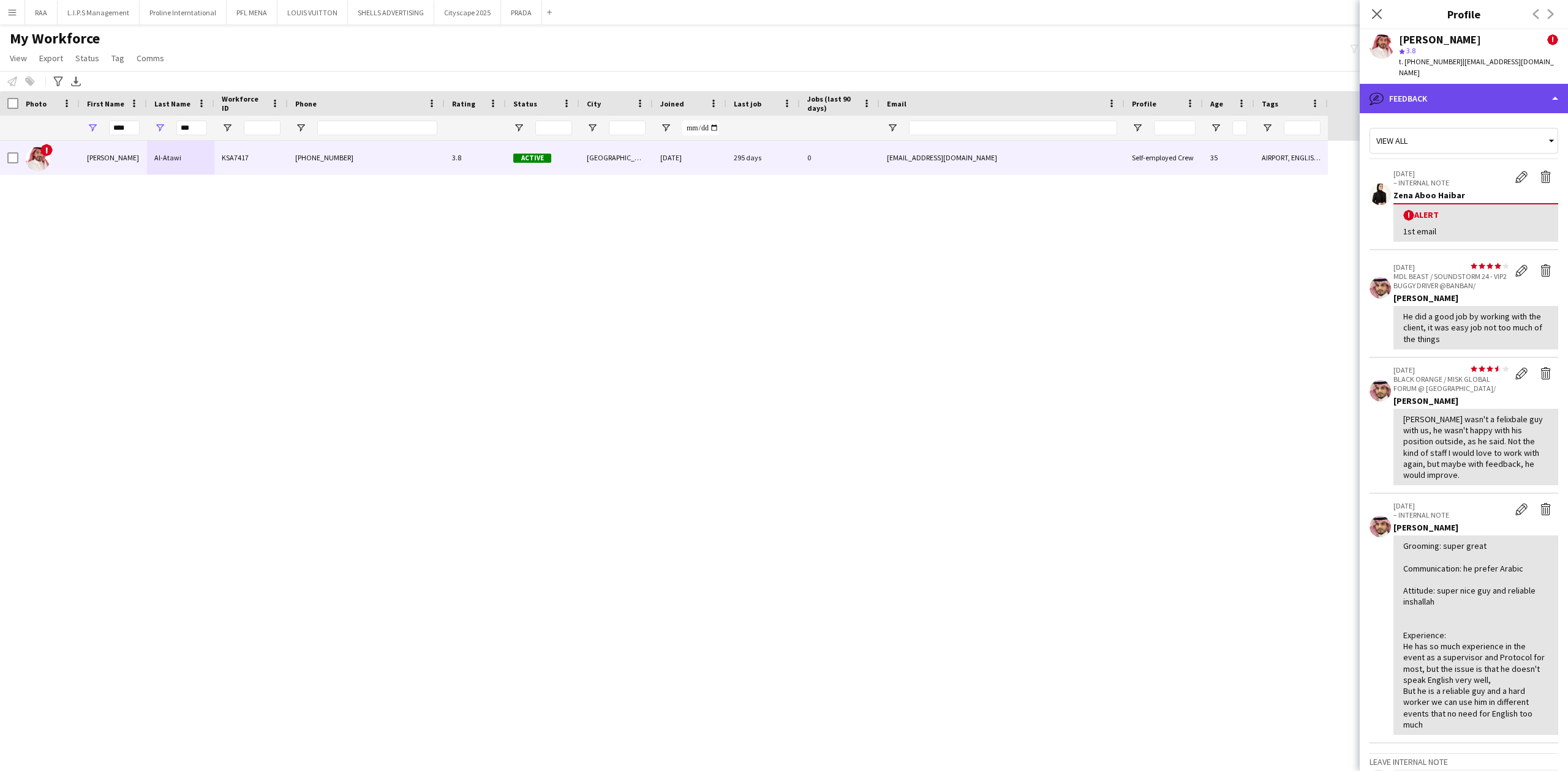
click at [1451, 88] on div "bubble-pencil Feedback" at bounding box center [1464, 98] width 208 height 29
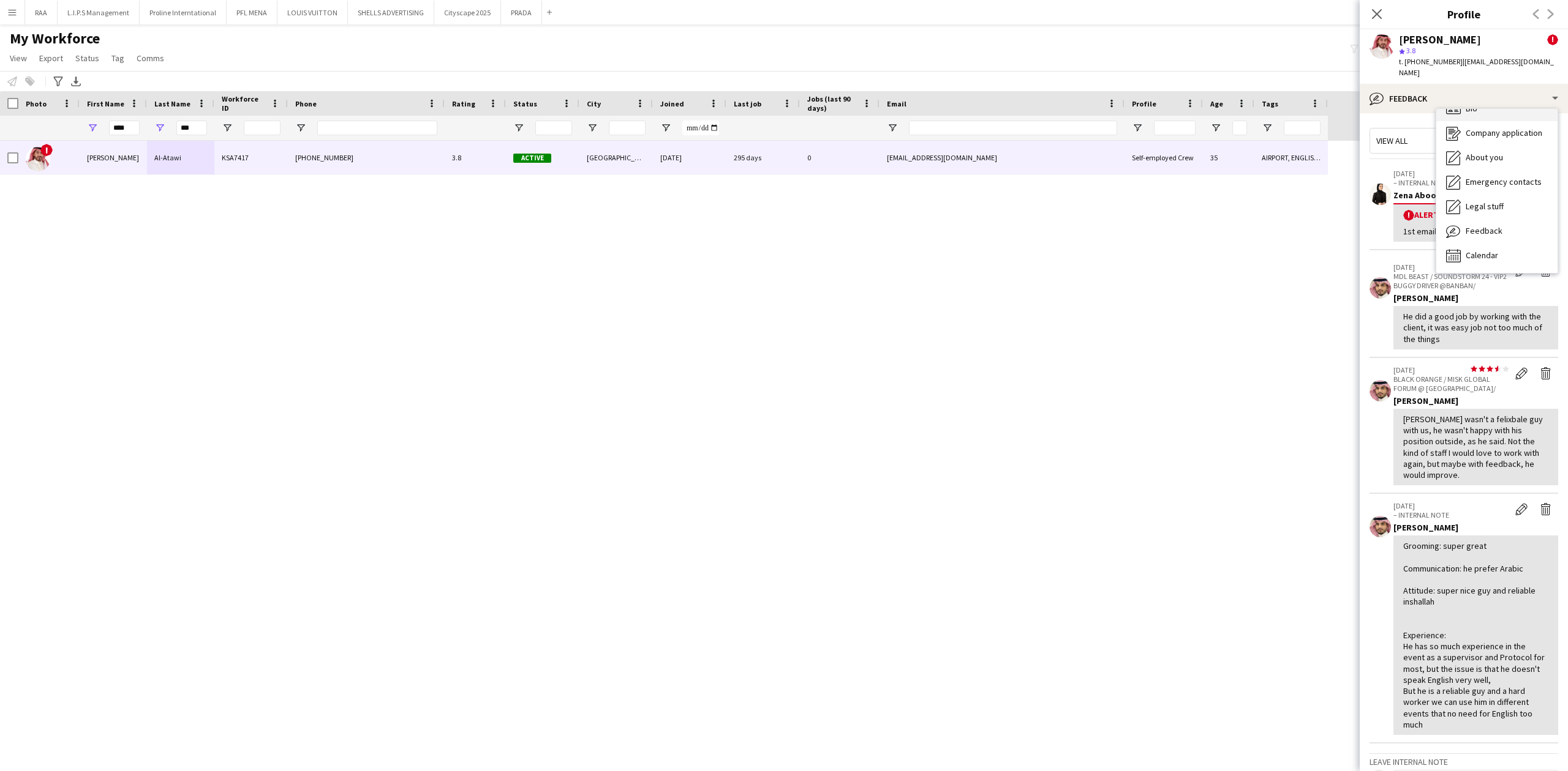
click at [1480, 104] on div "Bio Bio" at bounding box center [1497, 109] width 121 height 24
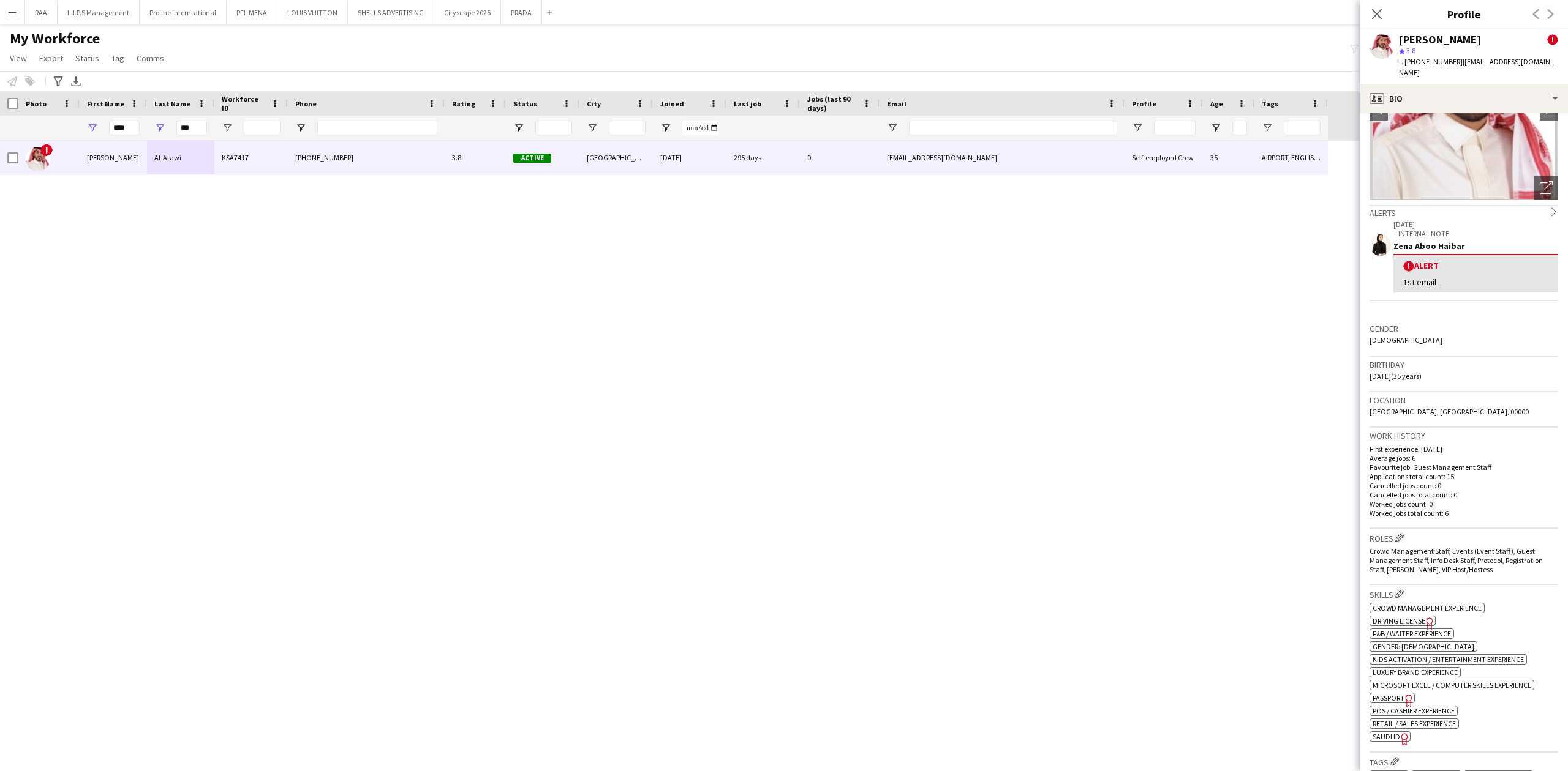
scroll to position [81, 0]
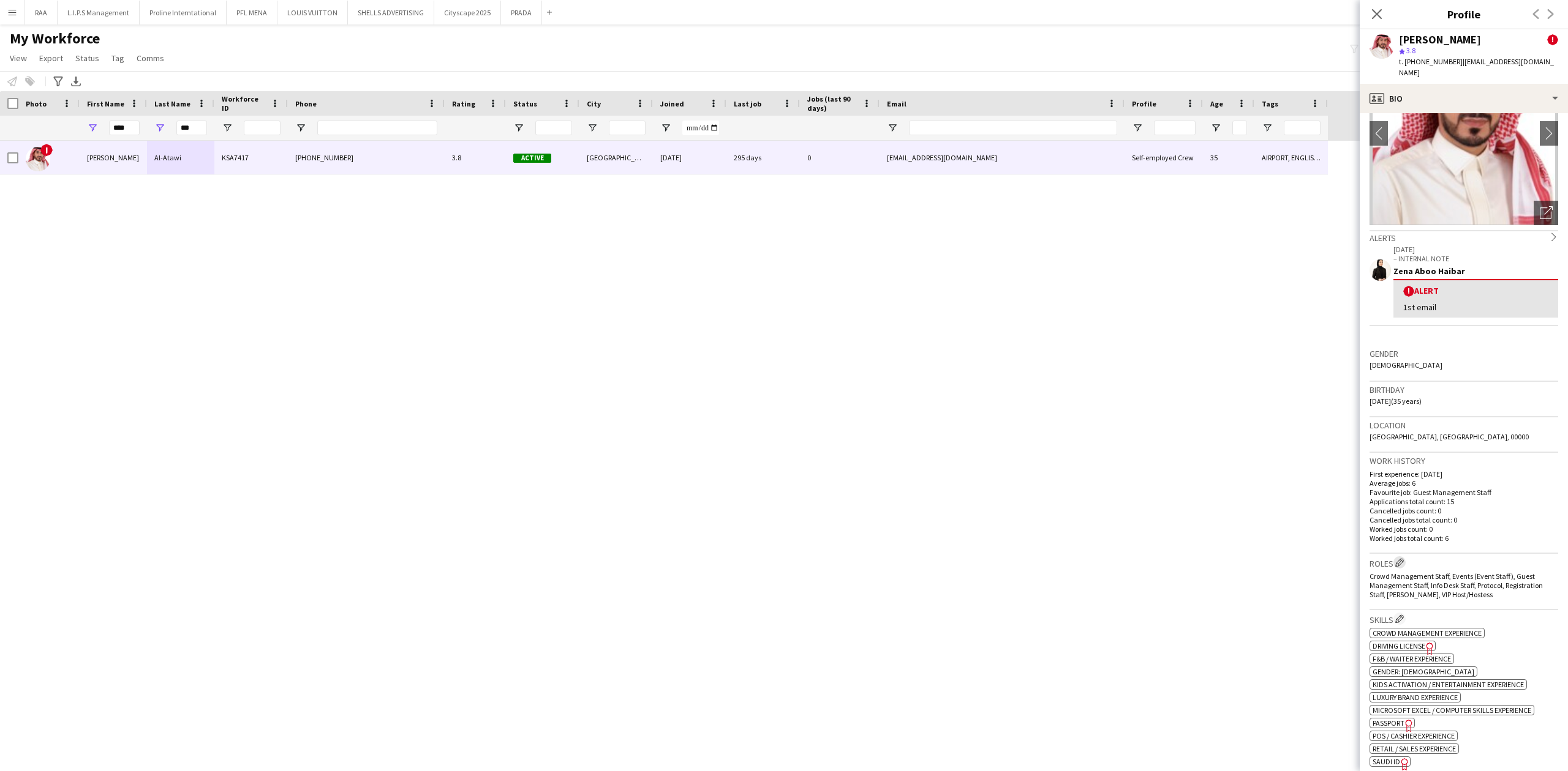
click at [1399, 558] on app-icon "Edit crew company roles" at bounding box center [1399, 562] width 9 height 9
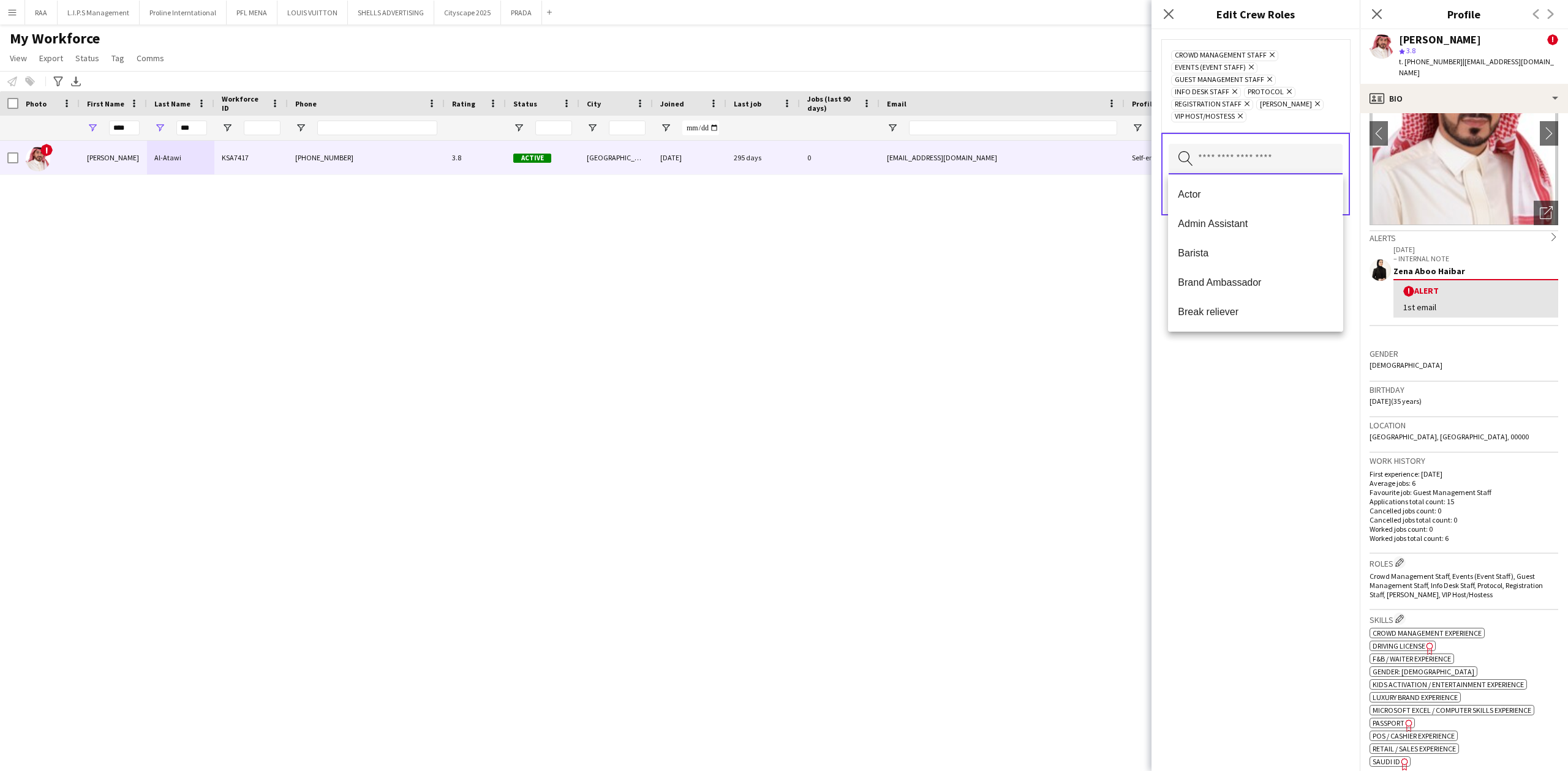
click at [1268, 156] on input "text" at bounding box center [1255, 159] width 174 height 31
type input "*"
click at [1252, 221] on span "Registration Area Staff" at bounding box center [1255, 224] width 155 height 12
type input "*"
click at [1244, 229] on mat-option "Scanning Staff" at bounding box center [1255, 236] width 174 height 29
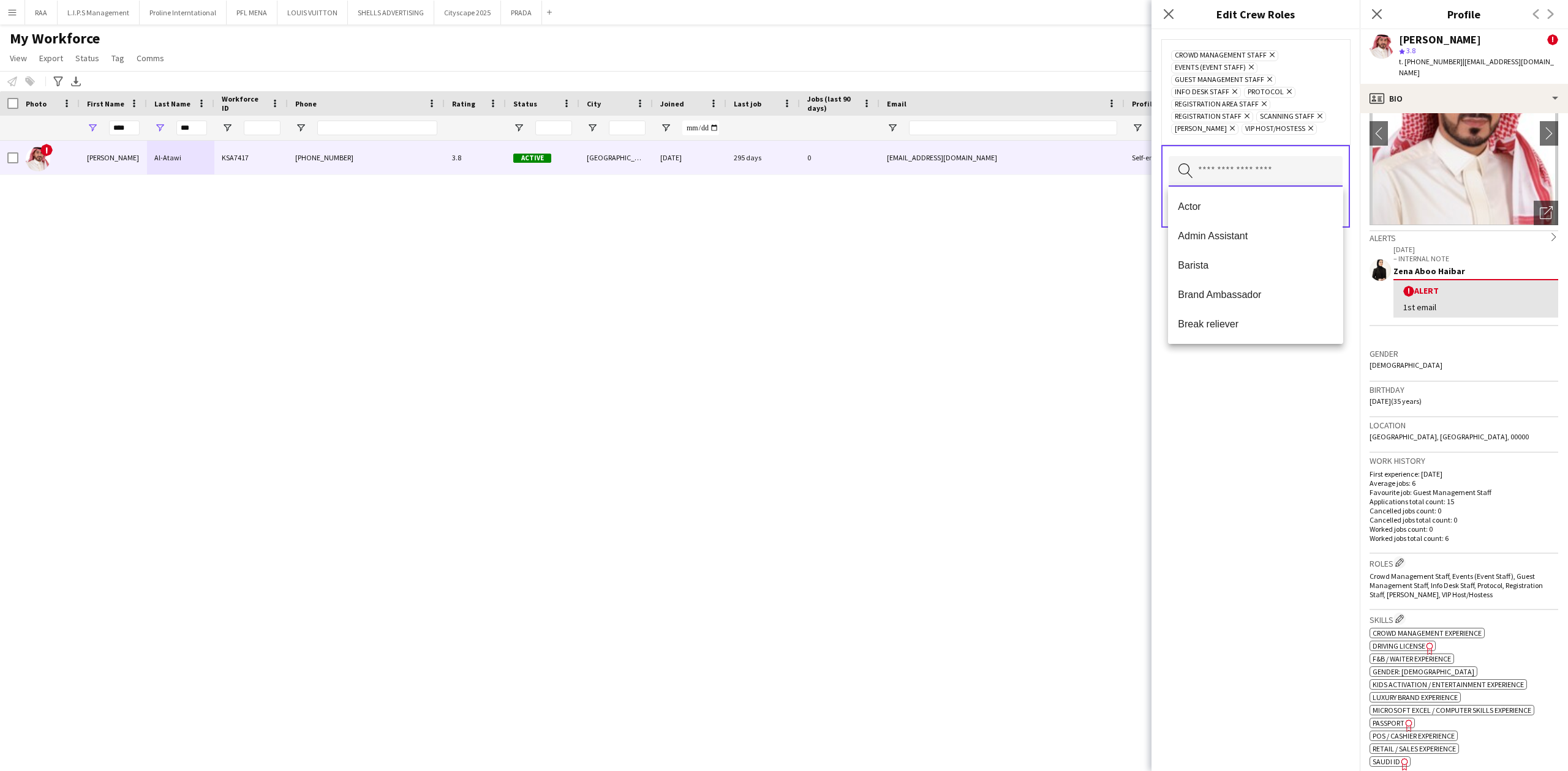
type input "*"
click at [1229, 241] on span "Merchandise Staff" at bounding box center [1255, 239] width 155 height 12
type input "*"
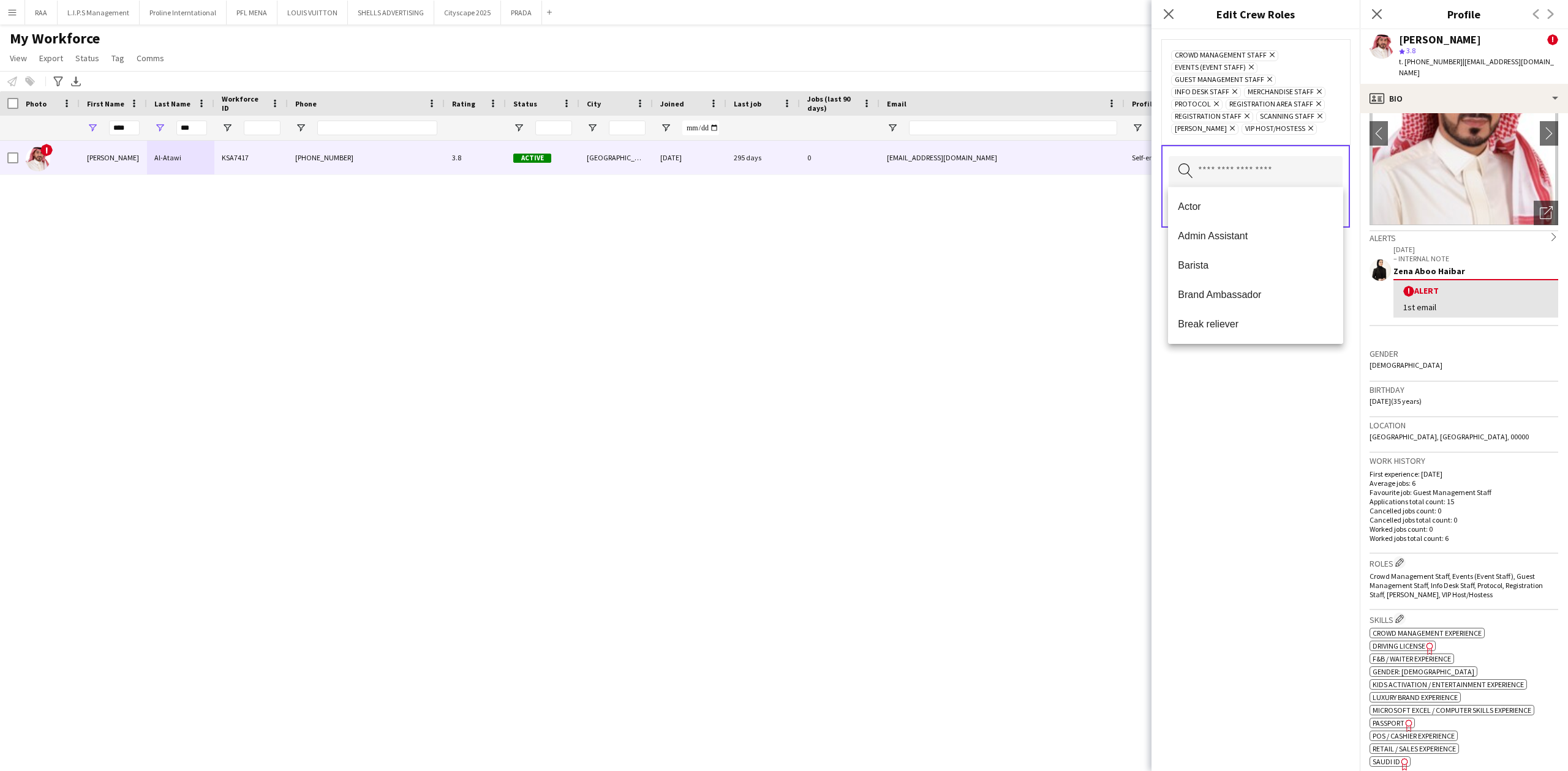
click at [1250, 366] on div "Crowd Management Staff Remove Events (Event Staff) Remove Guest Management Staf…" at bounding box center [1255, 400] width 208 height 742
click at [1314, 204] on button "Save" at bounding box center [1328, 207] width 29 height 19
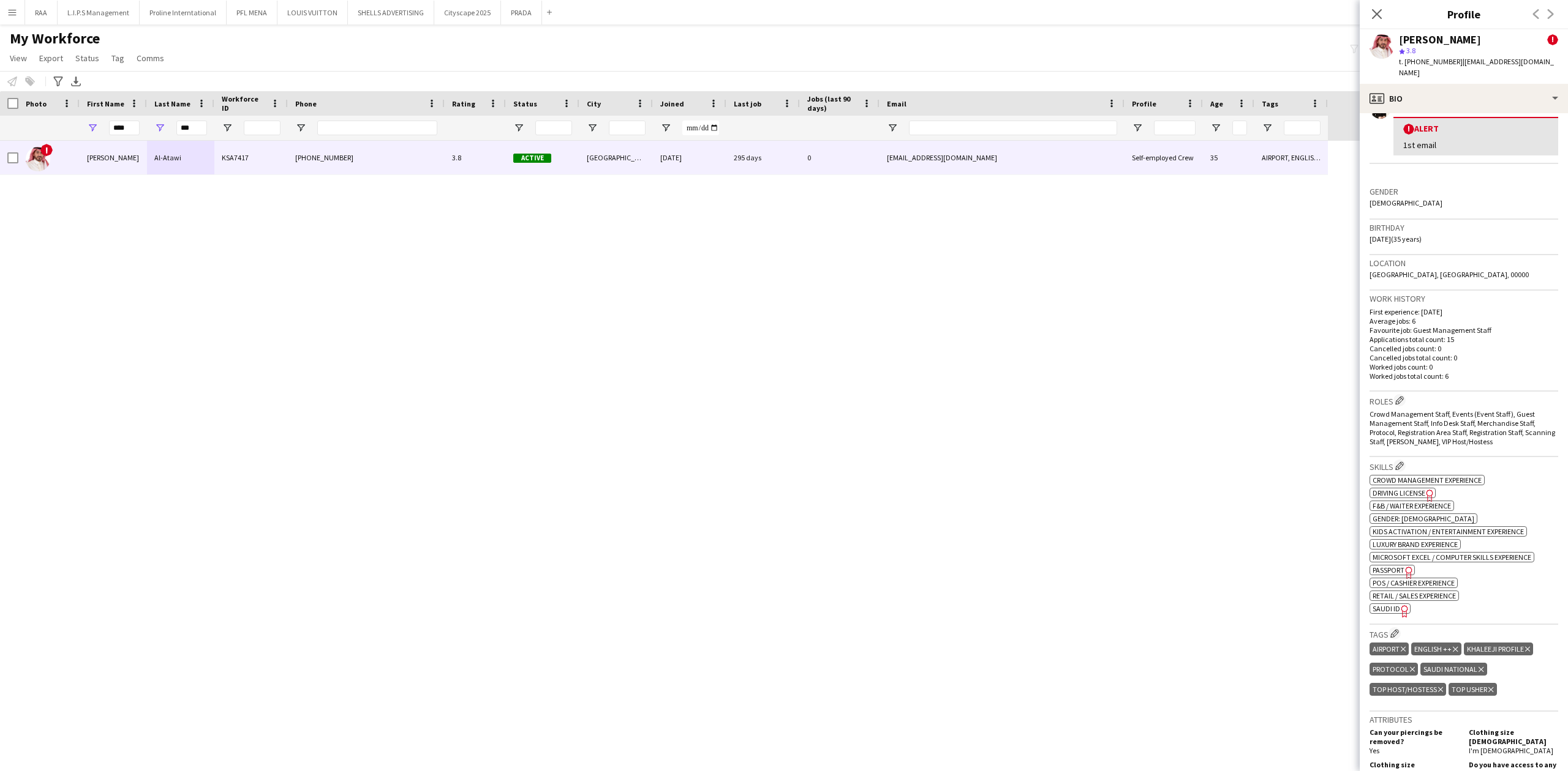
scroll to position [245, 0]
click at [1399, 628] on app-icon "Edit crew company tags" at bounding box center [1395, 632] width 9 height 9
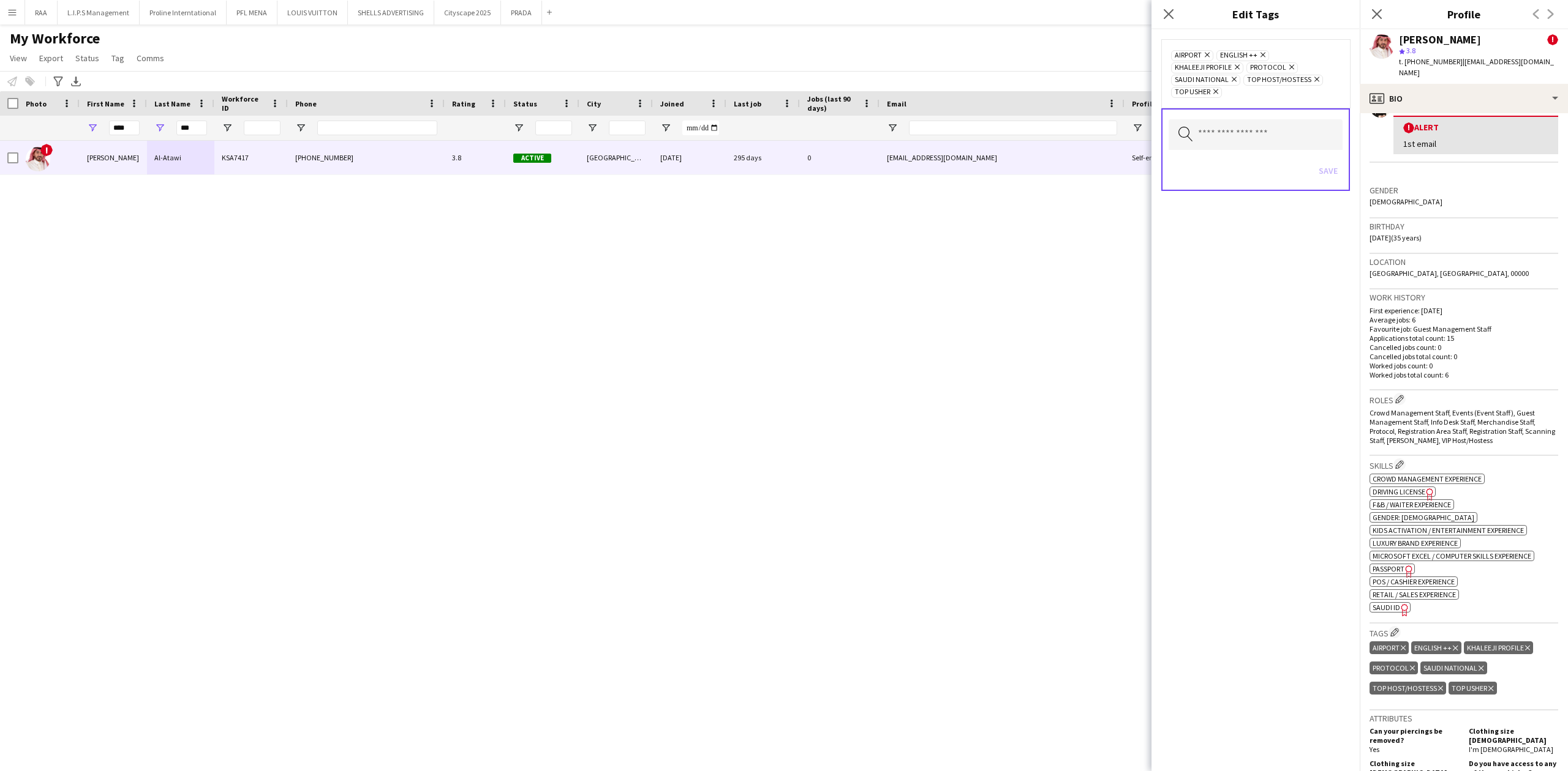
click at [1389, 626] on button "Edit crew company tags" at bounding box center [1395, 632] width 13 height 12
click at [1257, 124] on input "text" at bounding box center [1255, 134] width 174 height 31
type input "*****"
click at [1226, 175] on mat-option "TOP PROMOTER" at bounding box center [1255, 169] width 174 height 29
click at [1244, 329] on div "AIRPORT Remove ENGLISH ++ Remove KHALEEJI PROFILE Remove PROTOCOL Remove [DEMOG…" at bounding box center [1255, 400] width 208 height 742
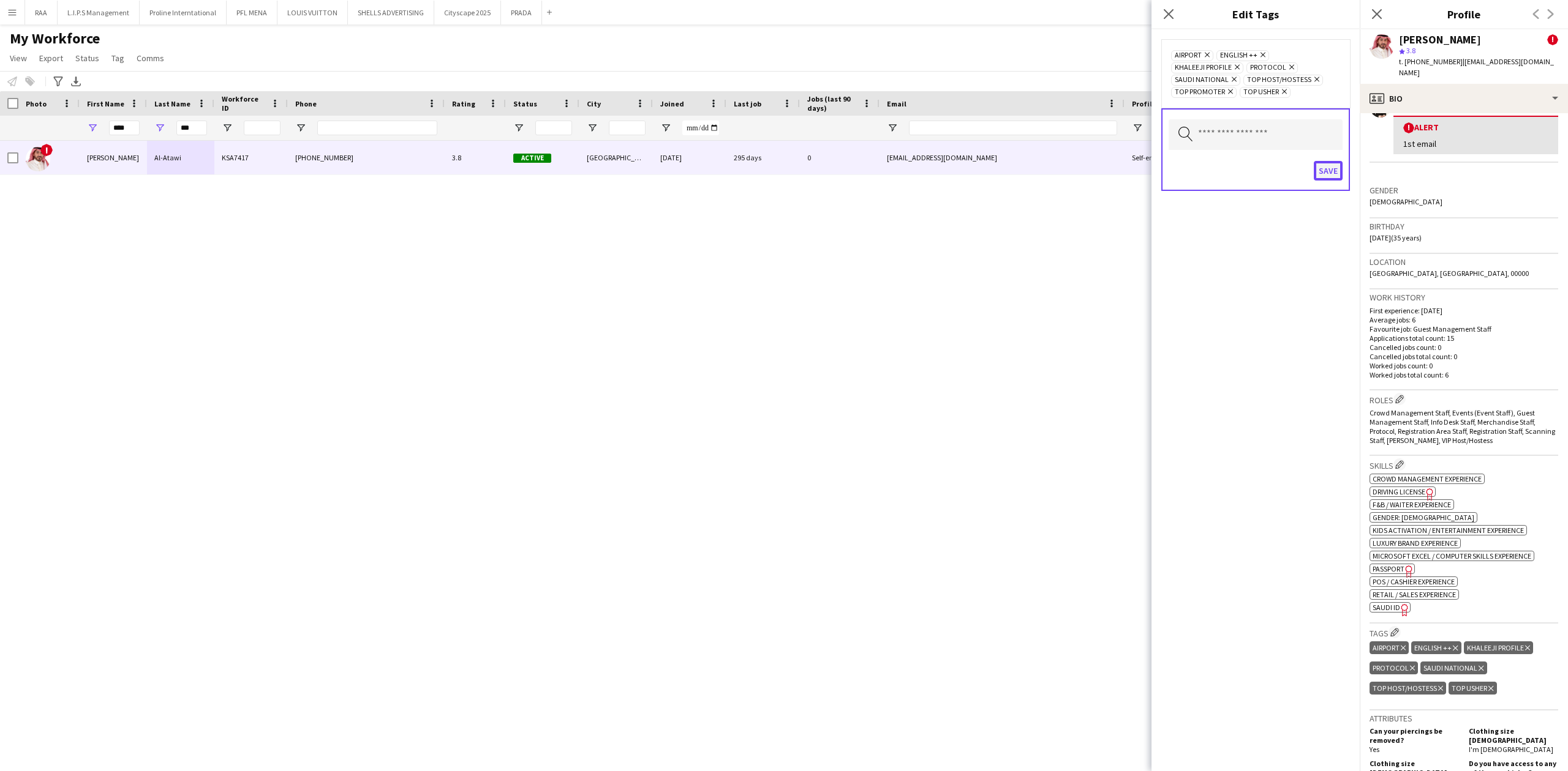
click at [1319, 169] on button "Save" at bounding box center [1328, 171] width 29 height 19
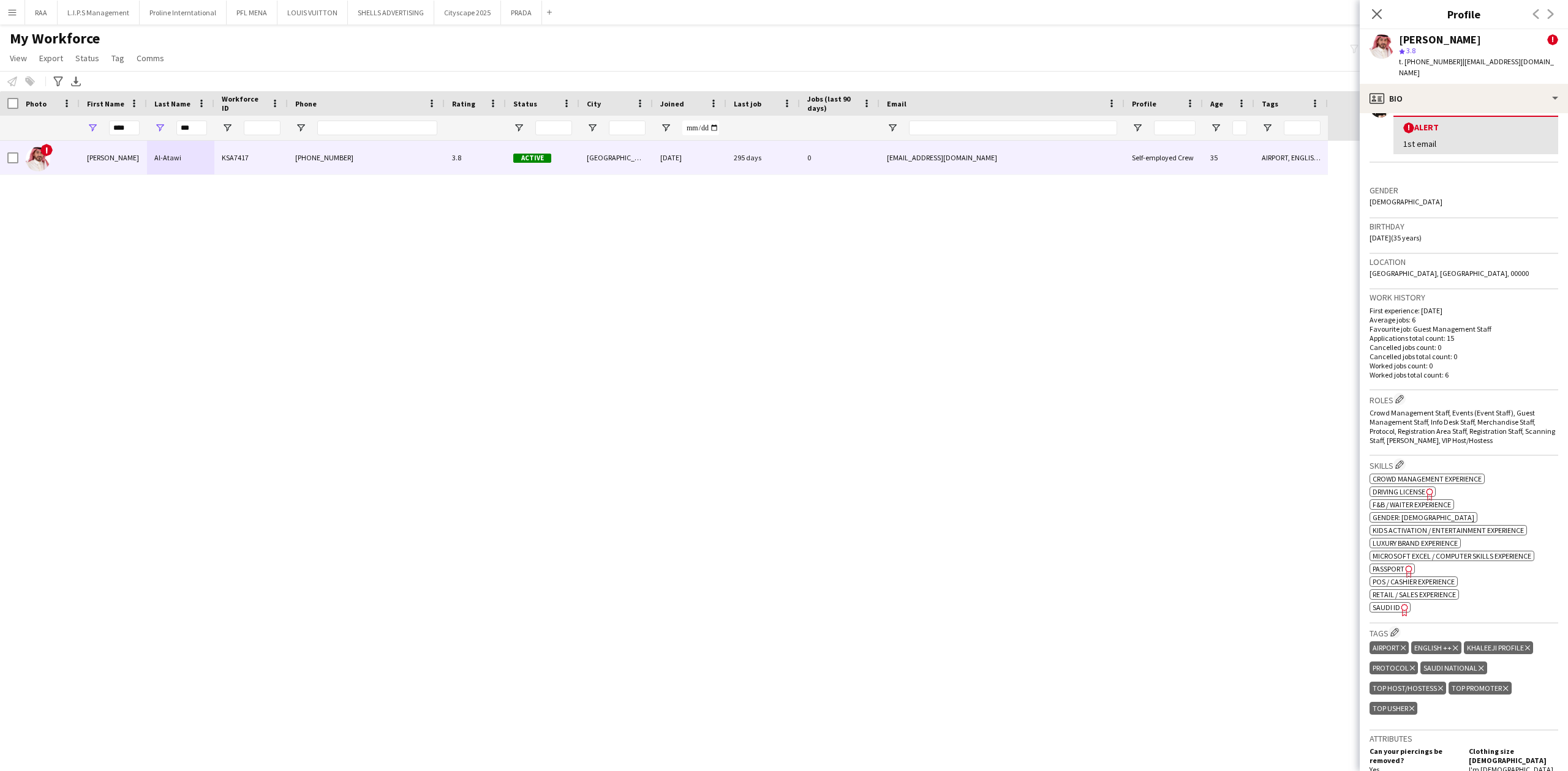
click at [1112, 263] on div "! [PERSON_NAME] KSA7417 [PHONE_NUMBER] 3.8 Active [GEOGRAPHIC_DATA] [DATE] 295 …" at bounding box center [765, 445] width 1531 height 609
click at [236, 319] on div "! [PERSON_NAME] KSA7417 [PHONE_NUMBER] 3.8 Active [GEOGRAPHIC_DATA] [DATE] 295 …" at bounding box center [765, 445] width 1531 height 609
drag, startPoint x: 1379, startPoint y: 15, endPoint x: 1269, endPoint y: 89, distance: 132.6
click at [1379, 15] on icon "Close pop-in" at bounding box center [1377, 14] width 10 height 10
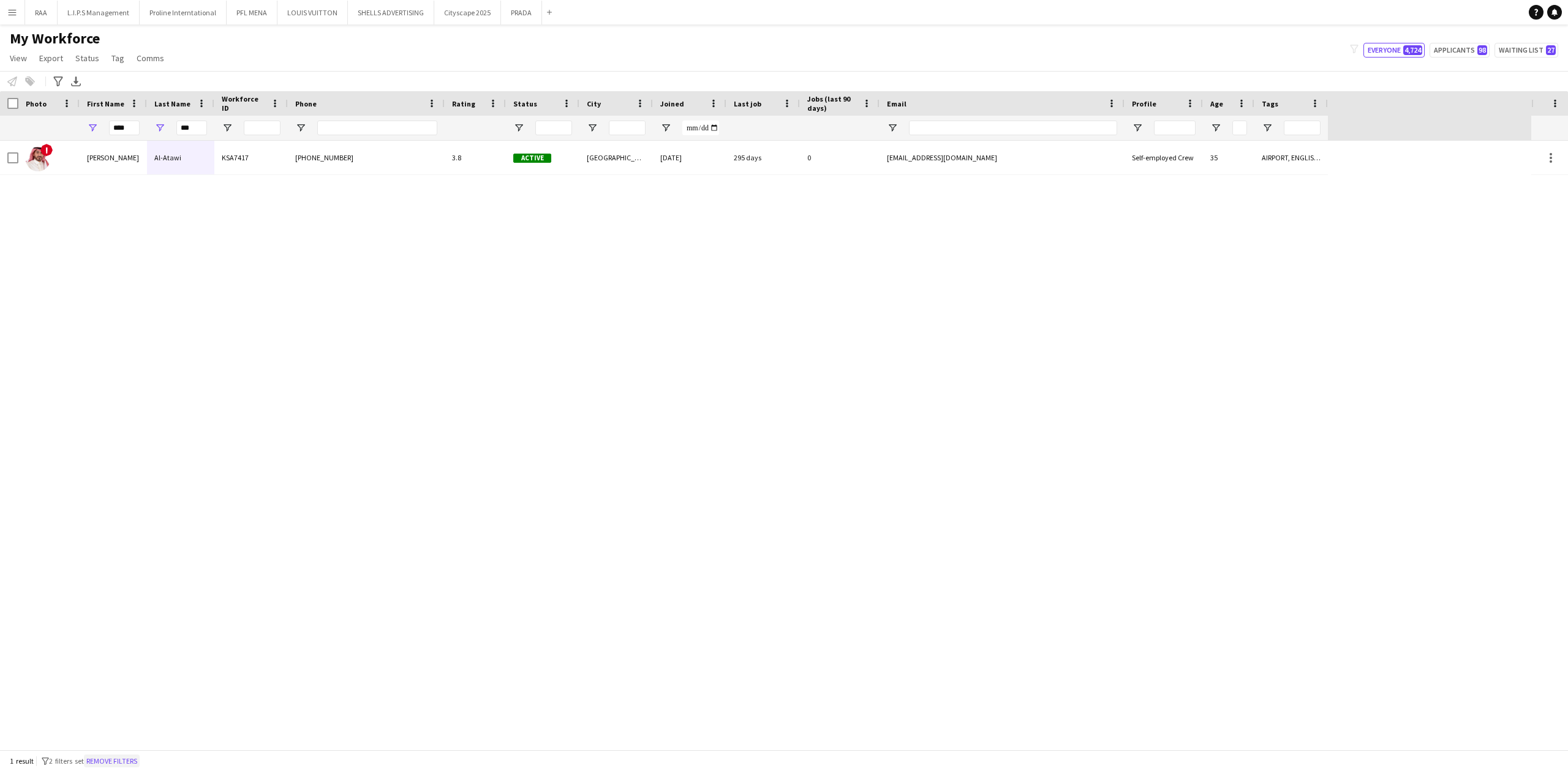
click at [119, 767] on button "Remove filters" at bounding box center [111, 762] width 56 height 14
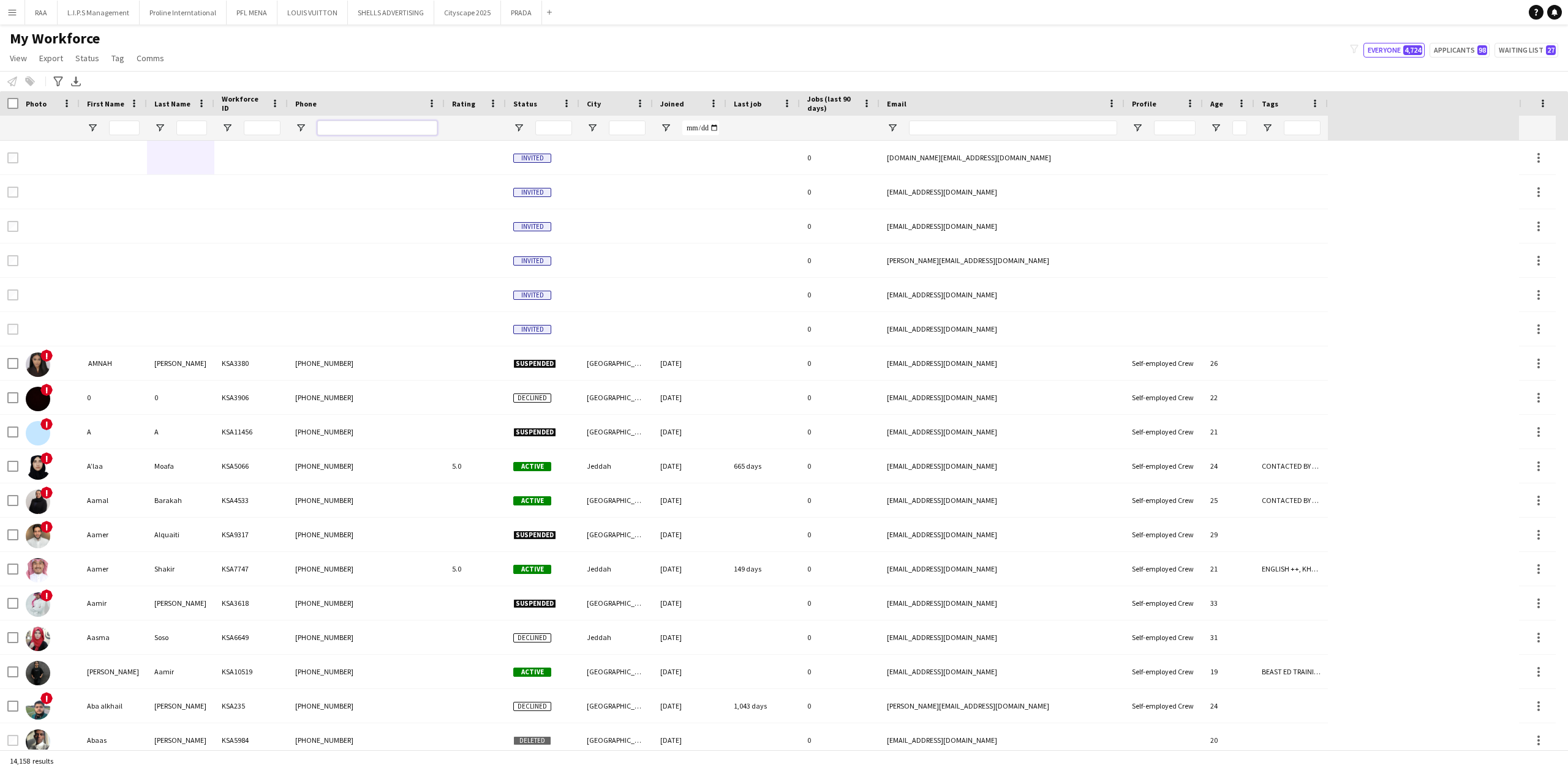
click at [351, 126] on input "Phone Filter Input" at bounding box center [377, 128] width 120 height 15
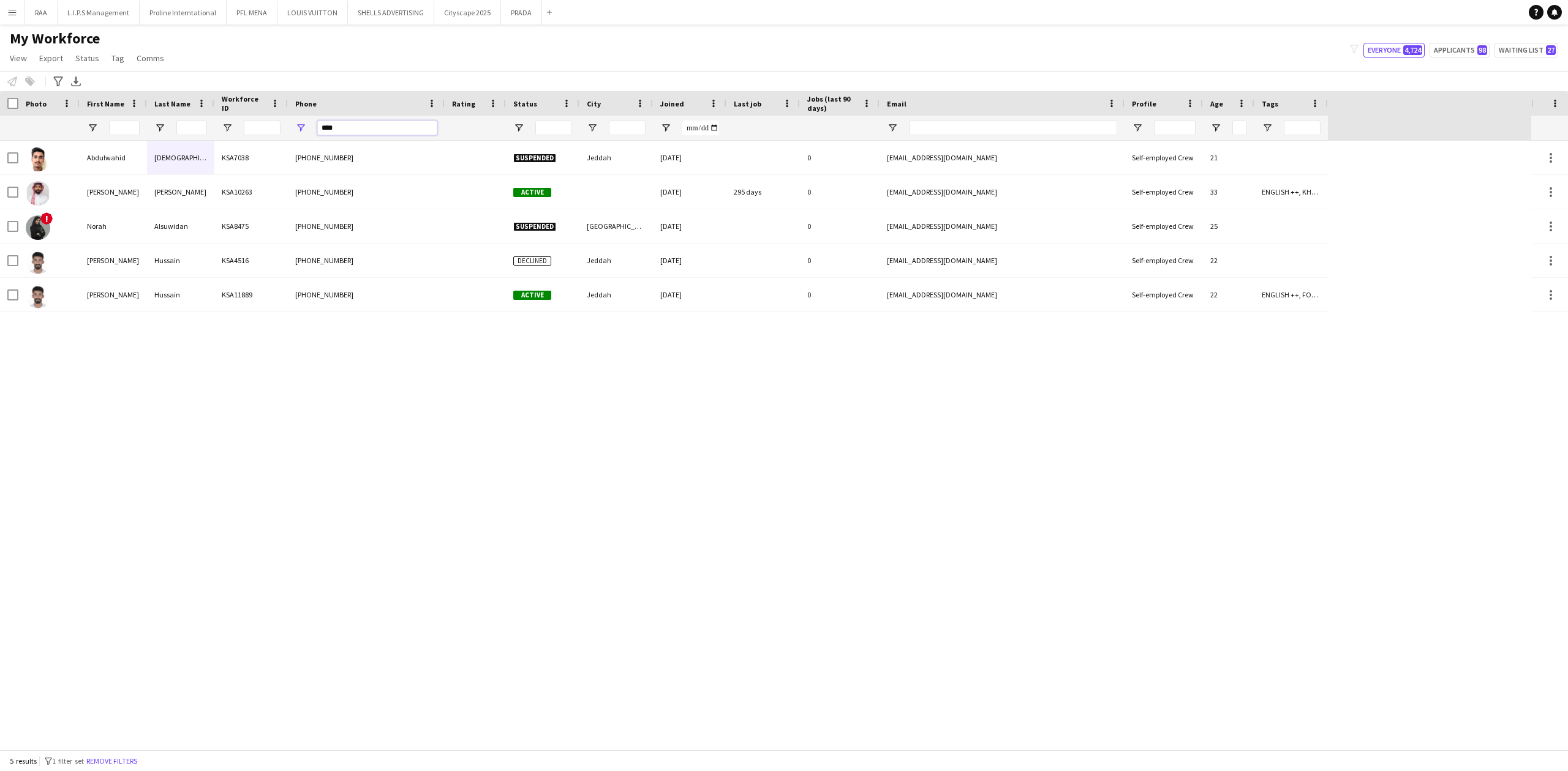
click at [321, 131] on input "****" at bounding box center [377, 128] width 120 height 15
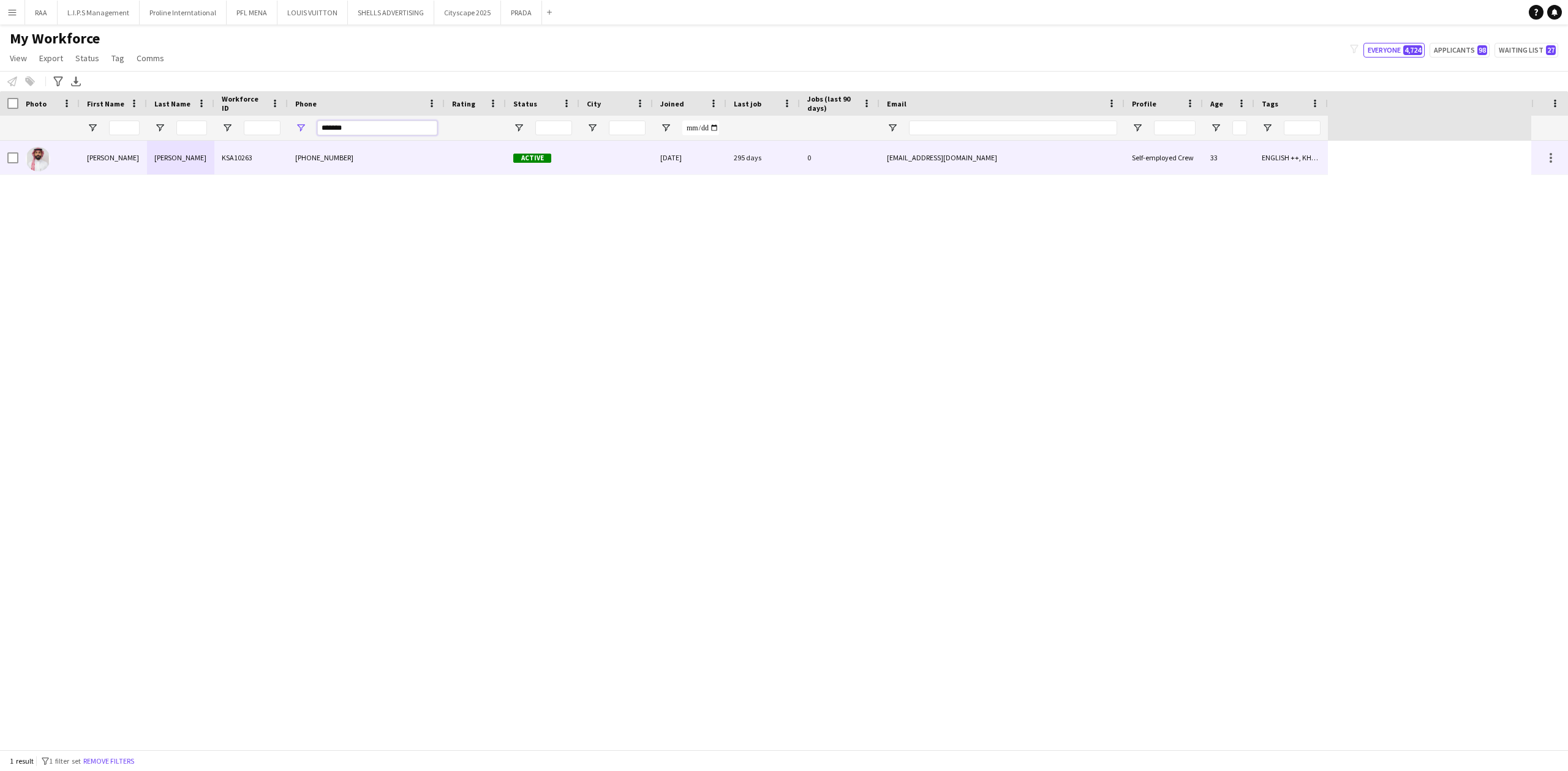
type input "*******"
click at [260, 166] on div "KSA10263" at bounding box center [251, 157] width 74 height 34
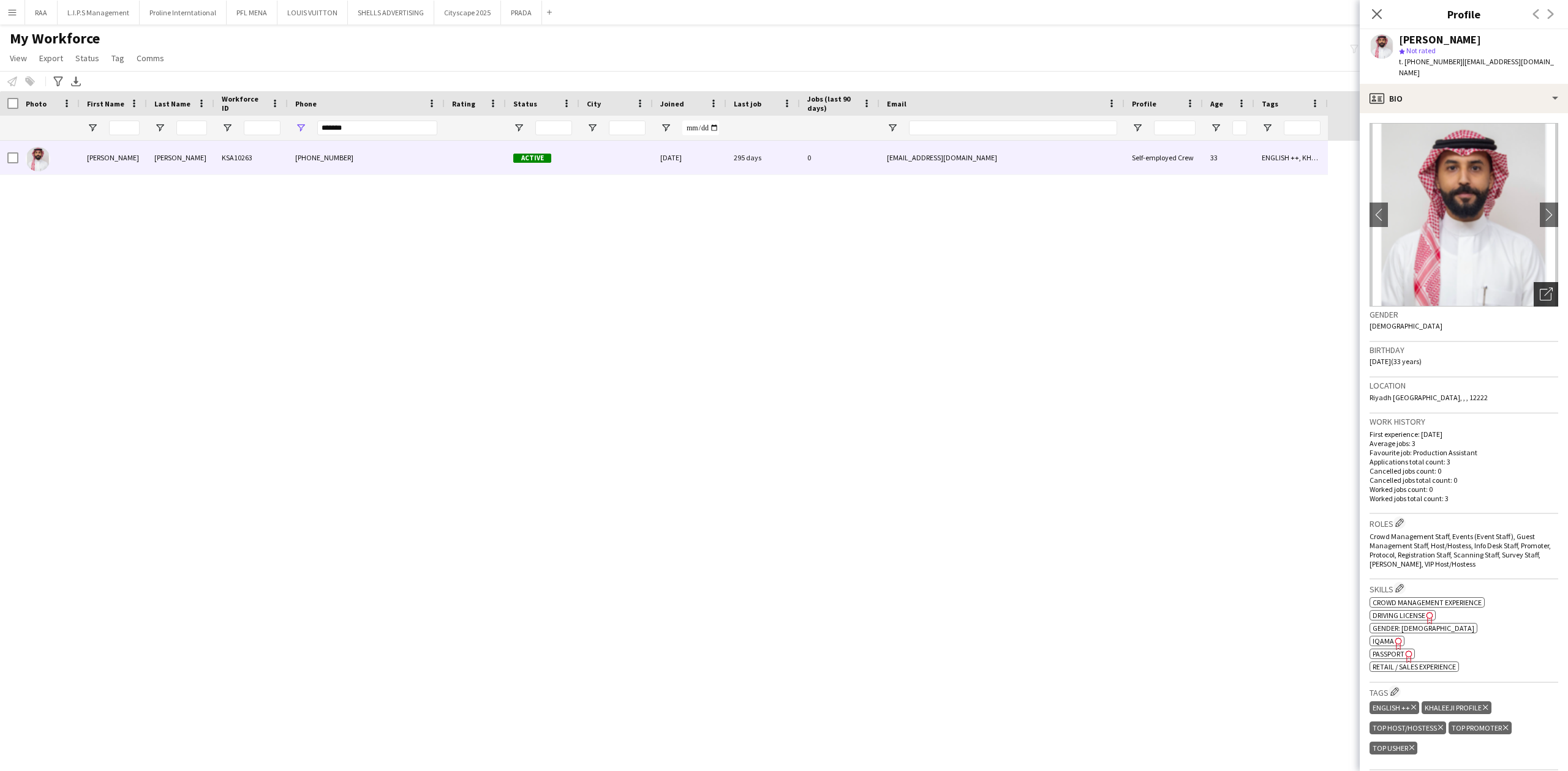
click at [1540, 287] on icon "Open photos pop-in" at bounding box center [1546, 294] width 13 height 13
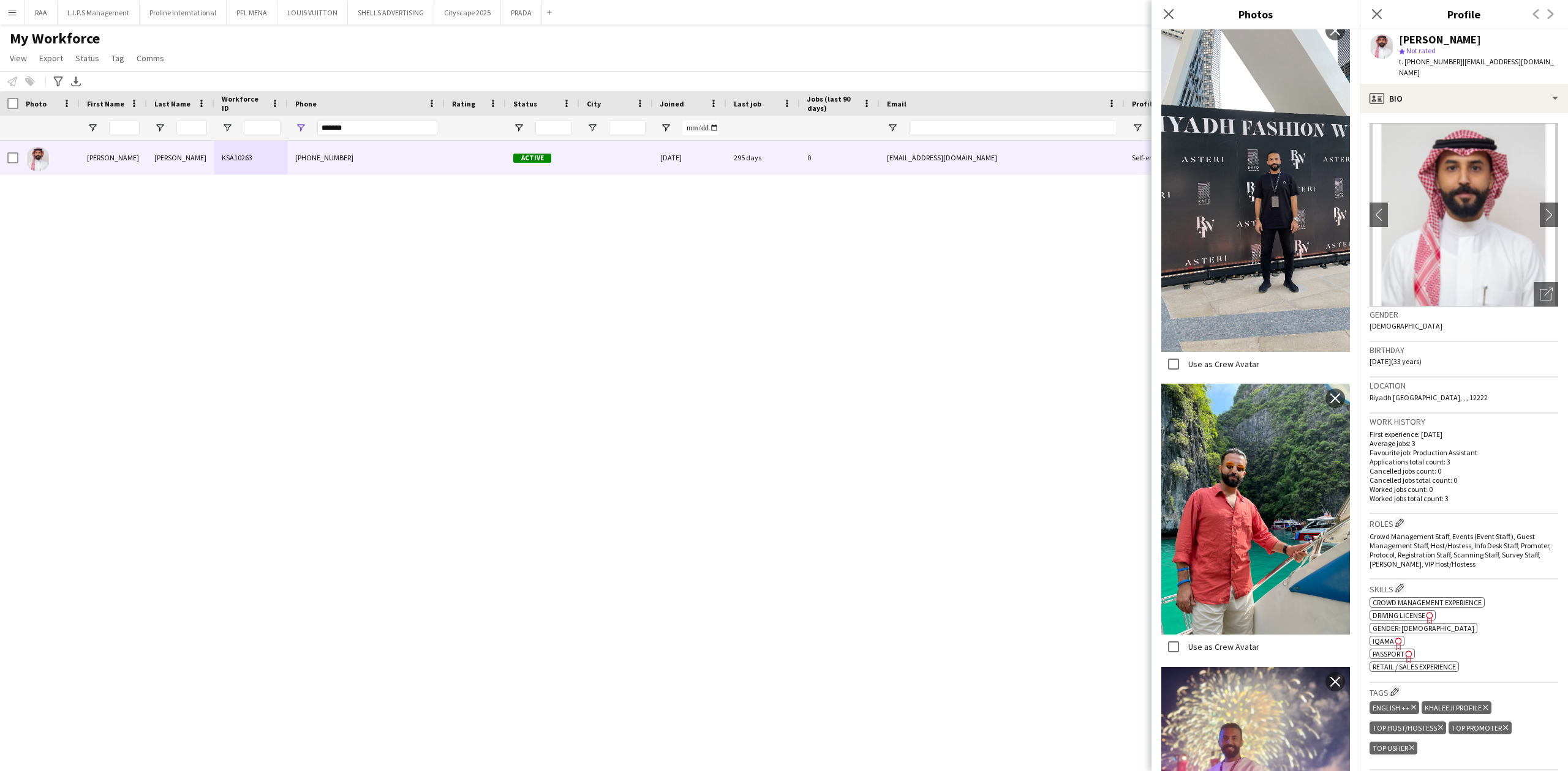
scroll to position [1795, 0]
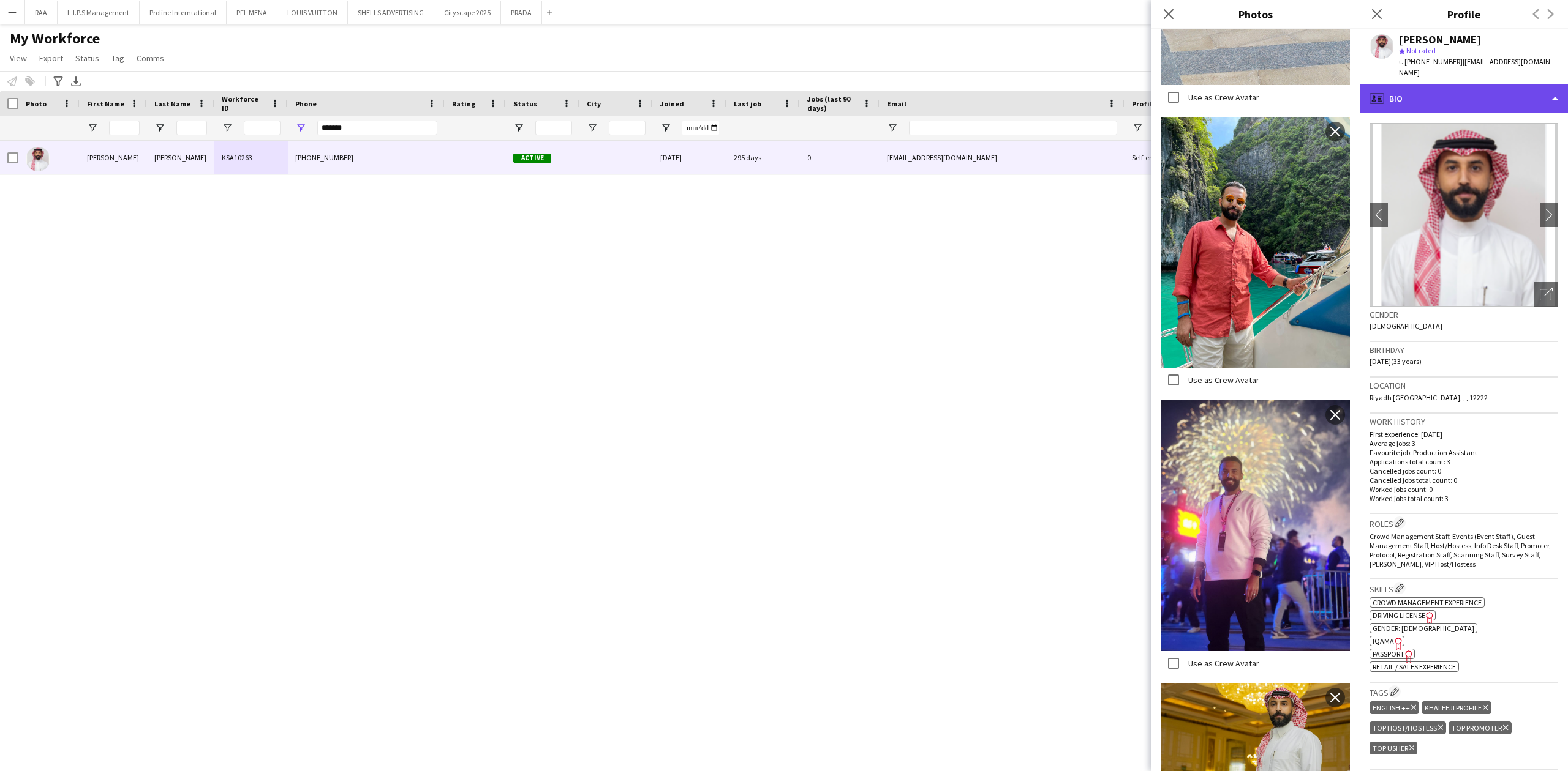
click at [1432, 84] on div "profile Bio" at bounding box center [1464, 98] width 208 height 29
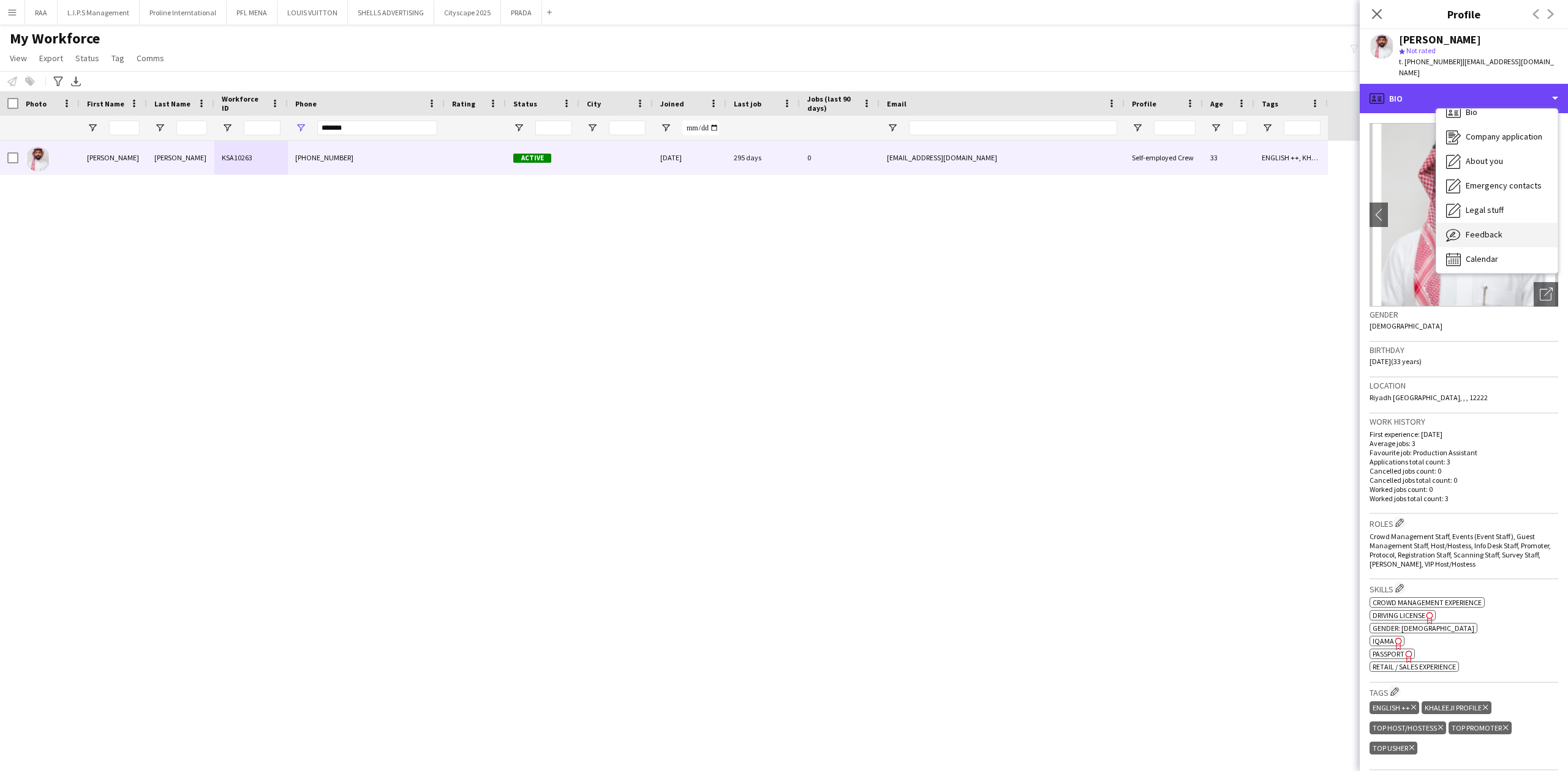
scroll to position [17, 0]
click at [1488, 225] on span "Feedback" at bounding box center [1484, 231] width 37 height 11
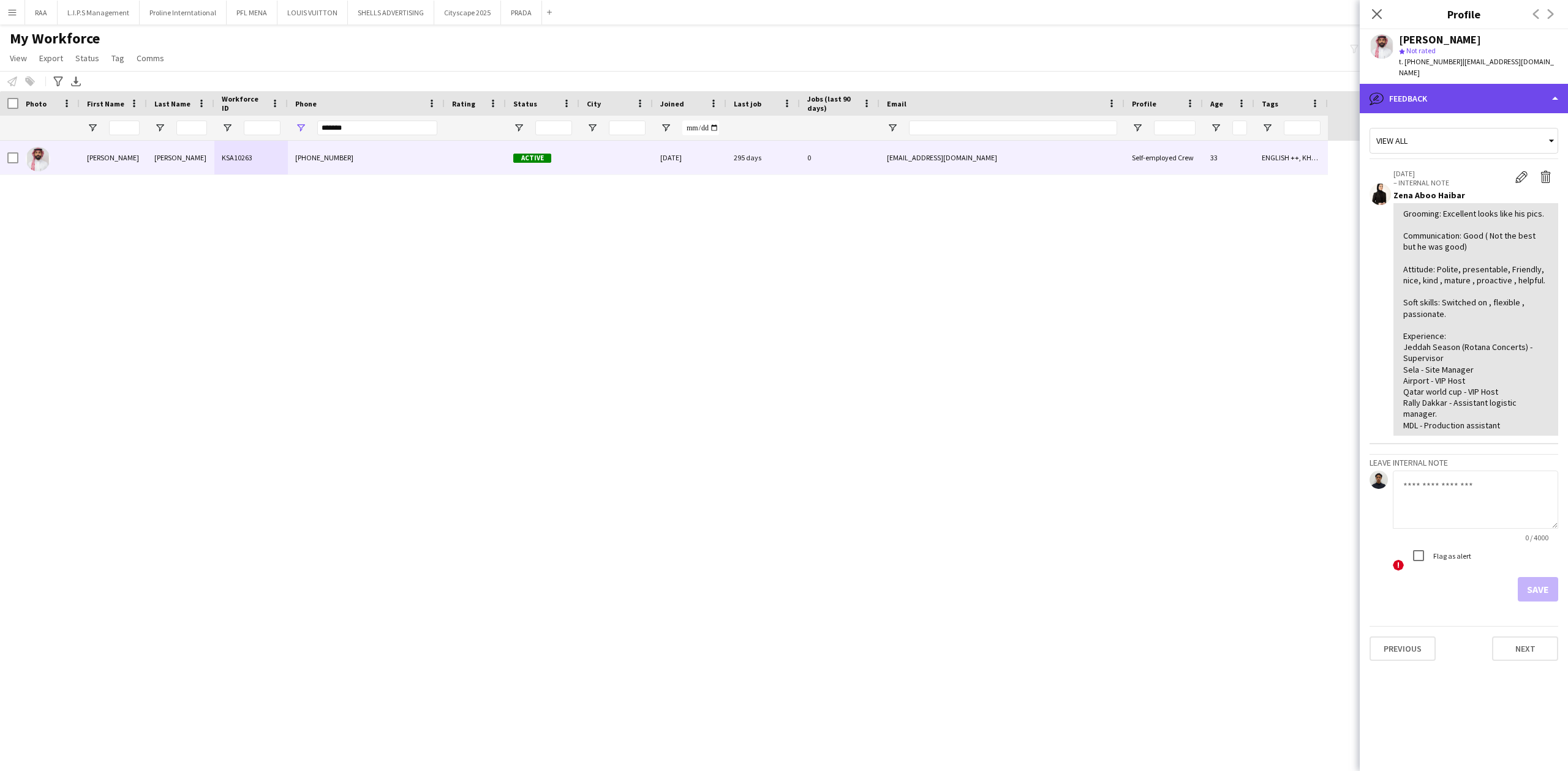
click at [1474, 86] on div "bubble-pencil Feedback" at bounding box center [1464, 98] width 208 height 29
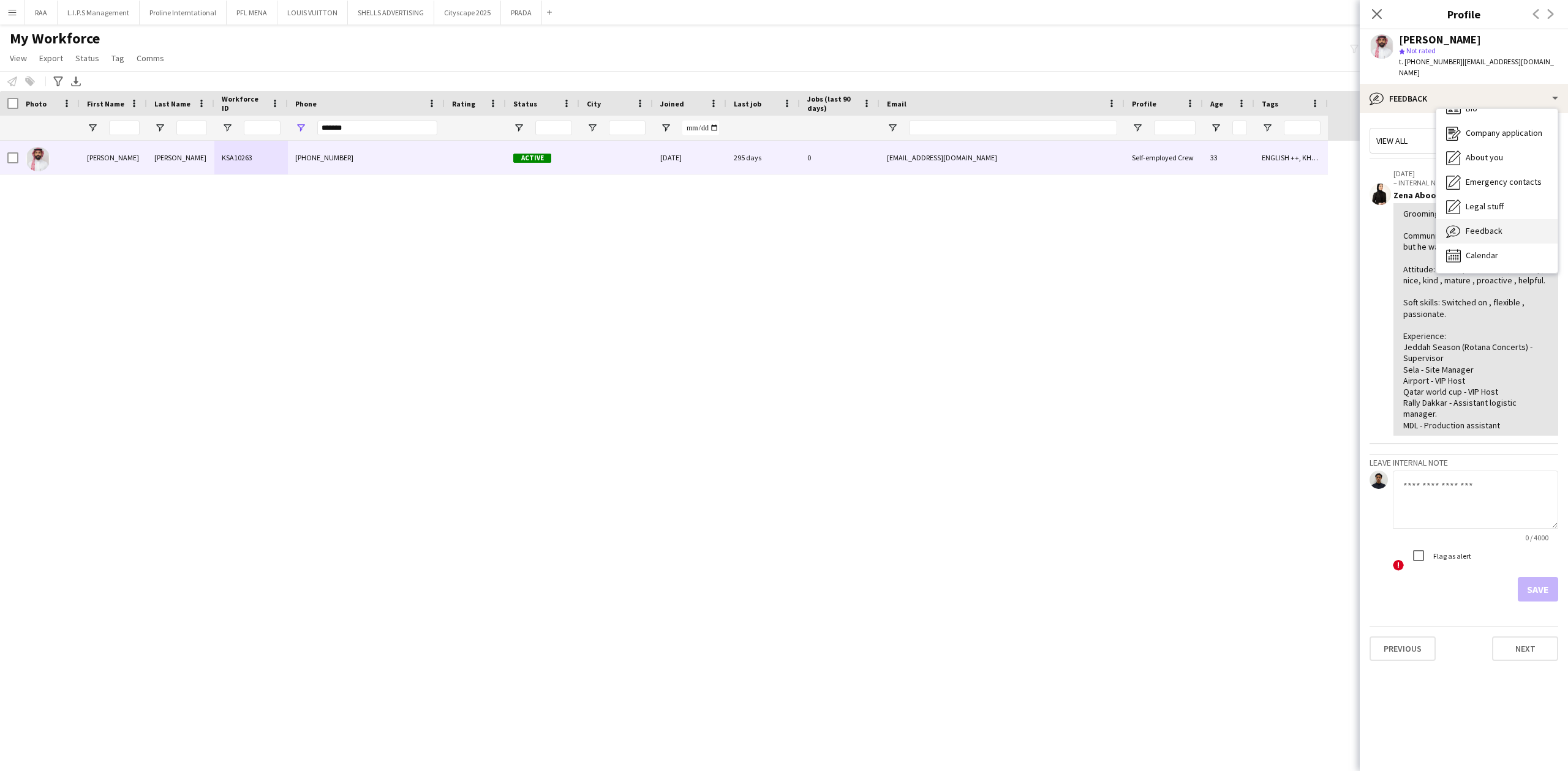
click at [1484, 225] on span "Feedback" at bounding box center [1484, 231] width 37 height 11
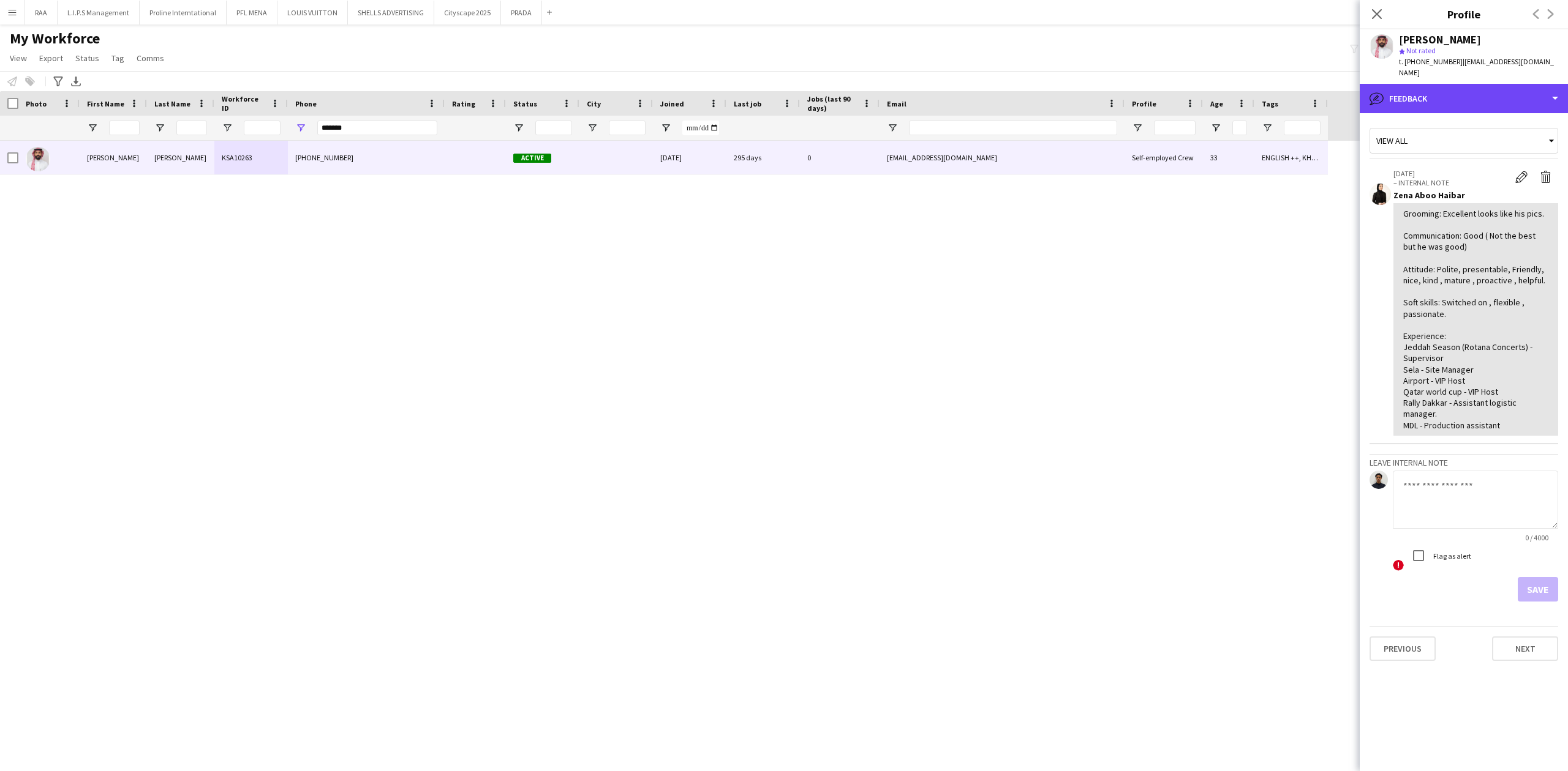
drag, startPoint x: 1469, startPoint y: 97, endPoint x: 1479, endPoint y: 111, distance: 17.2
click at [1469, 96] on div "bubble-pencil Feedback" at bounding box center [1464, 98] width 208 height 29
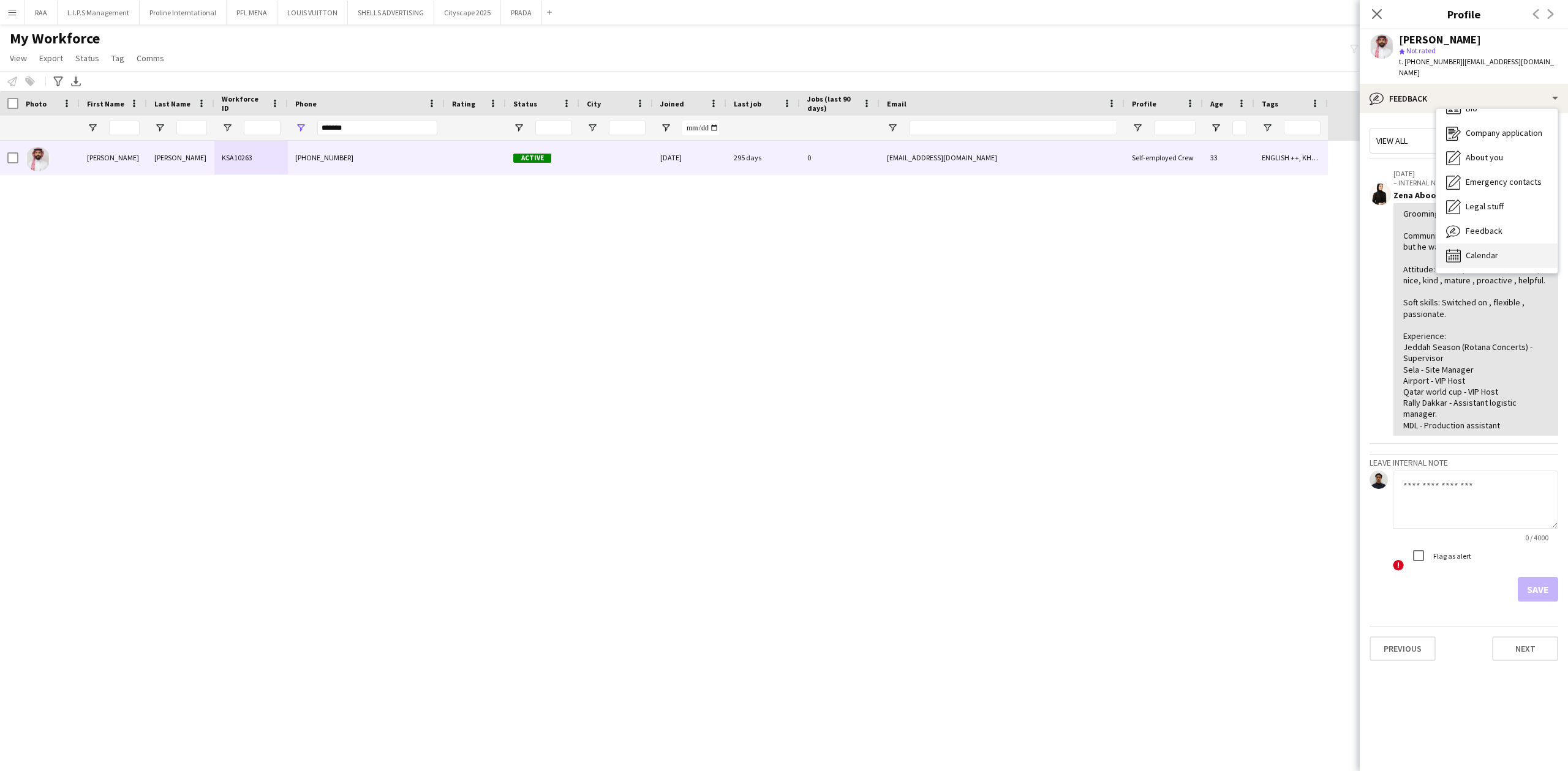
click at [1490, 251] on div "Calendar Calendar" at bounding box center [1497, 256] width 121 height 24
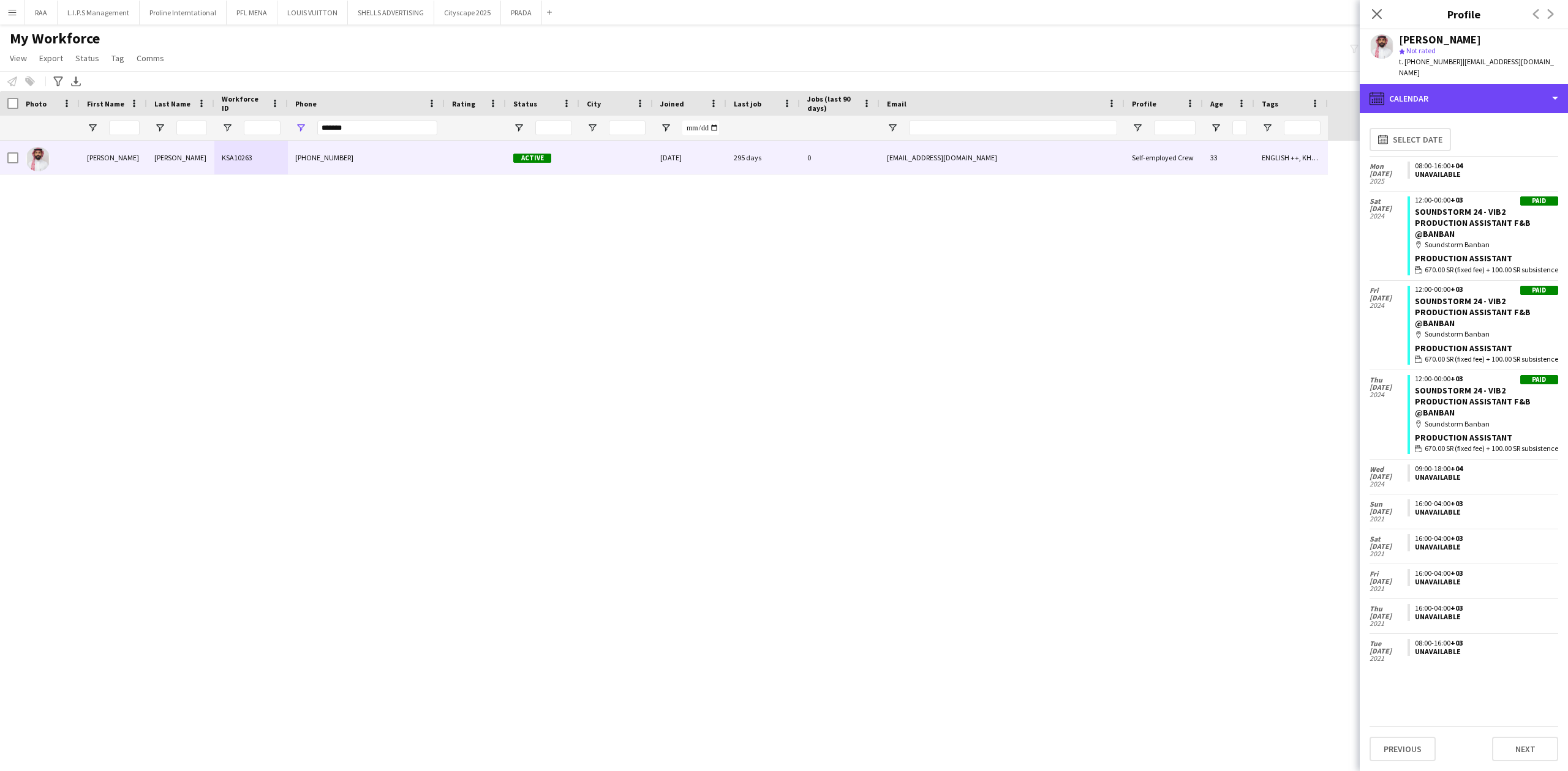
drag, startPoint x: 1458, startPoint y: 94, endPoint x: 1460, endPoint y: 101, distance: 7.3
click at [1458, 94] on div "calendar-full Calendar" at bounding box center [1464, 98] width 208 height 29
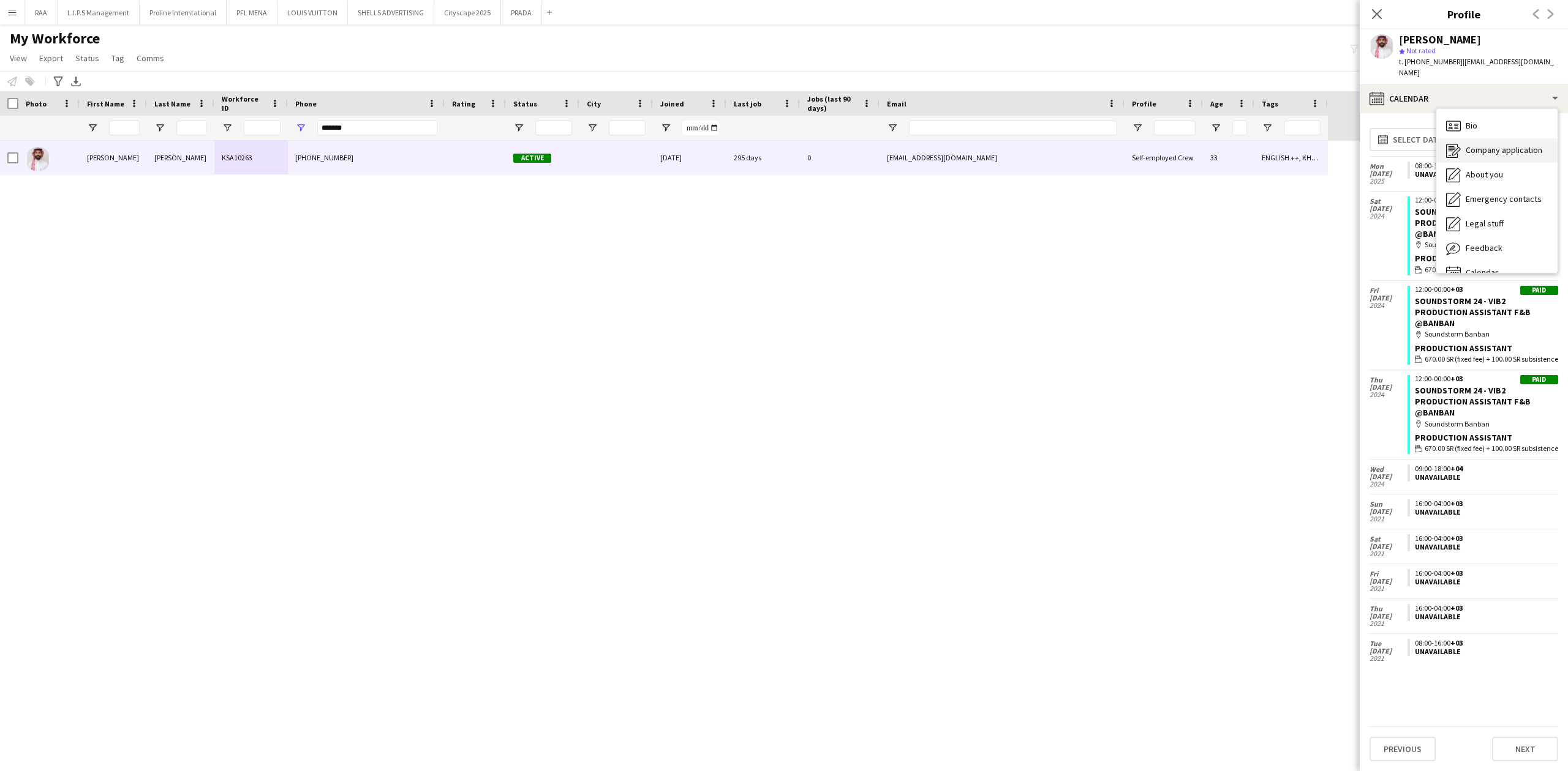
click at [1464, 114] on div "Bio Bio" at bounding box center [1497, 126] width 121 height 24
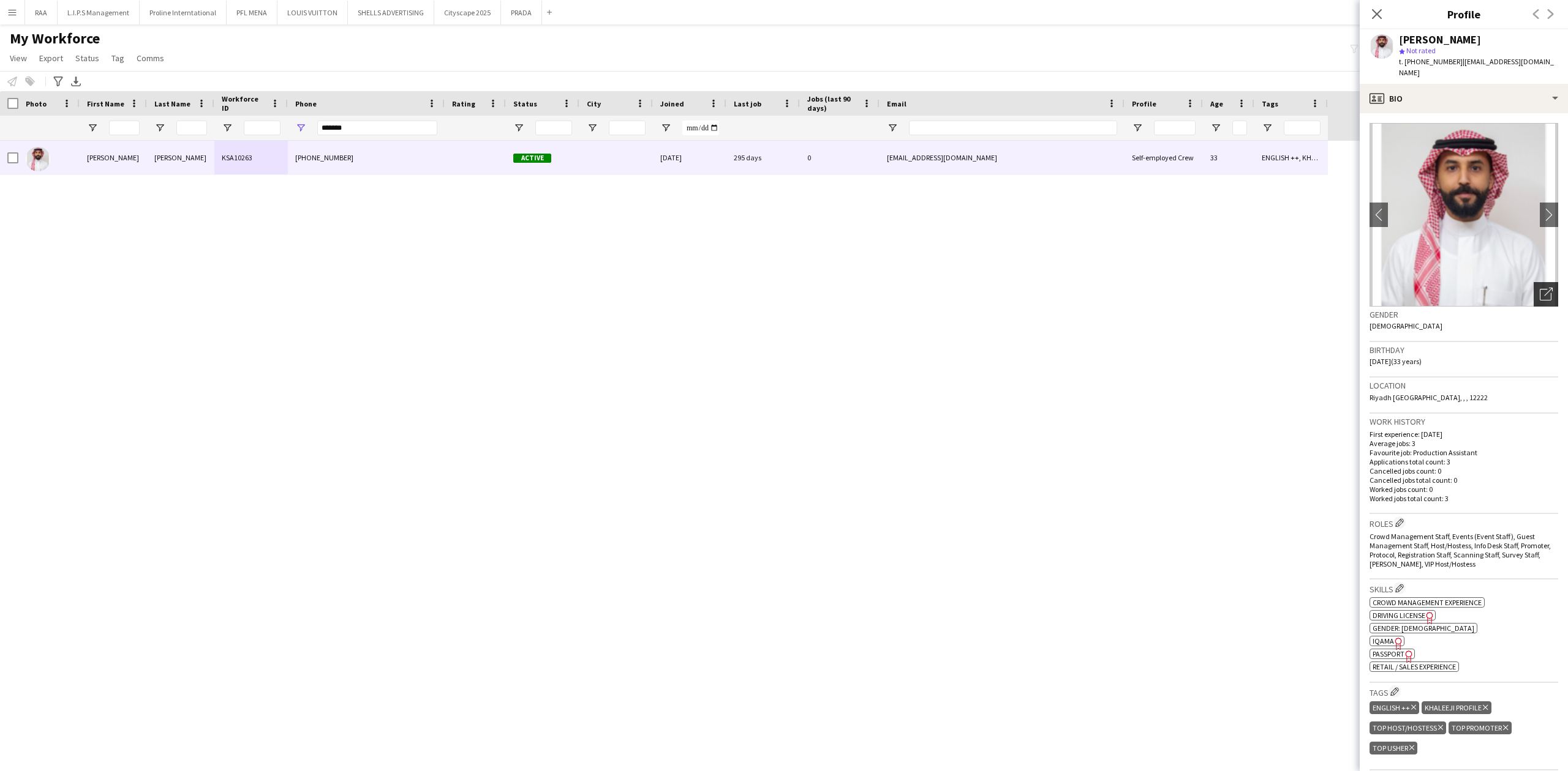
click at [1540, 287] on icon "Open photos pop-in" at bounding box center [1546, 294] width 13 height 13
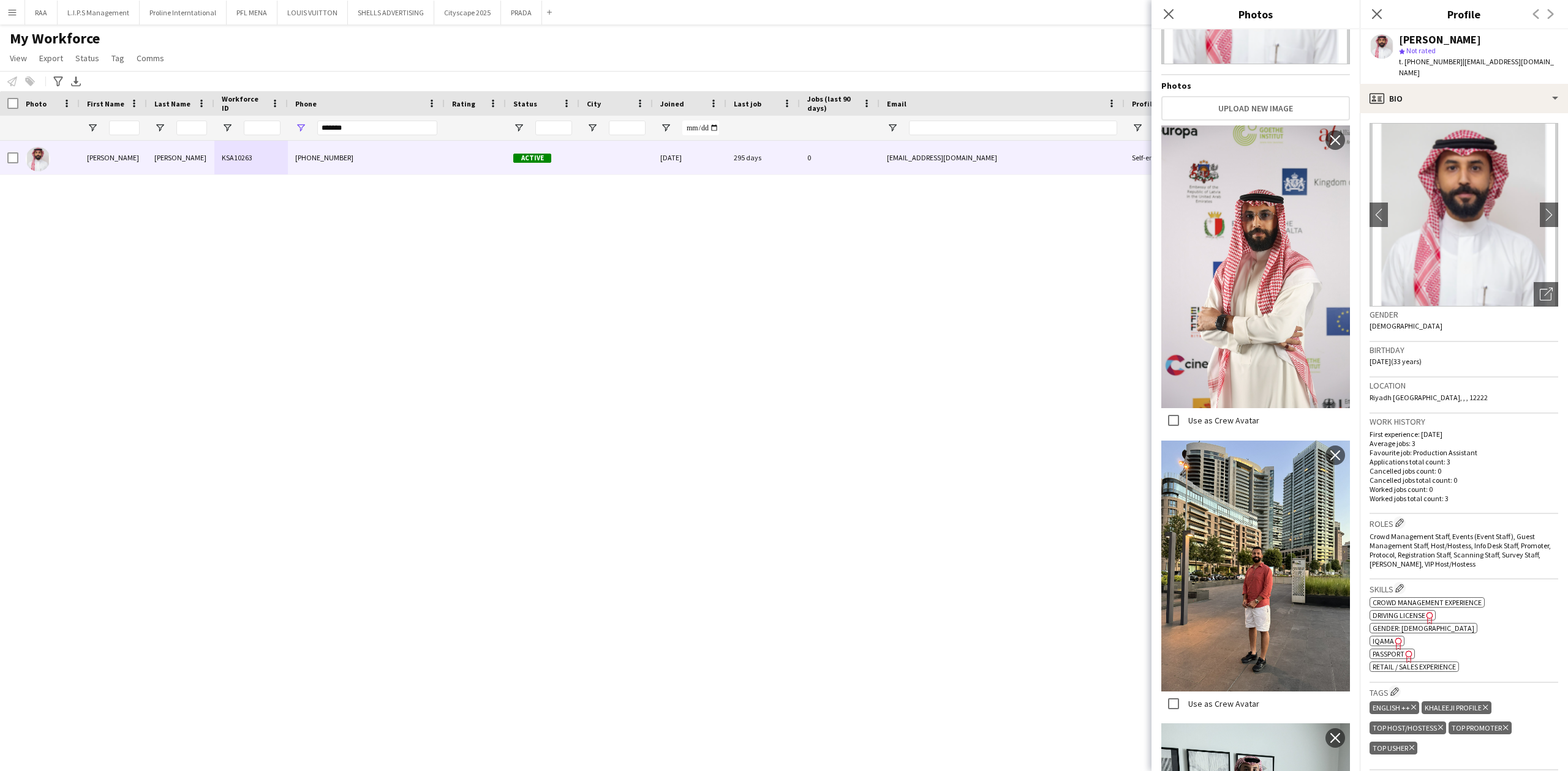
scroll to position [652, 0]
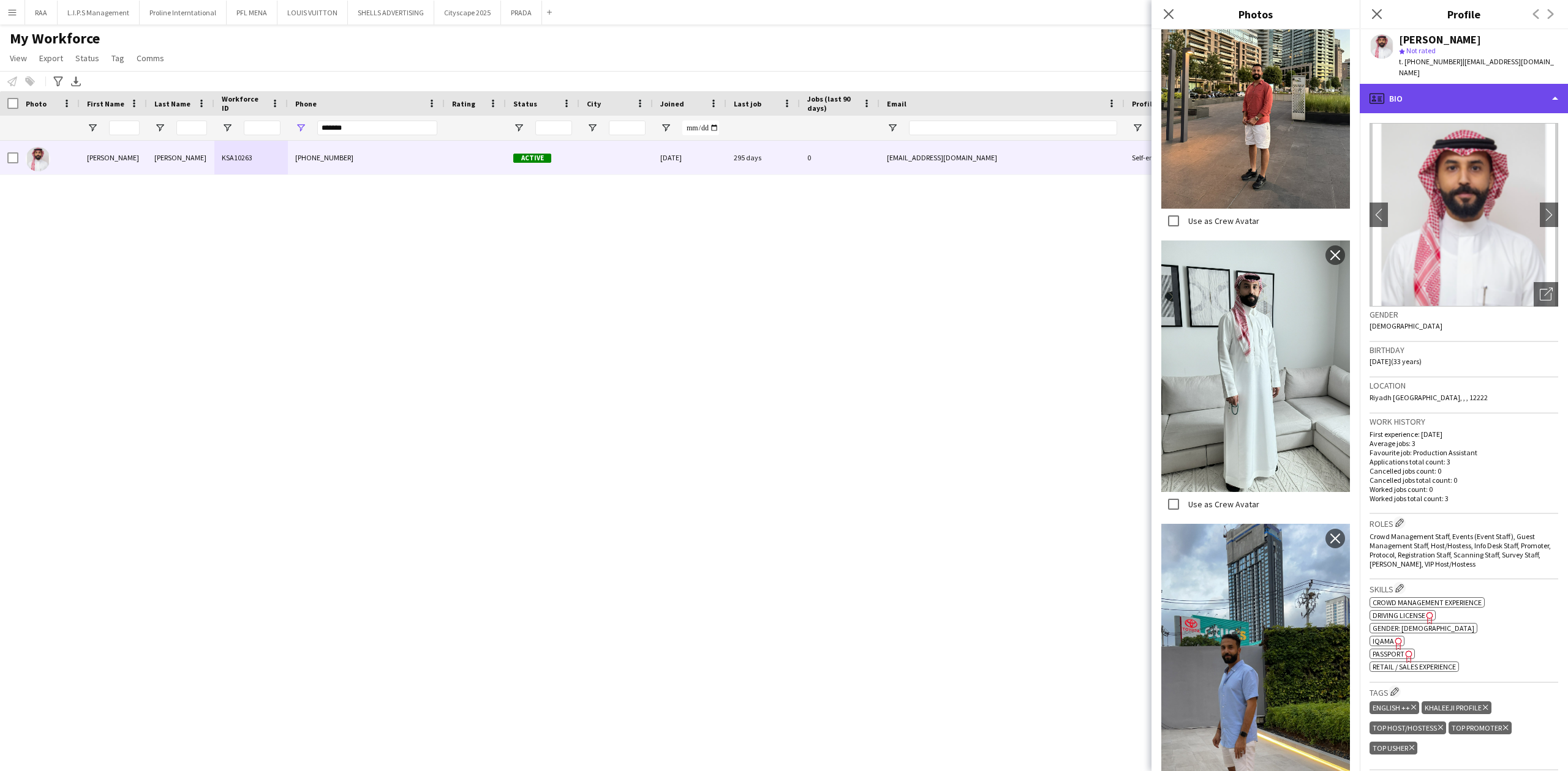
click at [1456, 91] on div "profile Bio" at bounding box center [1464, 98] width 208 height 29
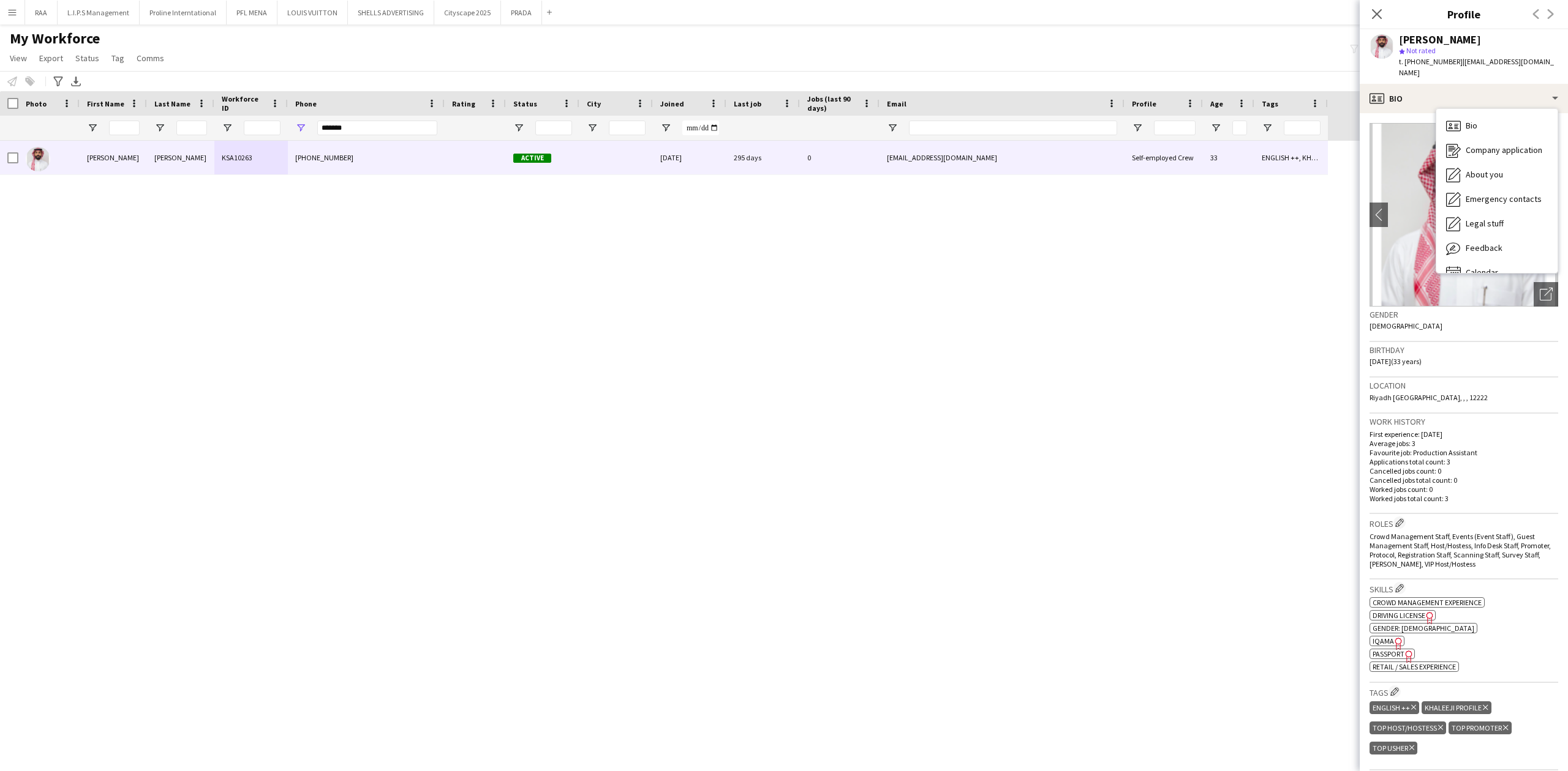
drag, startPoint x: 1503, startPoint y: 37, endPoint x: 1394, endPoint y: 38, distance: 109.0
click at [1394, 38] on div "[PERSON_NAME] star Not rated t. [PHONE_NUMBER] | [EMAIL_ADDRESS][DOMAIN_NAME]" at bounding box center [1464, 56] width 208 height 54
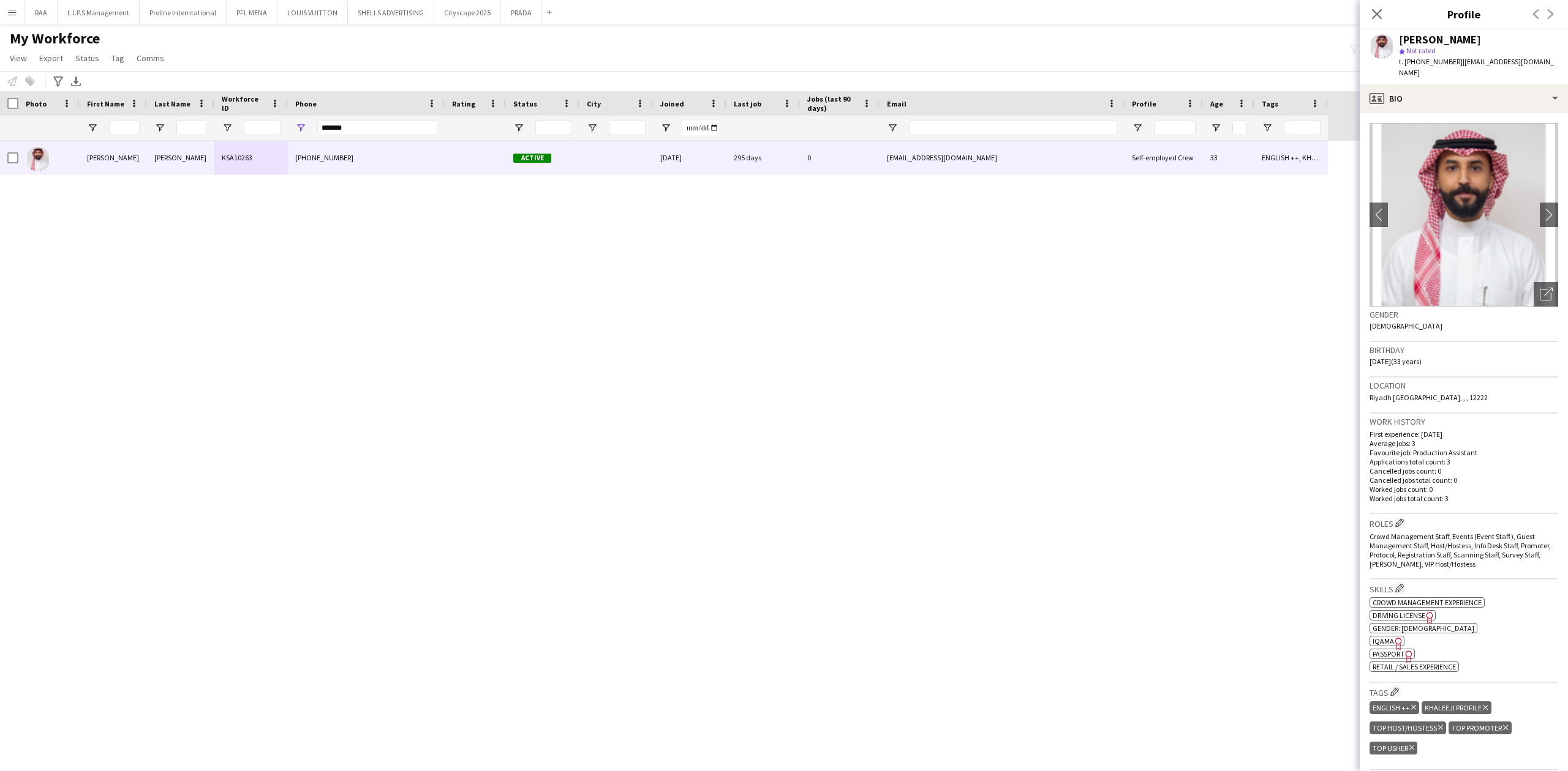
copy div "[PERSON_NAME]"
click at [1404, 519] on app-icon "Edit crew company roles" at bounding box center [1399, 523] width 9 height 9
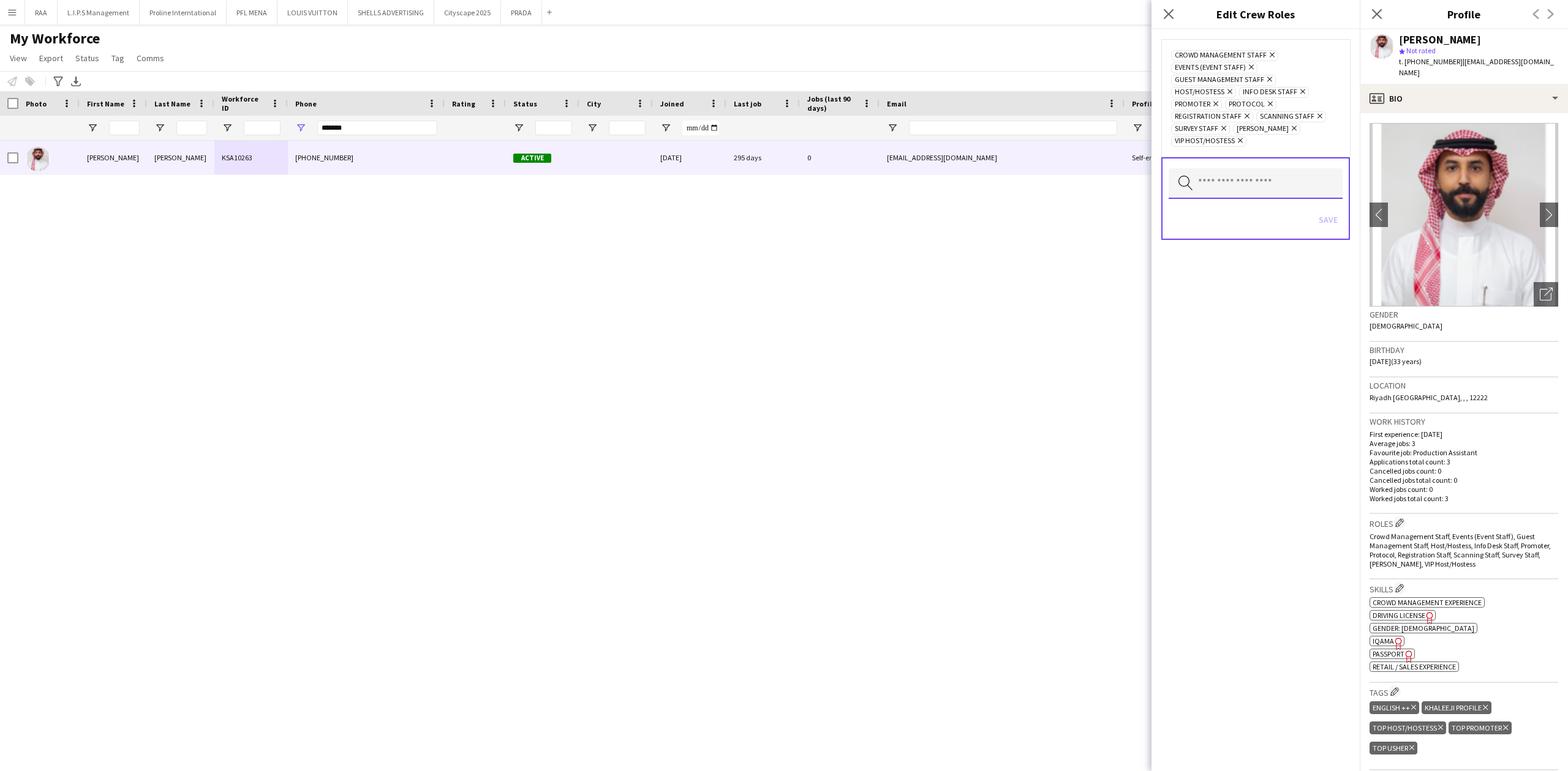
click at [1265, 190] on input "text" at bounding box center [1255, 183] width 174 height 31
type input "***"
click at [1289, 224] on span "Supervisor" at bounding box center [1255, 219] width 155 height 12
click at [1252, 374] on div "Crowd Management Staff Remove Events (Event Staff) Remove Guest Management Staf…" at bounding box center [1255, 400] width 208 height 742
click at [1331, 219] on button "Save" at bounding box center [1328, 219] width 29 height 19
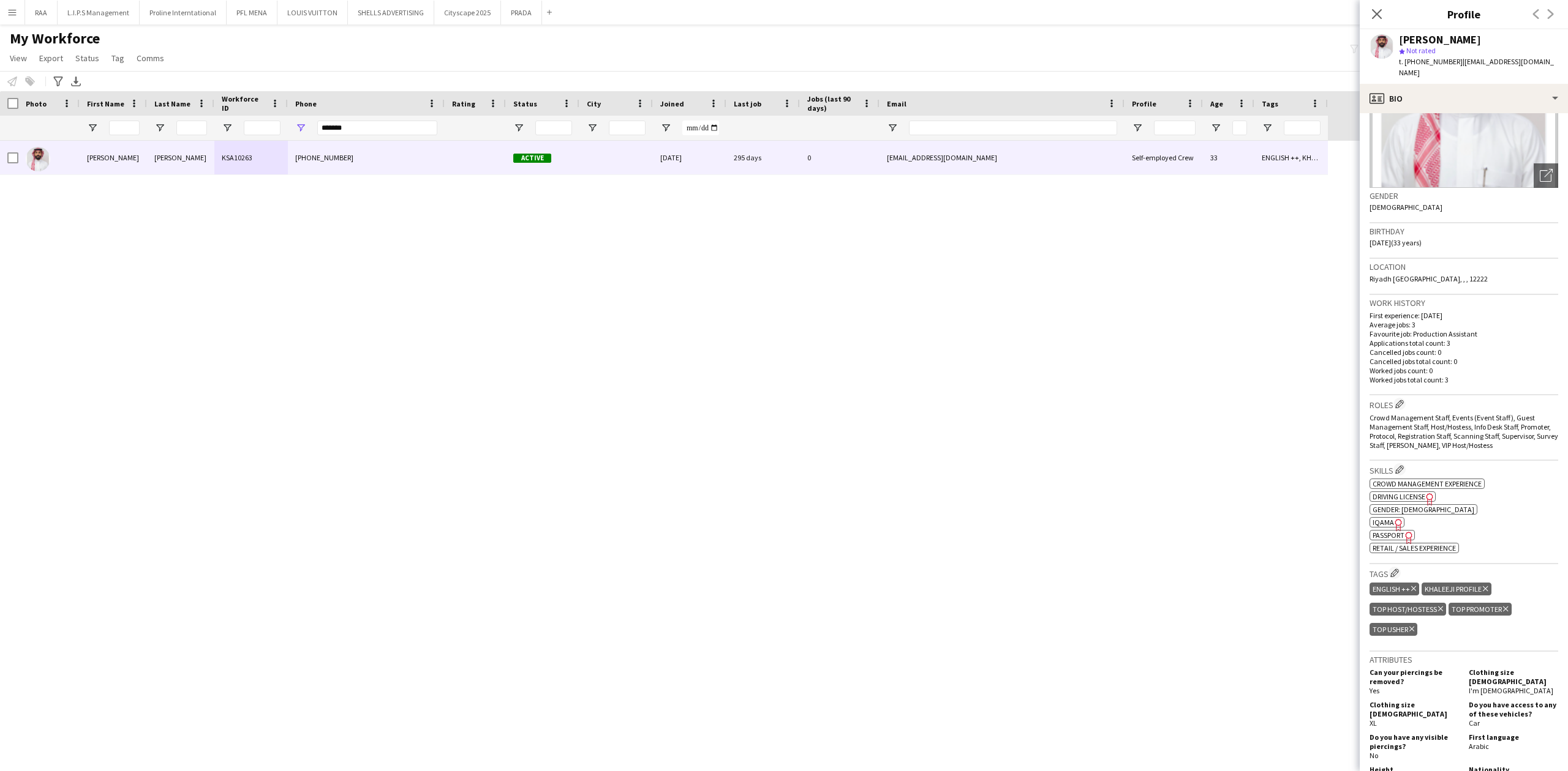
scroll to position [245, 0]
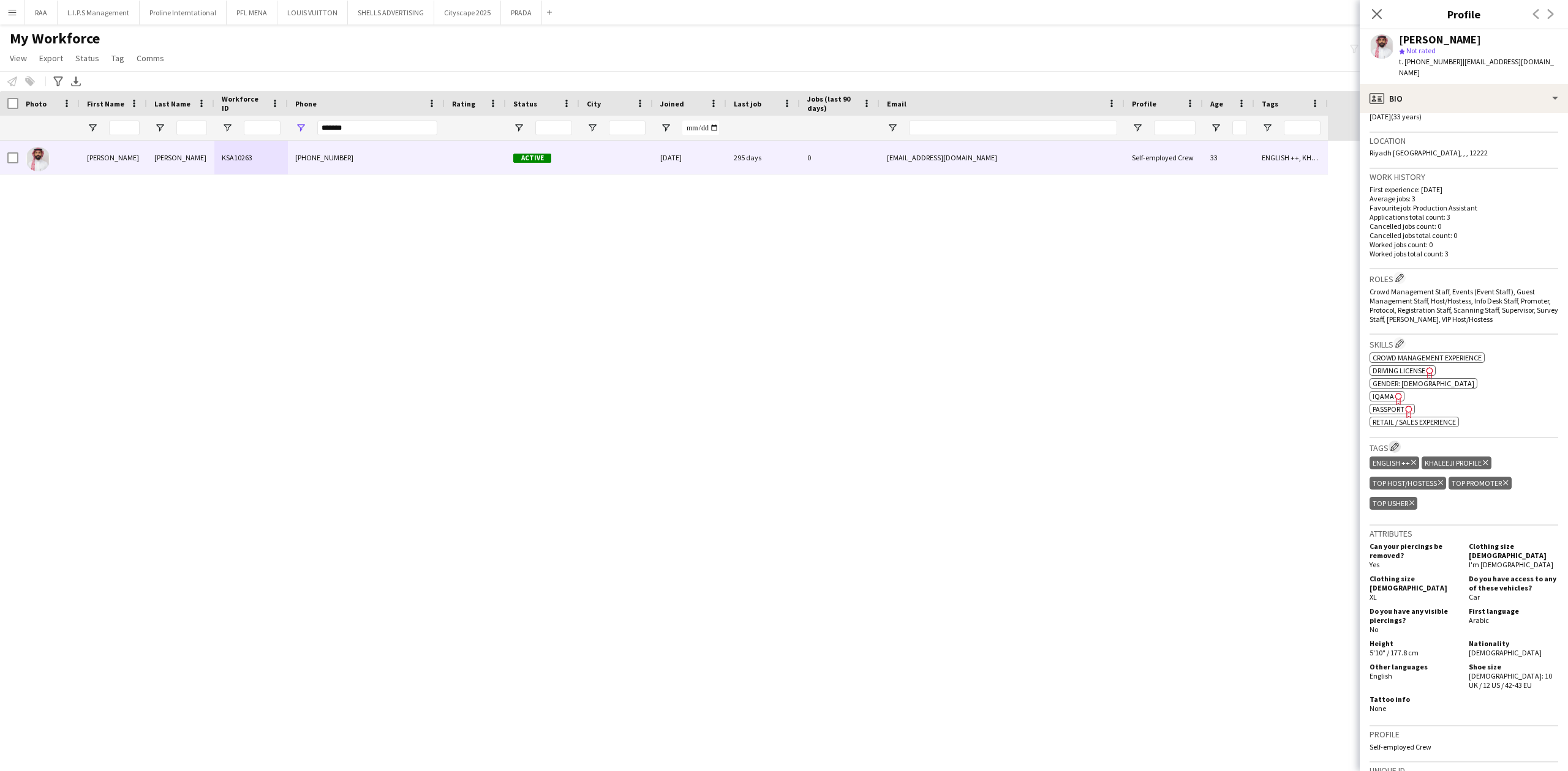
click at [1390, 440] on button "Edit crew company tags" at bounding box center [1395, 447] width 13 height 12
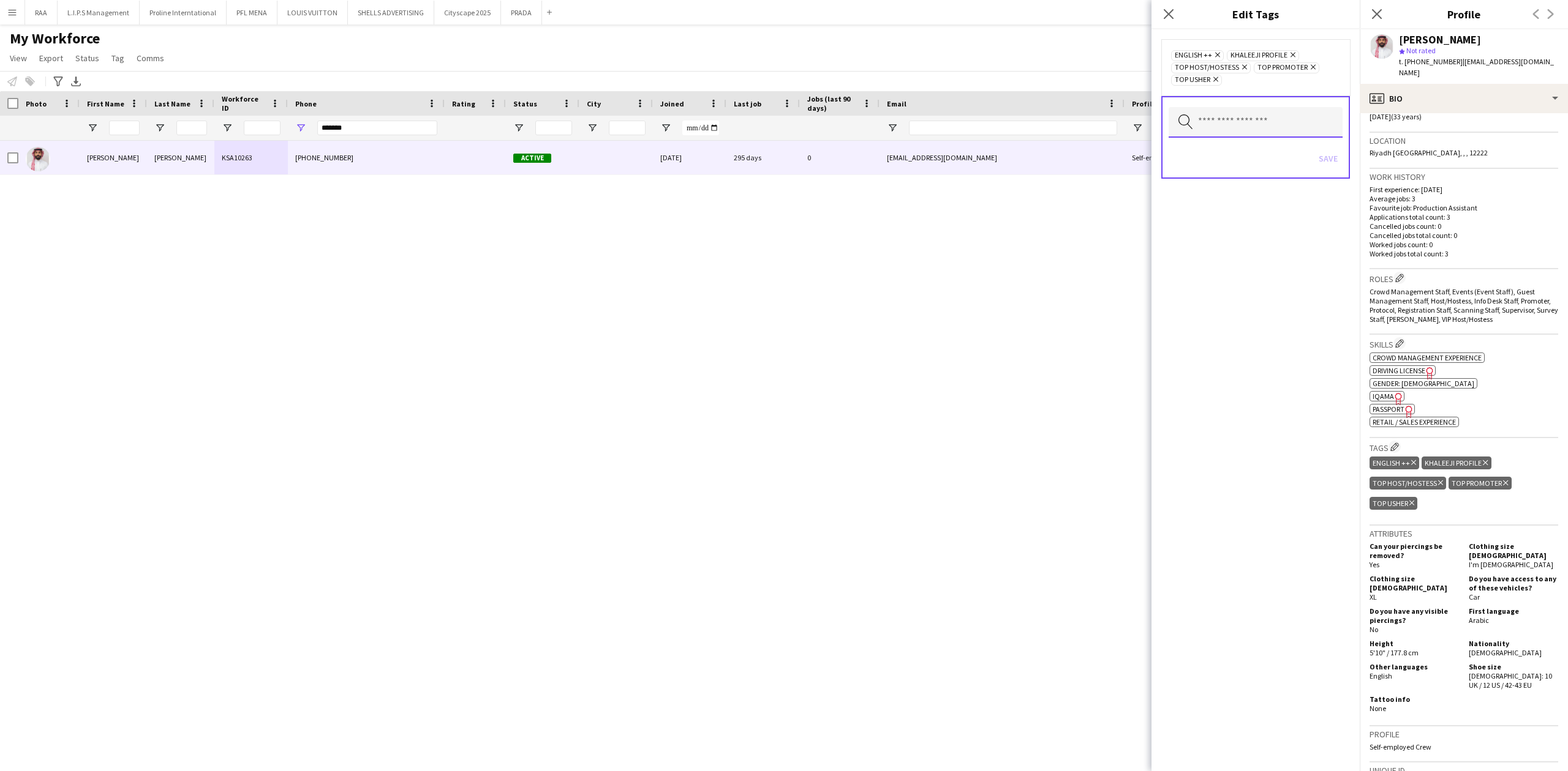
click at [1245, 126] on input "text" at bounding box center [1255, 122] width 174 height 31
type input "***"
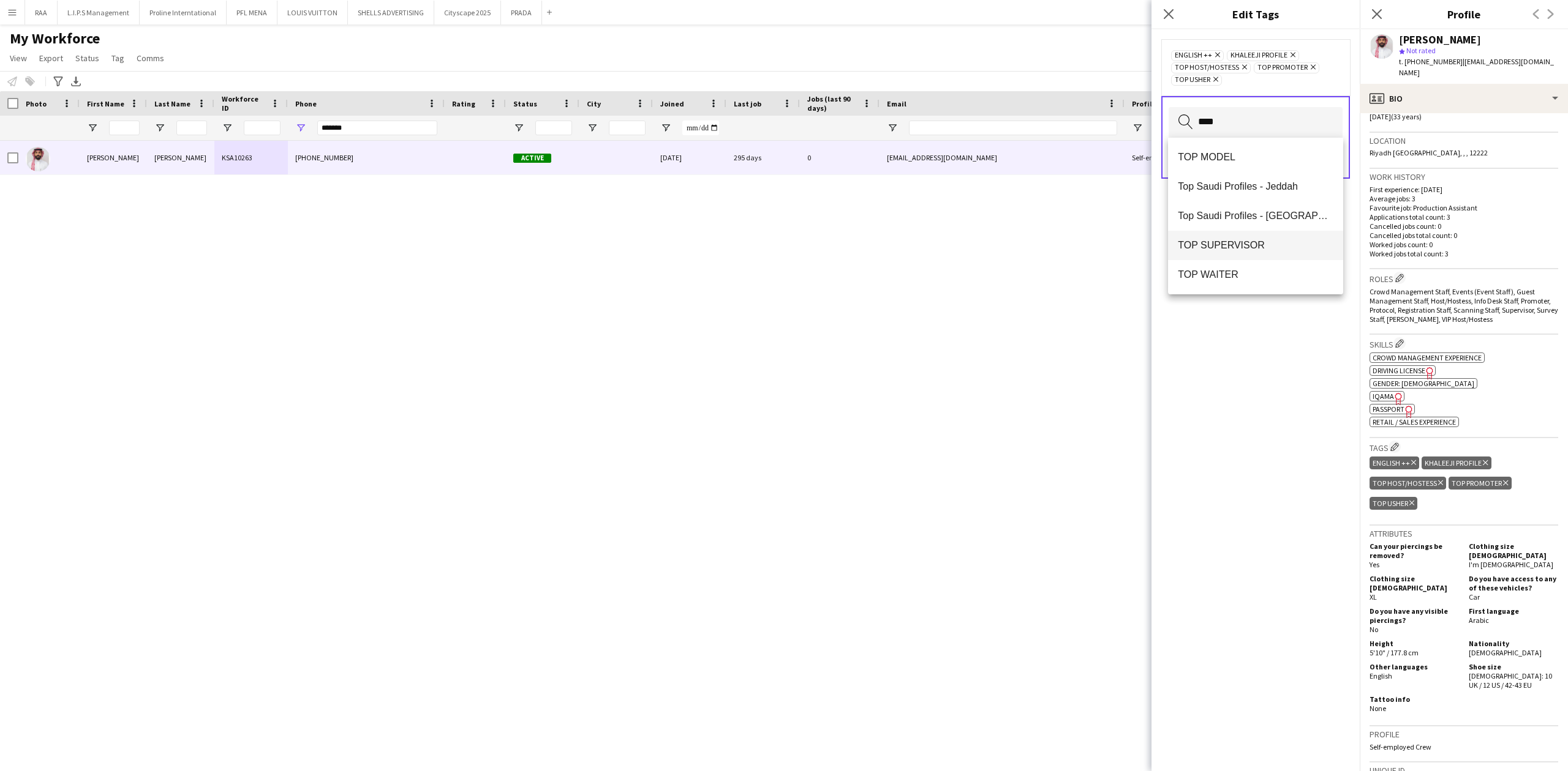
click at [1230, 247] on span "TOP SUPERVISOR" at bounding box center [1255, 245] width 155 height 12
click at [1255, 371] on div "ENGLISH ++ Remove KHALEEJI PROFILE Remove TOP HOST/HOSTESS Remove TOP PROMOTER …" at bounding box center [1255, 400] width 208 height 742
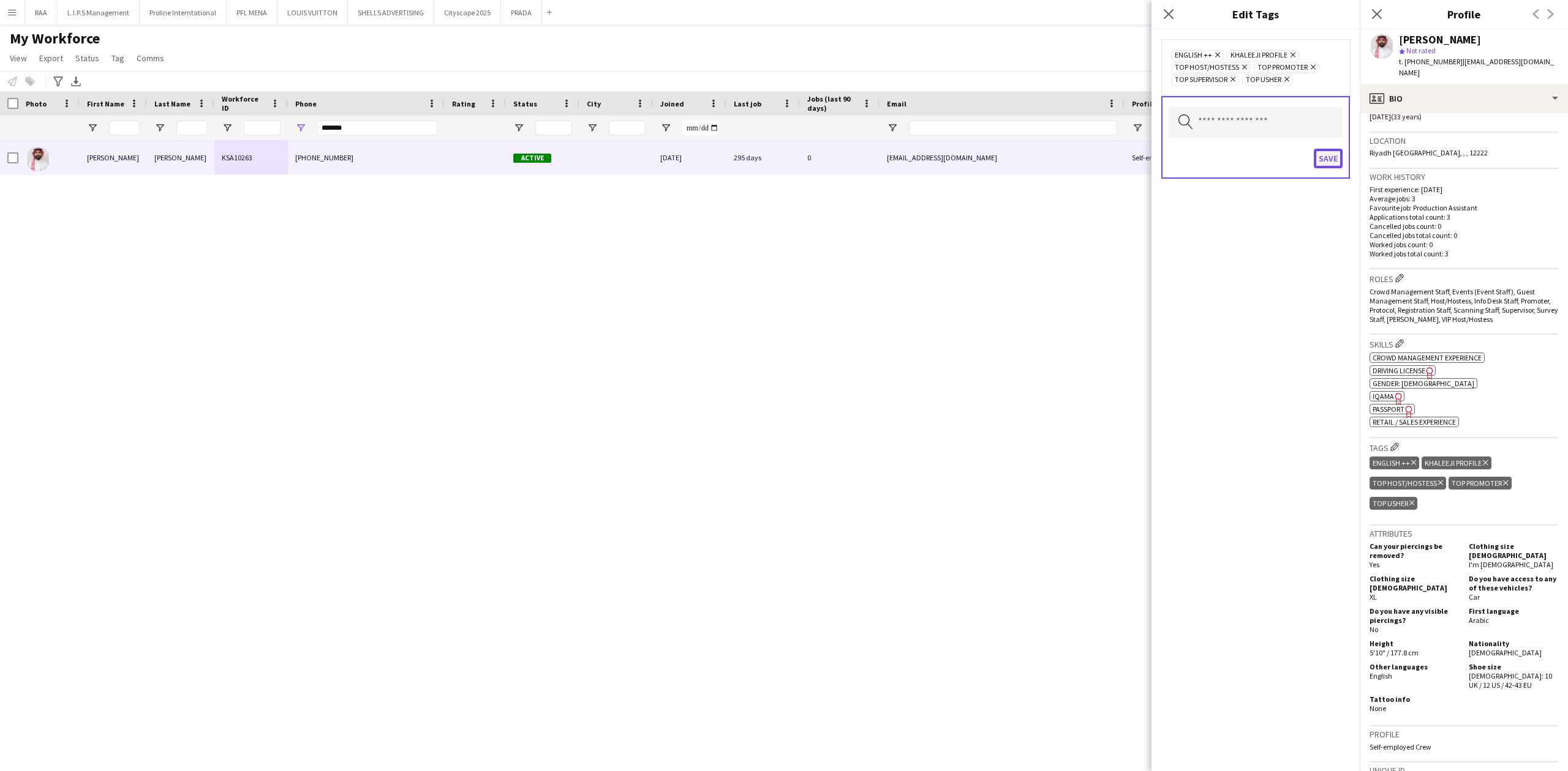
click at [1328, 150] on button "Save" at bounding box center [1328, 158] width 29 height 19
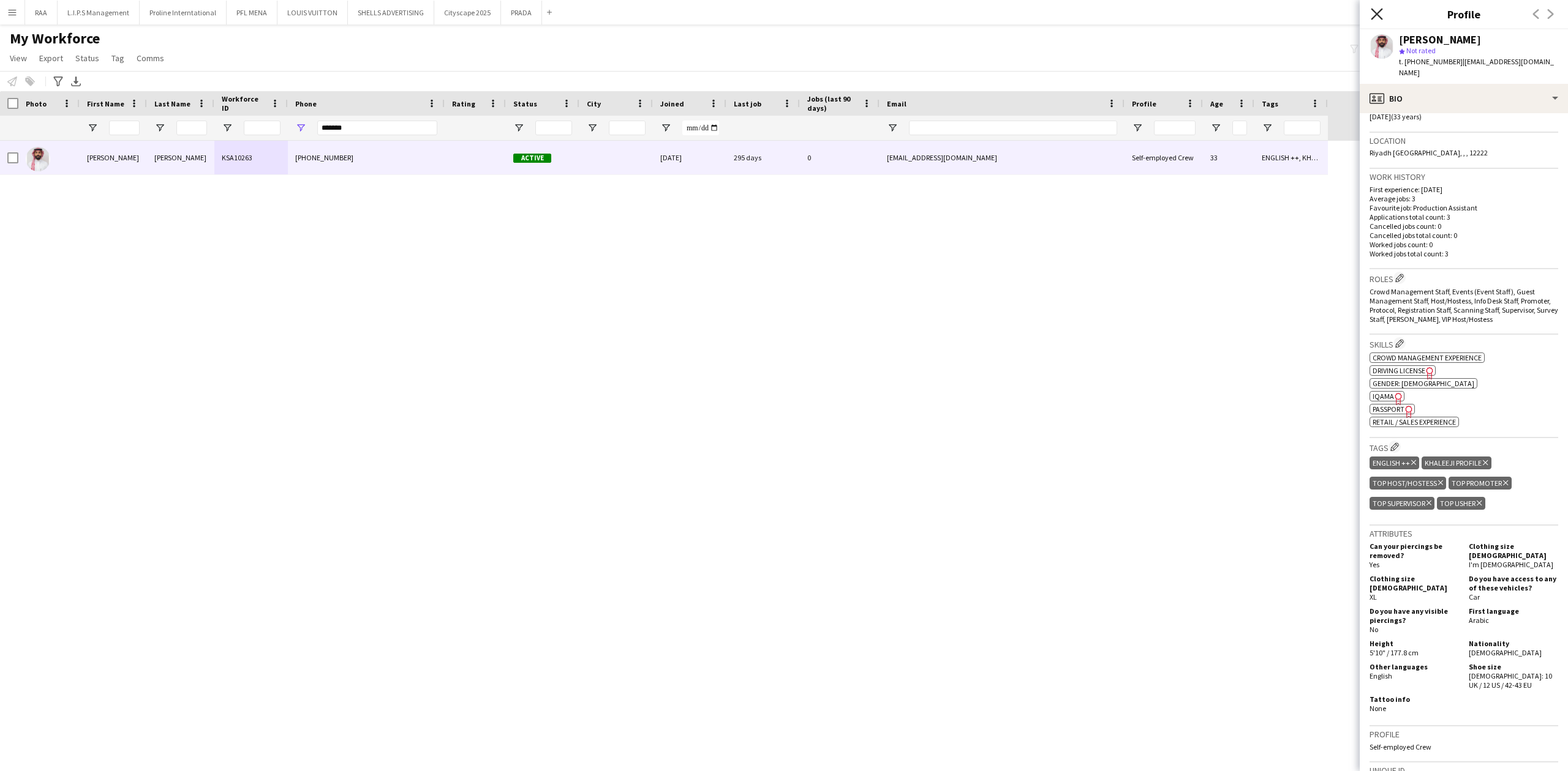
click at [1382, 18] on icon "Close pop-in" at bounding box center [1376, 14] width 12 height 12
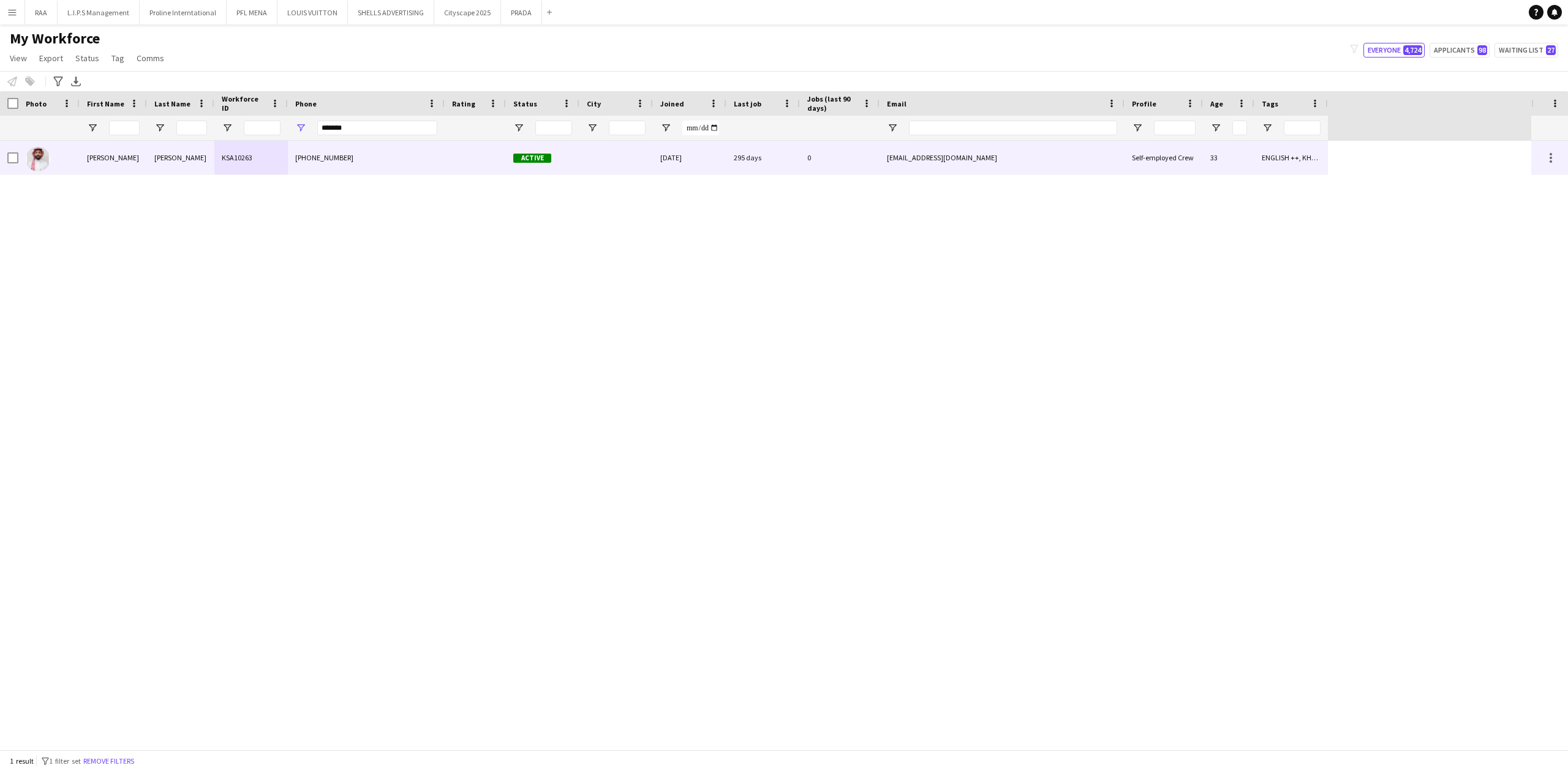
click at [488, 165] on div at bounding box center [475, 157] width 61 height 34
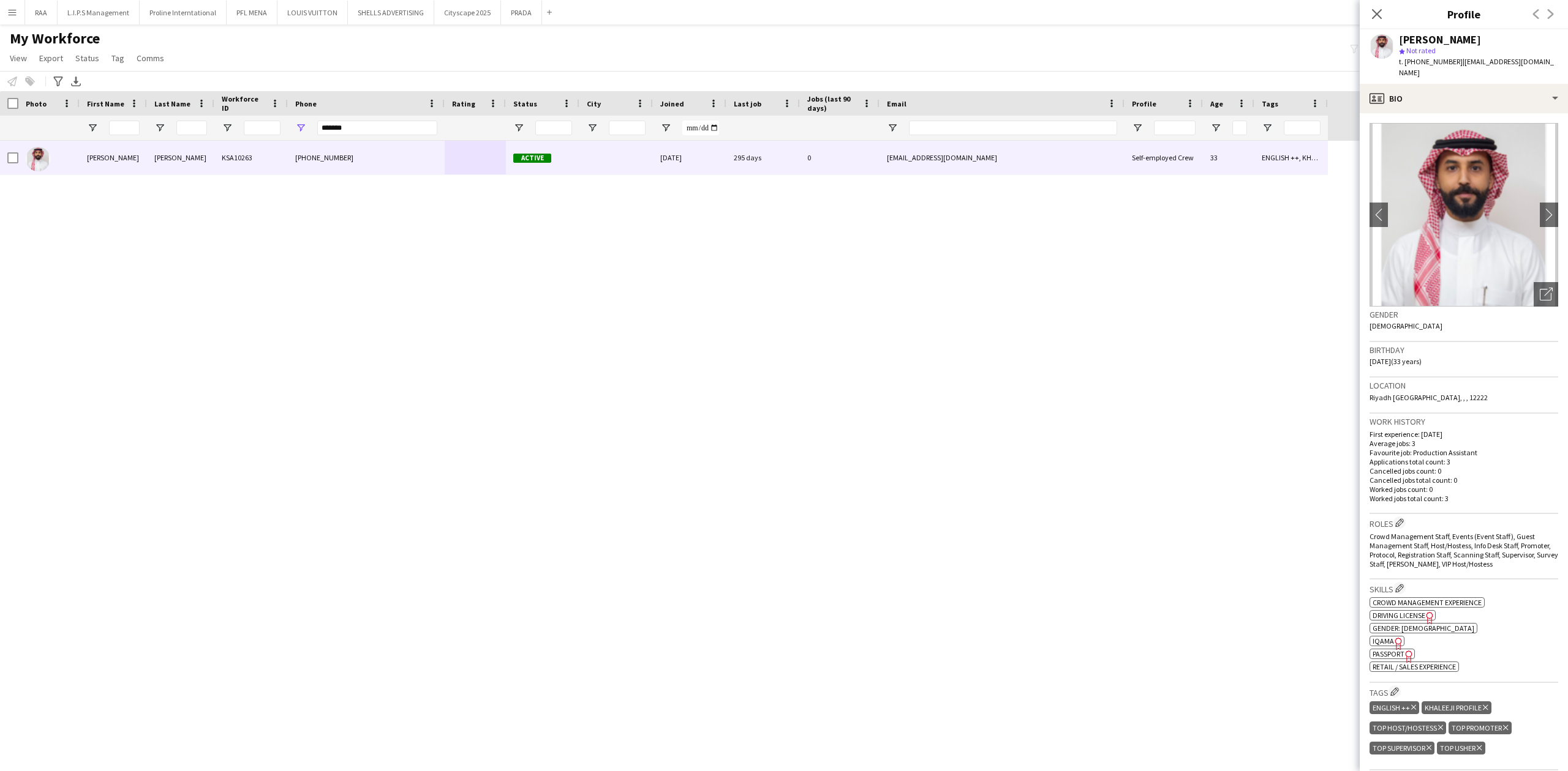
drag, startPoint x: 1505, startPoint y: 39, endPoint x: 1397, endPoint y: 42, distance: 108.0
click at [1397, 42] on div "[PERSON_NAME] star Not rated t. [PHONE_NUMBER] | [EMAIL_ADDRESS][DOMAIN_NAME]" at bounding box center [1464, 56] width 208 height 54
copy div "[PERSON_NAME]"
drag, startPoint x: 379, startPoint y: 131, endPoint x: 314, endPoint y: 131, distance: 65.0
click at [314, 131] on div "*******" at bounding box center [366, 127] width 157 height 24
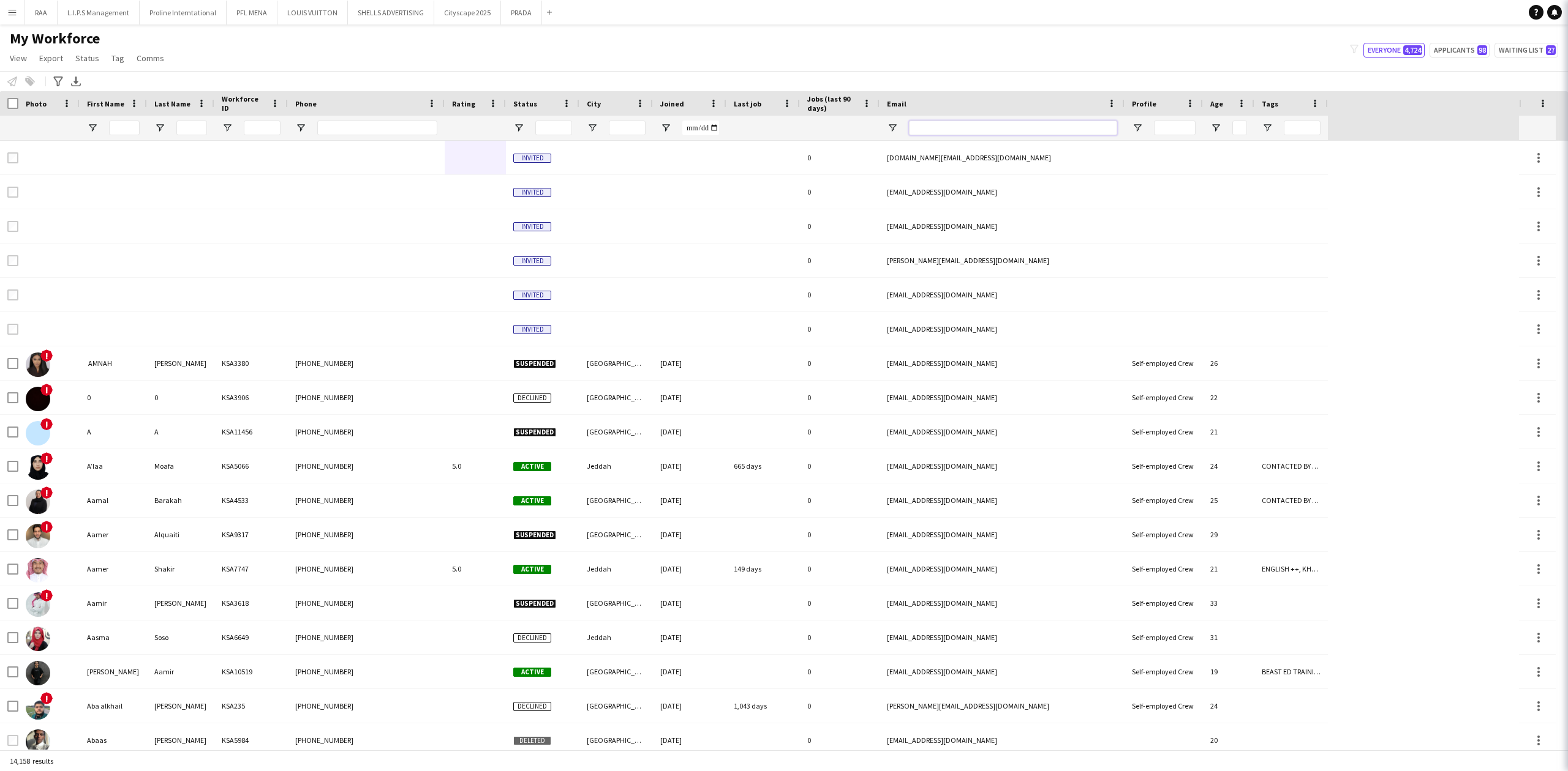
click at [939, 127] on input "Email Filter Input" at bounding box center [1013, 128] width 208 height 15
paste input "**********"
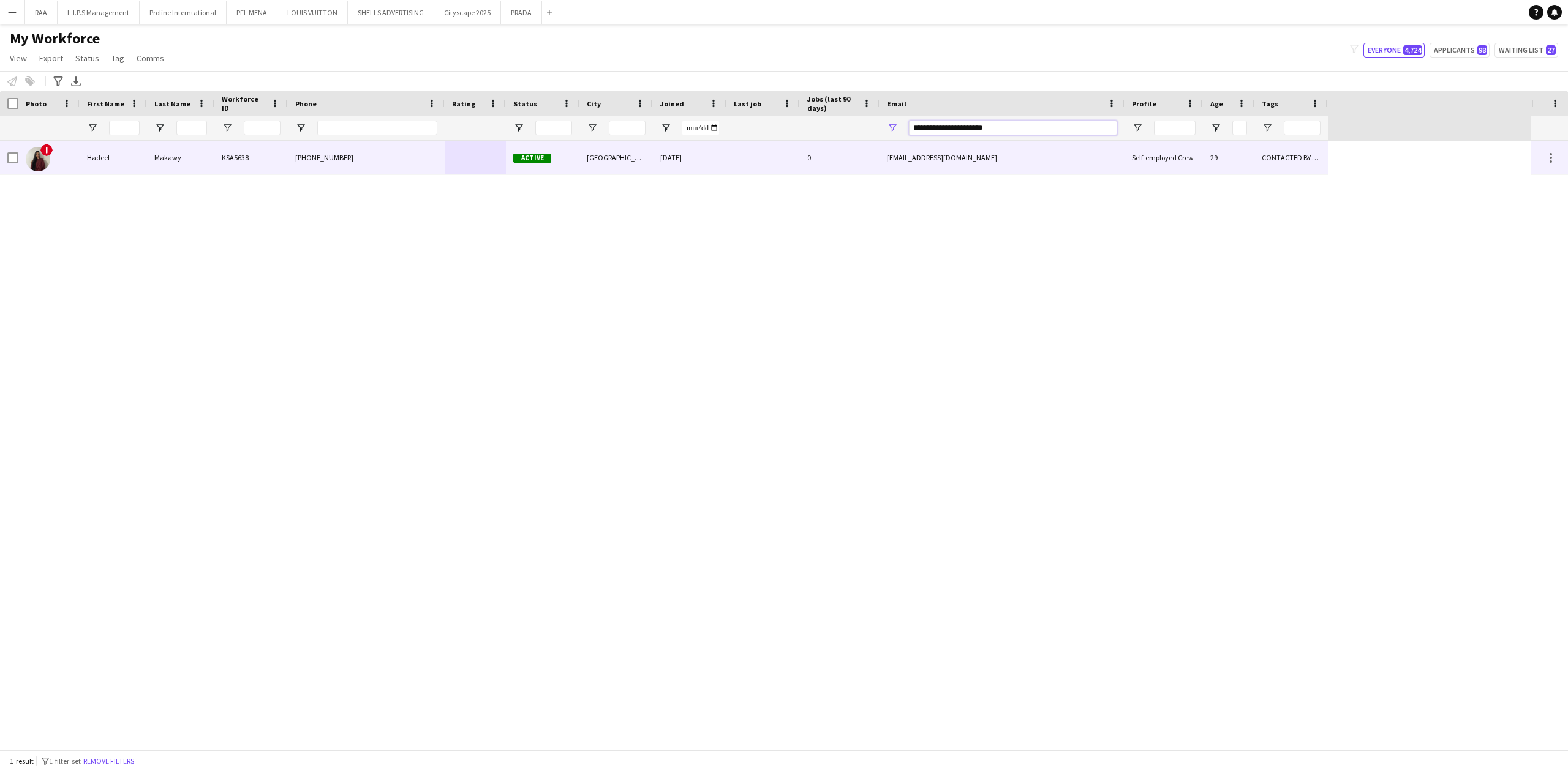
type input "**********"
click at [847, 165] on div "0" at bounding box center [839, 157] width 79 height 34
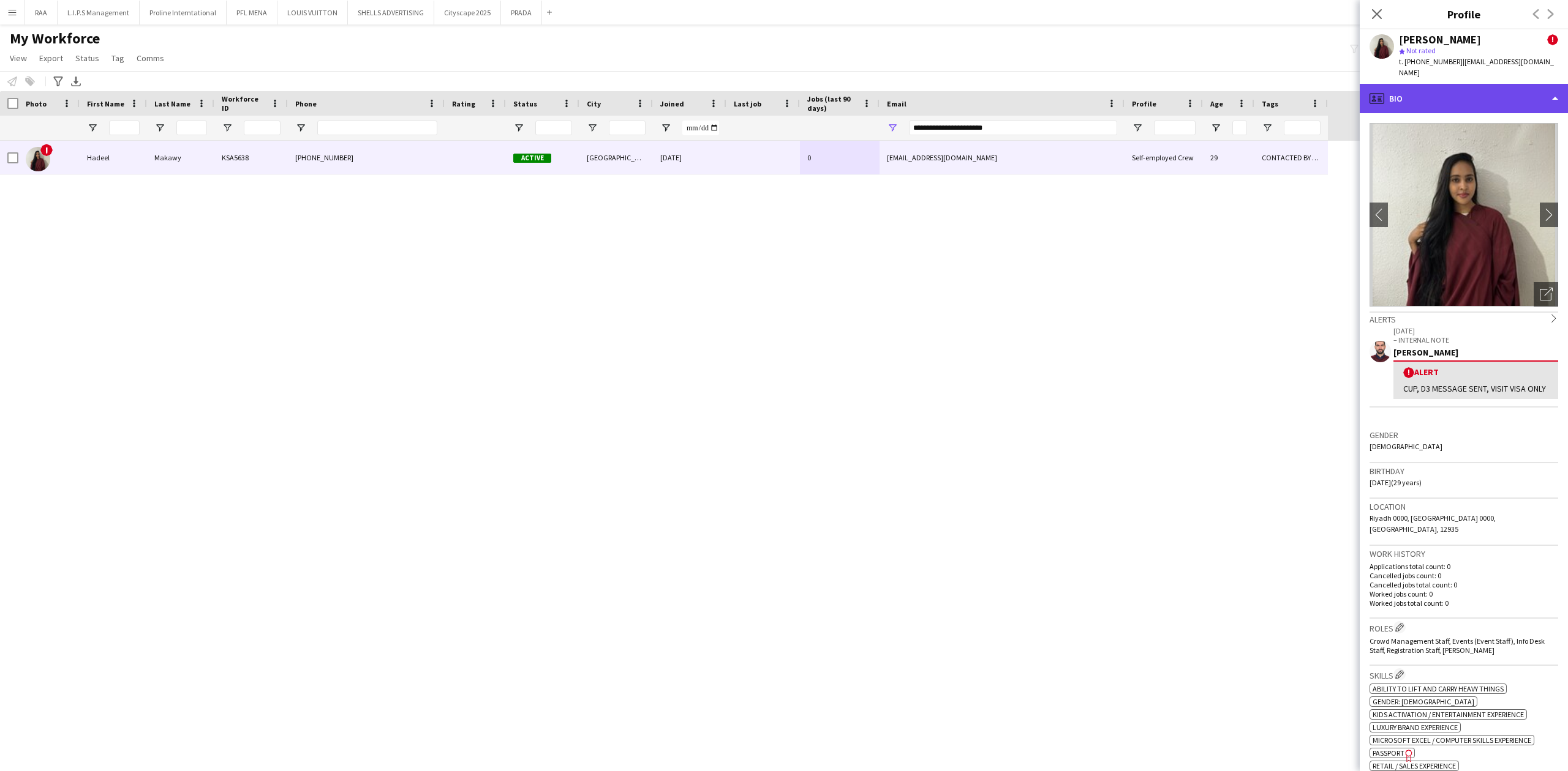
click at [1493, 84] on div "profile Bio" at bounding box center [1464, 98] width 208 height 29
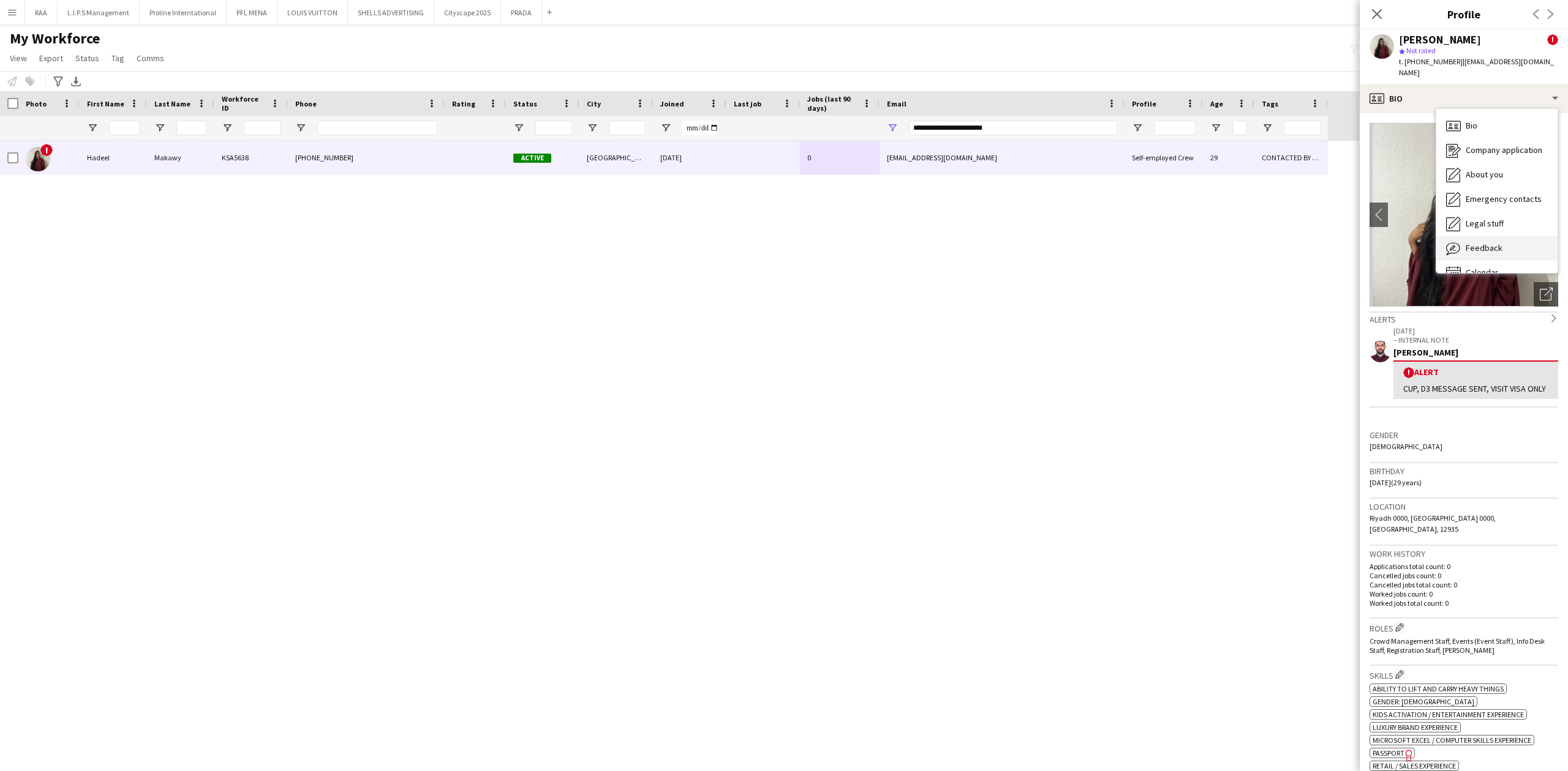
click at [1495, 236] on div "Feedback Feedback" at bounding box center [1497, 248] width 121 height 24
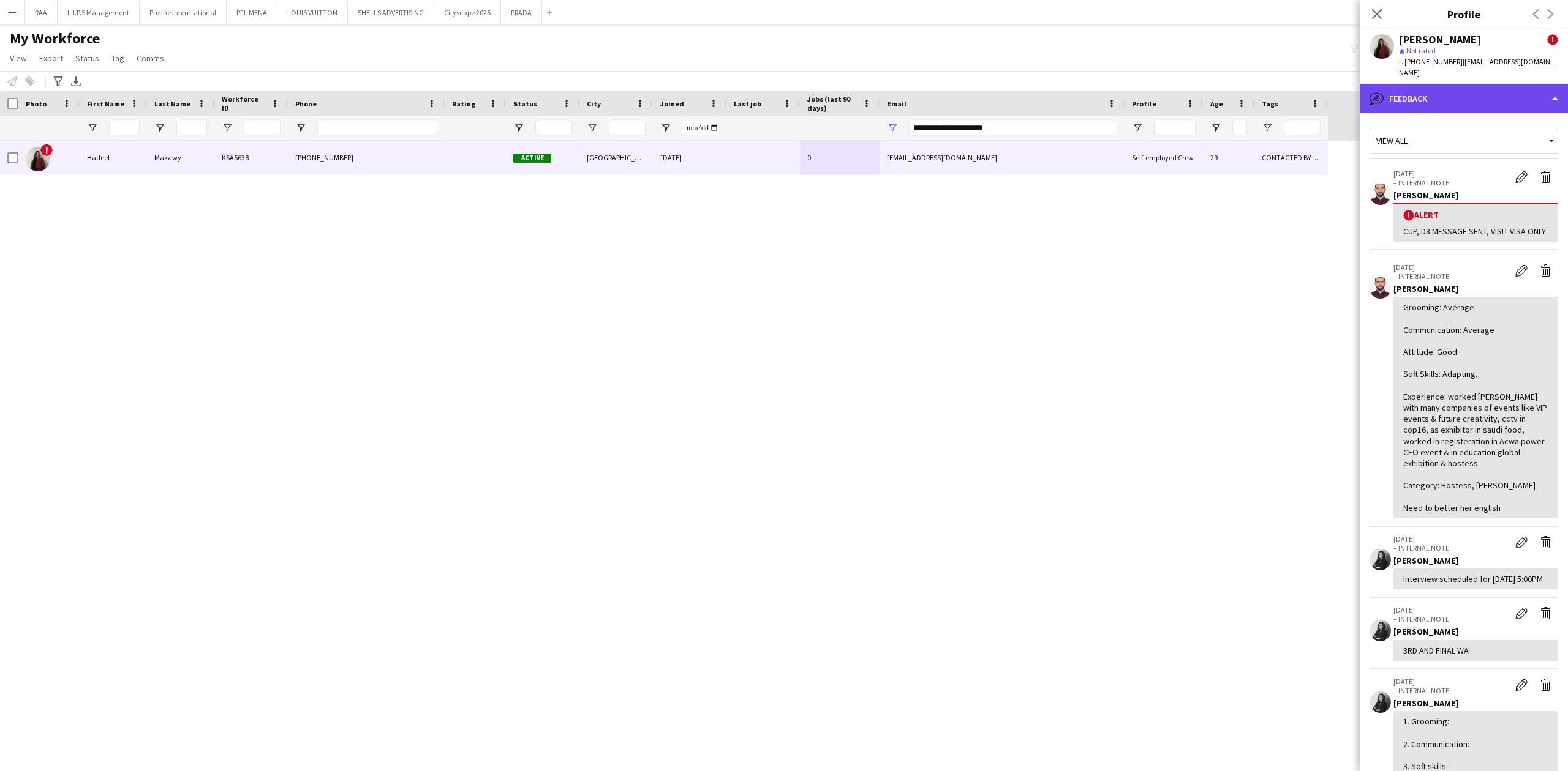
click at [1475, 84] on div "bubble-pencil Feedback" at bounding box center [1464, 98] width 208 height 29
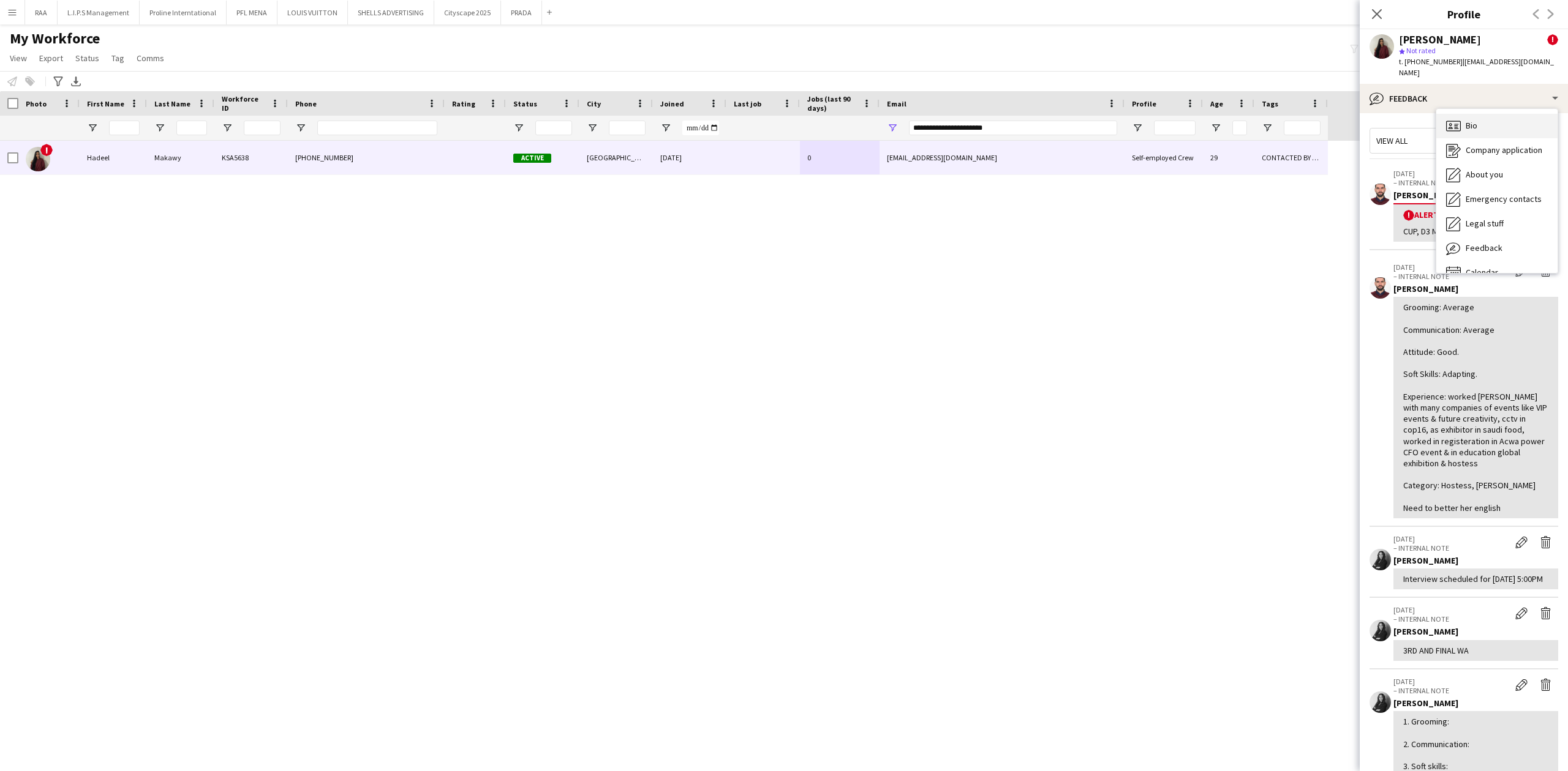
click at [1500, 114] on div "Bio Bio" at bounding box center [1497, 126] width 121 height 24
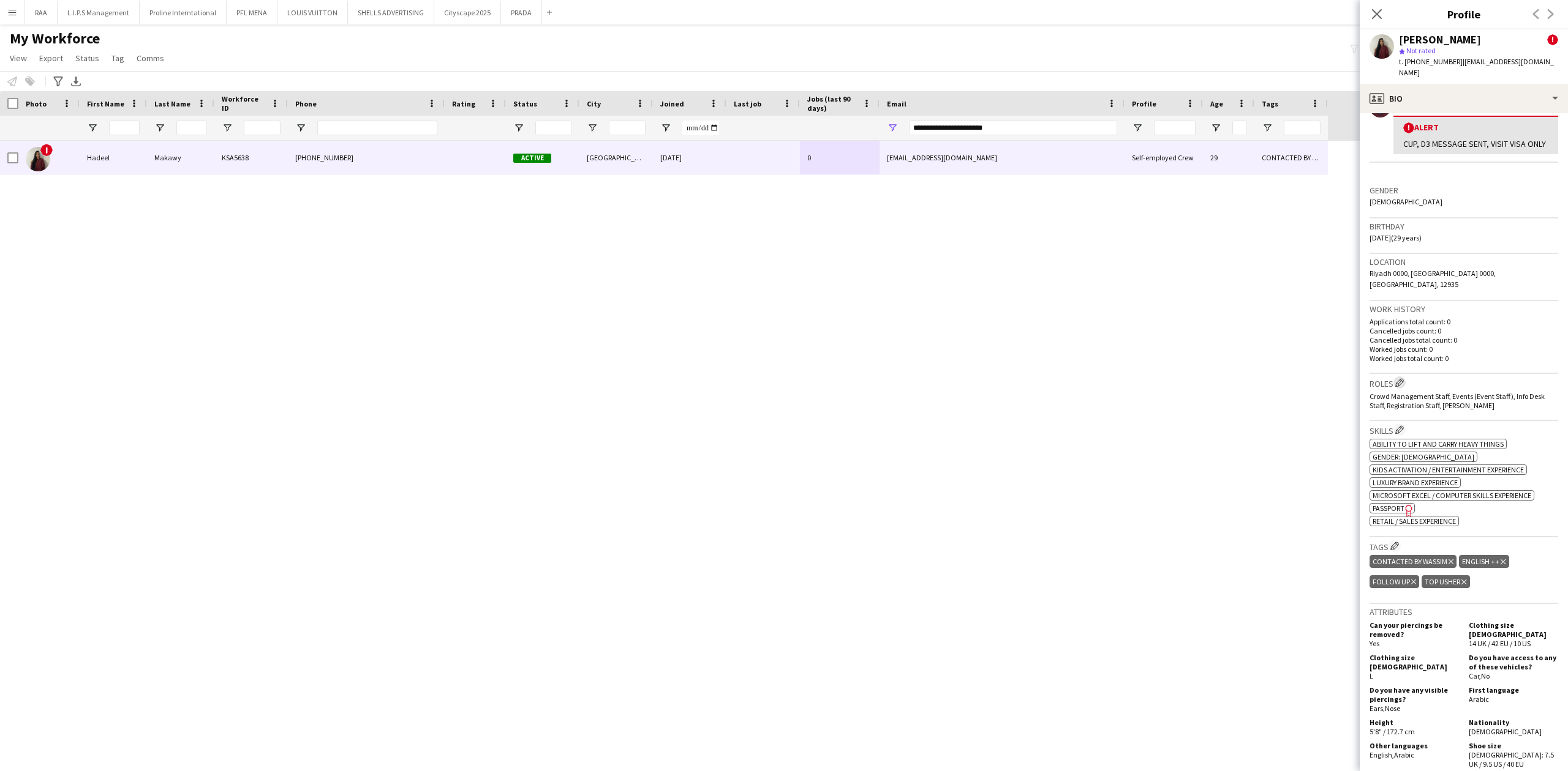
click at [1399, 378] on app-icon "Edit crew company roles" at bounding box center [1399, 382] width 9 height 9
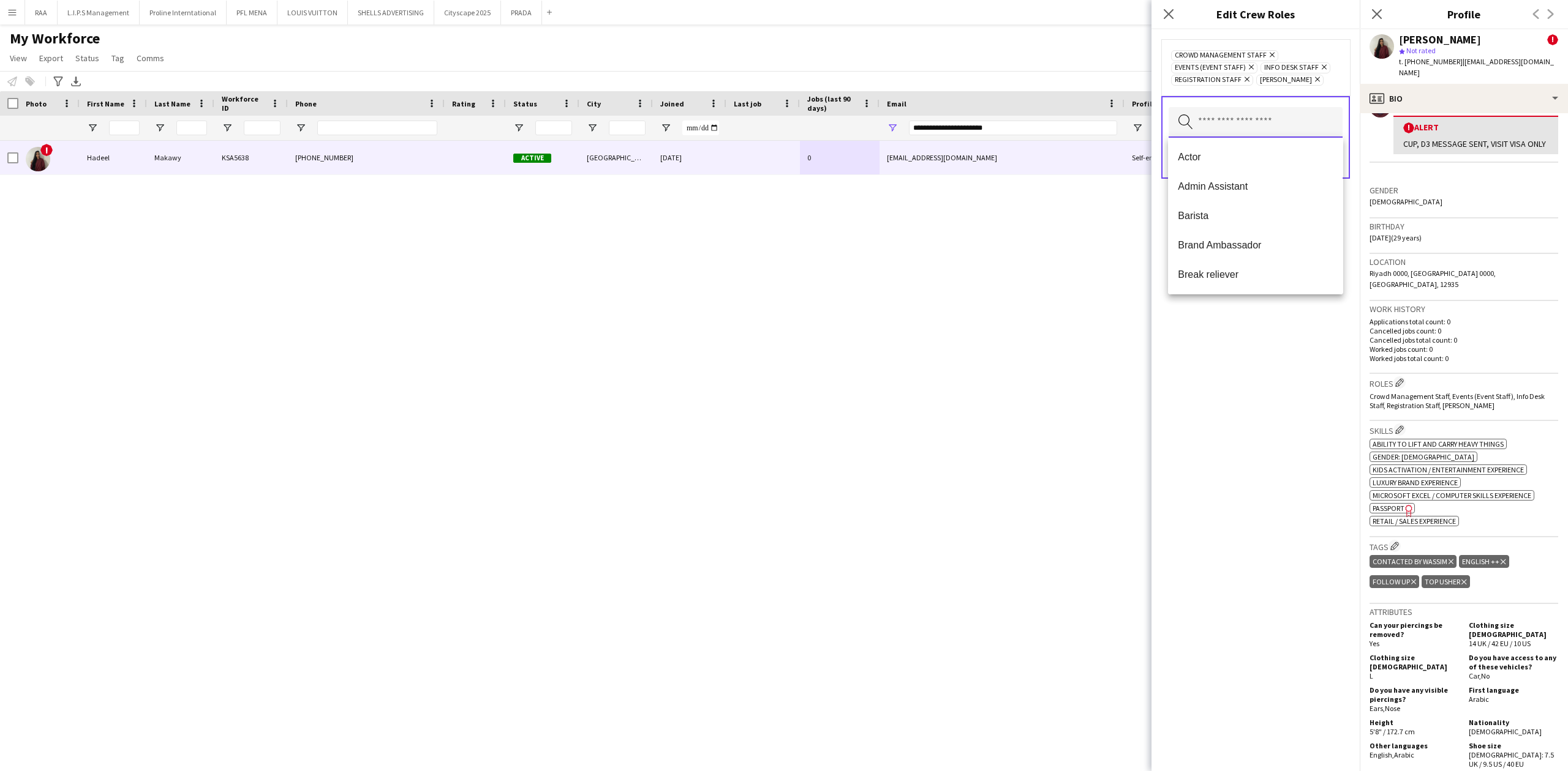
click at [1292, 127] on input "text" at bounding box center [1255, 122] width 174 height 31
type input "*"
click at [1272, 184] on span "Guest Management Staff" at bounding box center [1255, 186] width 155 height 12
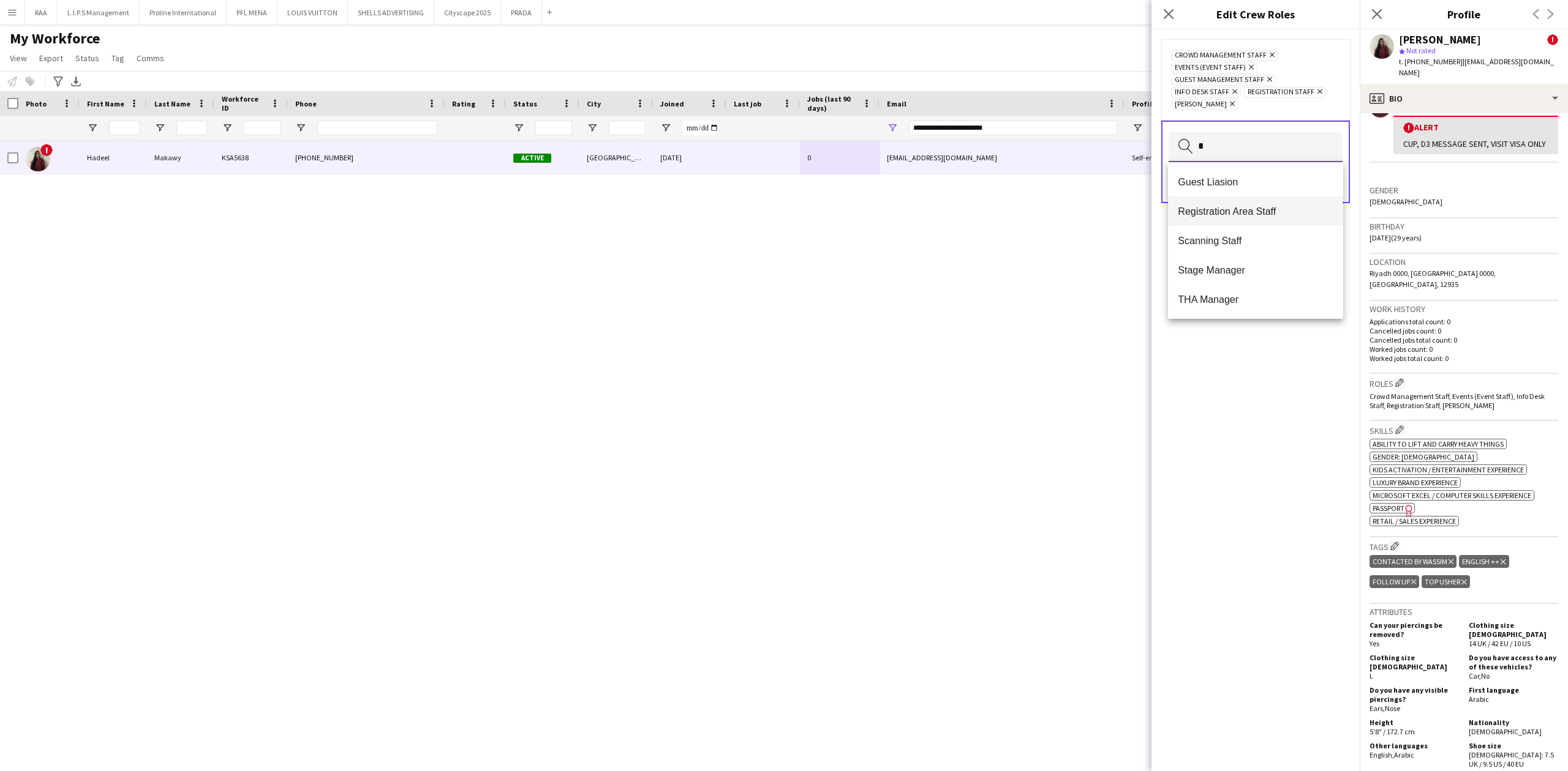
type input "*"
click at [1257, 209] on span "Registration Area Staff" at bounding box center [1255, 211] width 155 height 12
type input "*"
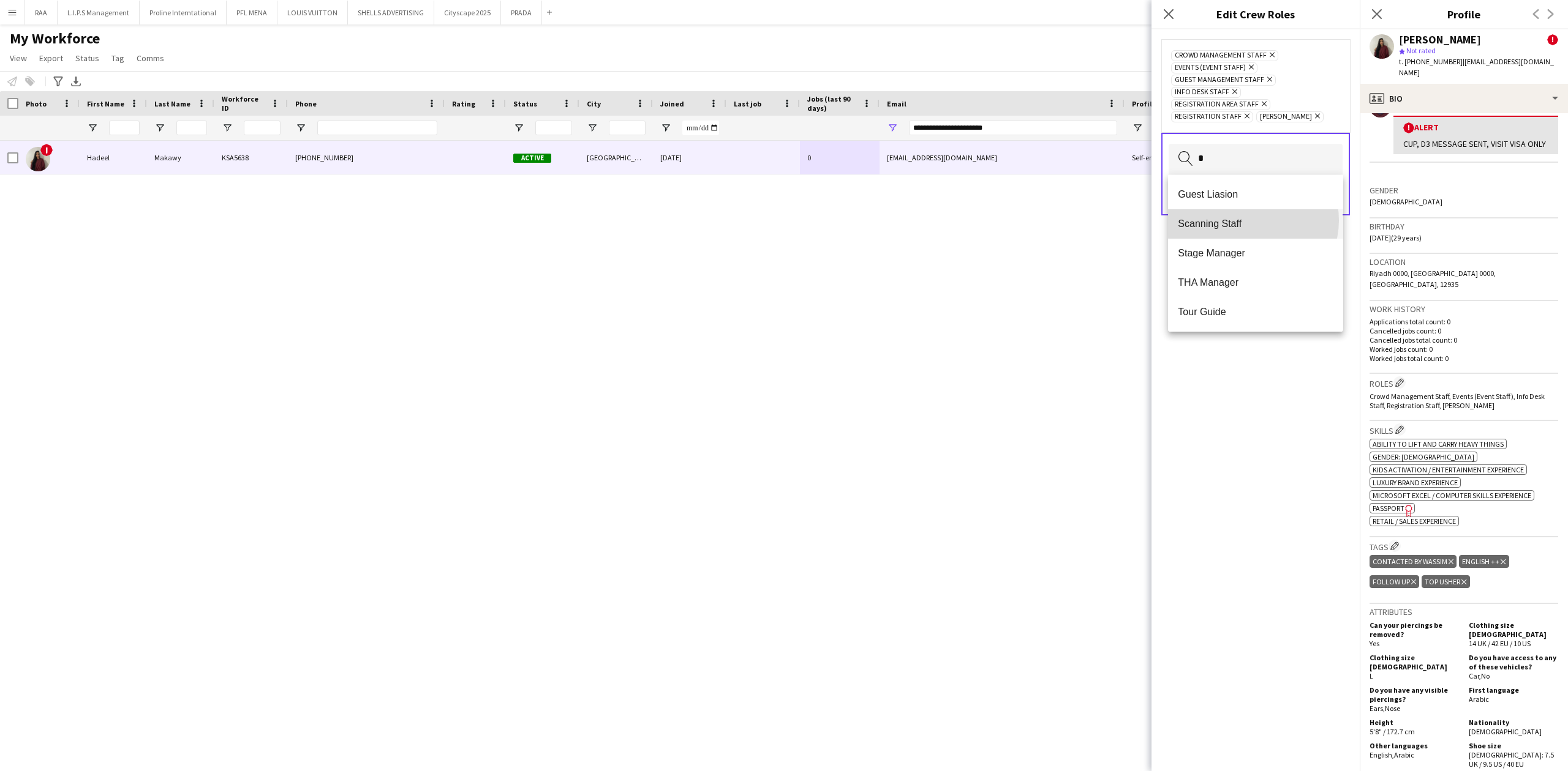
click at [1252, 221] on span "Scanning Staff" at bounding box center [1255, 224] width 155 height 12
type input "*"
click at [1223, 224] on span "Host/Hostess" at bounding box center [1255, 226] width 155 height 12
click at [1226, 211] on span "Merchandise Staff" at bounding box center [1255, 210] width 155 height 12
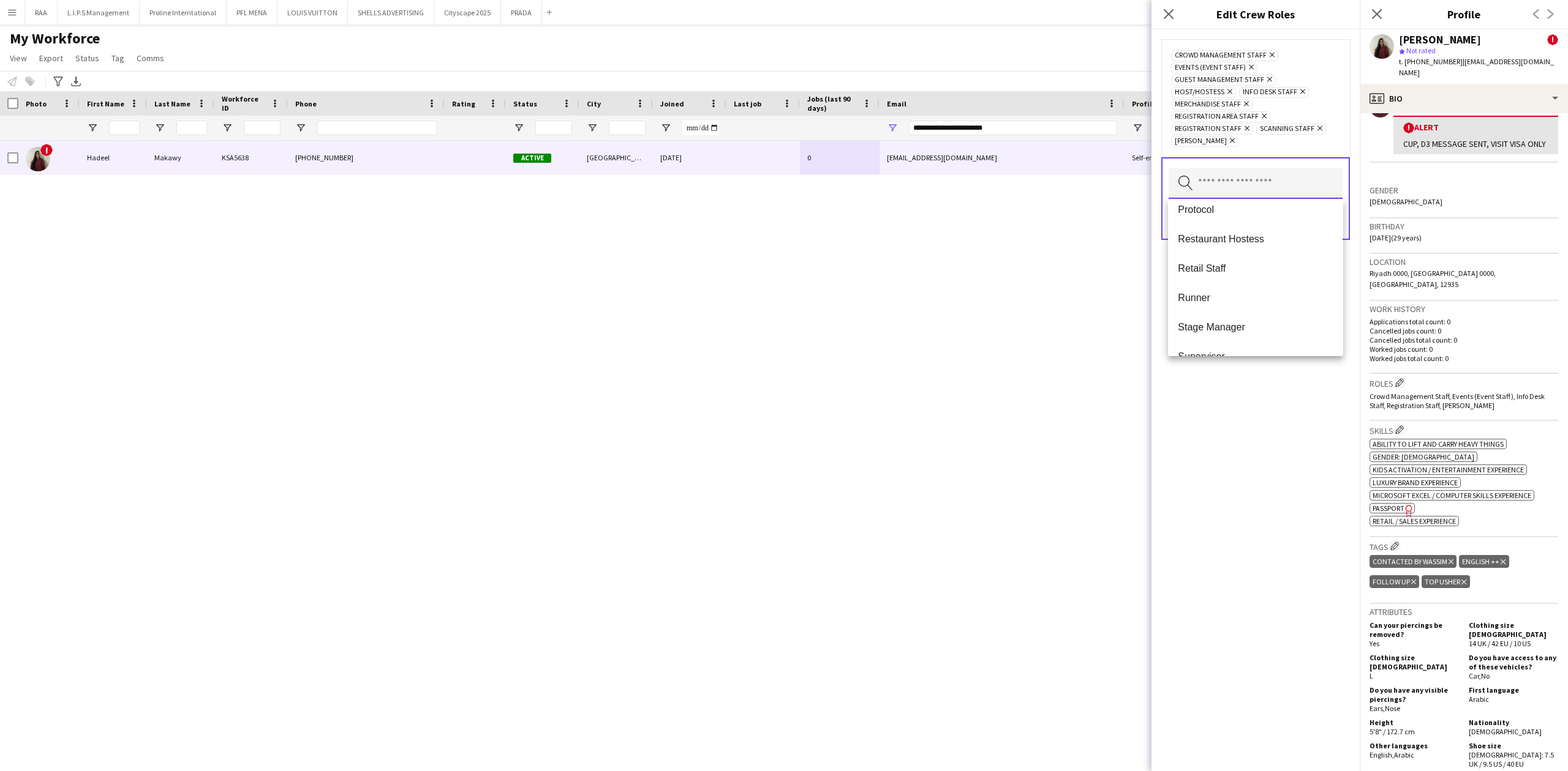
scroll to position [490, 0]
drag, startPoint x: 1265, startPoint y: 404, endPoint x: 1296, endPoint y: 339, distance: 72.0
click at [1267, 404] on div "Crowd Management Staff Remove Events (Event Staff) Remove Guest Management Staf…" at bounding box center [1255, 400] width 208 height 742
click at [1328, 222] on button "Save" at bounding box center [1328, 219] width 29 height 19
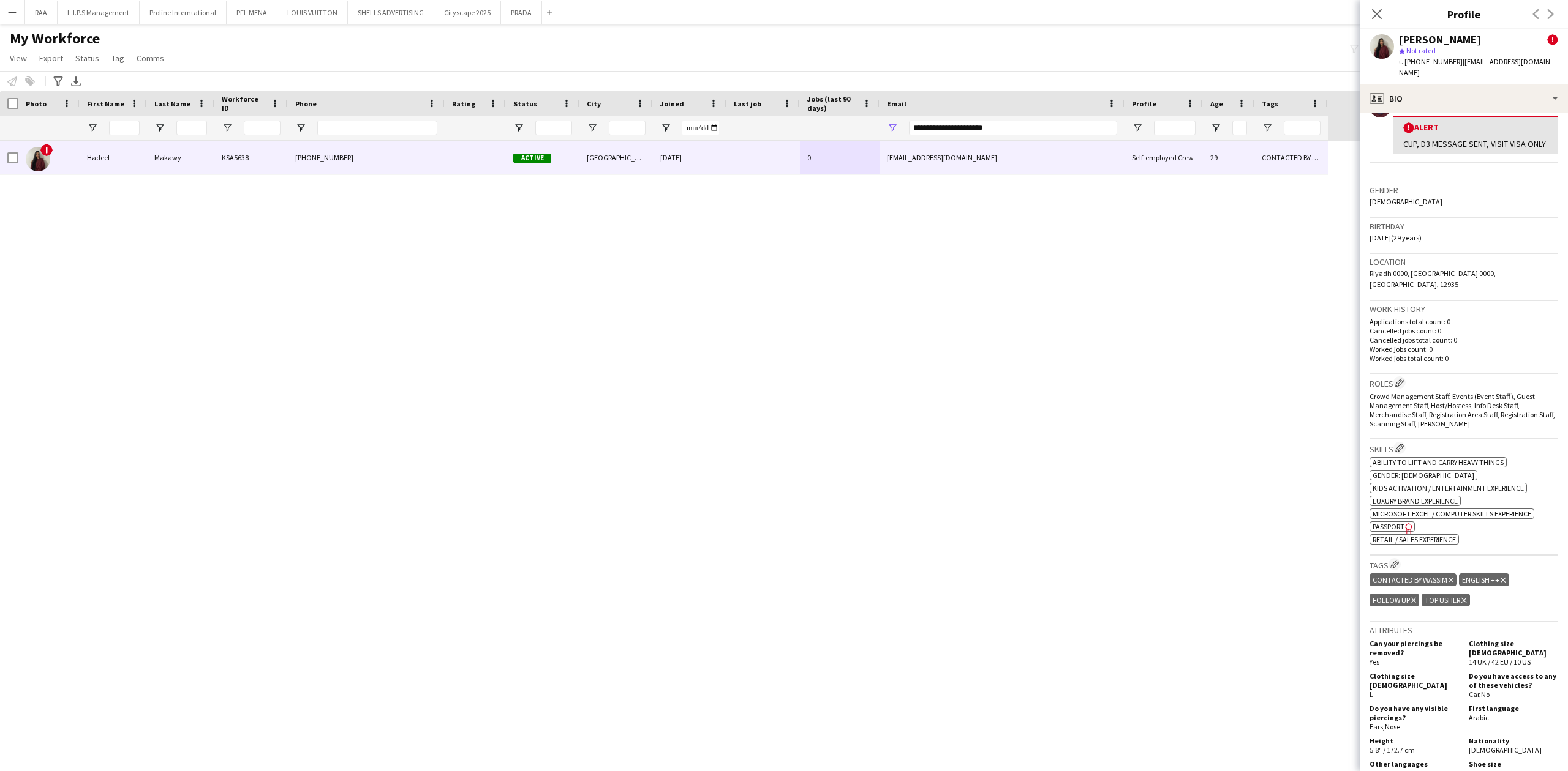
scroll to position [407, 0]
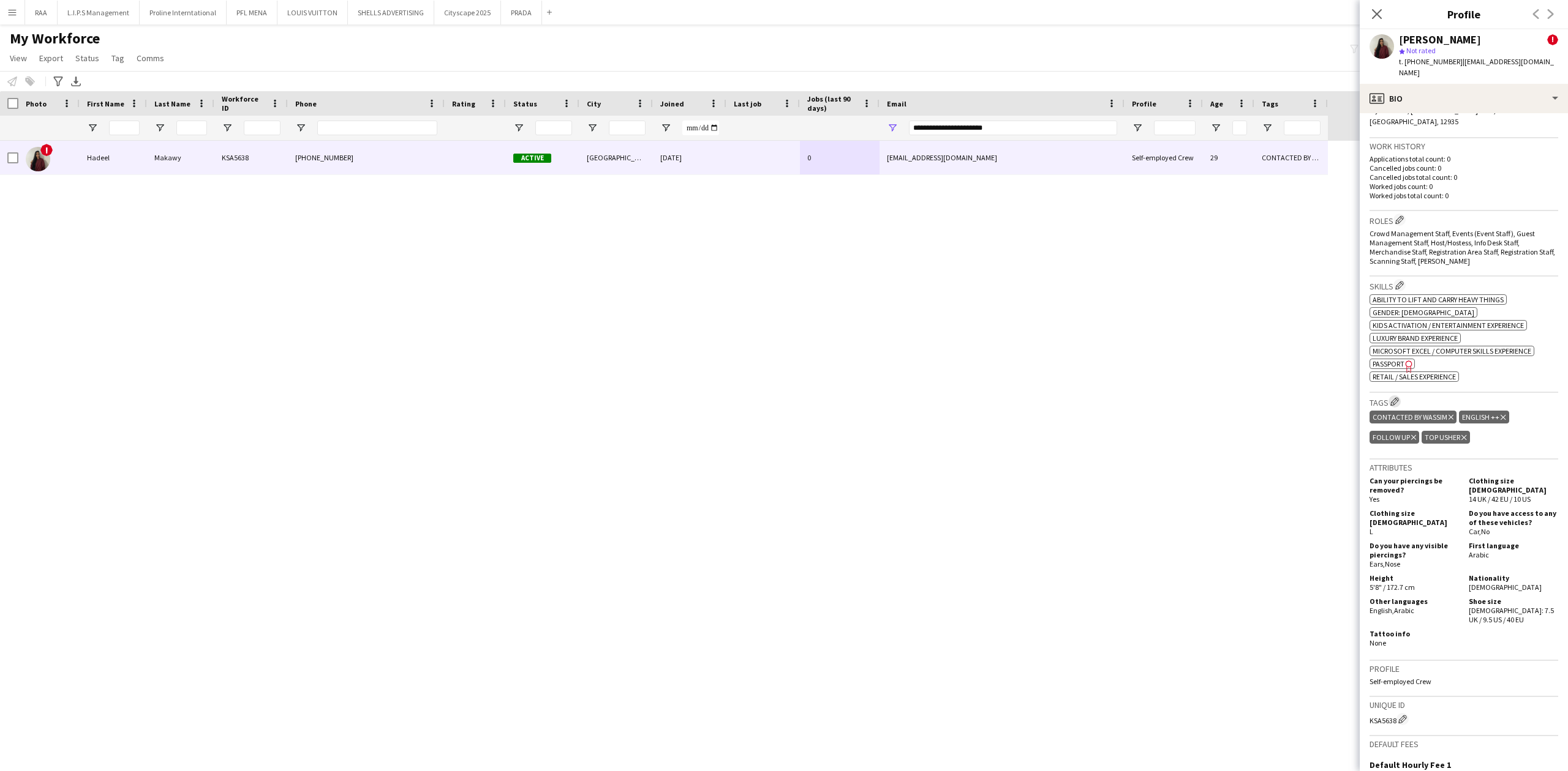
click at [1395, 397] on app-icon "Edit crew company tags" at bounding box center [1395, 402] width 9 height 9
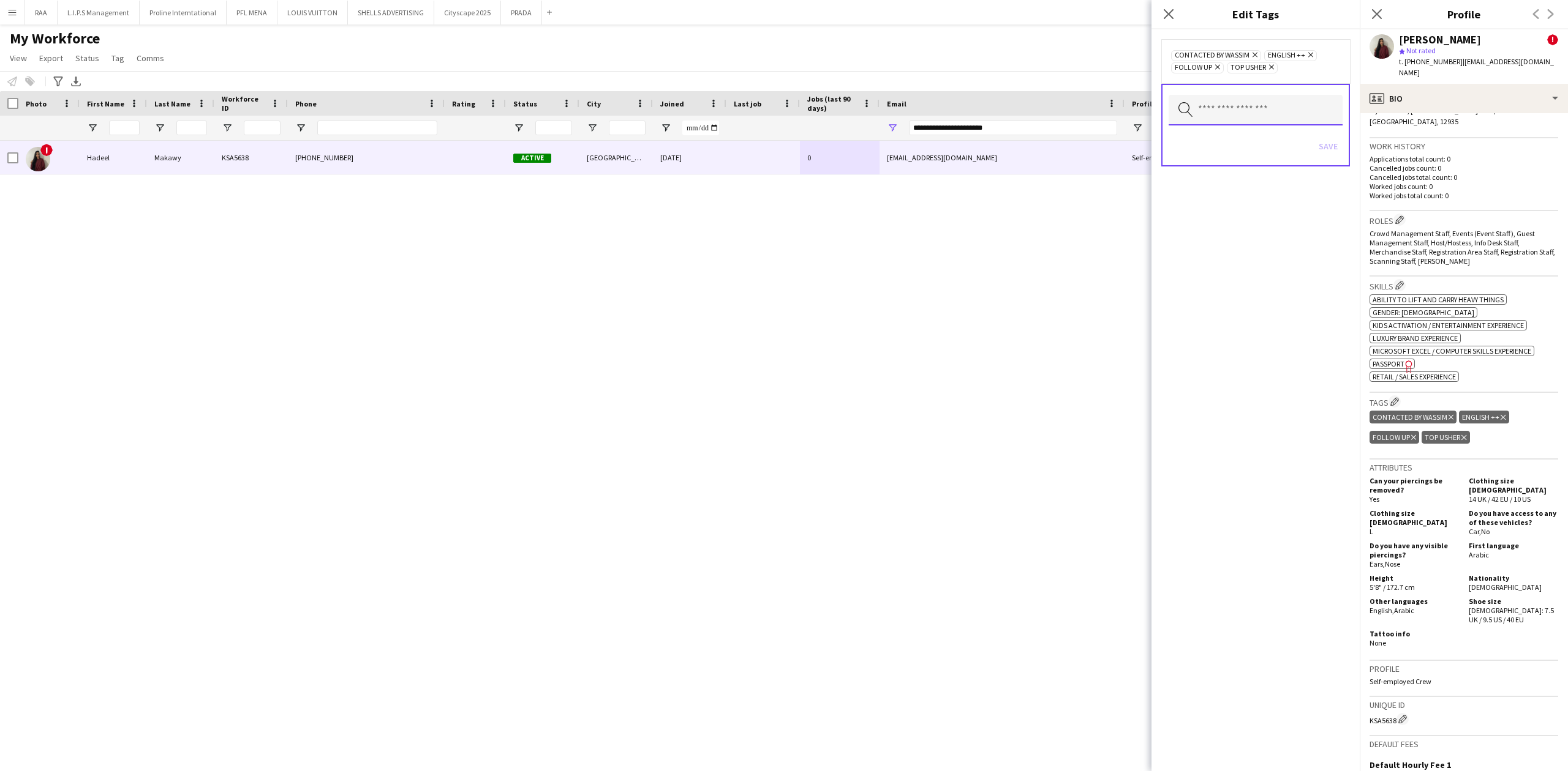
click at [1222, 117] on input "text" at bounding box center [1255, 110] width 174 height 31
type input "*"
type input "*****"
click at [1230, 152] on mat-option "TOP PROMOTER" at bounding box center [1255, 144] width 174 height 29
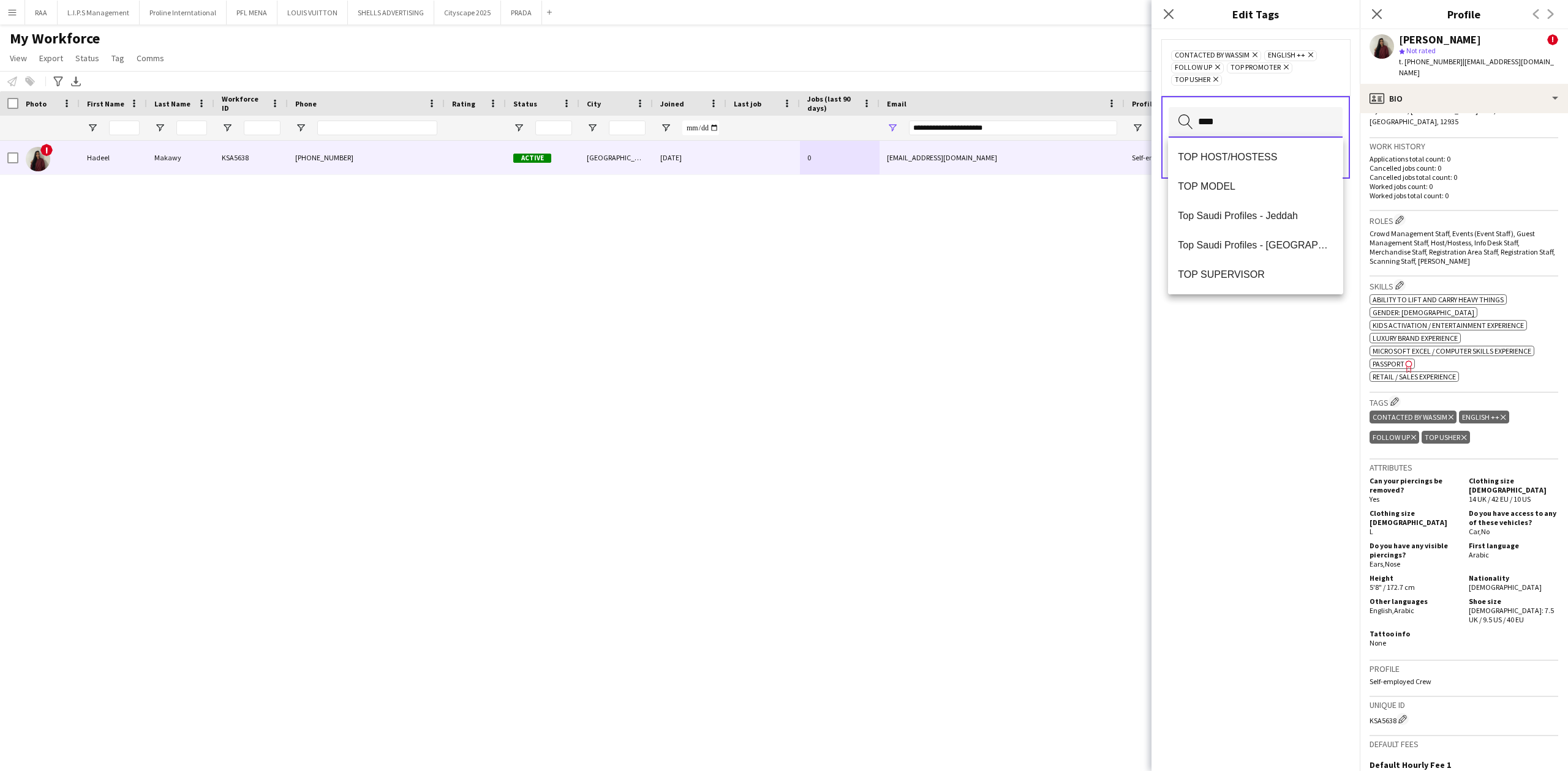
type input "***"
click at [1236, 355] on div "CONTACTED BY WASSIM Remove ENGLISH ++ Remove FOLLOW UP Remove TOP PROMOTER Remo…" at bounding box center [1255, 400] width 208 height 742
click at [1265, 116] on input "***" at bounding box center [1255, 122] width 174 height 31
click at [1255, 158] on span "TOP HOST/HOSTESS" at bounding box center [1255, 157] width 155 height 12
click at [1270, 343] on div "CONTACTED BY WASSIM Remove ENGLISH ++ Remove FOLLOW UP Remove TOP HOST/HOSTESS …" at bounding box center [1255, 400] width 208 height 742
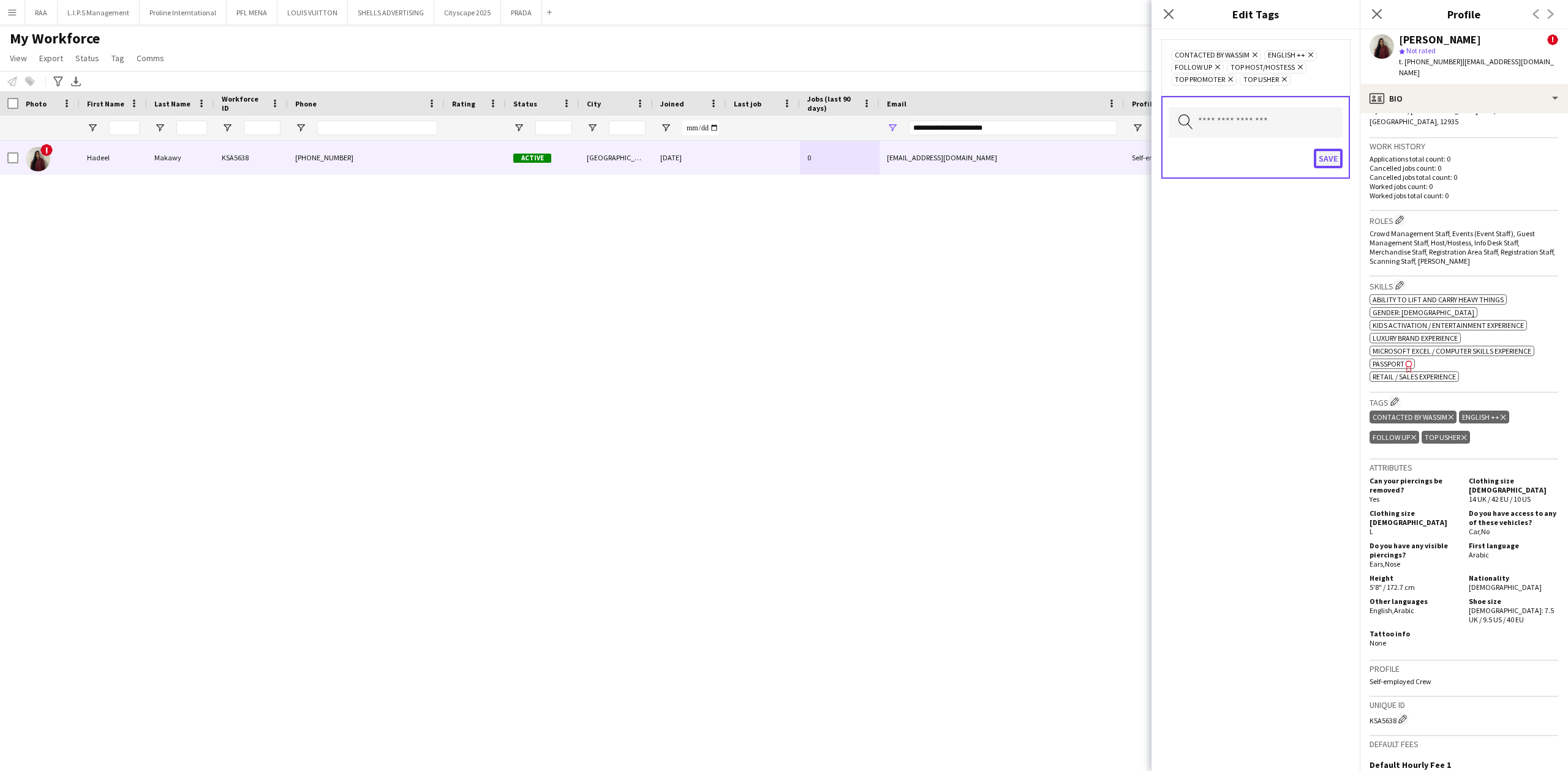
click at [1336, 157] on button "Save" at bounding box center [1328, 158] width 29 height 19
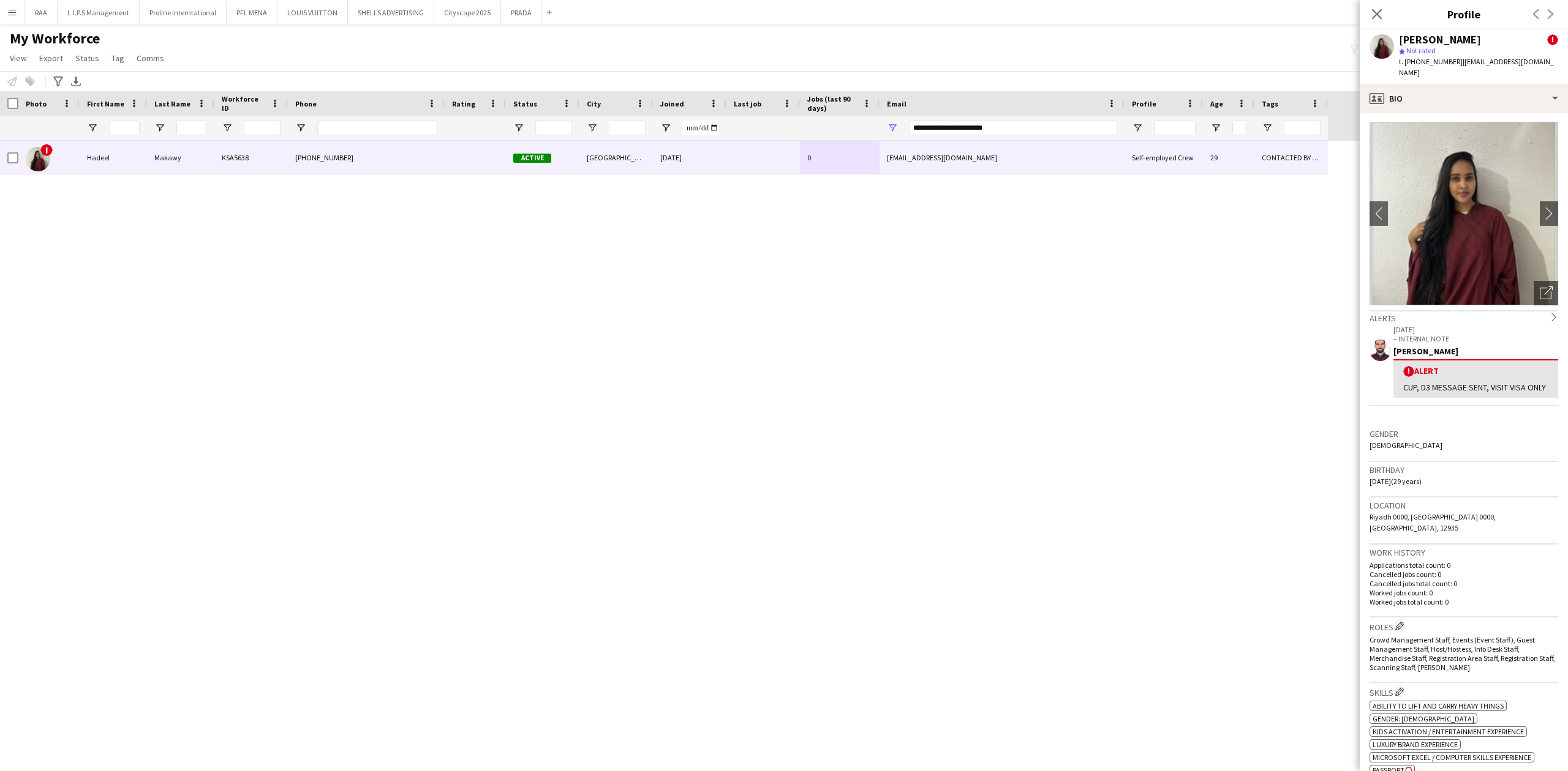
scroll to position [0, 0]
click at [1540, 287] on icon "Open photos pop-in" at bounding box center [1546, 294] width 13 height 13
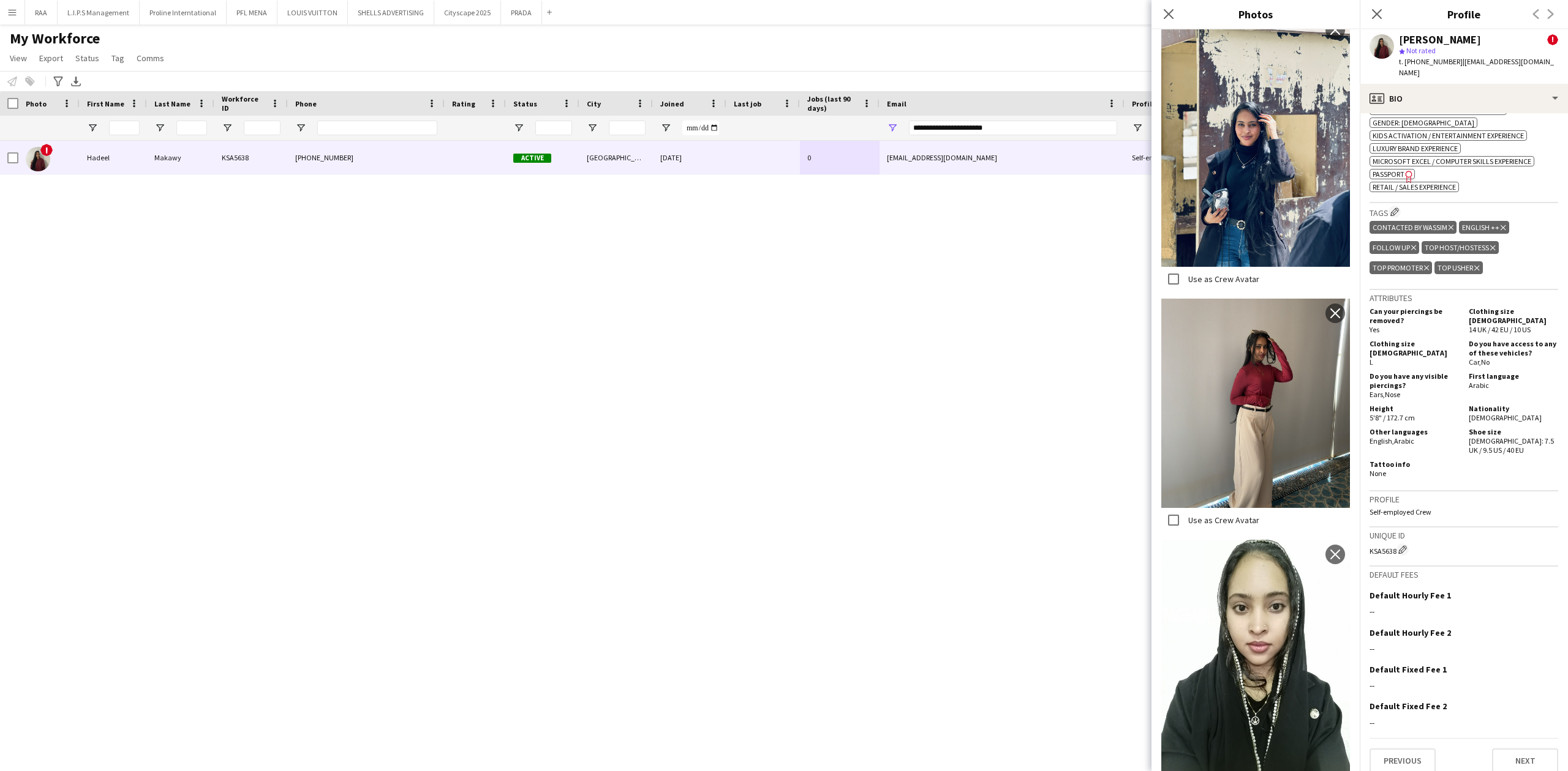
scroll to position [870, 0]
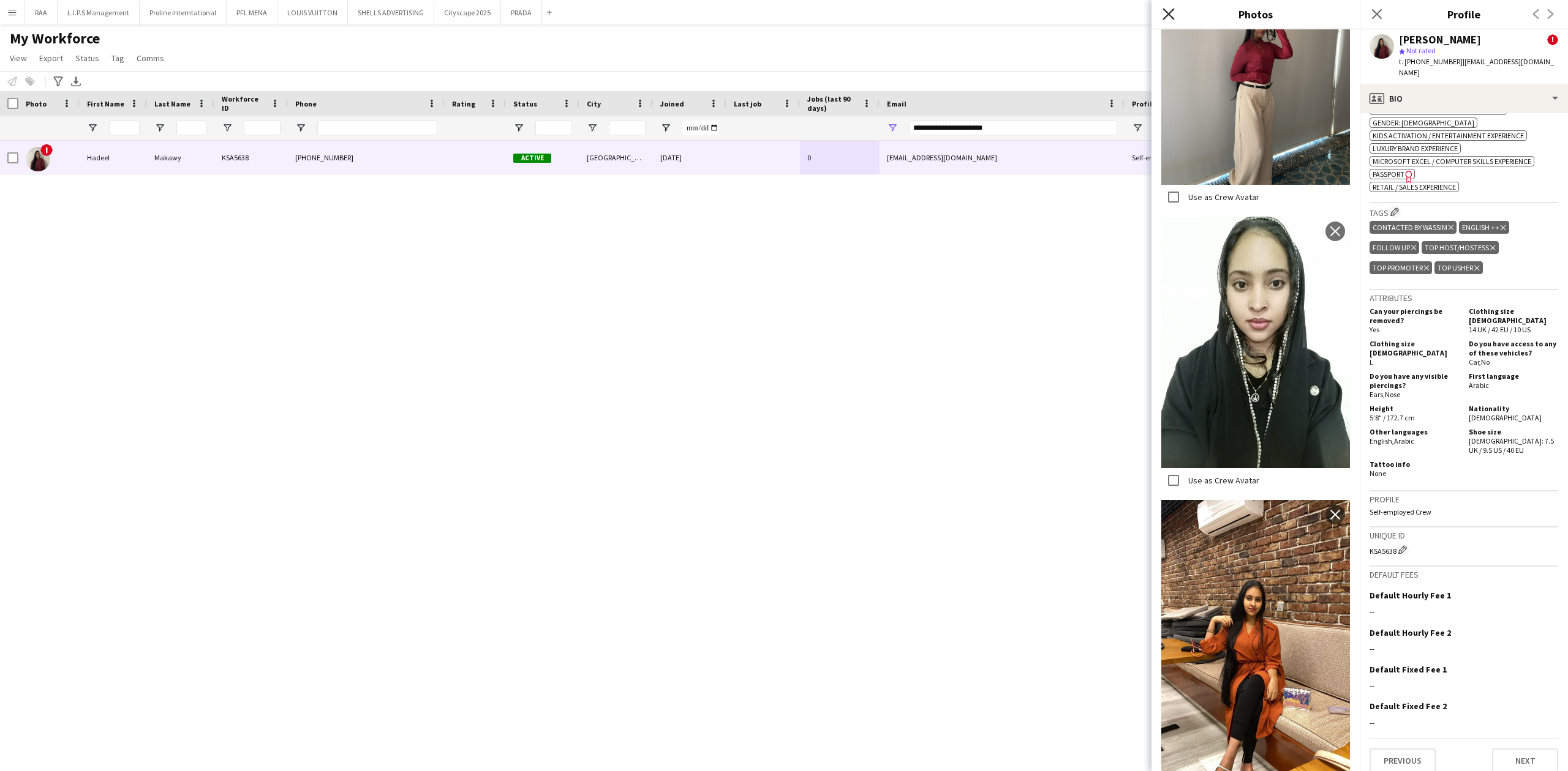
click at [1169, 14] on icon at bounding box center [1168, 14] width 12 height 12
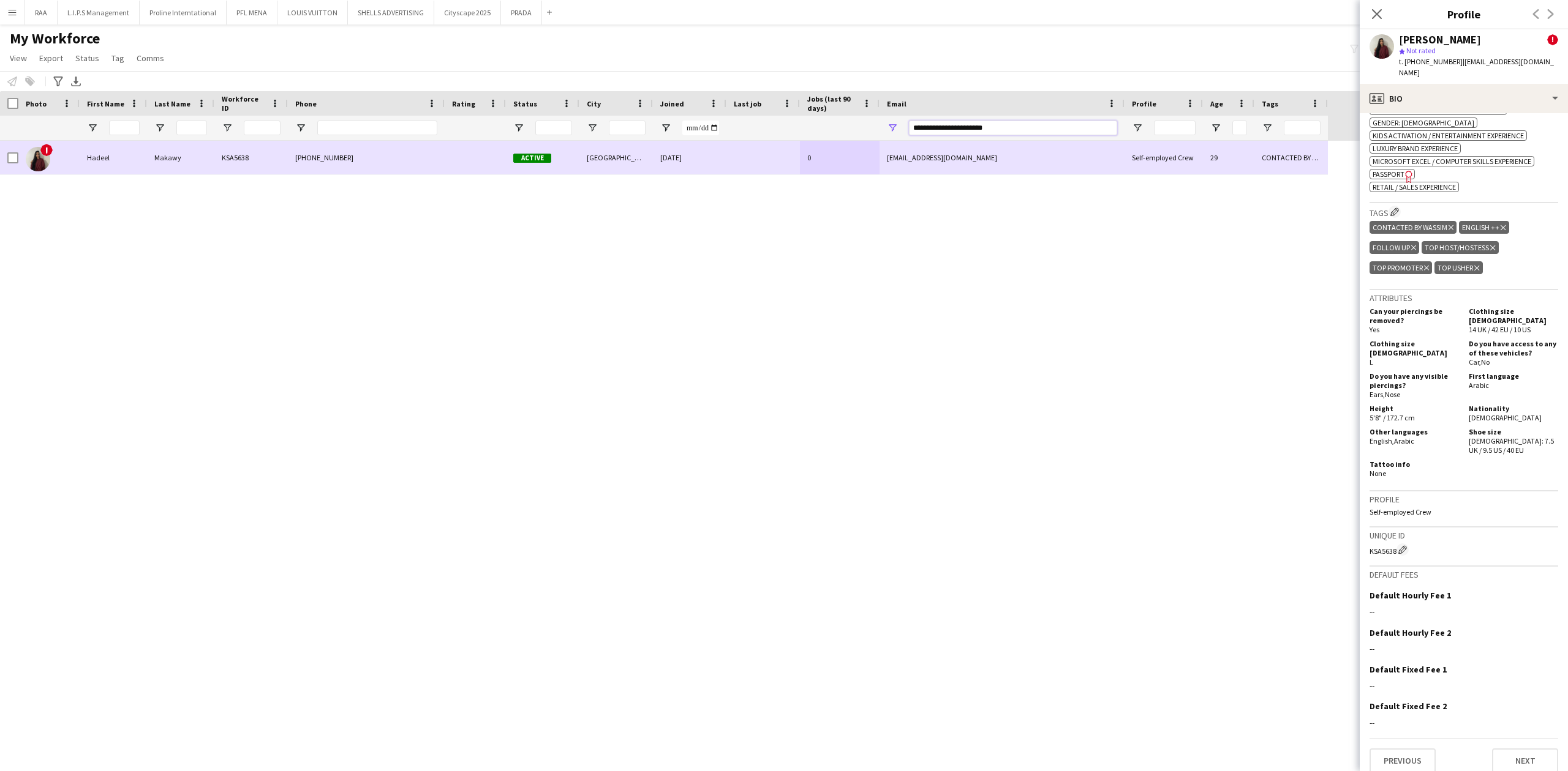
drag, startPoint x: 1033, startPoint y: 123, endPoint x: 848, endPoint y: 140, distance: 185.8
click at [848, 140] on div "Workforce Details Photo First Name" at bounding box center [784, 420] width 1568 height 659
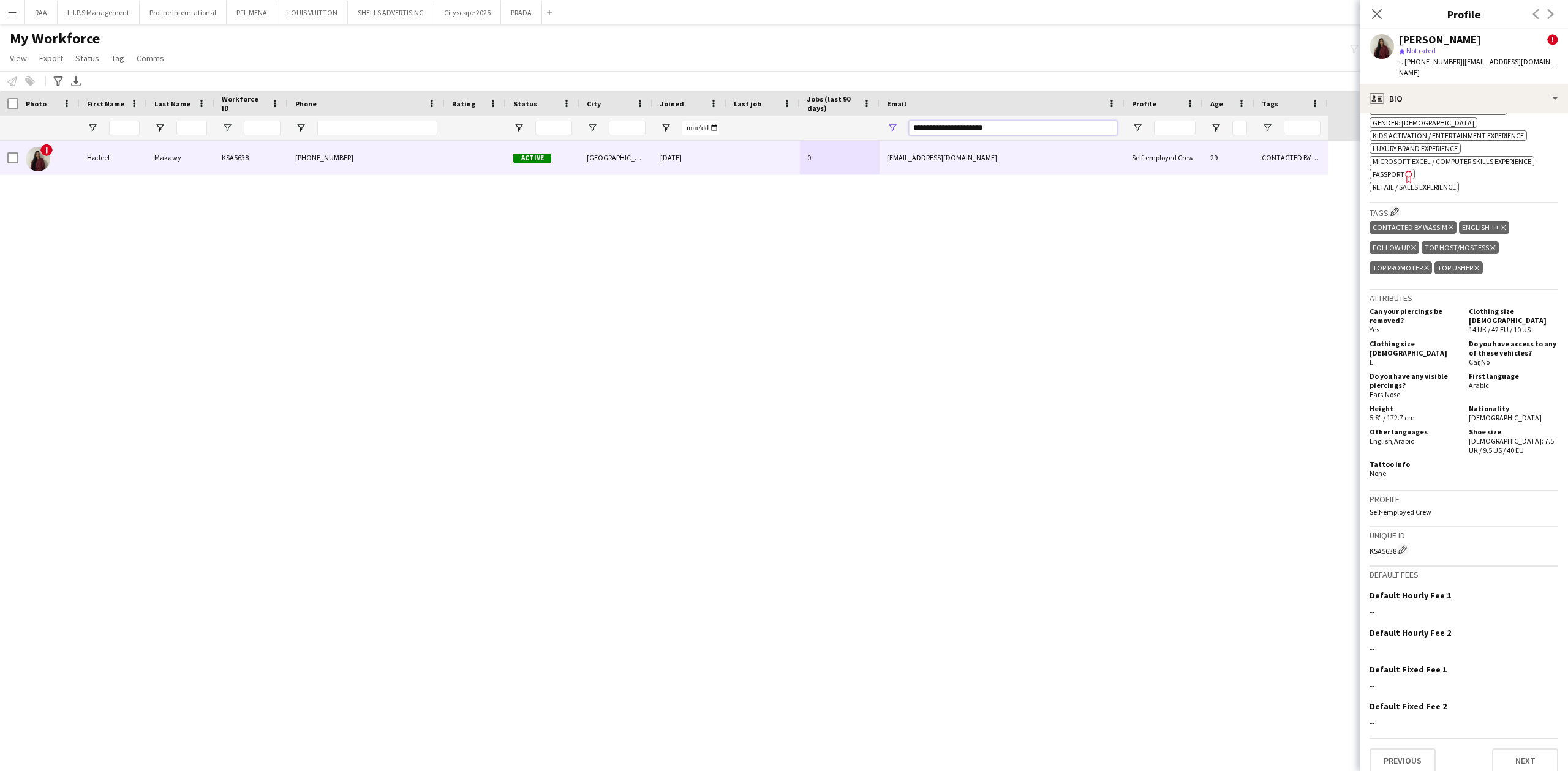
paste input "Email Filter Input"
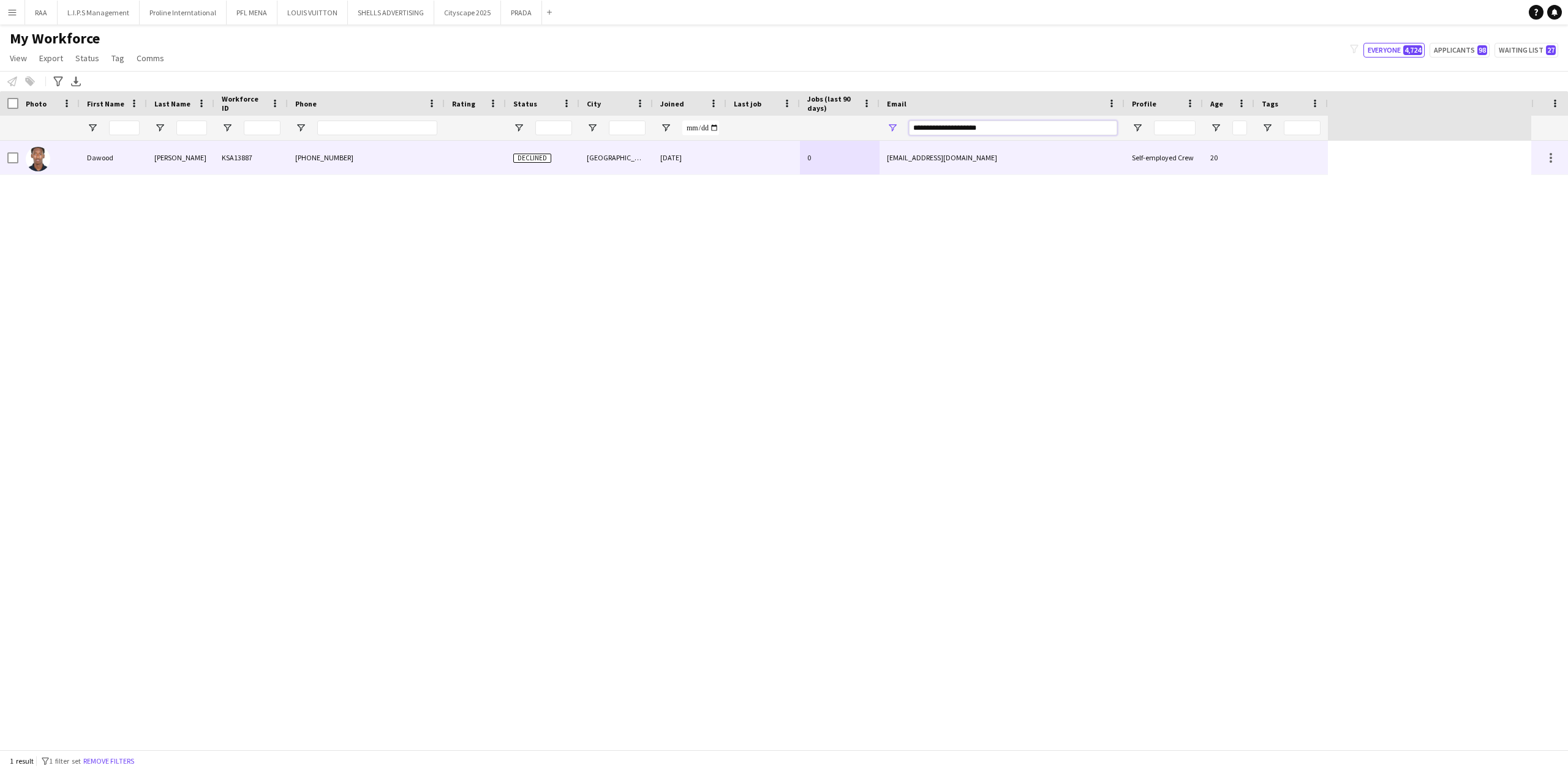
type input "**********"
click at [545, 147] on div "Declined" at bounding box center [543, 157] width 74 height 34
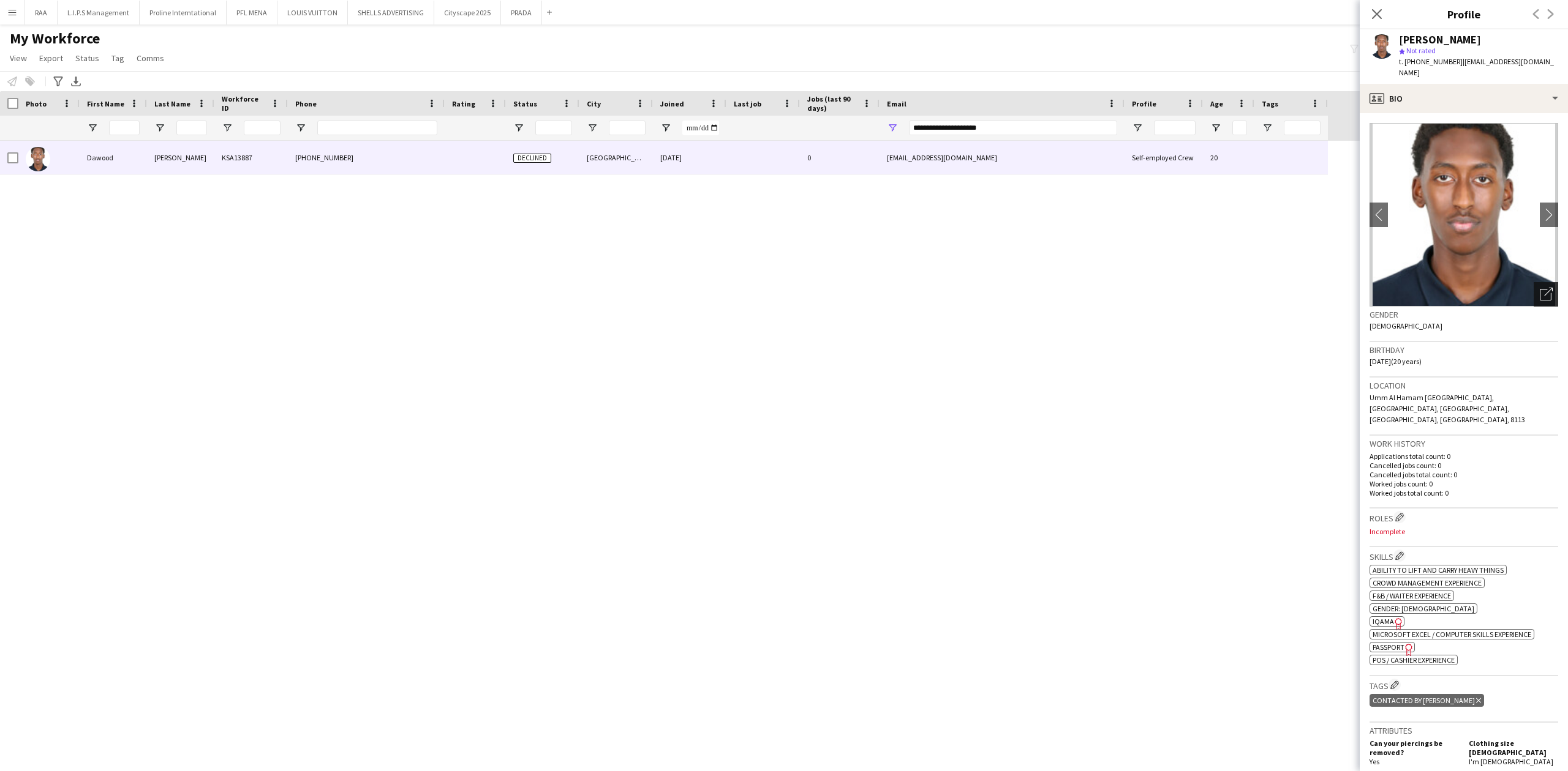
click at [1540, 287] on icon "Open photos pop-in" at bounding box center [1546, 294] width 13 height 13
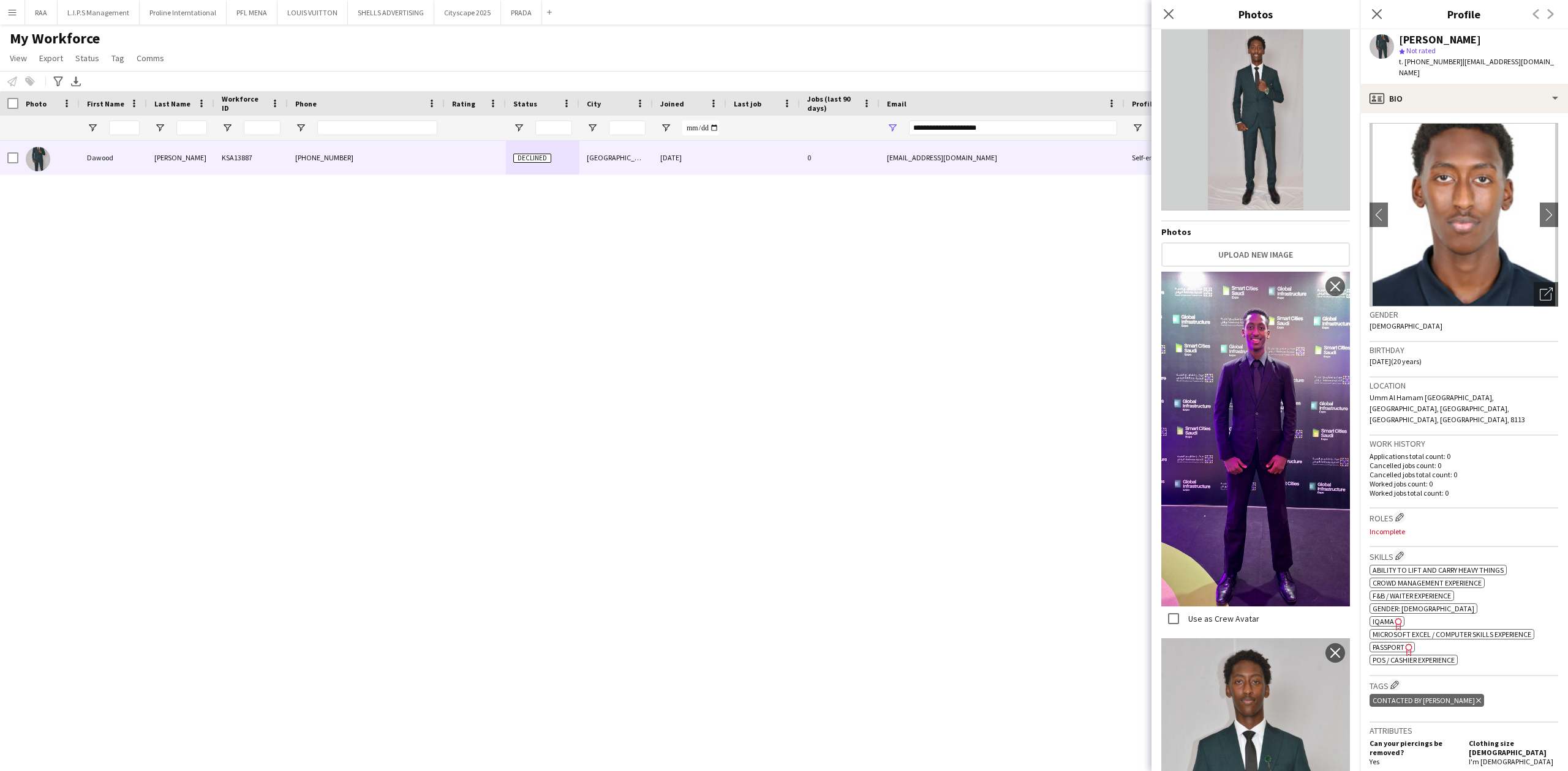
scroll to position [0, 0]
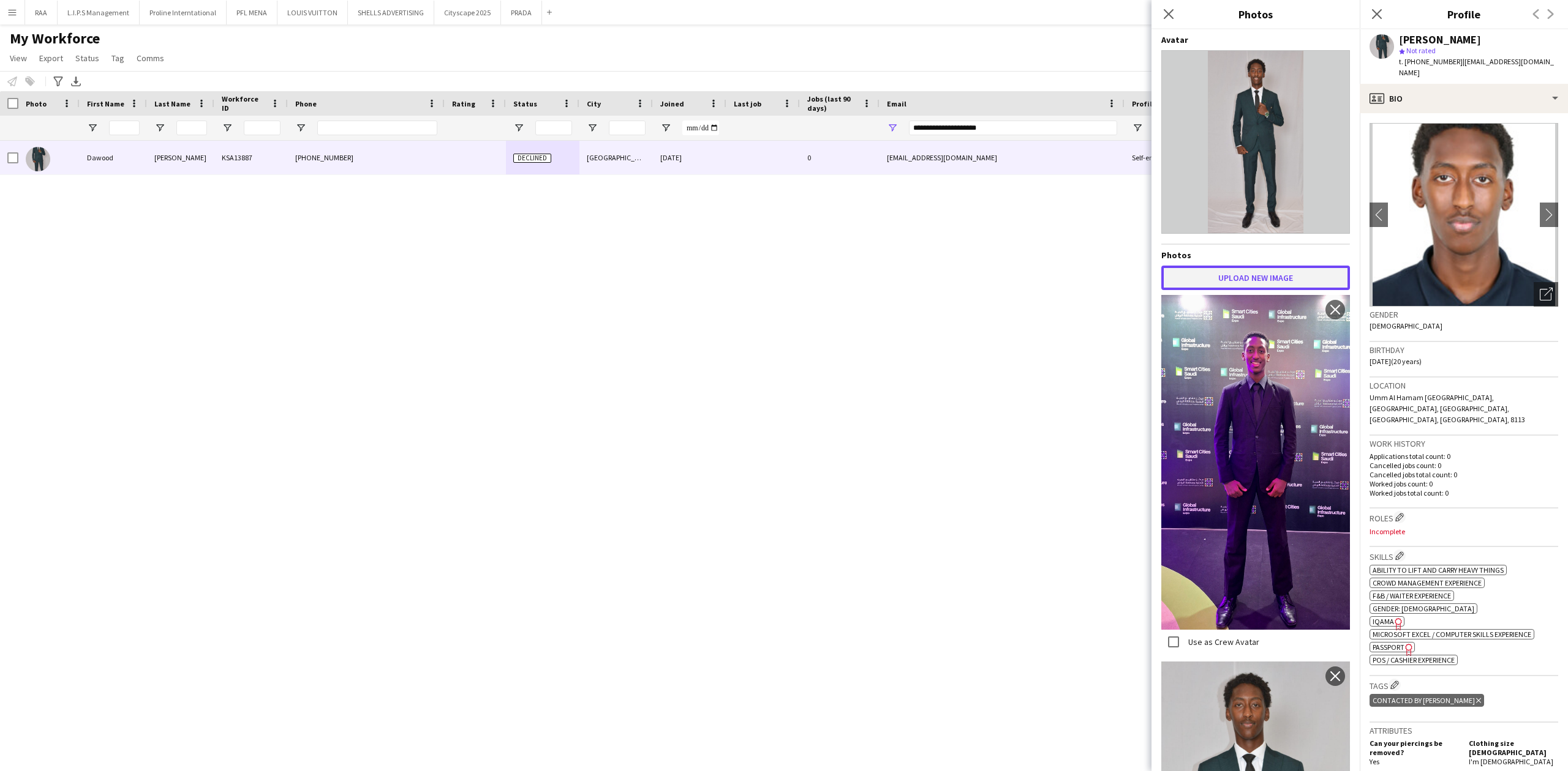
click at [1250, 282] on button "Upload new image" at bounding box center [1255, 277] width 189 height 24
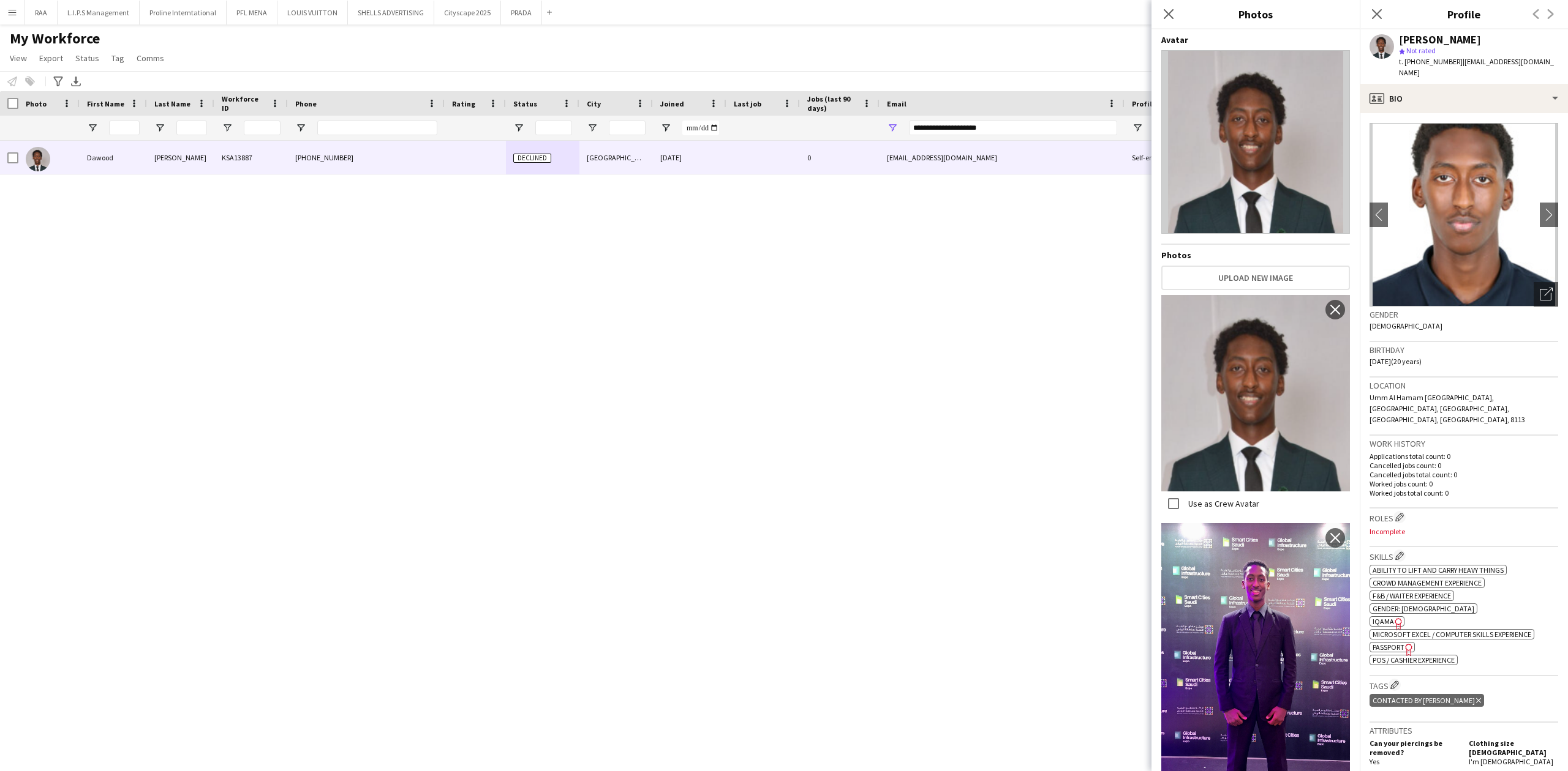
click at [1430, 393] on span "Umm Al Hamam [GEOGRAPHIC_DATA], [GEOGRAPHIC_DATA], [GEOGRAPHIC_DATA], [GEOGRAPH…" at bounding box center [1447, 409] width 156 height 31
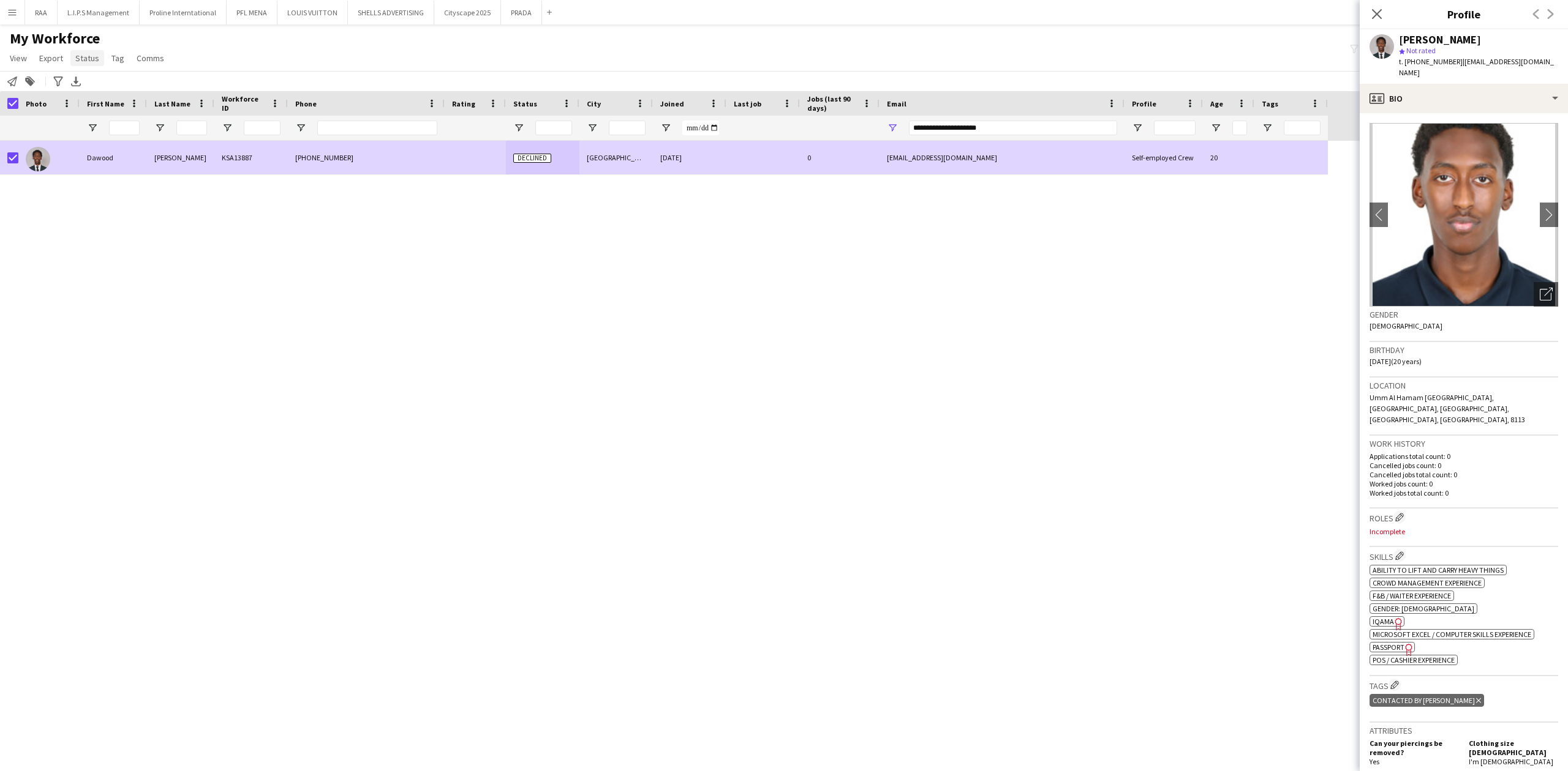
click at [76, 59] on span "Status" at bounding box center [87, 58] width 24 height 11
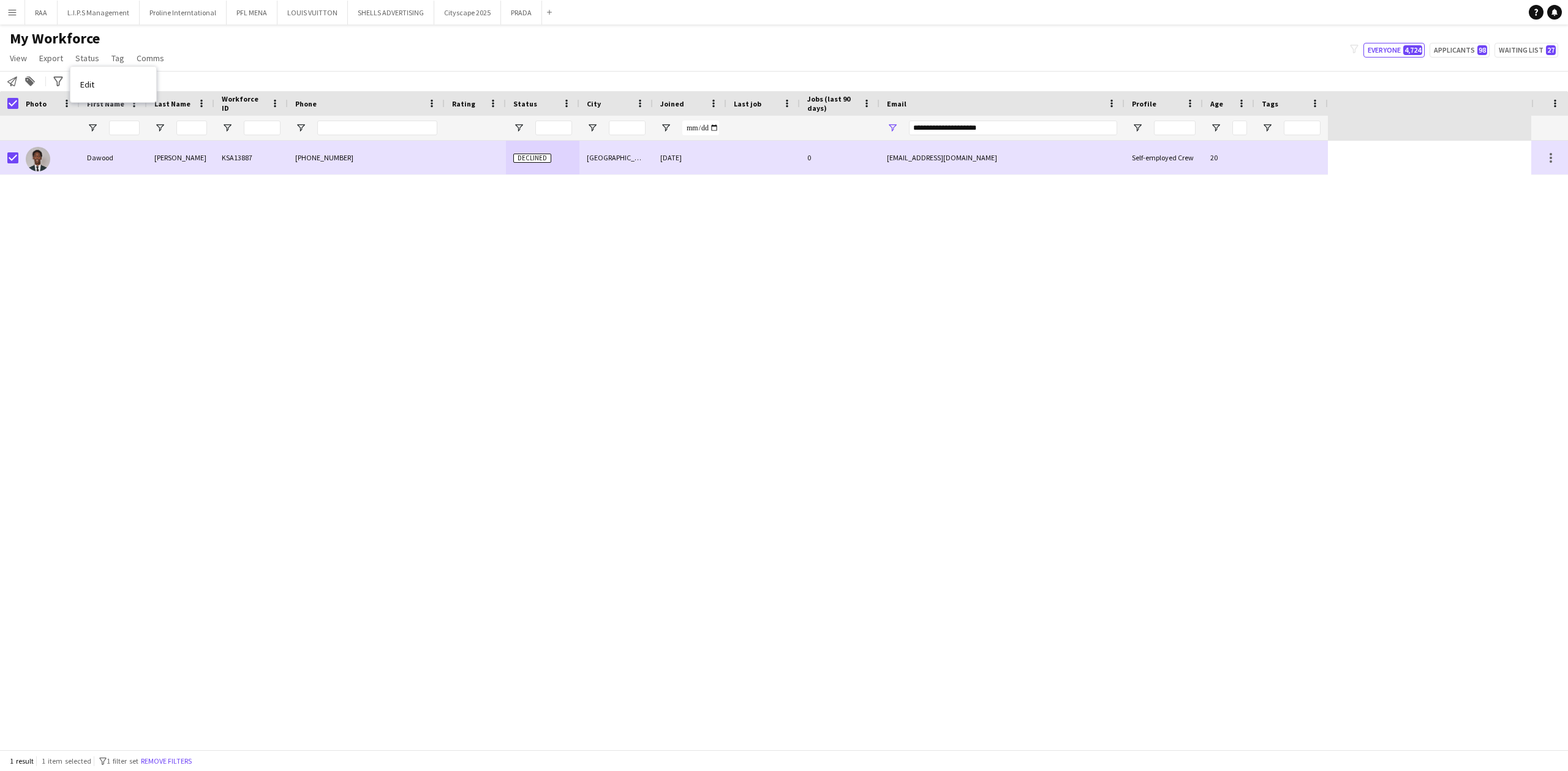
drag, startPoint x: 137, startPoint y: 84, endPoint x: 167, endPoint y: 94, distance: 31.6
click at [137, 83] on link "Edit" at bounding box center [113, 84] width 86 height 26
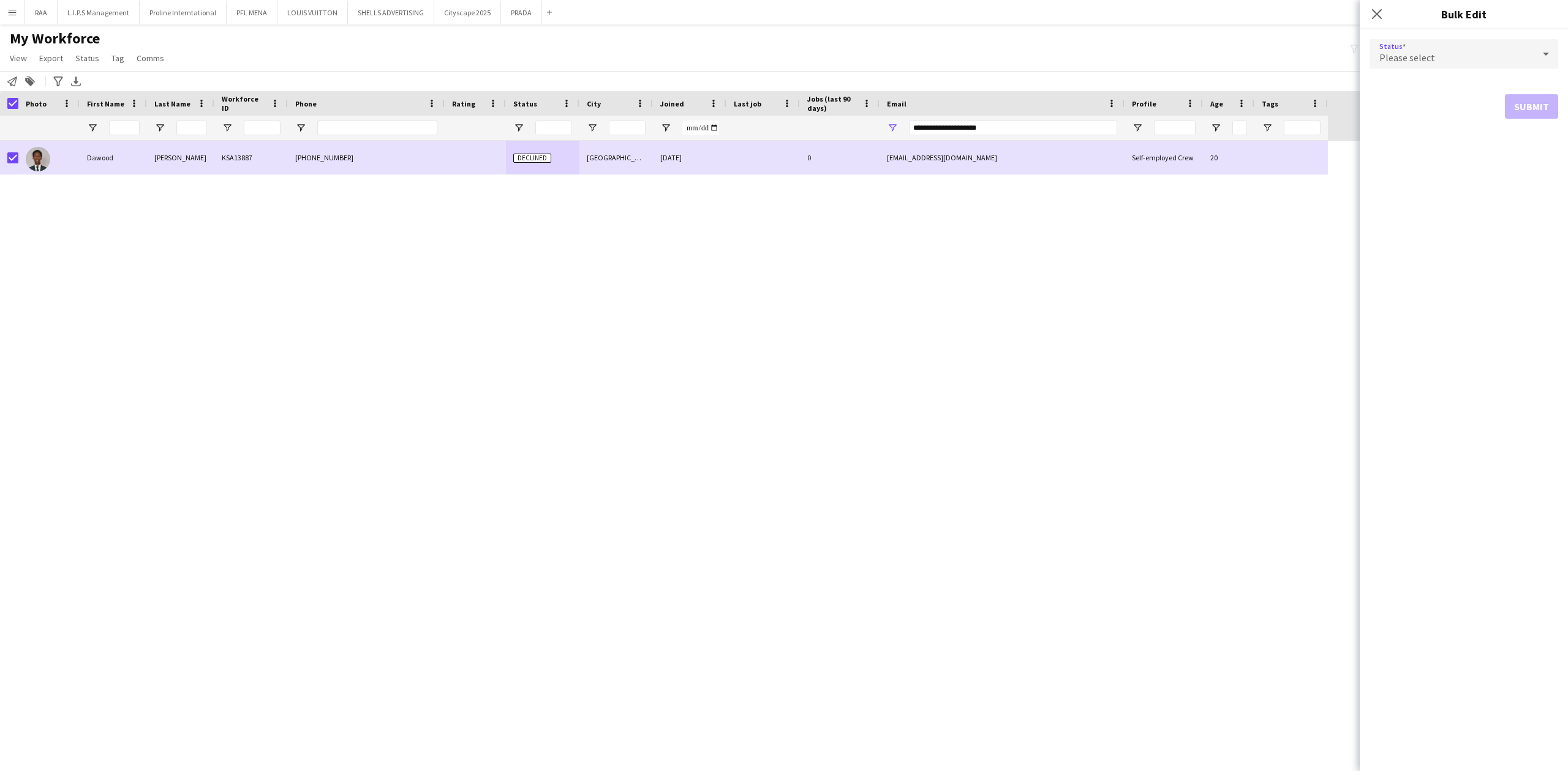
click at [1441, 66] on div "Please select" at bounding box center [1451, 54] width 164 height 29
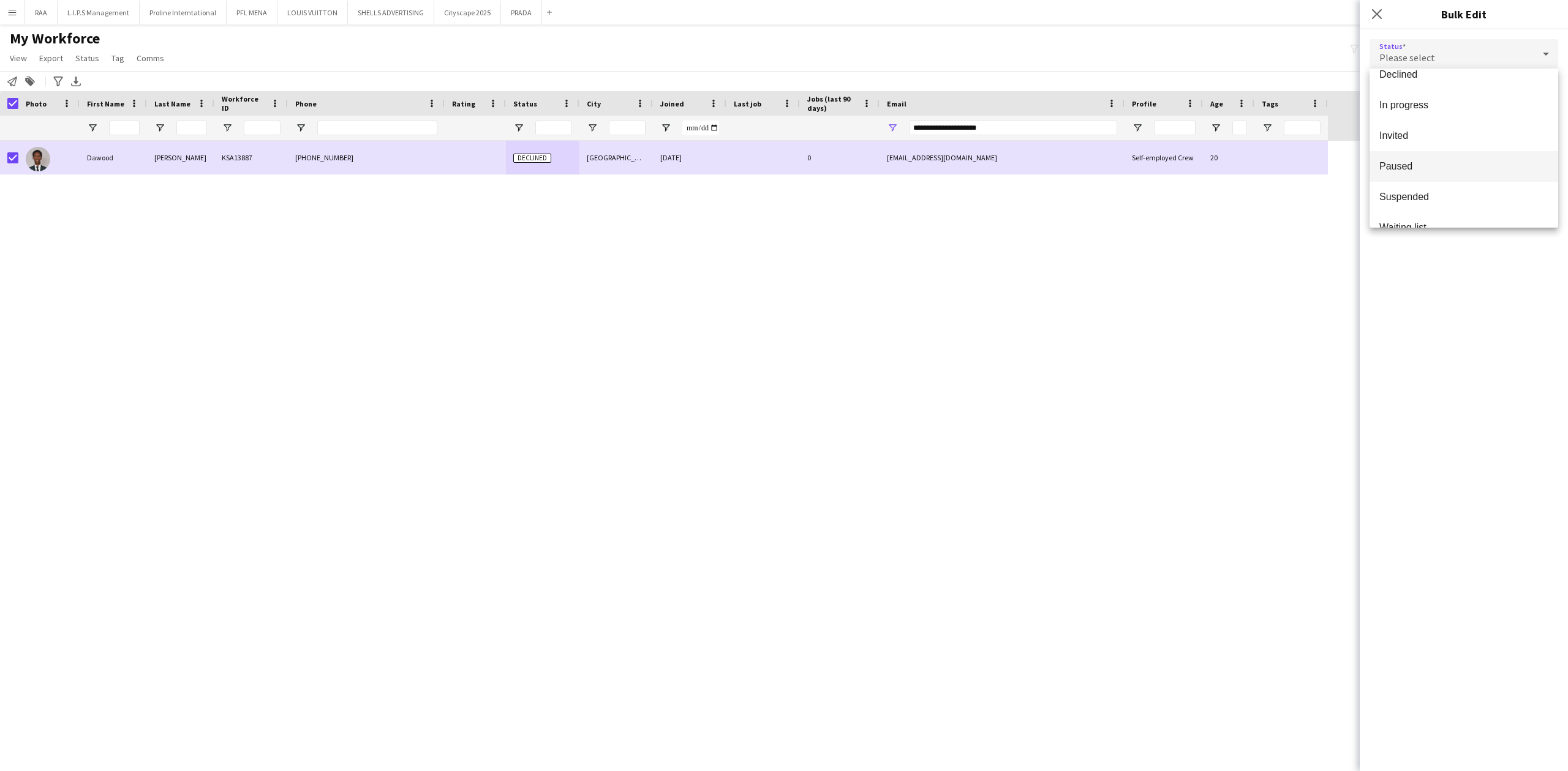
scroll to position [126, 0]
click at [1434, 204] on span "Waiting list" at bounding box center [1464, 207] width 169 height 12
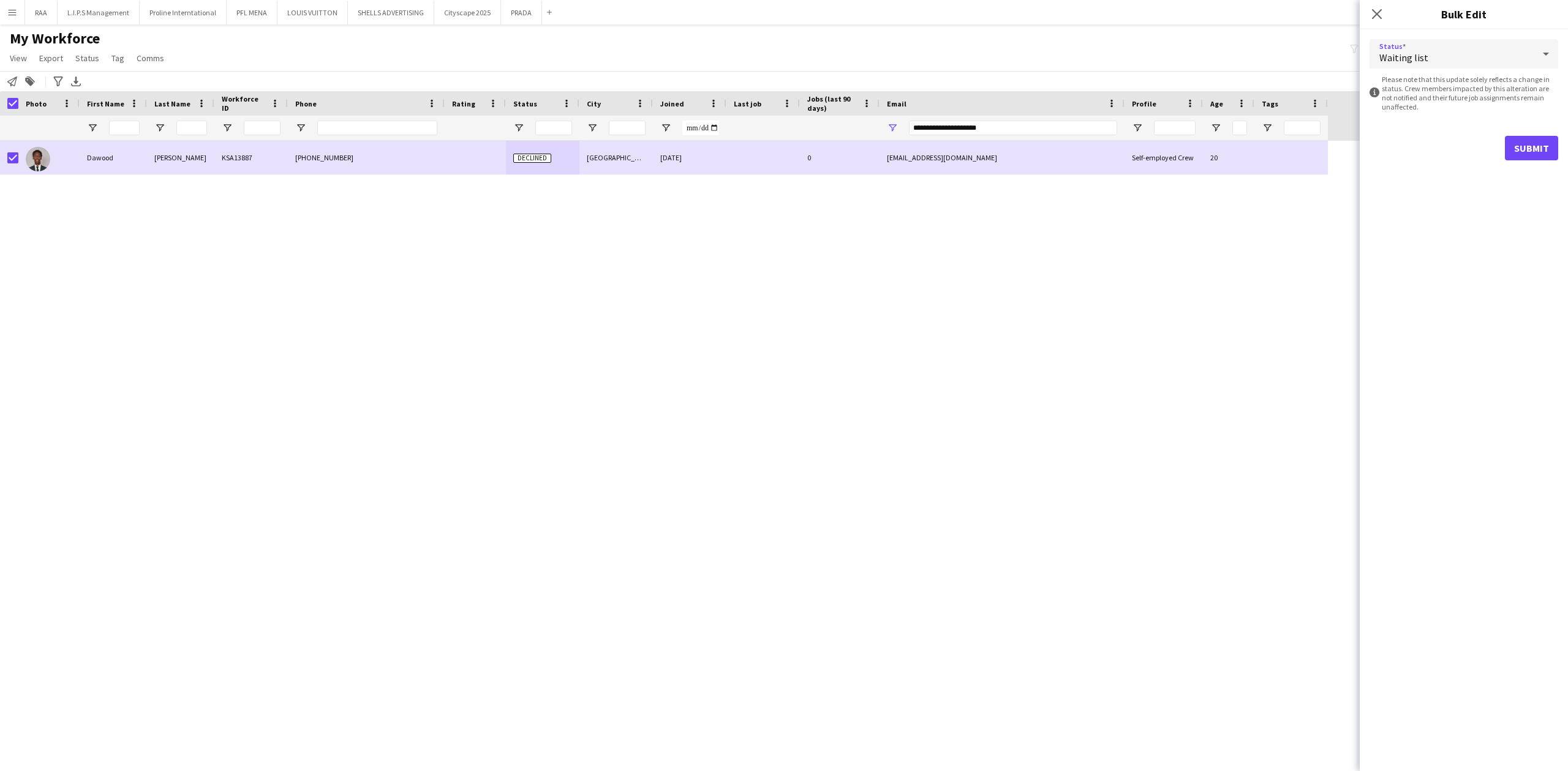
click at [1493, 51] on div "Waiting list" at bounding box center [1451, 54] width 164 height 29
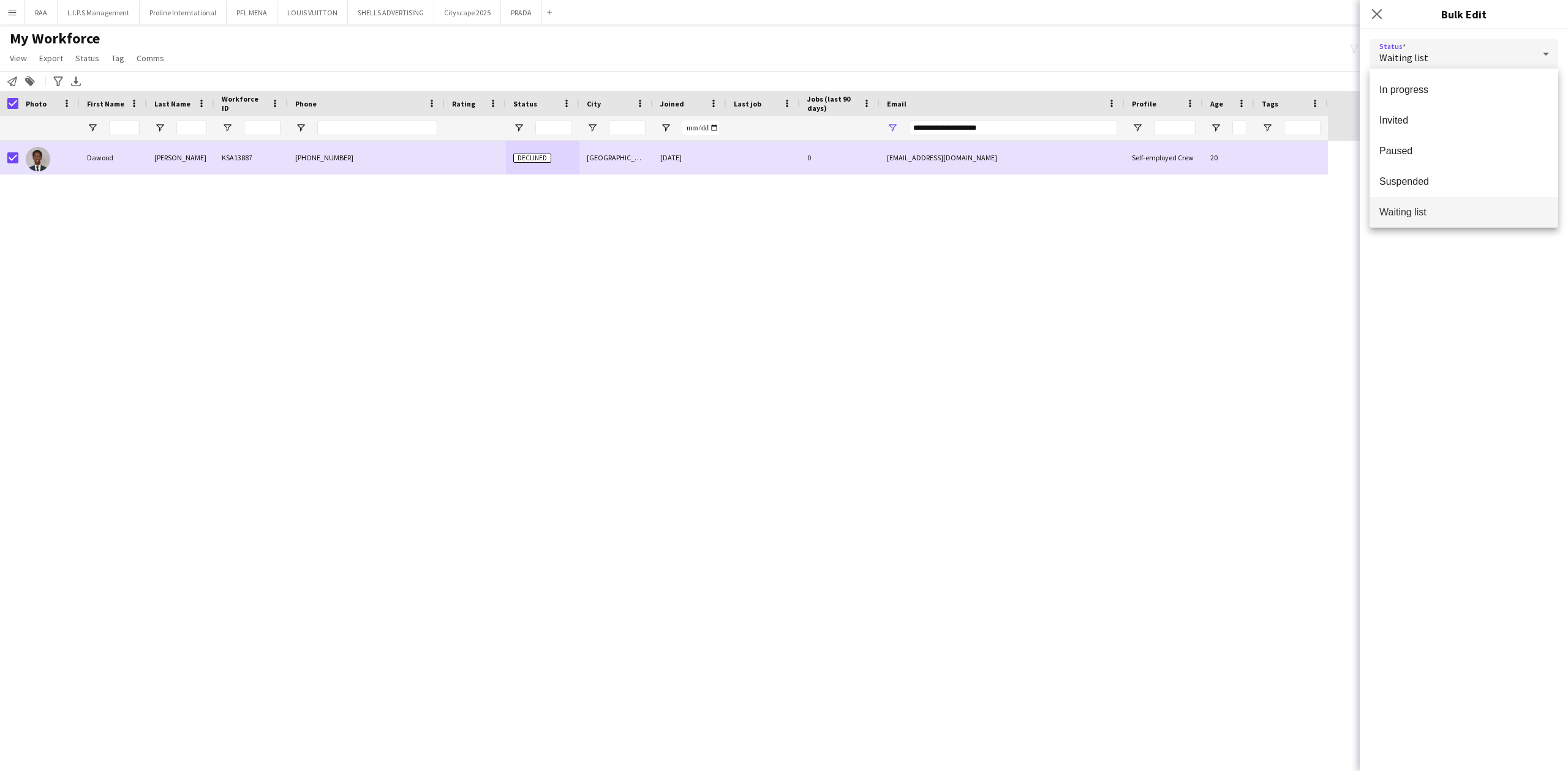
click at [1433, 209] on span "Waiting list" at bounding box center [1464, 212] width 169 height 12
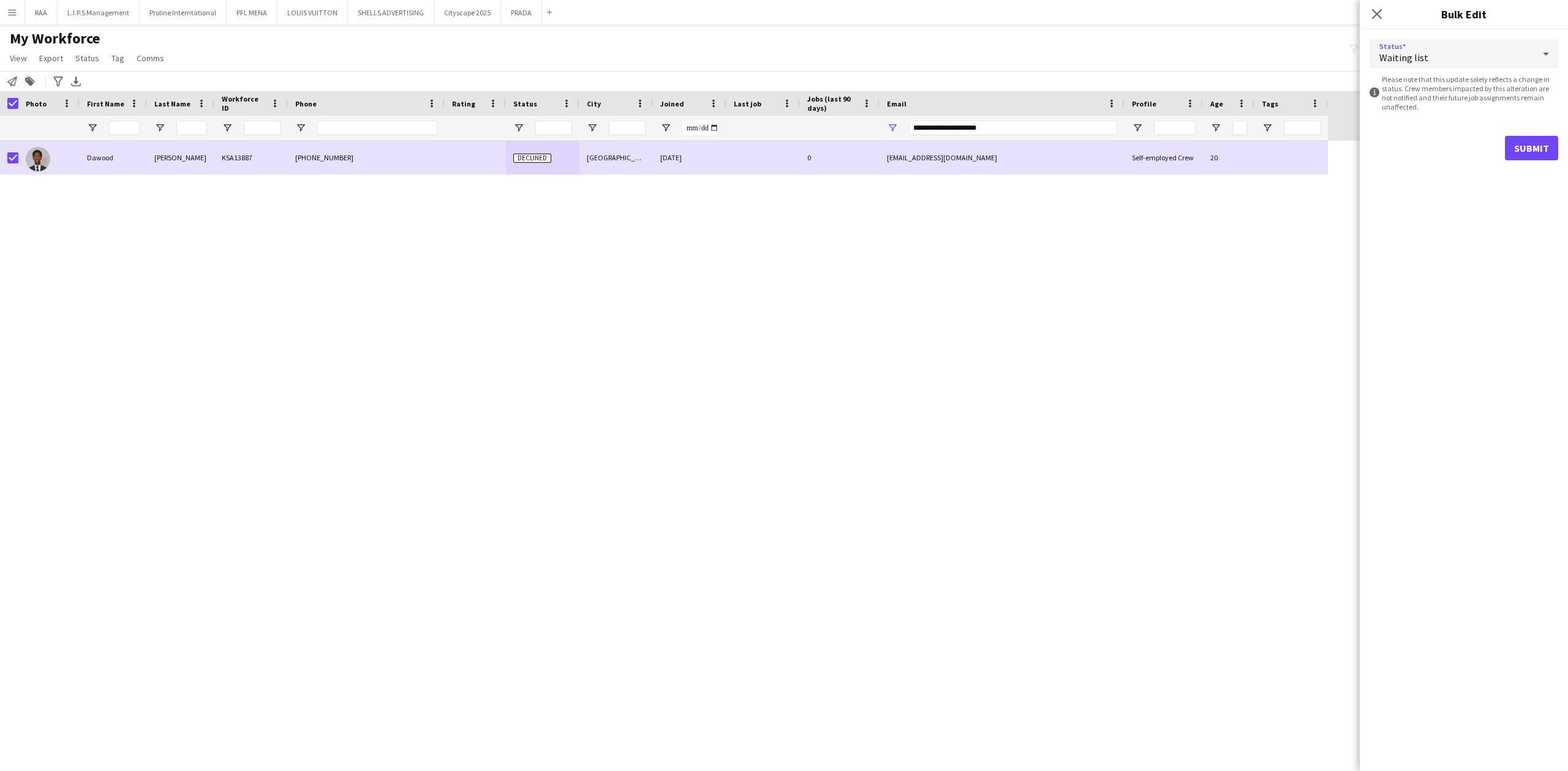
click at [1434, 45] on div "Waiting list" at bounding box center [1451, 54] width 164 height 29
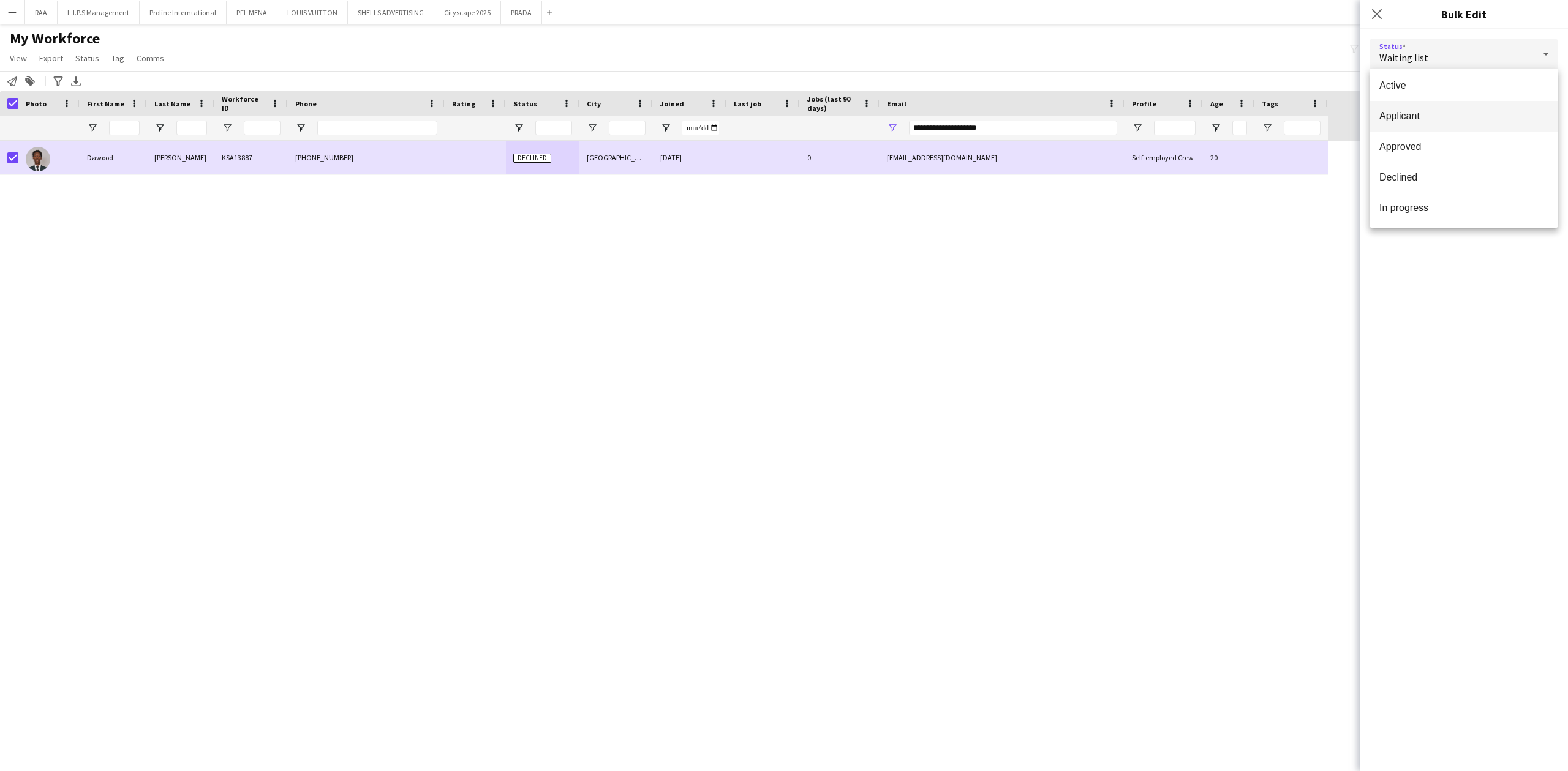
scroll to position [0, 0]
click at [1422, 121] on span "Applicant" at bounding box center [1464, 119] width 169 height 12
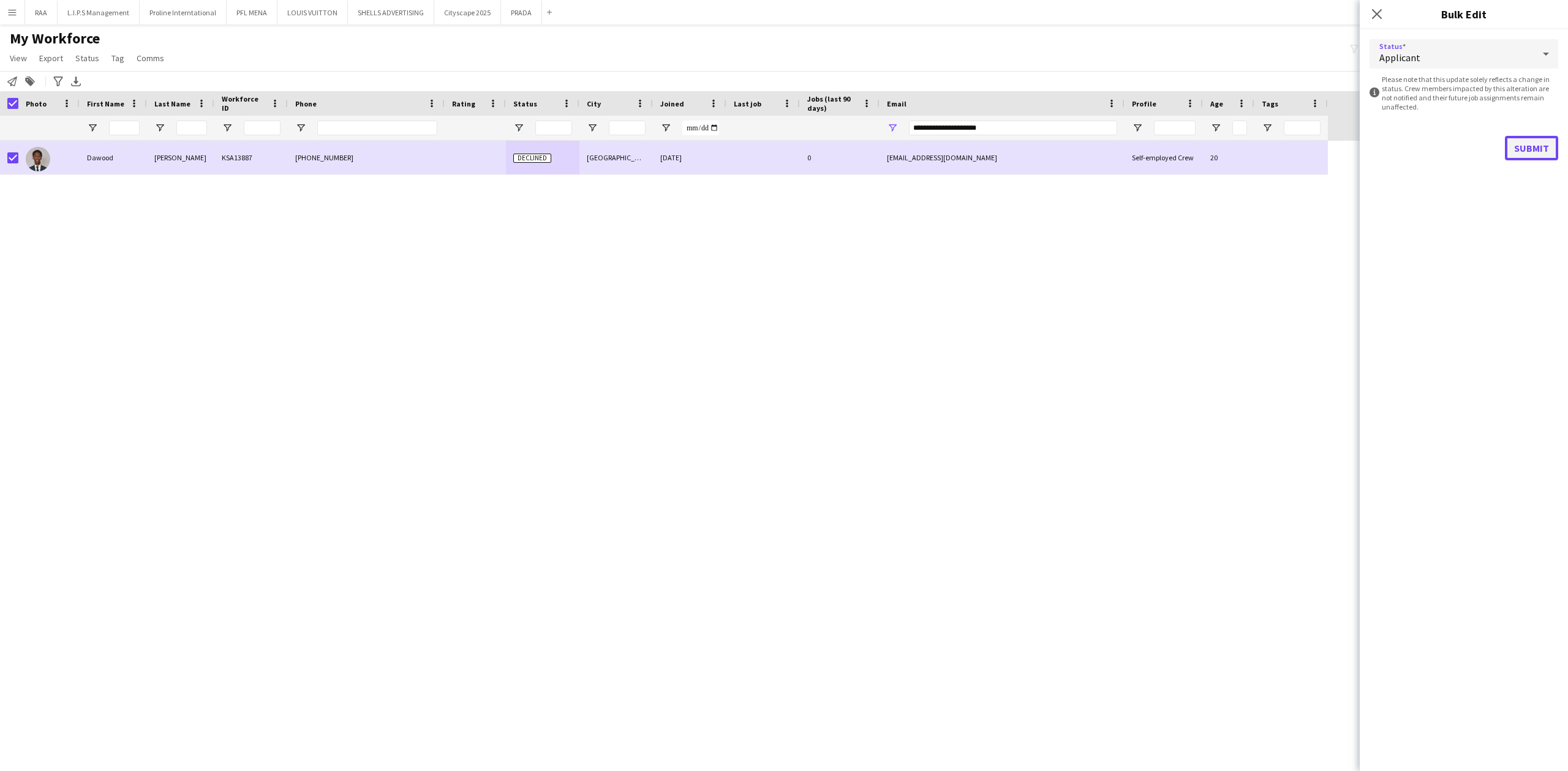
click at [1530, 146] on button "Submit" at bounding box center [1531, 147] width 53 height 24
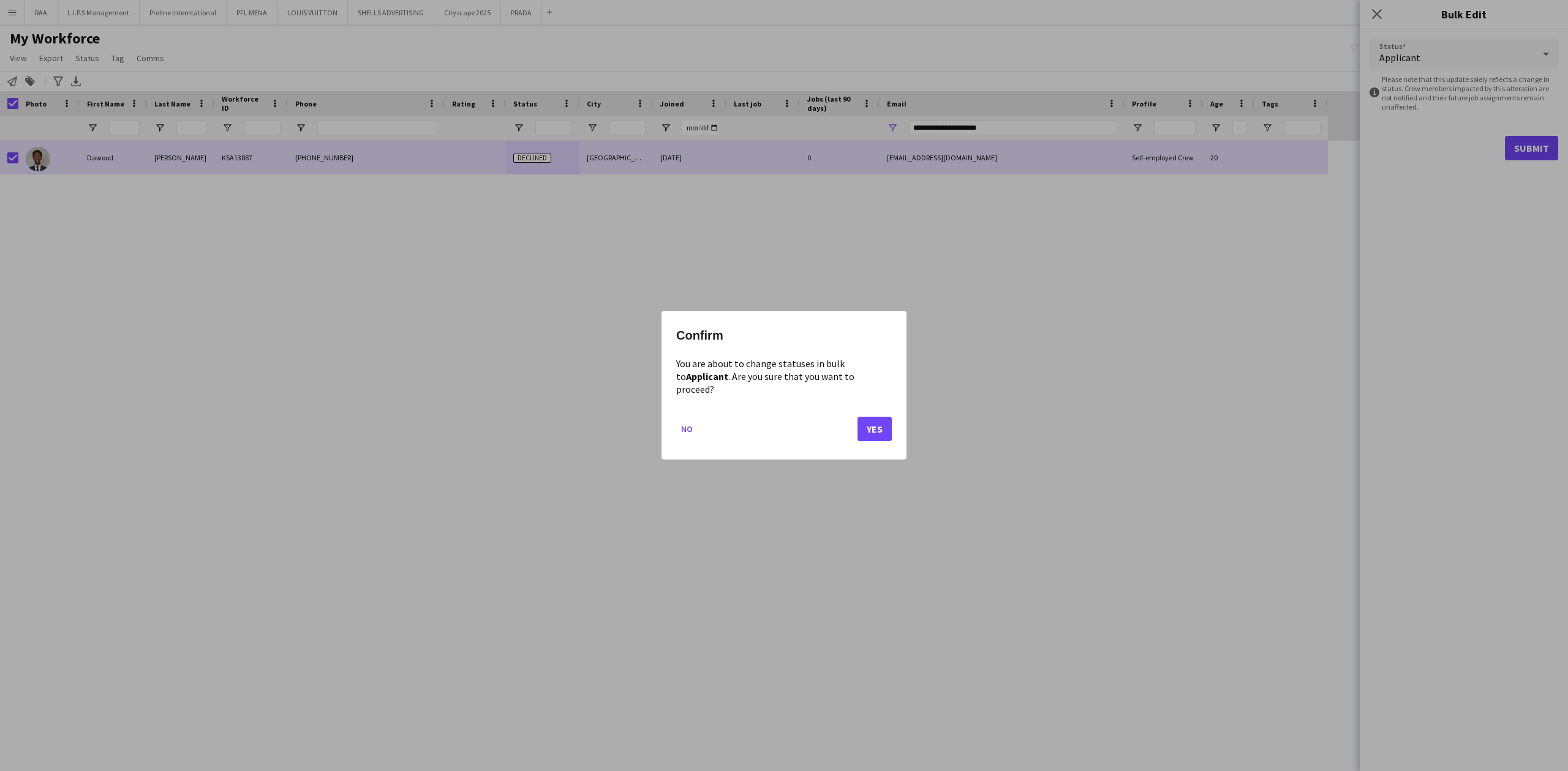
drag, startPoint x: 881, startPoint y: 404, endPoint x: 865, endPoint y: 437, distance: 36.7
click at [880, 408] on mat-dialog-actions "No Yes" at bounding box center [783, 434] width 216 height 52
click at [867, 429] on button "Yes" at bounding box center [874, 429] width 34 height 24
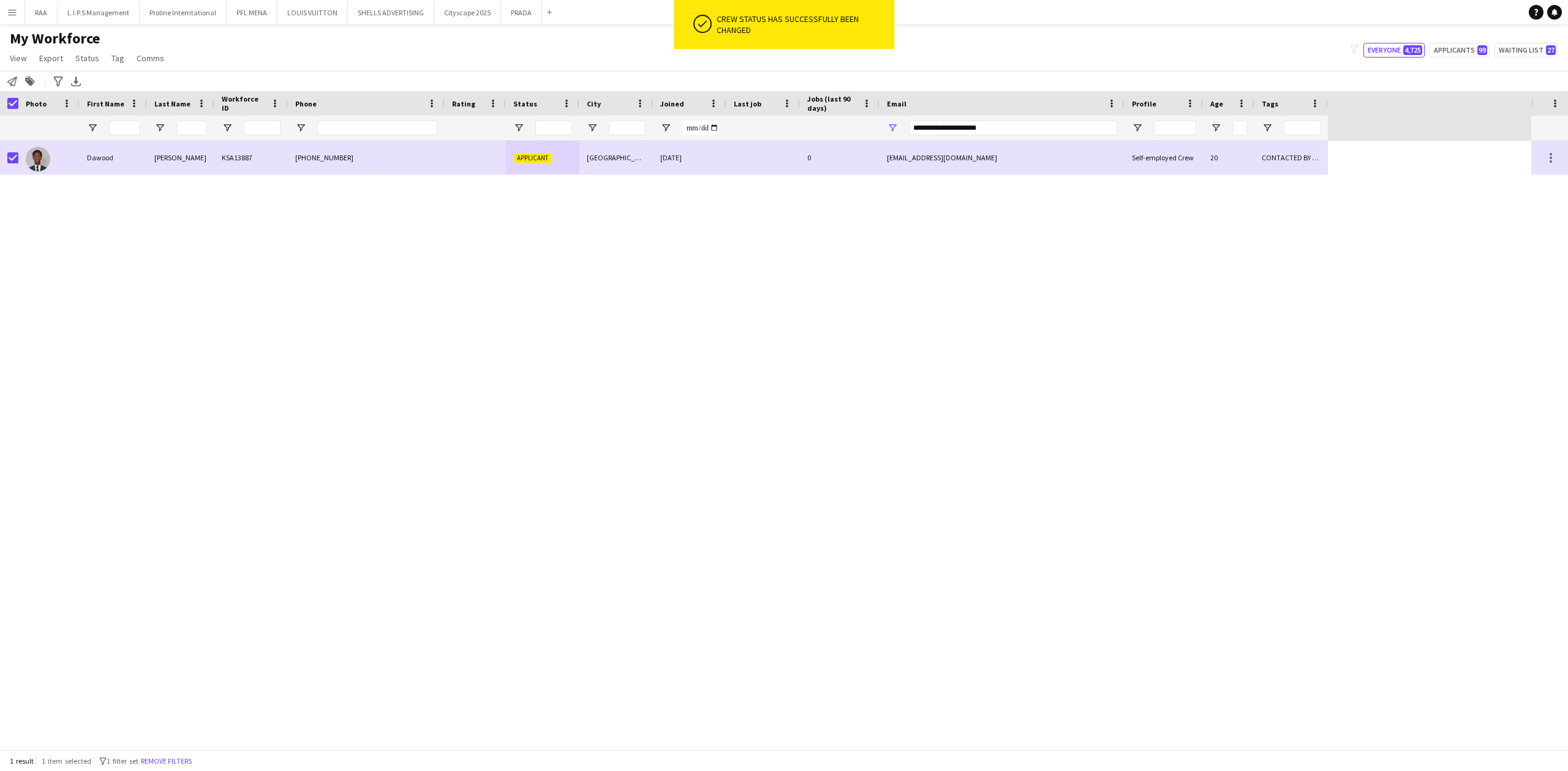
click at [238, 175] on div "[PERSON_NAME] KSA13887 [PHONE_NUMBER] Applicant [GEOGRAPHIC_DATA] [DATE] 0 [EMA…" at bounding box center [765, 445] width 1531 height 609
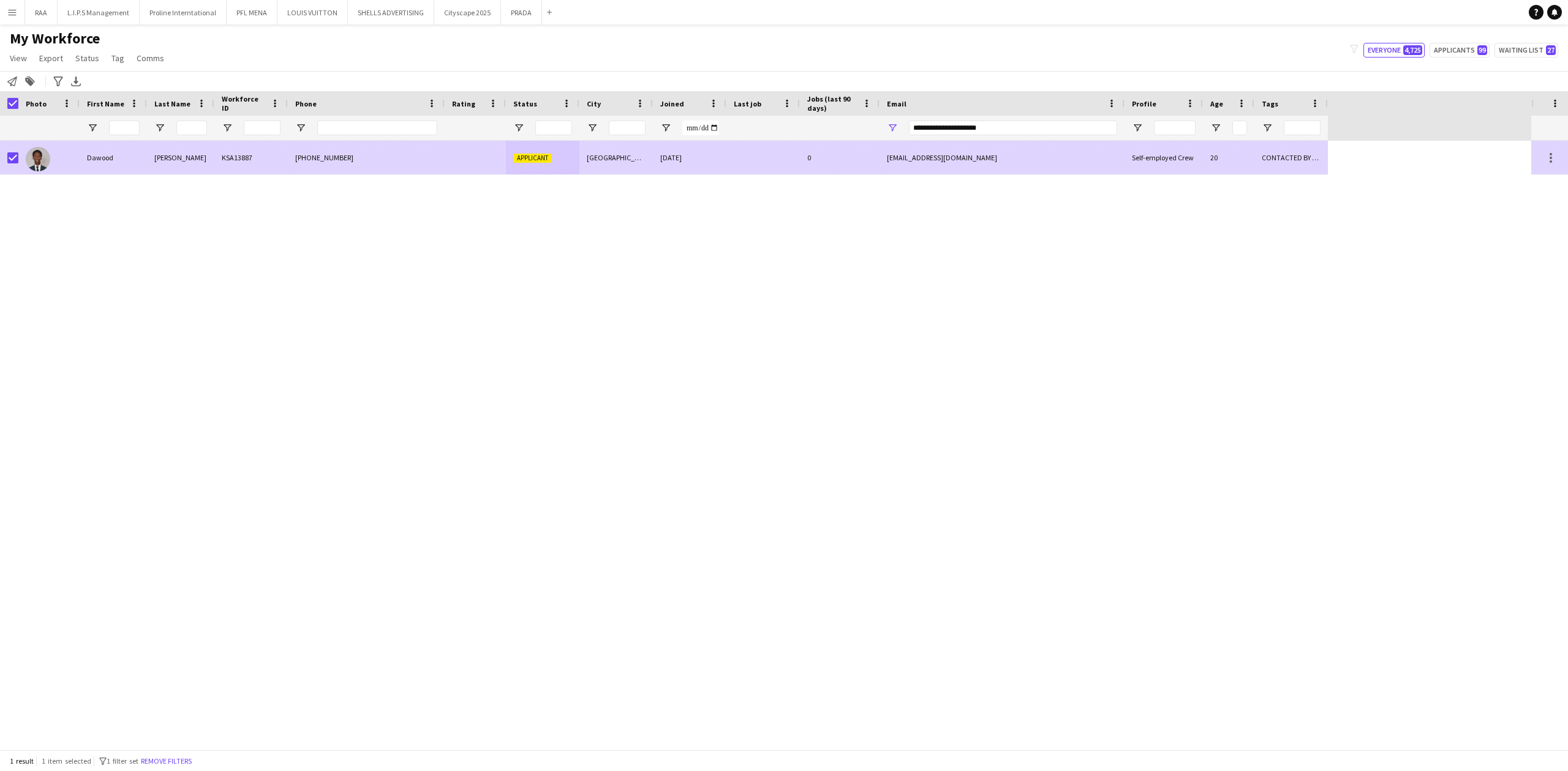
click at [409, 162] on div "[PHONE_NUMBER]" at bounding box center [366, 157] width 157 height 34
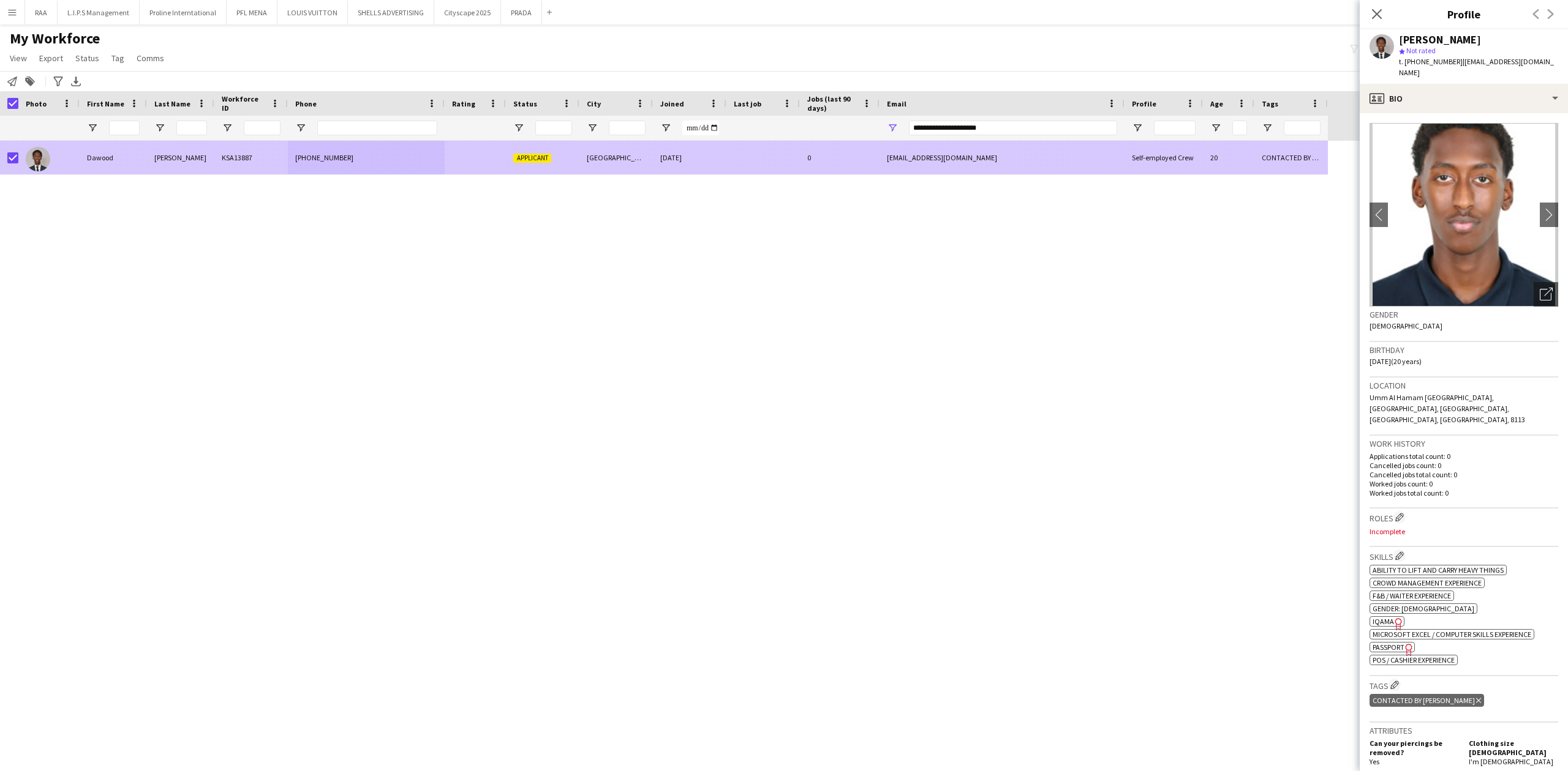
click at [15, 152] on div at bounding box center [13, 157] width 11 height 34
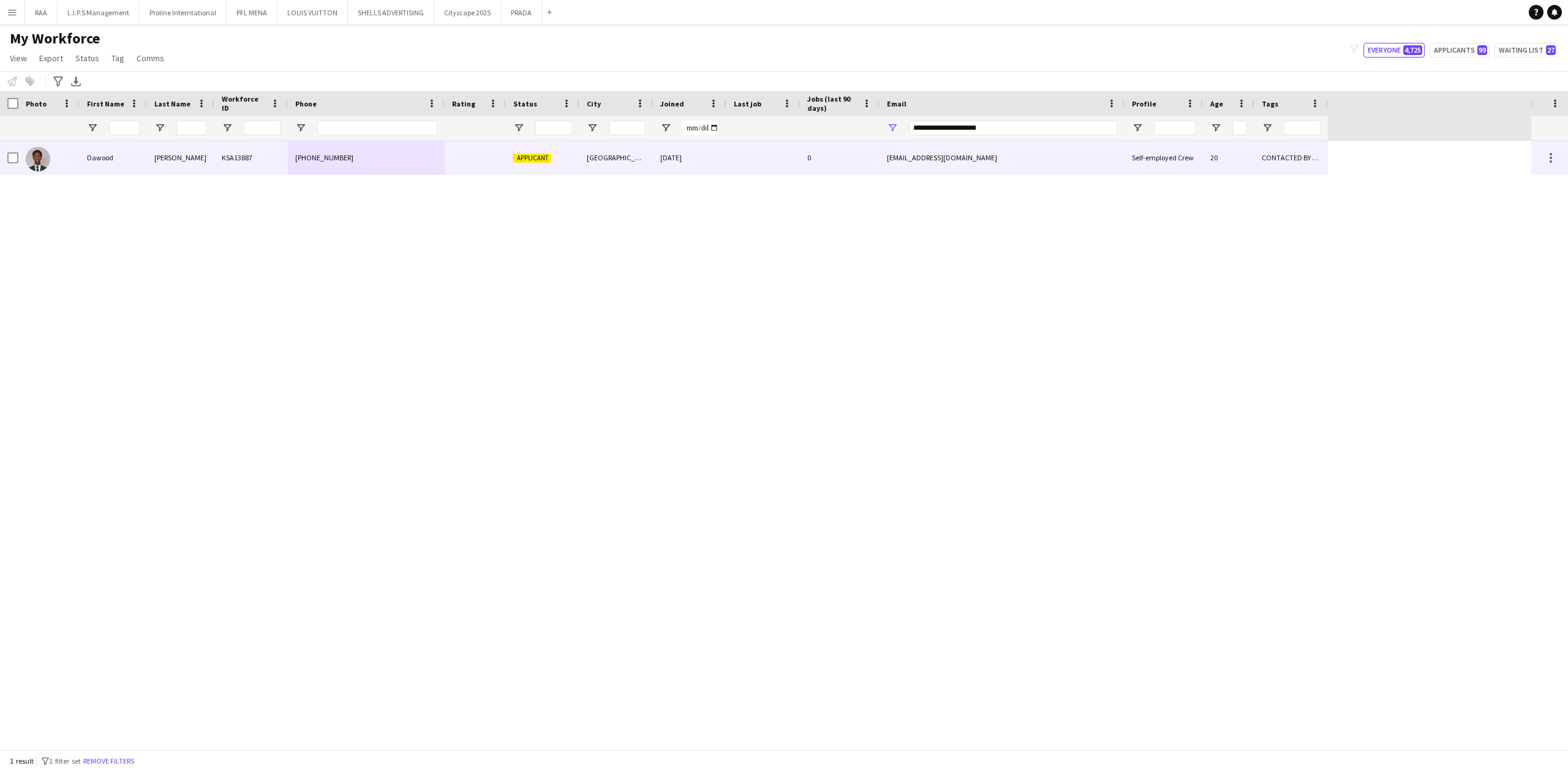
click at [250, 149] on div "KSA13887" at bounding box center [251, 157] width 74 height 34
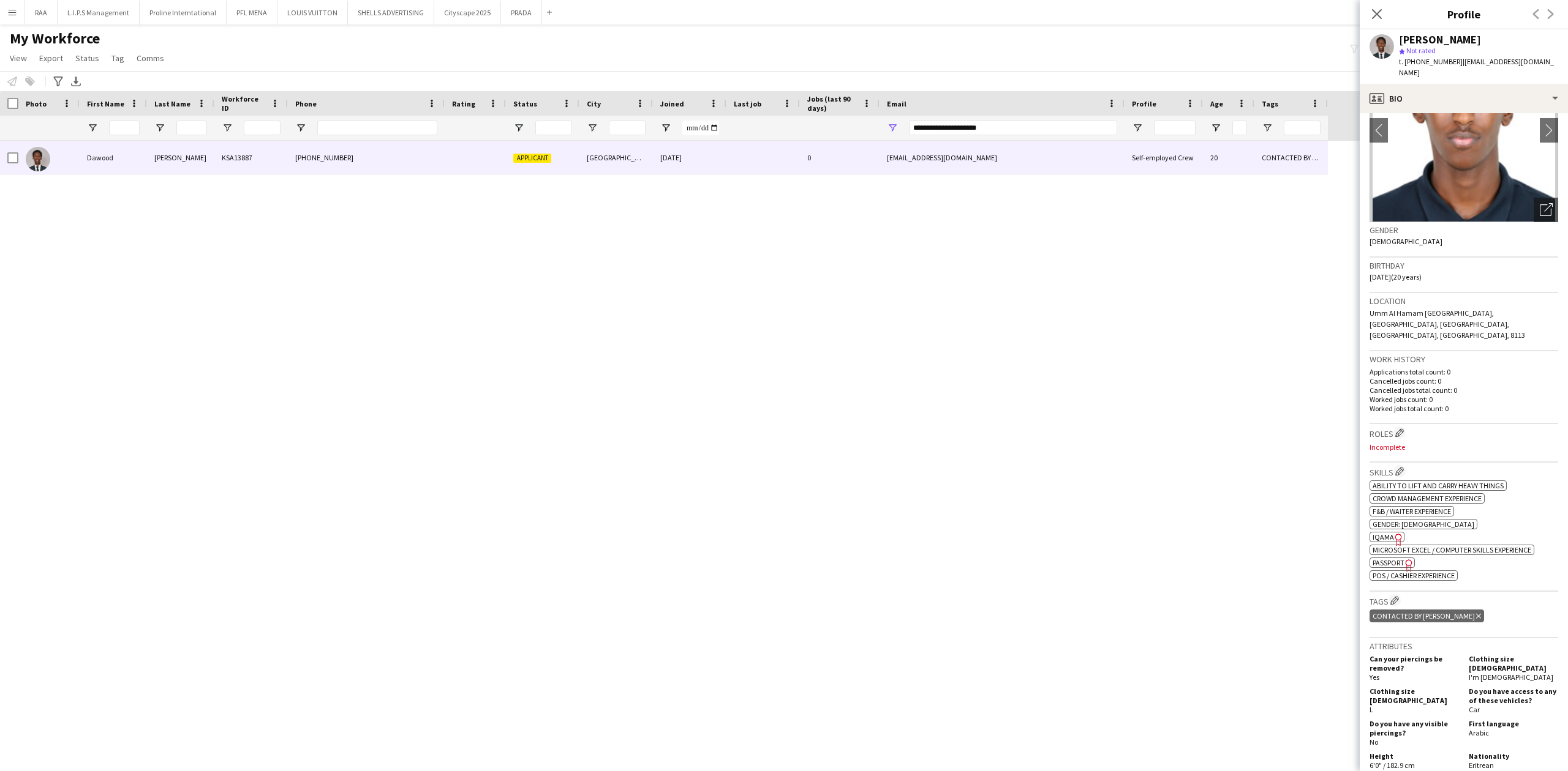
scroll to position [163, 0]
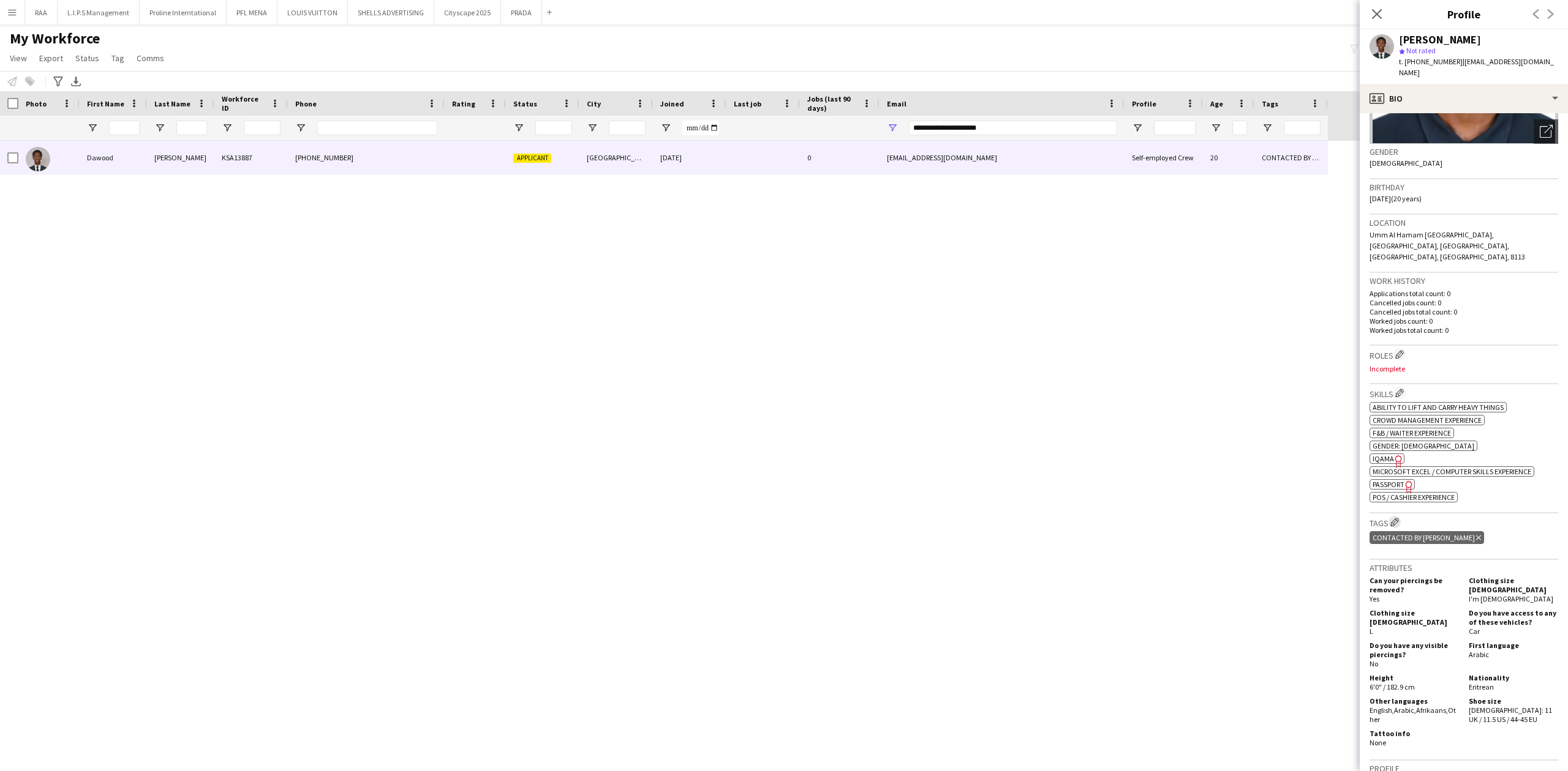
click at [1392, 518] on app-icon "Edit crew company tags" at bounding box center [1395, 522] width 9 height 9
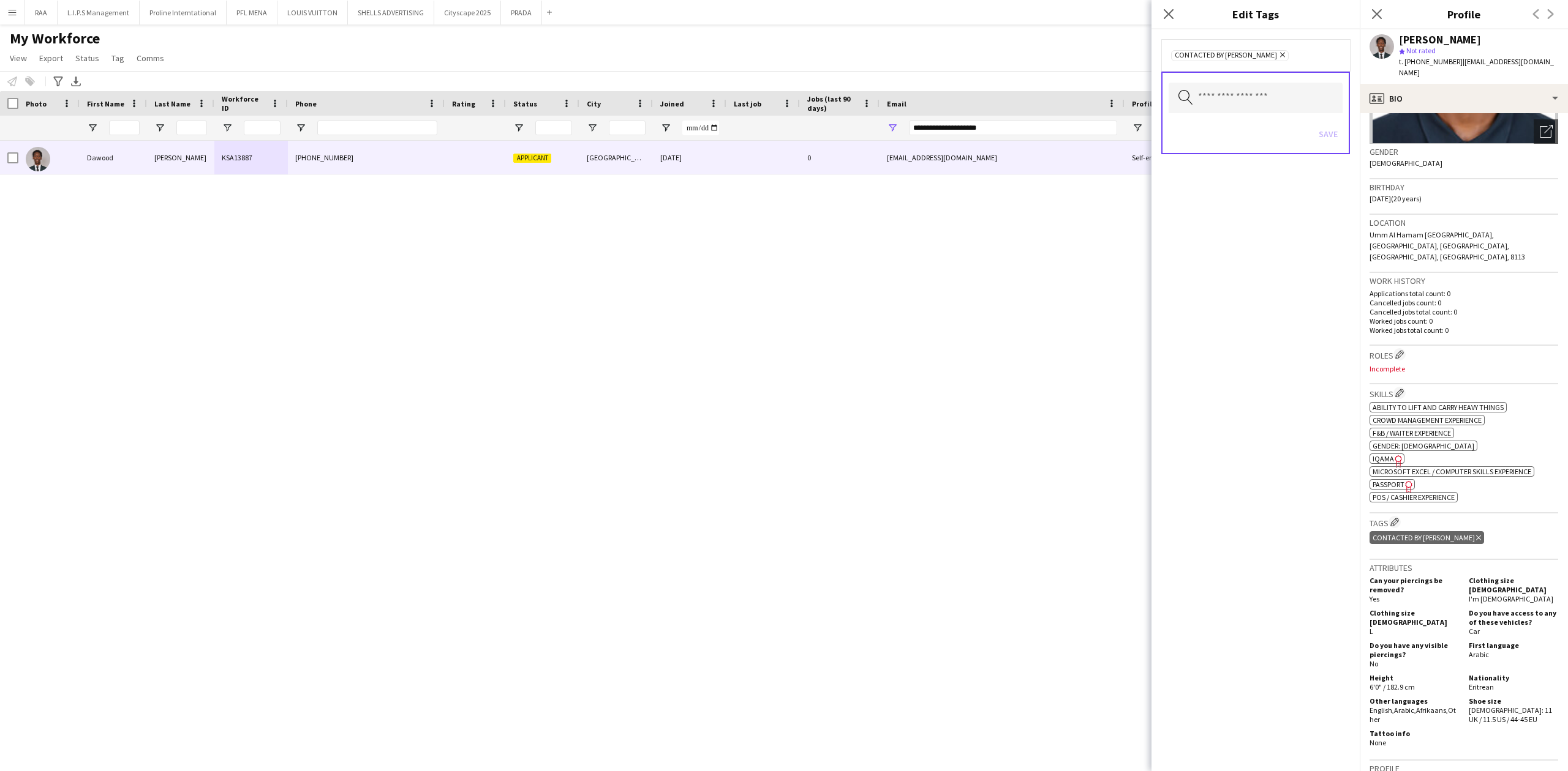
click at [1476, 535] on icon at bounding box center [1479, 537] width 5 height 5
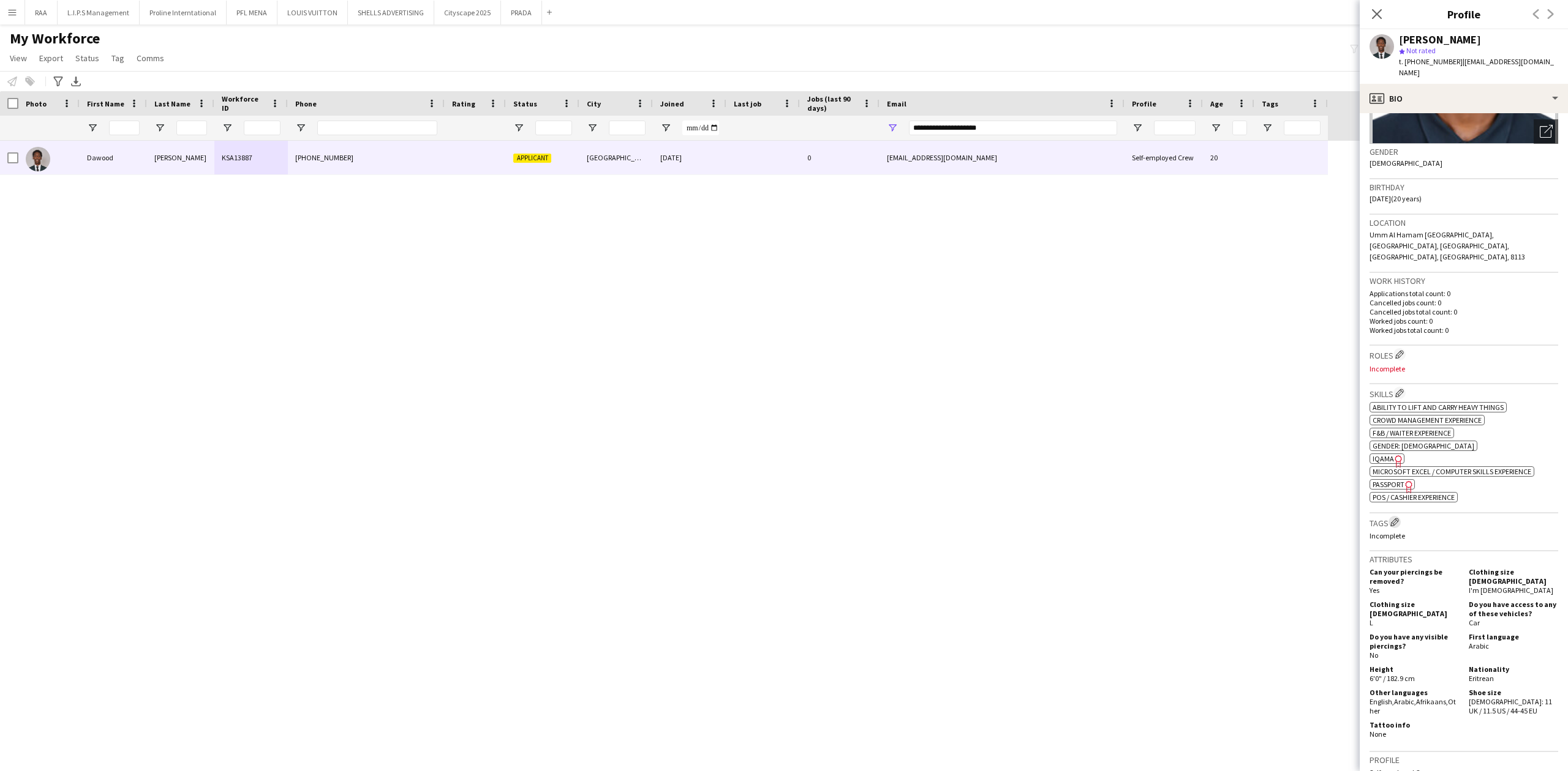
click at [1399, 518] on app-icon "Edit crew company tags" at bounding box center [1395, 522] width 9 height 9
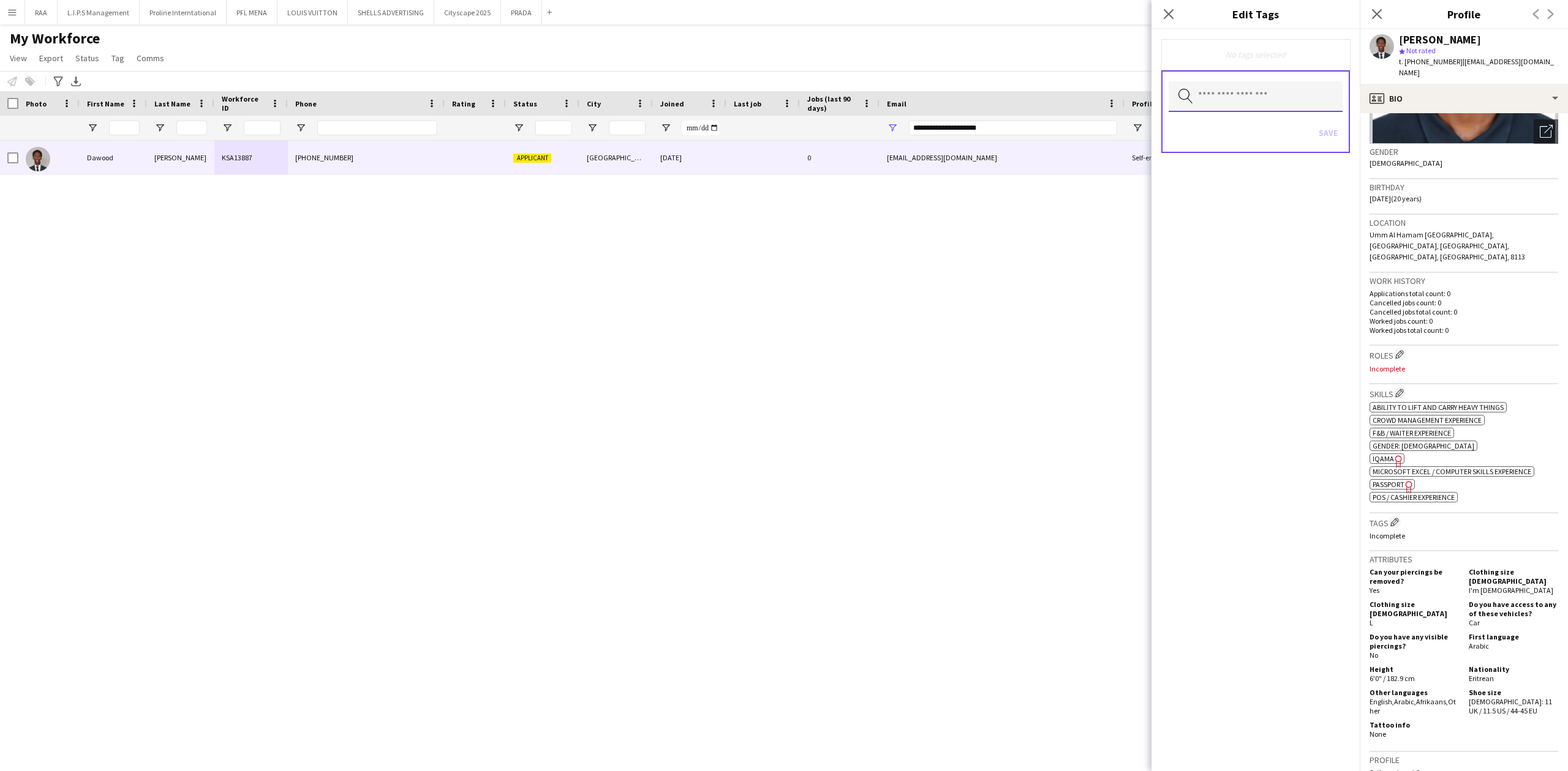
click at [1235, 99] on input "text" at bounding box center [1255, 96] width 174 height 31
type input "*****"
click at [1267, 141] on mat-option "CONTACTED BY [PERSON_NAME]" at bounding box center [1255, 131] width 174 height 29
click at [1244, 365] on div "CONTACTED BY [PERSON_NAME] Remove Search by tag name Save" at bounding box center [1255, 400] width 208 height 742
click at [1329, 135] on button "Save" at bounding box center [1328, 134] width 29 height 19
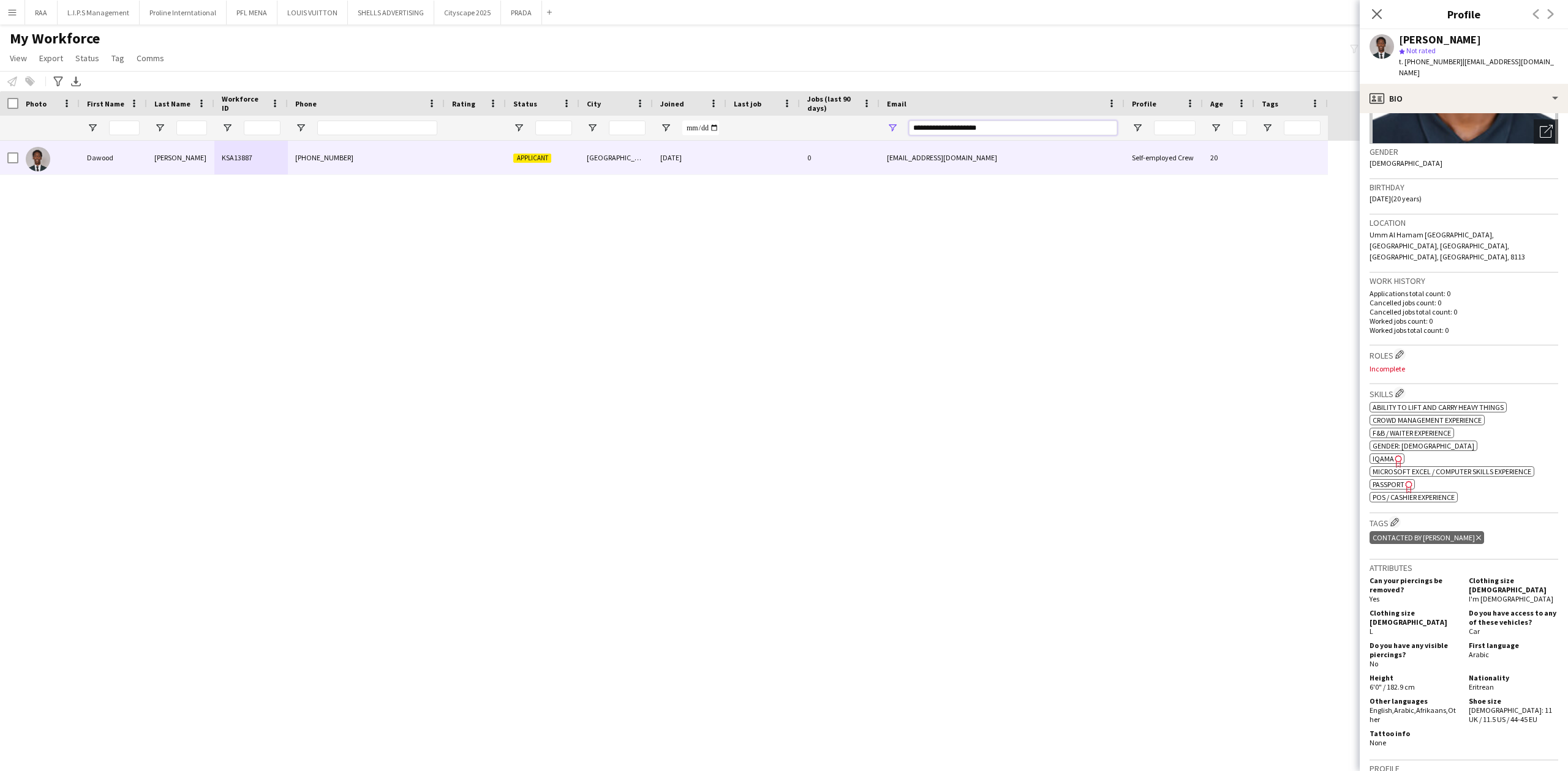
drag, startPoint x: 1014, startPoint y: 123, endPoint x: 774, endPoint y: 147, distance: 241.2
click at [774, 147] on div "Workforce Details Photo First Name" at bounding box center [784, 420] width 1568 height 659
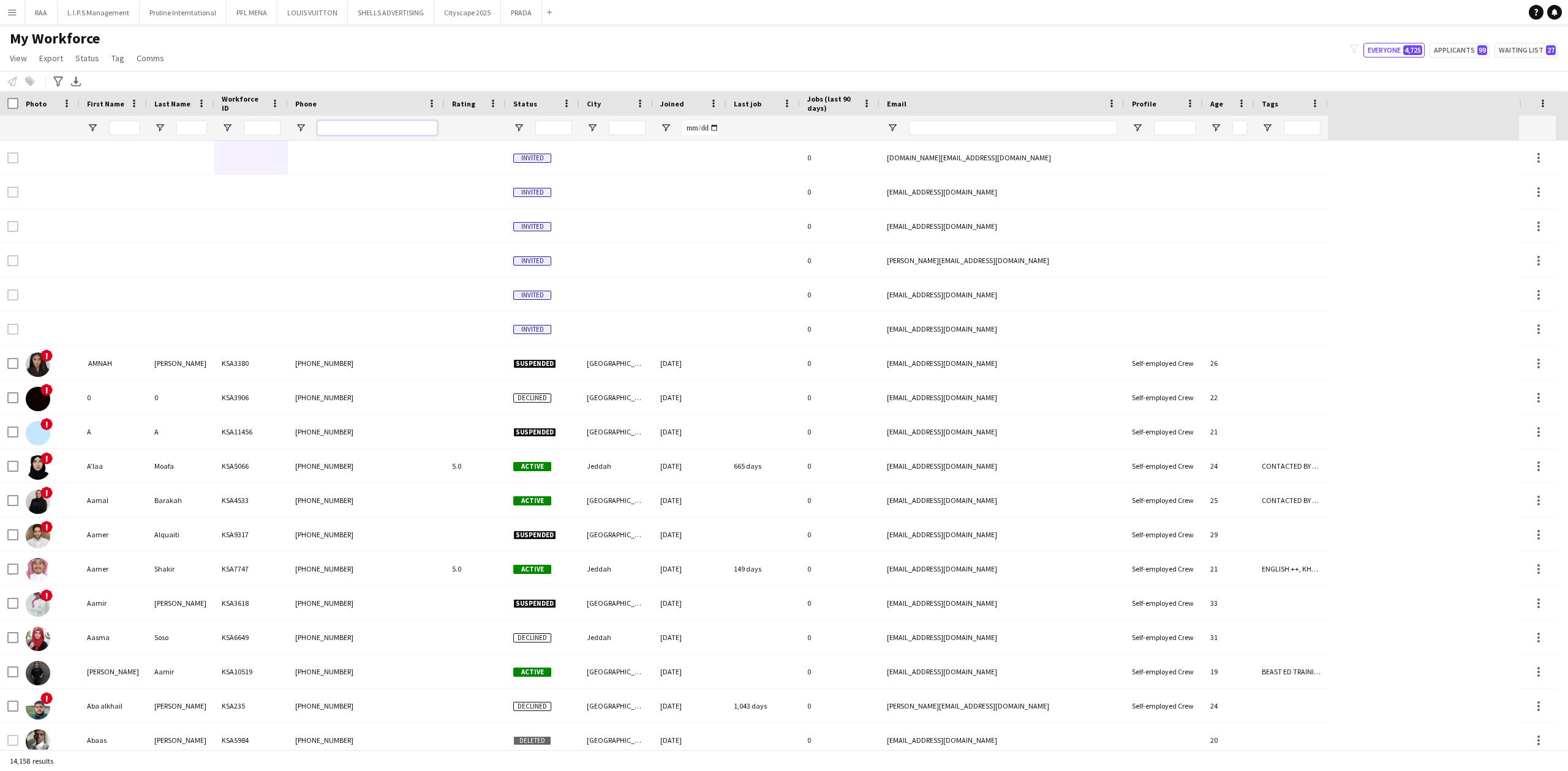
click at [403, 128] on input "Phone Filter Input" at bounding box center [377, 128] width 120 height 15
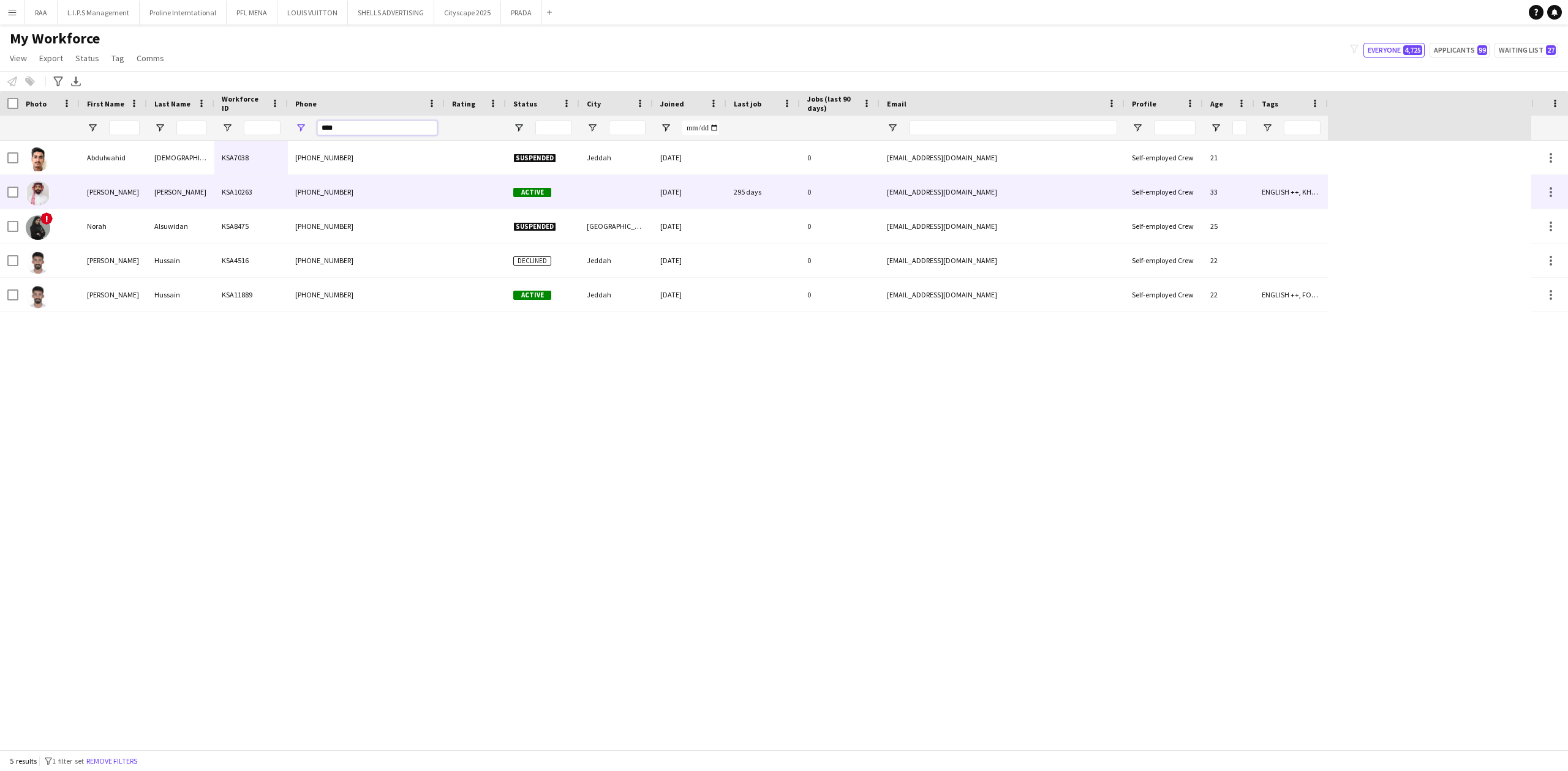
type input "****"
click at [203, 196] on div "[PERSON_NAME]" at bounding box center [181, 192] width 68 height 34
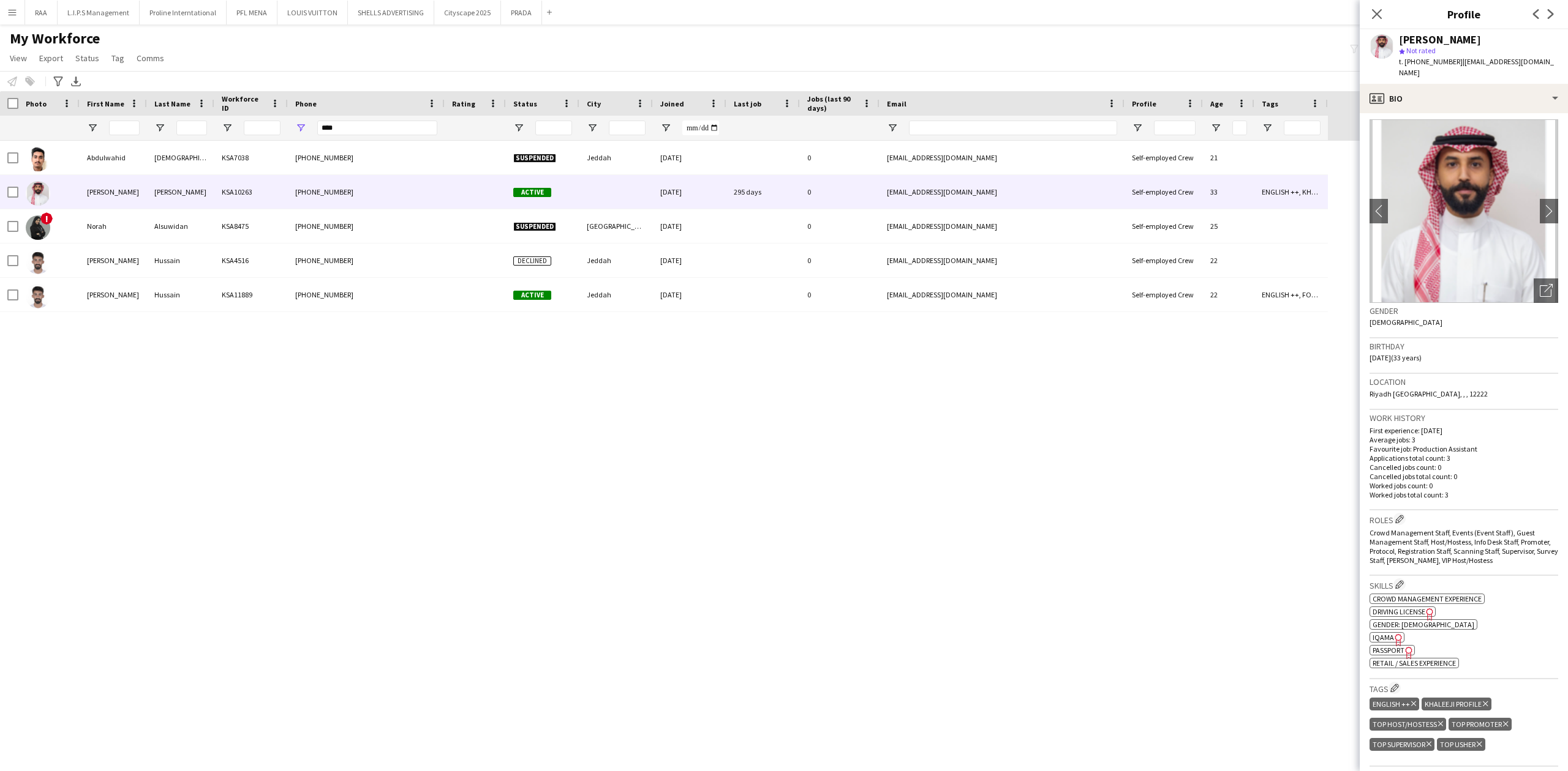
scroll to position [0, 0]
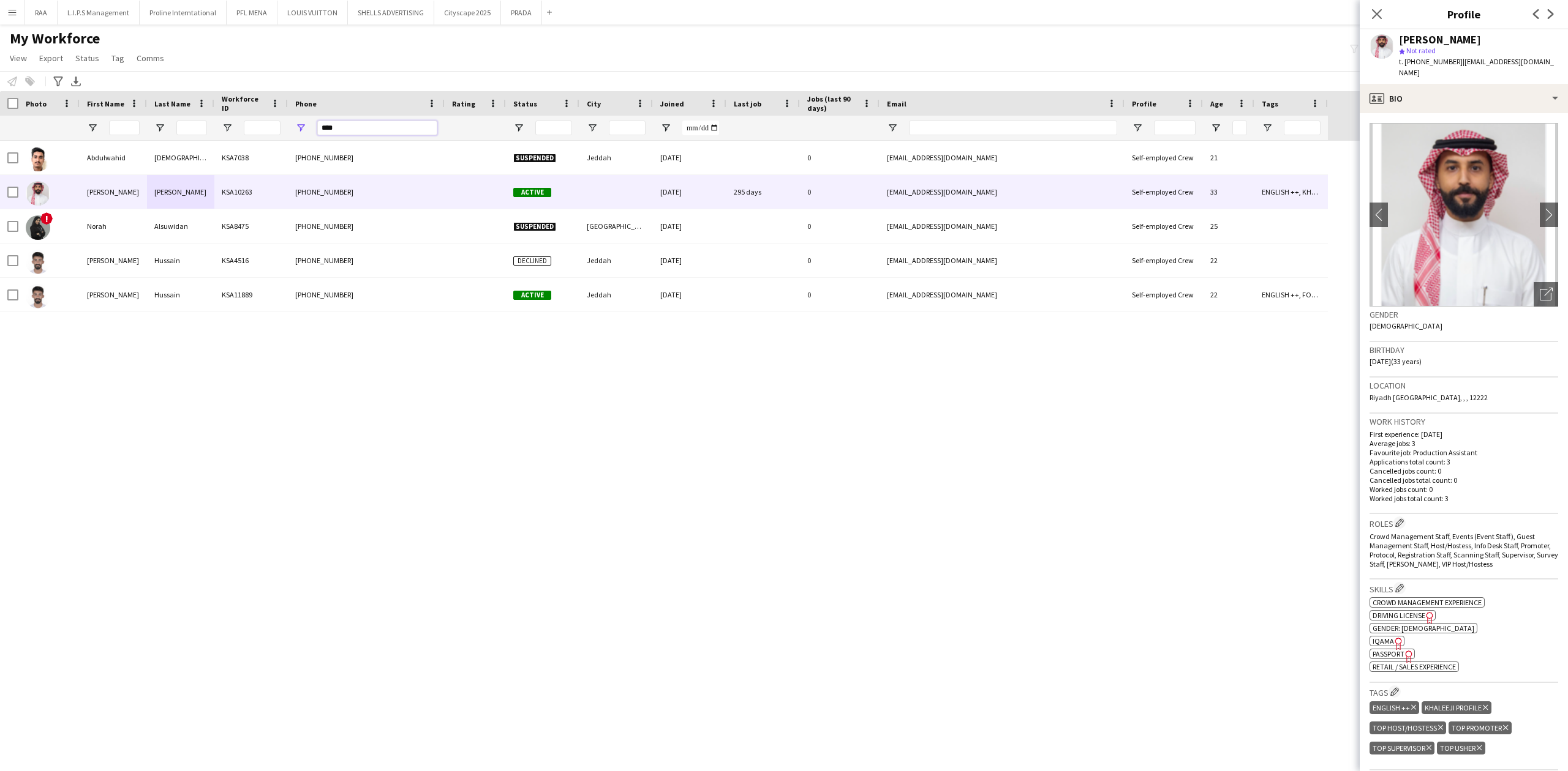
drag, startPoint x: 353, startPoint y: 128, endPoint x: 216, endPoint y: 128, distance: 137.0
click at [246, 129] on div at bounding box center [664, 127] width 1328 height 24
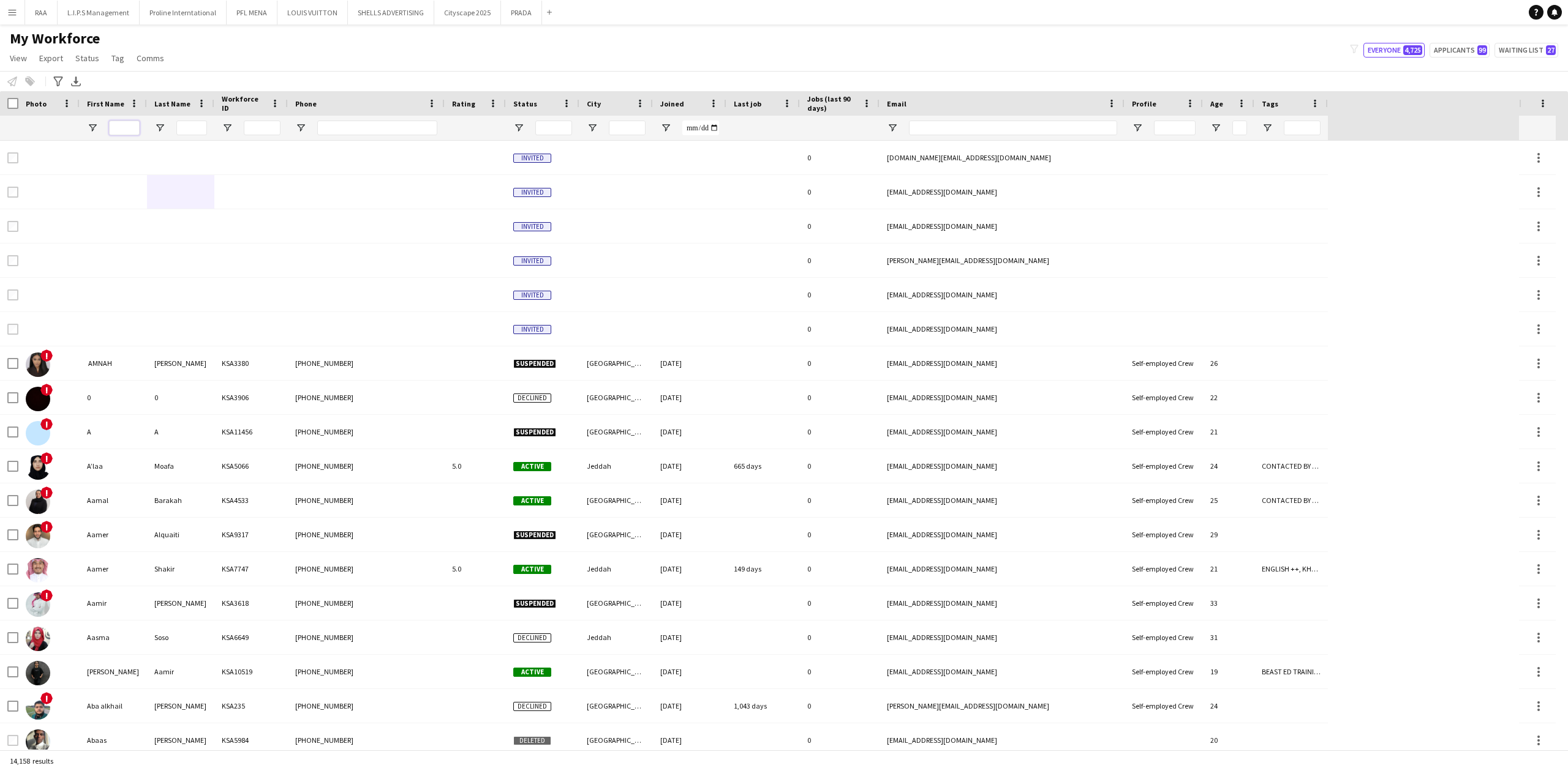
click at [118, 126] on input "First Name Filter Input" at bounding box center [124, 128] width 31 height 15
click at [196, 126] on input "Last Name Filter Input" at bounding box center [191, 128] width 31 height 15
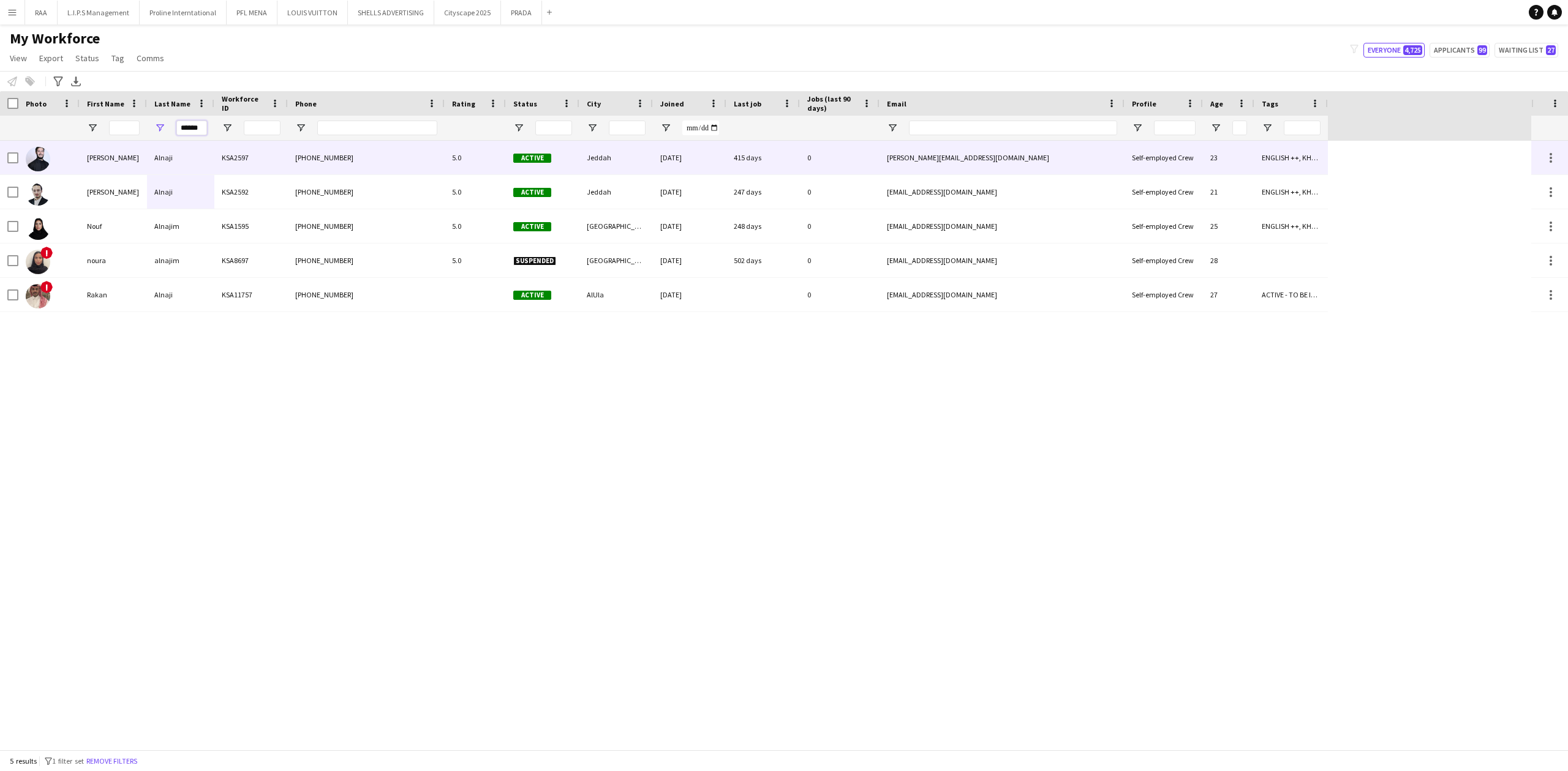
type input "******"
click at [223, 155] on div "KSA2597" at bounding box center [251, 157] width 74 height 34
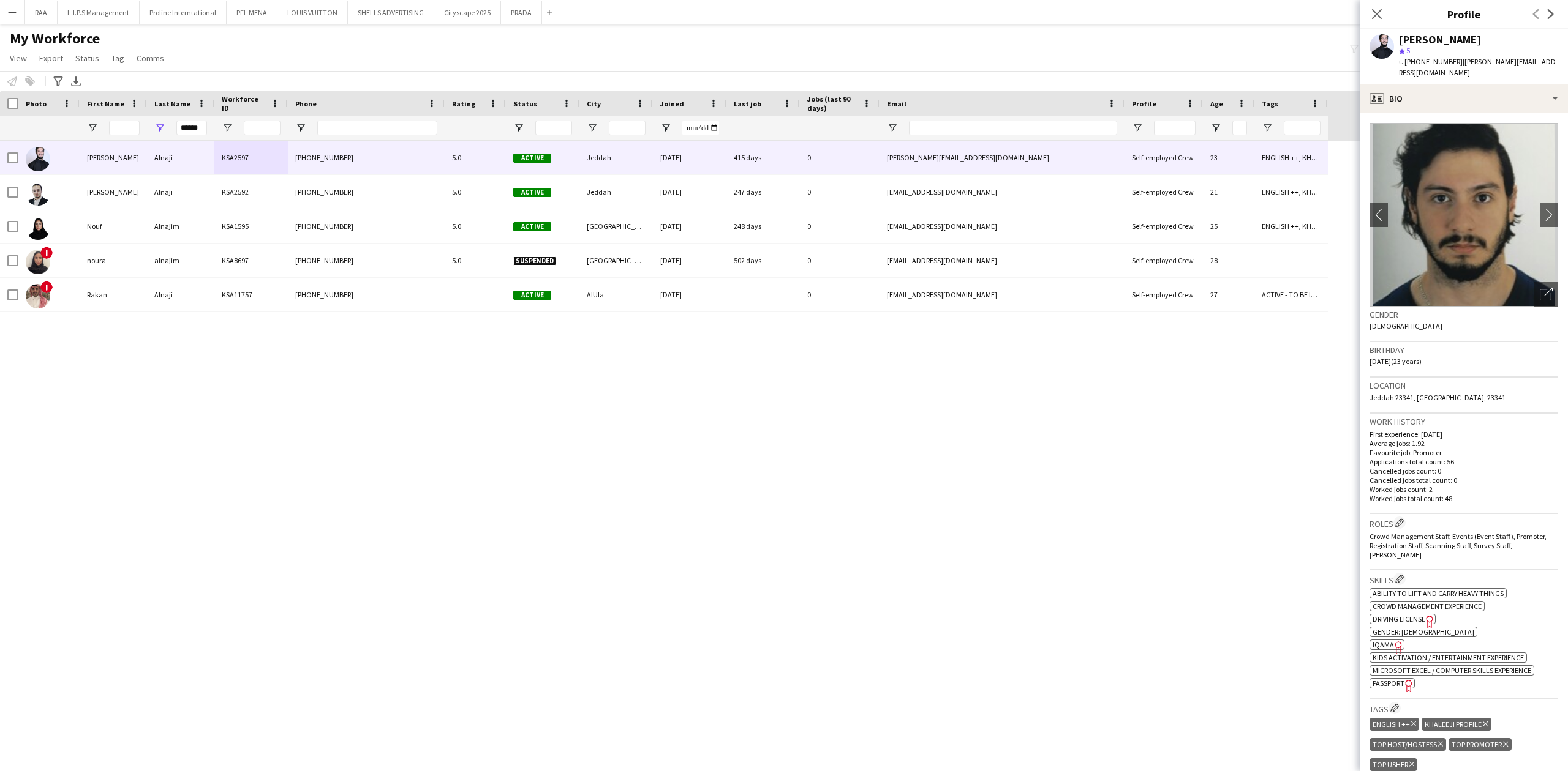
click at [1432, 65] on span "t. [PHONE_NUMBER]" at bounding box center [1430, 61] width 64 height 9
copy span "966544941194"
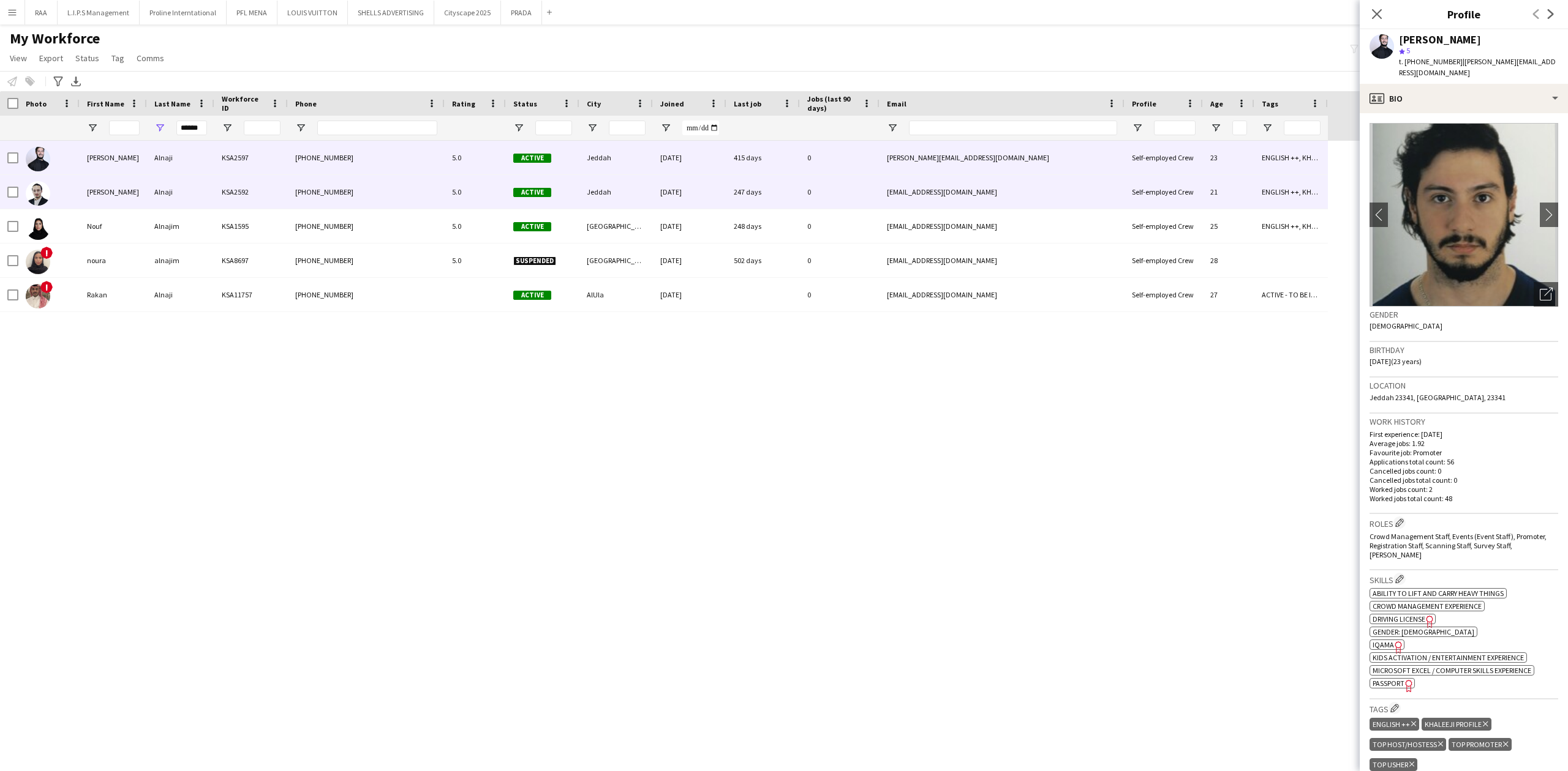
drag, startPoint x: 113, startPoint y: 189, endPoint x: 468, endPoint y: 162, distance: 356.0
click at [113, 189] on div "[PERSON_NAME]" at bounding box center [113, 192] width 68 height 34
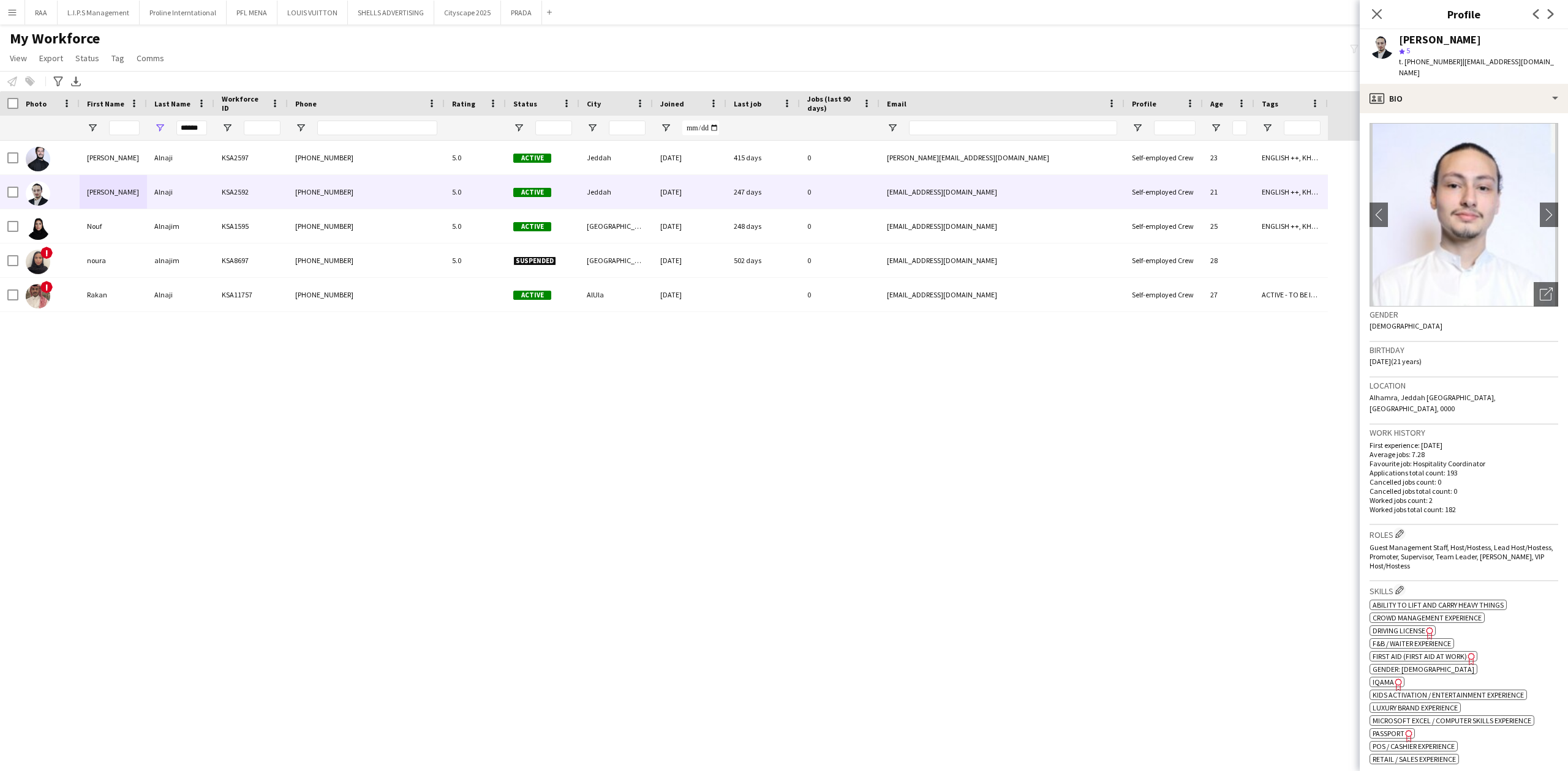
click at [1431, 62] on span "t. [PHONE_NUMBER]" at bounding box center [1430, 61] width 64 height 9
click at [184, 131] on input "******" at bounding box center [191, 128] width 31 height 15
click at [182, 131] on input "******" at bounding box center [191, 128] width 31 height 15
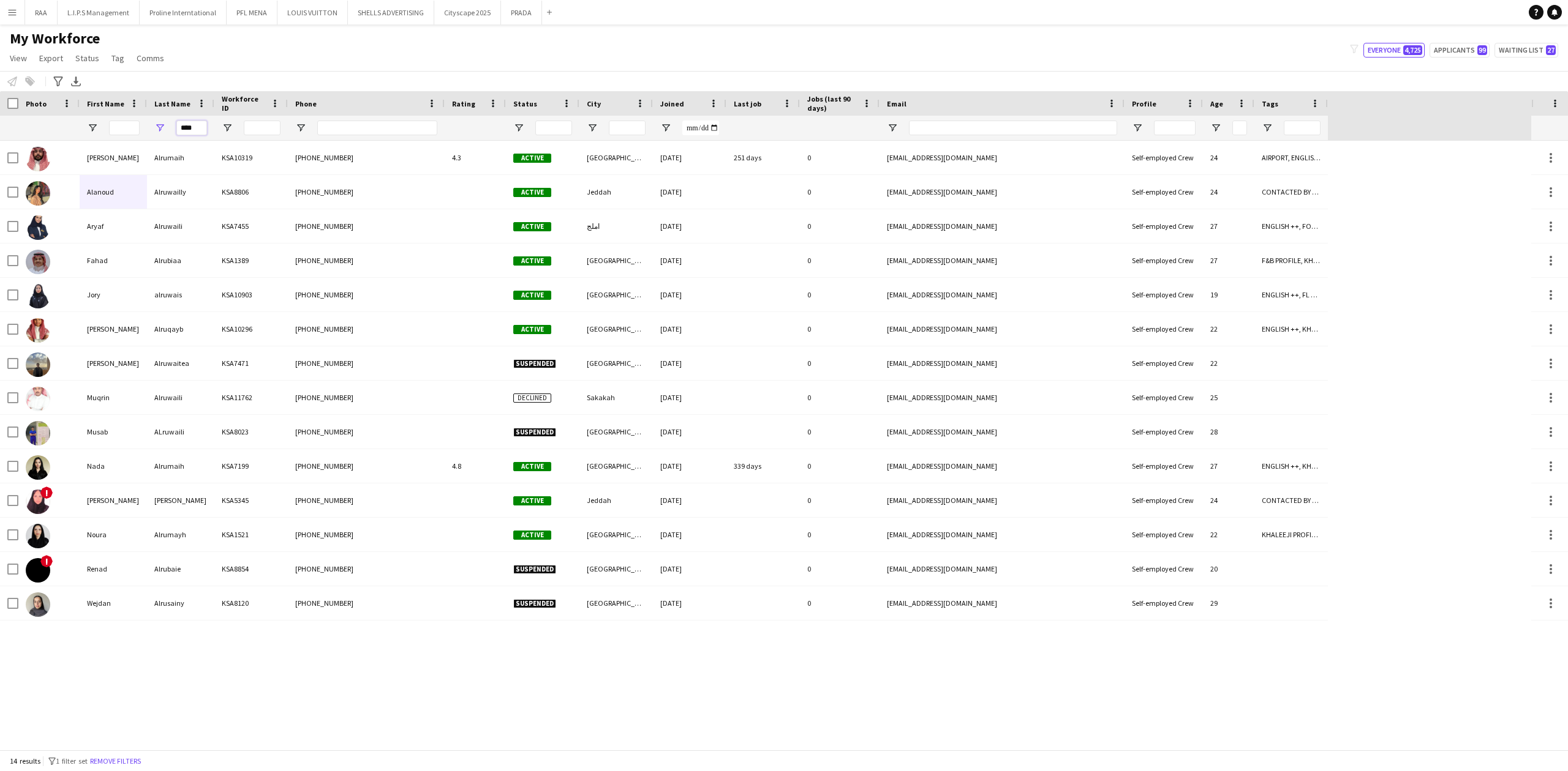
type input "****"
click at [138, 125] on input "First Name Filter Input" at bounding box center [124, 128] width 31 height 15
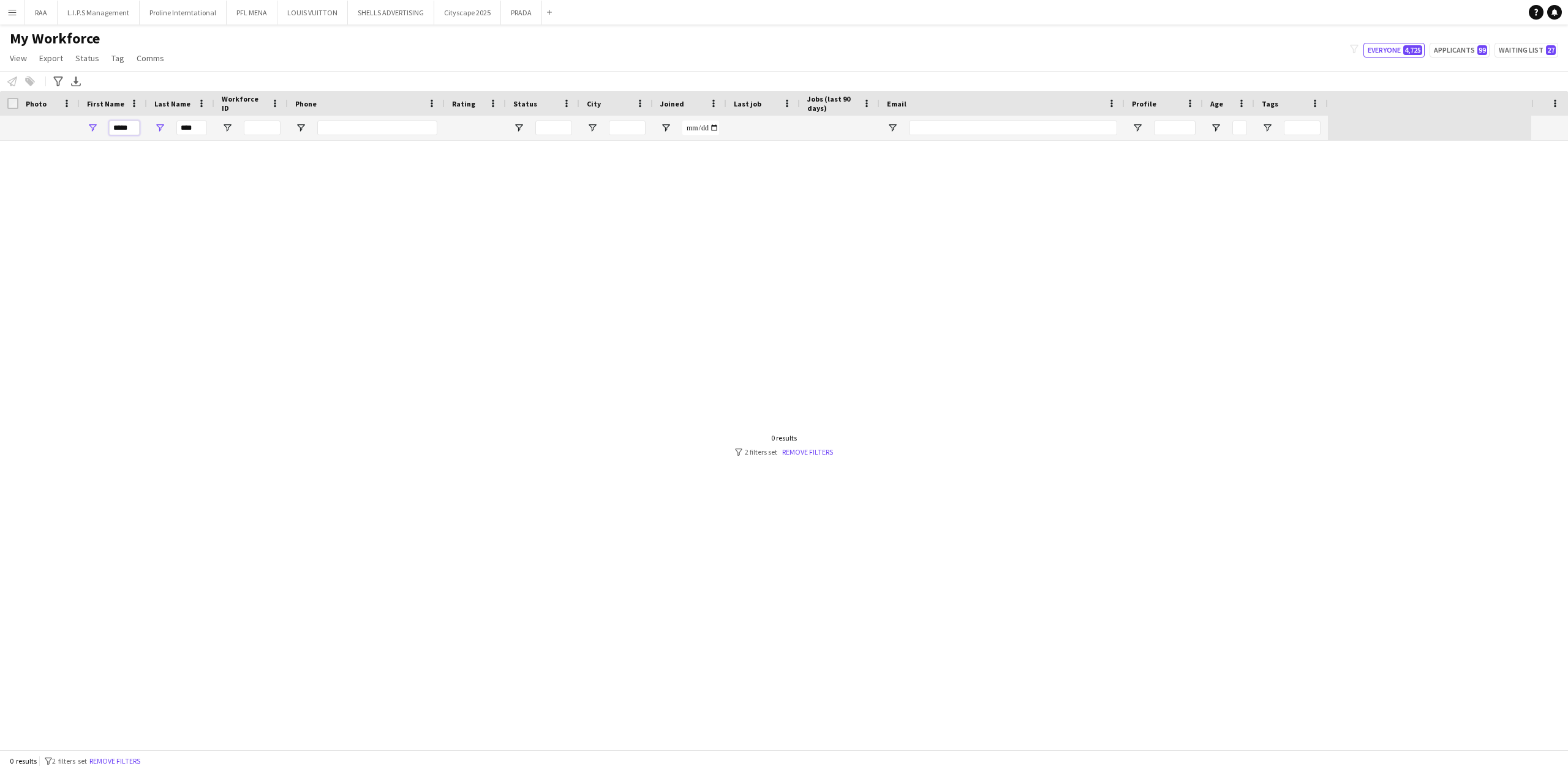
type input "*****"
click at [187, 134] on input "****" at bounding box center [191, 128] width 31 height 15
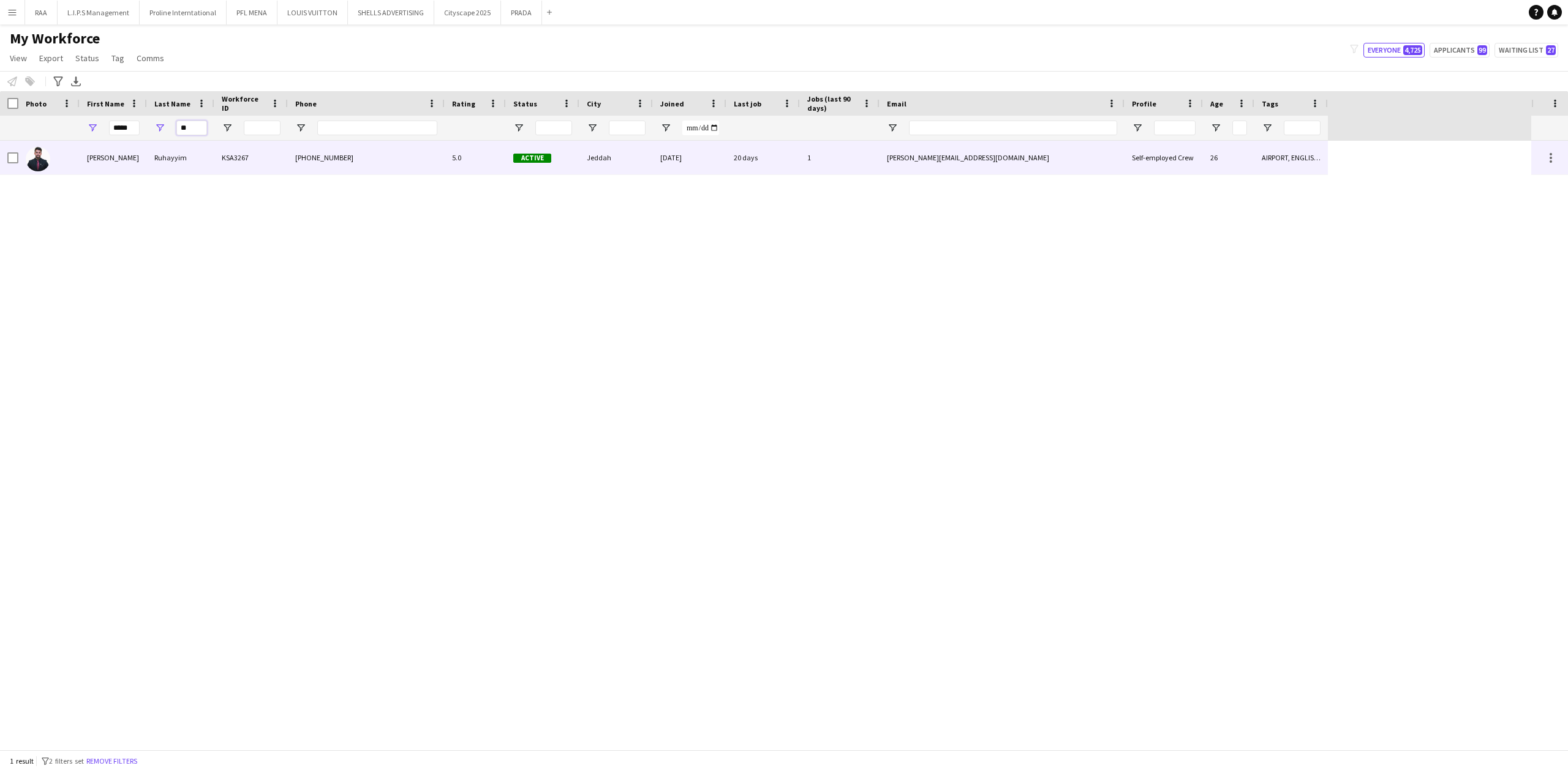
type input "**"
click at [189, 155] on div "Ruhayyim" at bounding box center [181, 157] width 68 height 34
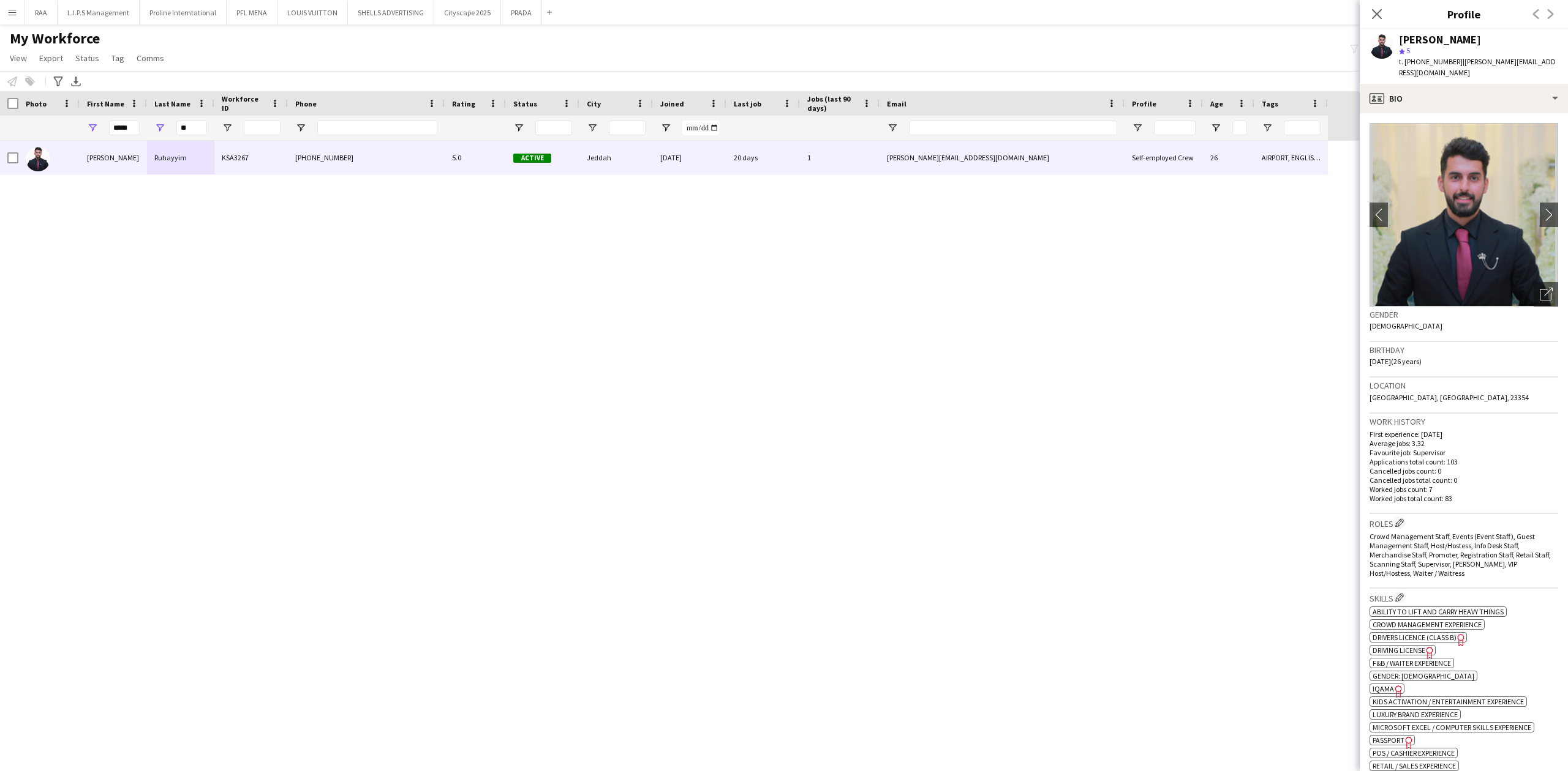
click at [1424, 59] on span "t. [PHONE_NUMBER]" at bounding box center [1430, 61] width 64 height 9
